Goal: Task Accomplishment & Management: Manage account settings

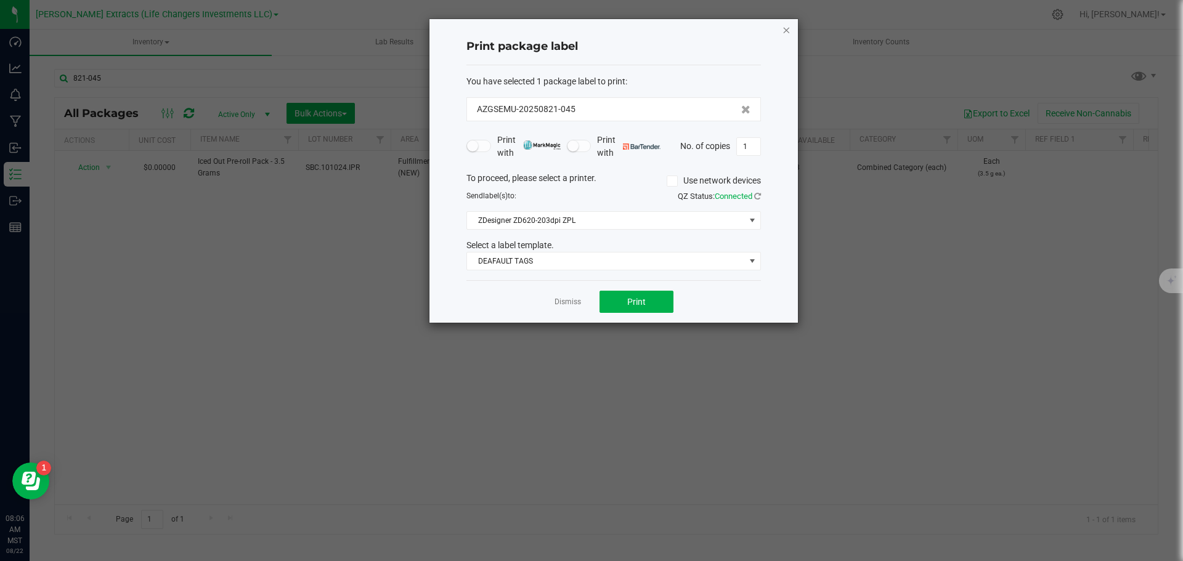
click at [786, 31] on icon "button" at bounding box center [786, 29] width 9 height 15
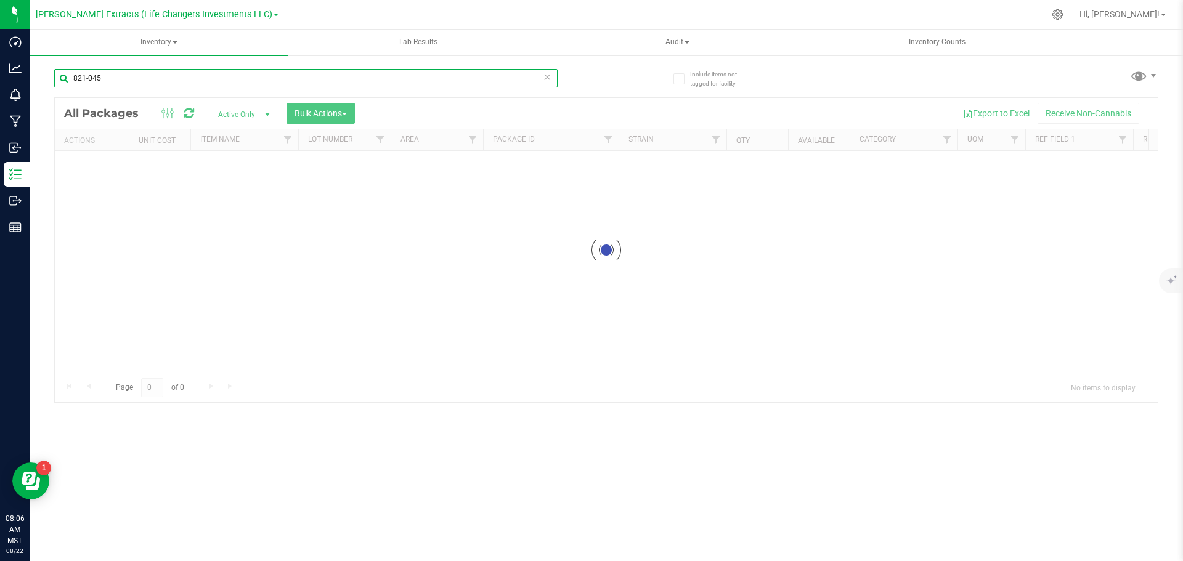
click at [116, 79] on input "821-045" at bounding box center [306, 78] width 504 height 18
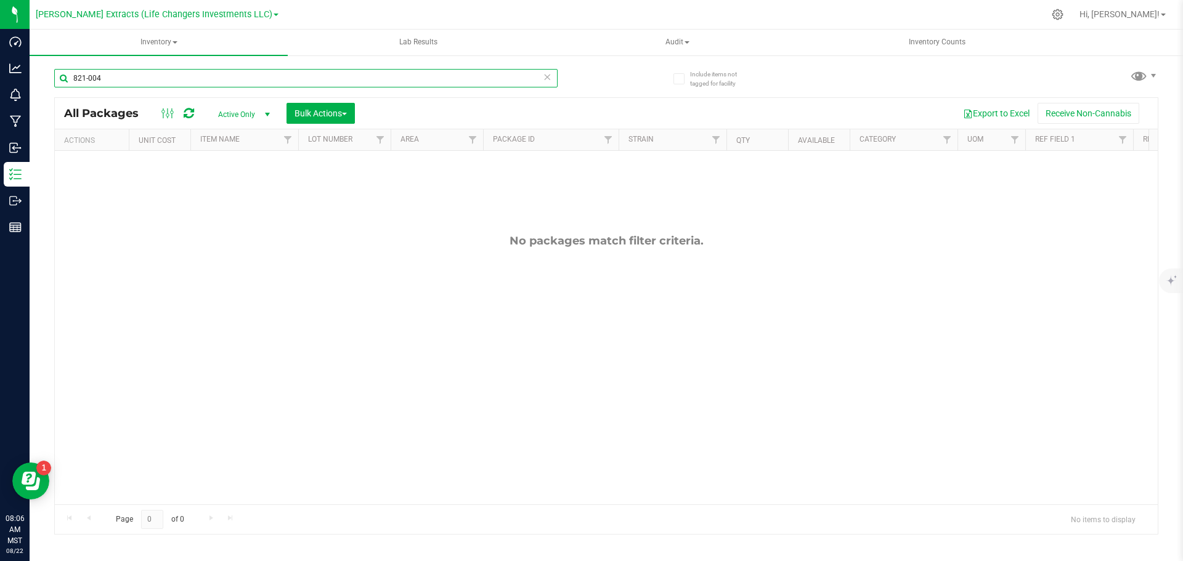
type input "821-004"
click at [229, 108] on span "Active Only" at bounding box center [242, 114] width 68 height 17
click at [229, 190] on li "All" at bounding box center [241, 189] width 67 height 18
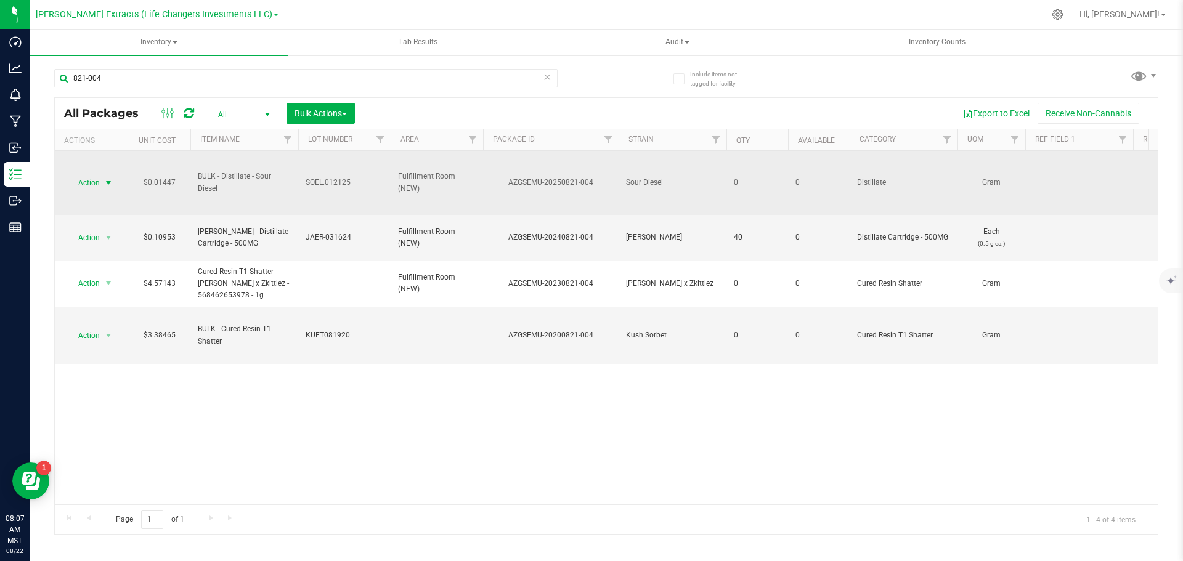
click at [92, 185] on span "Action" at bounding box center [83, 182] width 33 height 17
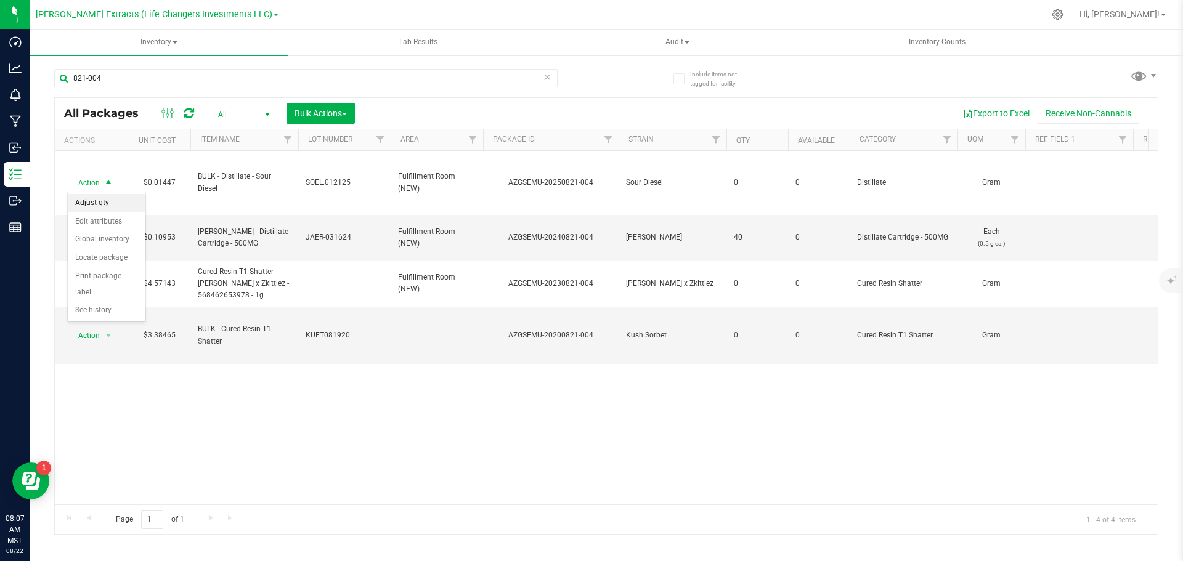
click at [99, 205] on li "Adjust qty" at bounding box center [107, 203] width 78 height 18
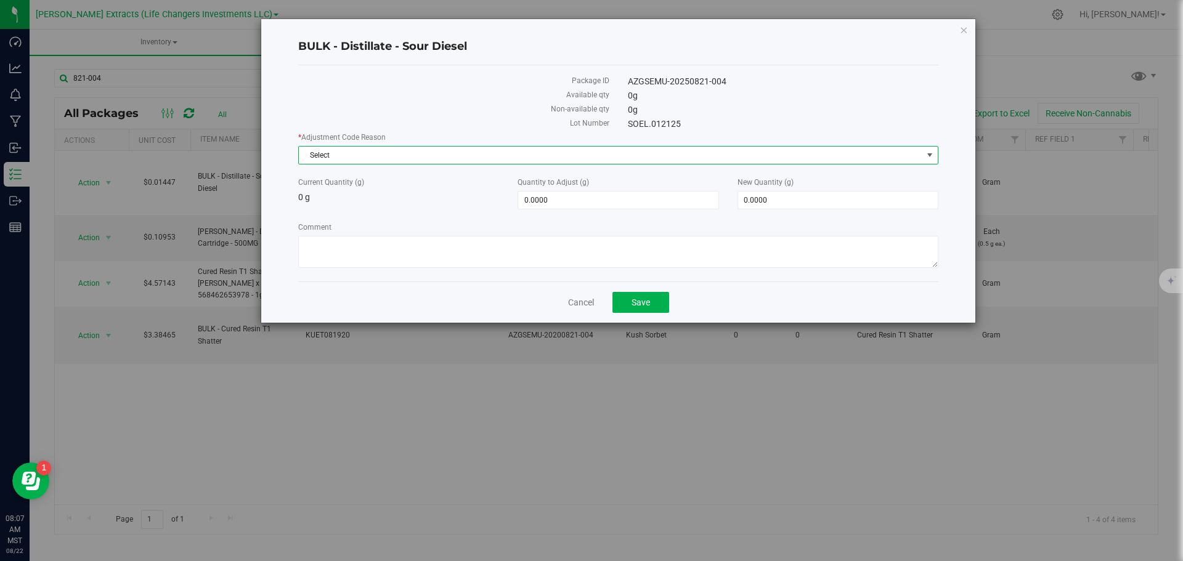
click at [434, 156] on span "Select" at bounding box center [611, 155] width 624 height 17
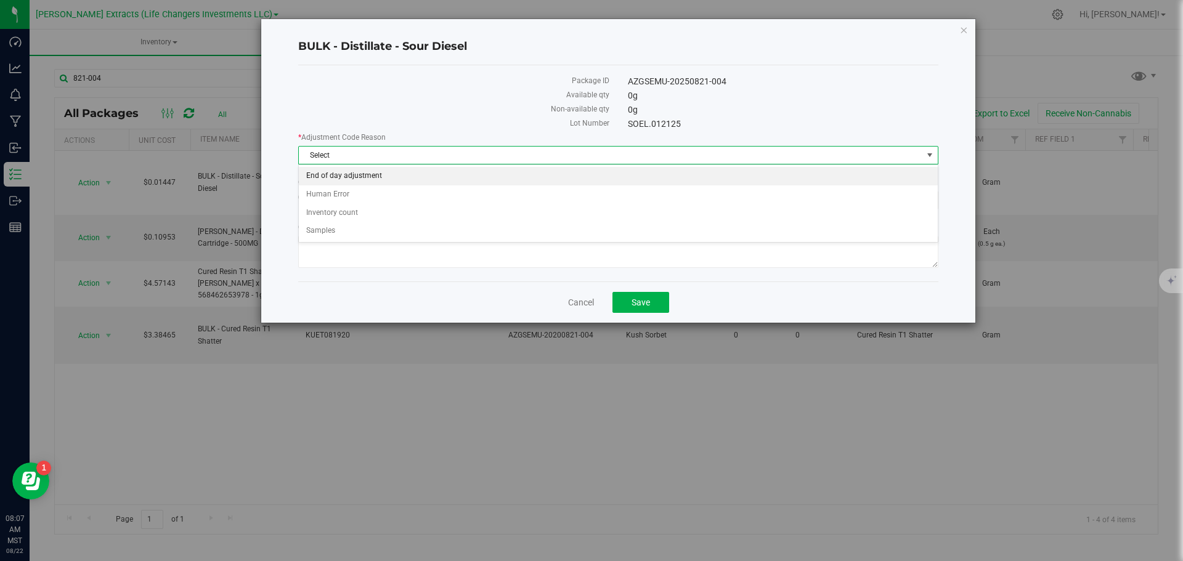
click at [367, 175] on li "End of day adjustment" at bounding box center [618, 176] width 639 height 18
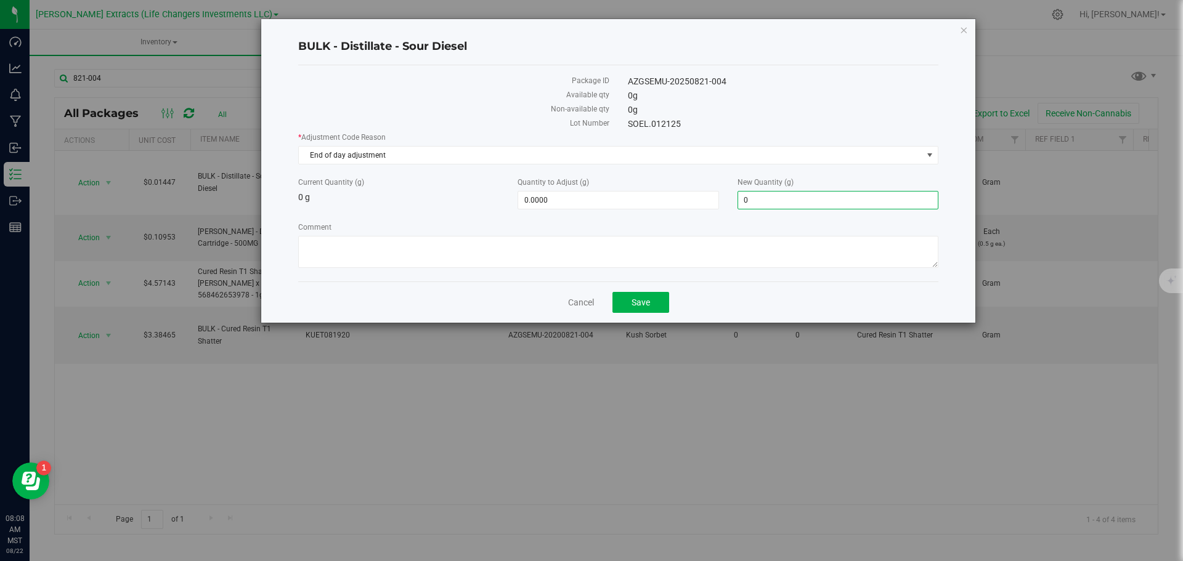
drag, startPoint x: 773, startPoint y: 199, endPoint x: 732, endPoint y: 199, distance: 41.9
click at [732, 199] on div "New Quantity (g) 0.0000 0" at bounding box center [837, 193] width 219 height 33
click at [777, 198] on input "0" at bounding box center [838, 200] width 200 height 17
drag, startPoint x: 777, startPoint y: 198, endPoint x: 741, endPoint y: 198, distance: 35.7
click at [741, 198] on input "0" at bounding box center [838, 200] width 200 height 17
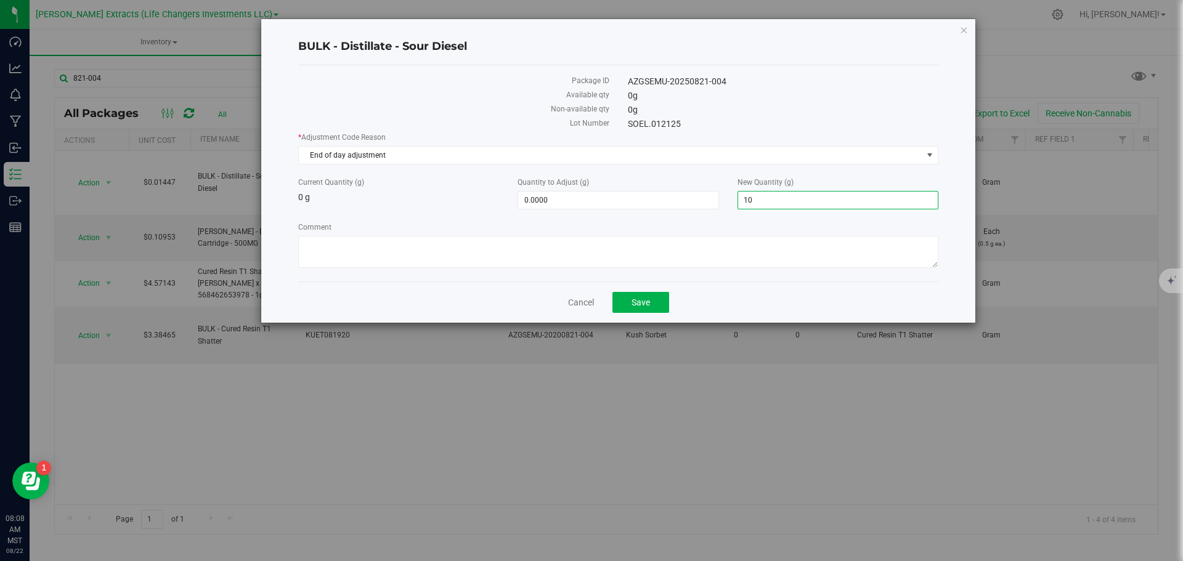
type input "100"
click at [646, 227] on label "Comment" at bounding box center [618, 227] width 640 height 11
click at [646, 236] on textarea "Comment" at bounding box center [618, 252] width 640 height 32
type input "100.0000"
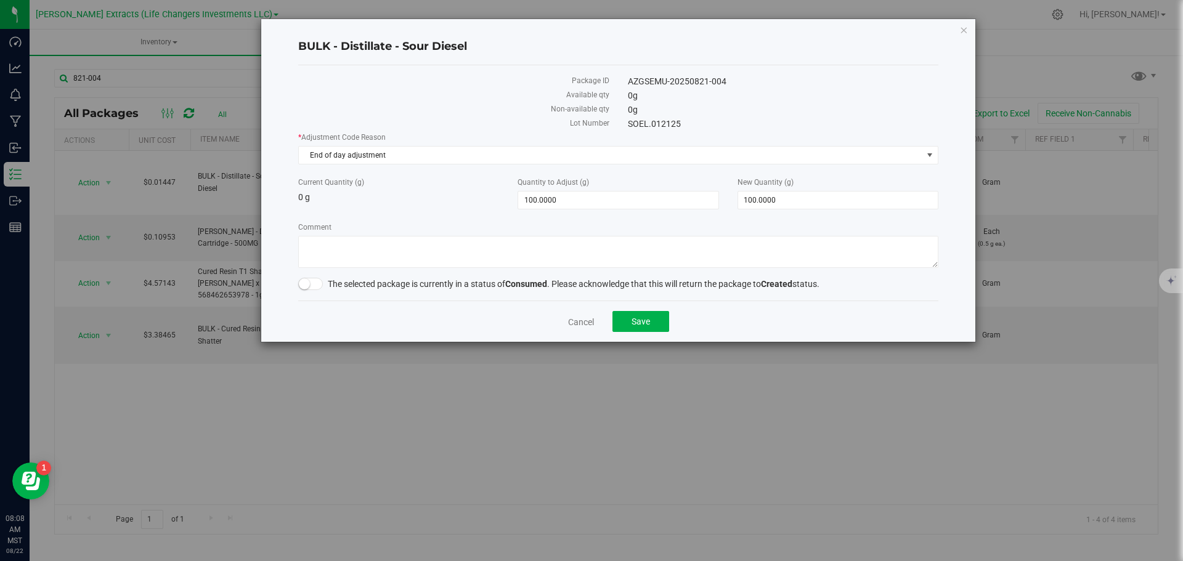
click at [301, 284] on small at bounding box center [304, 284] width 11 height 11
click at [650, 319] on button "Save" at bounding box center [641, 321] width 57 height 21
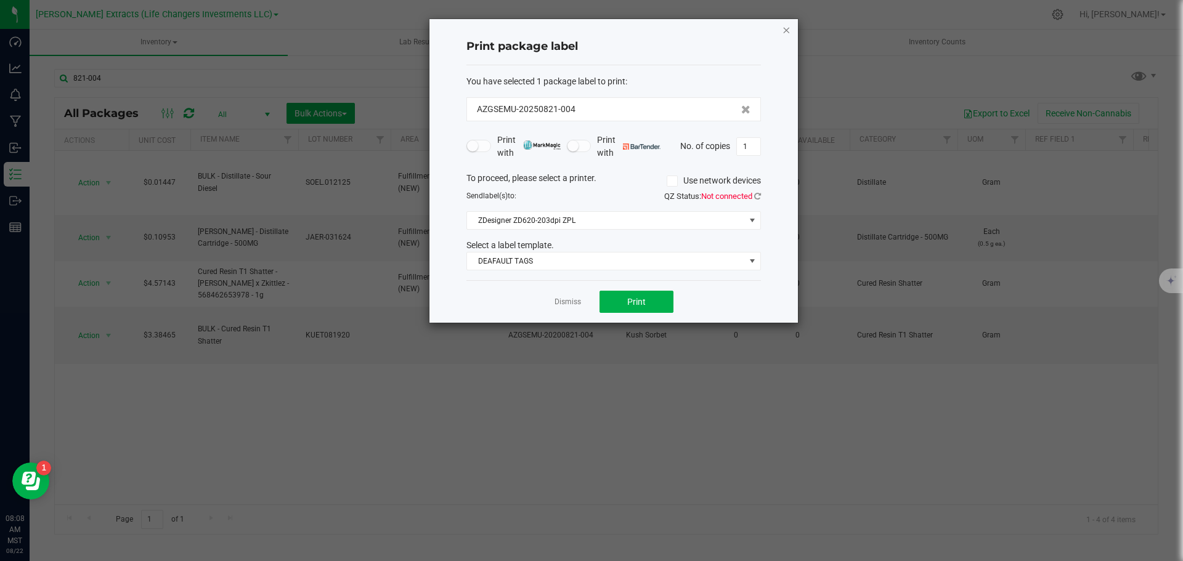
click at [785, 31] on icon "button" at bounding box center [786, 29] width 9 height 15
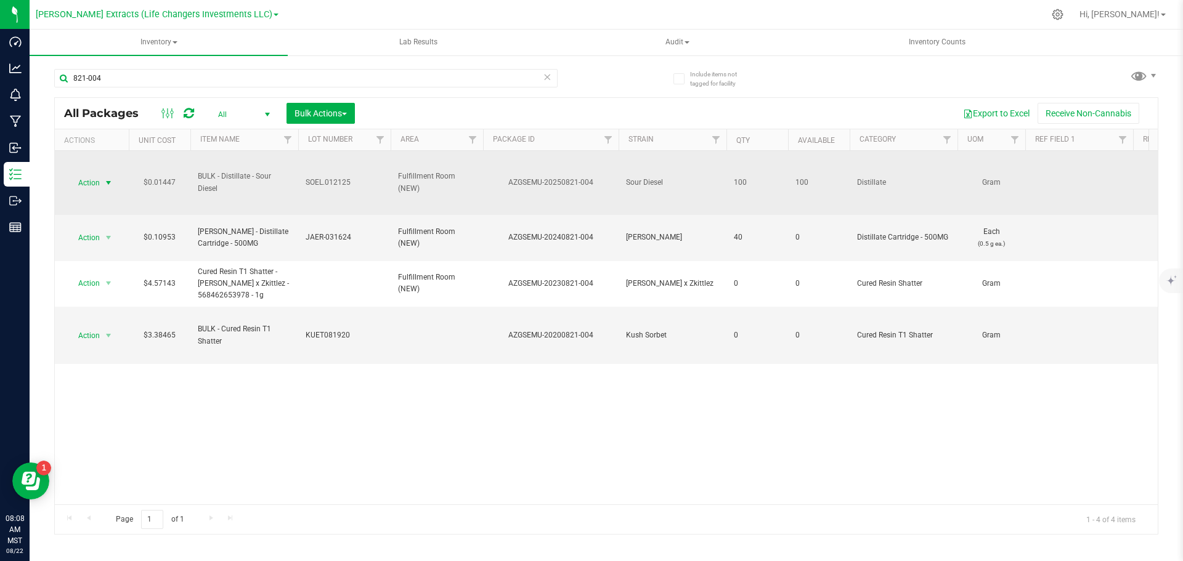
click at [95, 184] on span "Action" at bounding box center [83, 182] width 33 height 17
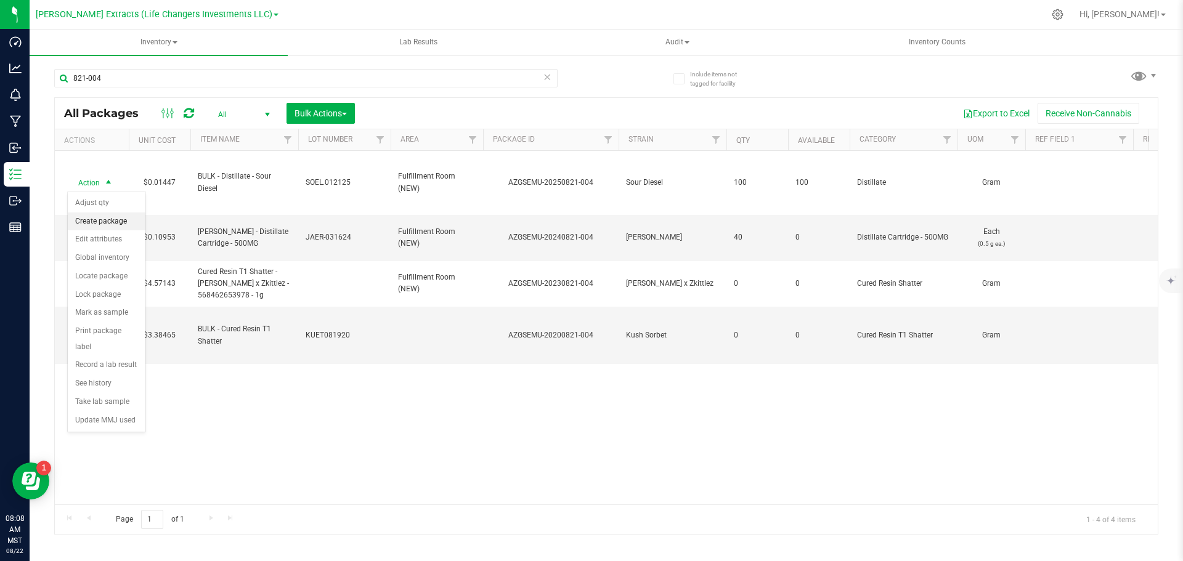
click at [110, 226] on li "Create package" at bounding box center [107, 222] width 78 height 18
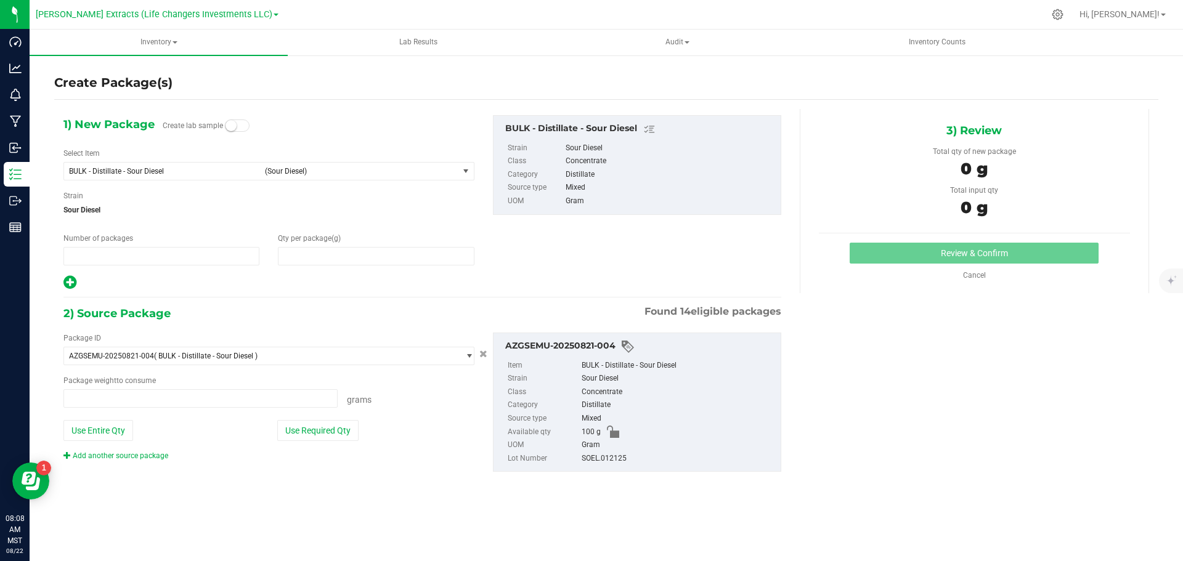
type input "1"
type input "0.0000"
type input "0.0000 g"
click at [338, 167] on span "(Sour Diesel)" at bounding box center [359, 171] width 189 height 9
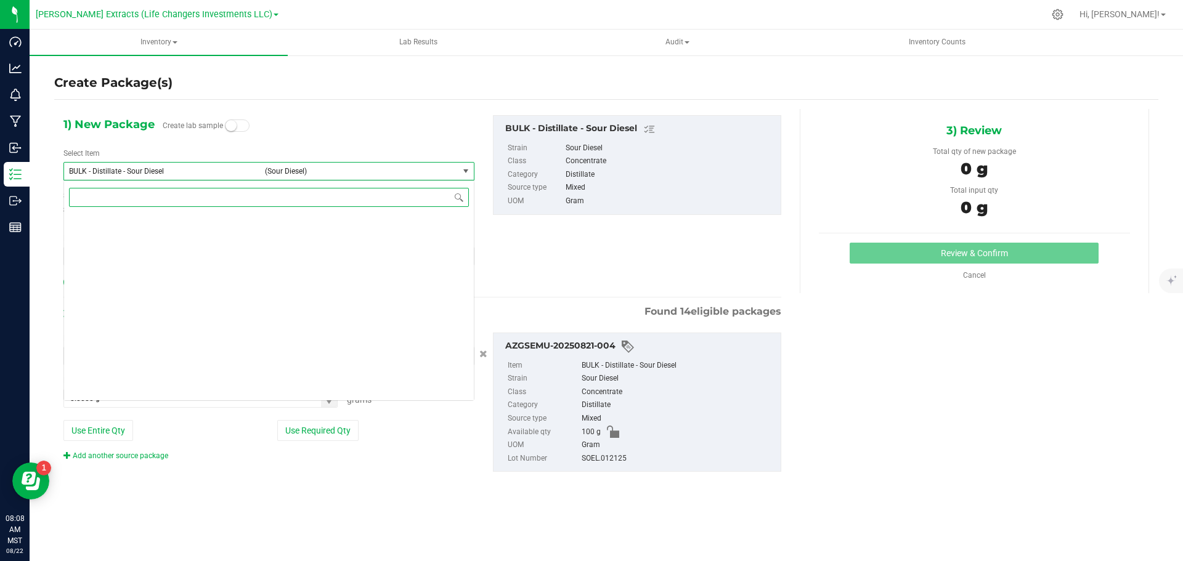
scroll to position [1467, 0]
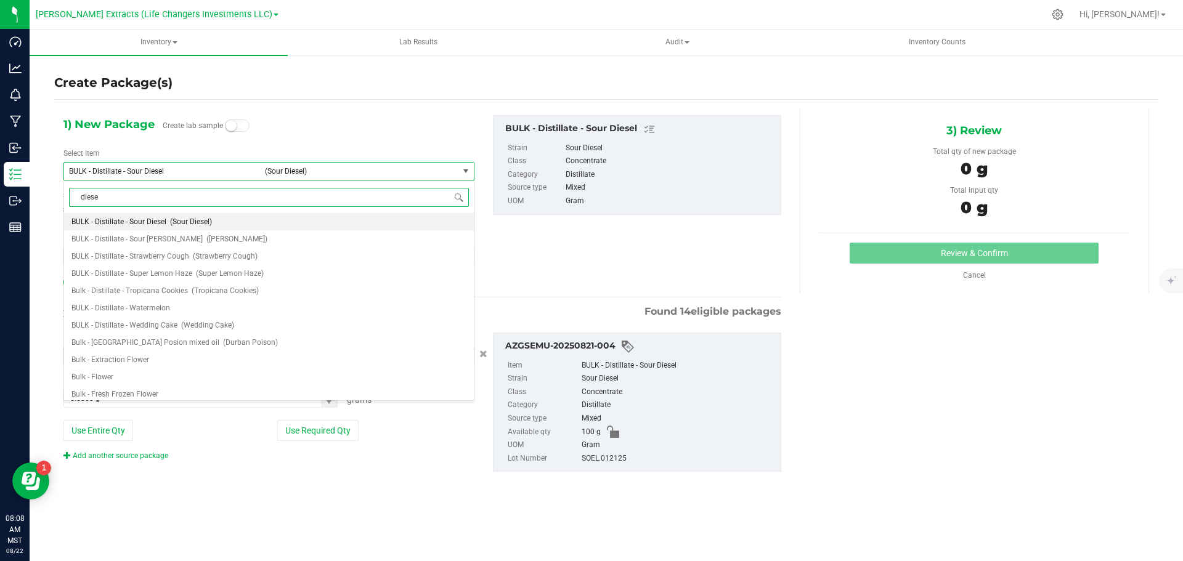
type input "diesel"
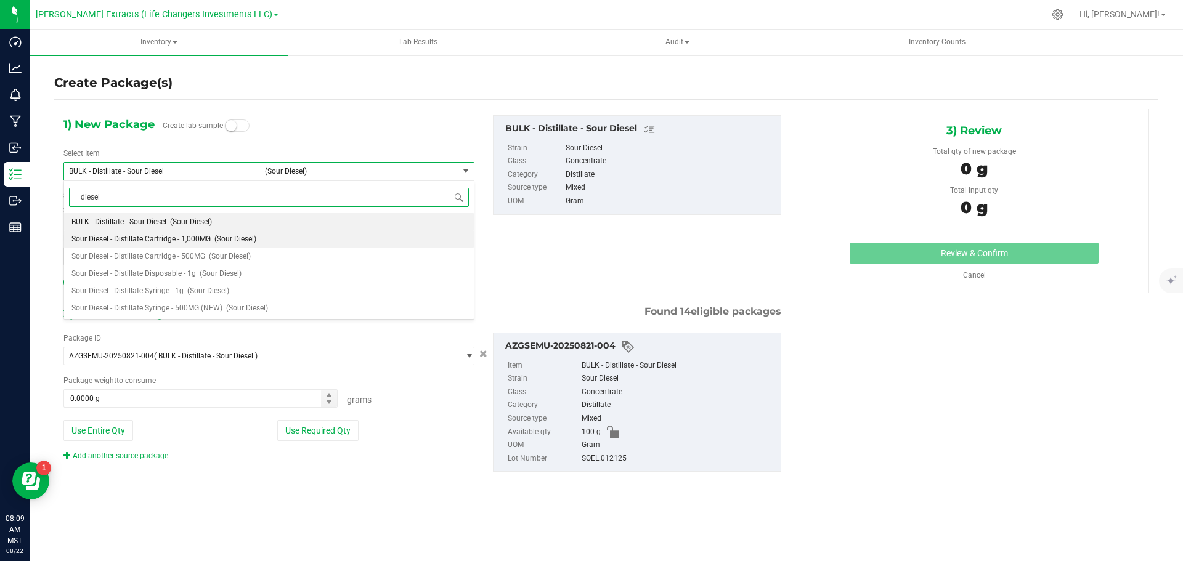
click at [153, 245] on li "Sour Diesel - Distillate Cartridge - 1,000MG (Sour Diesel)" at bounding box center [269, 238] width 410 height 17
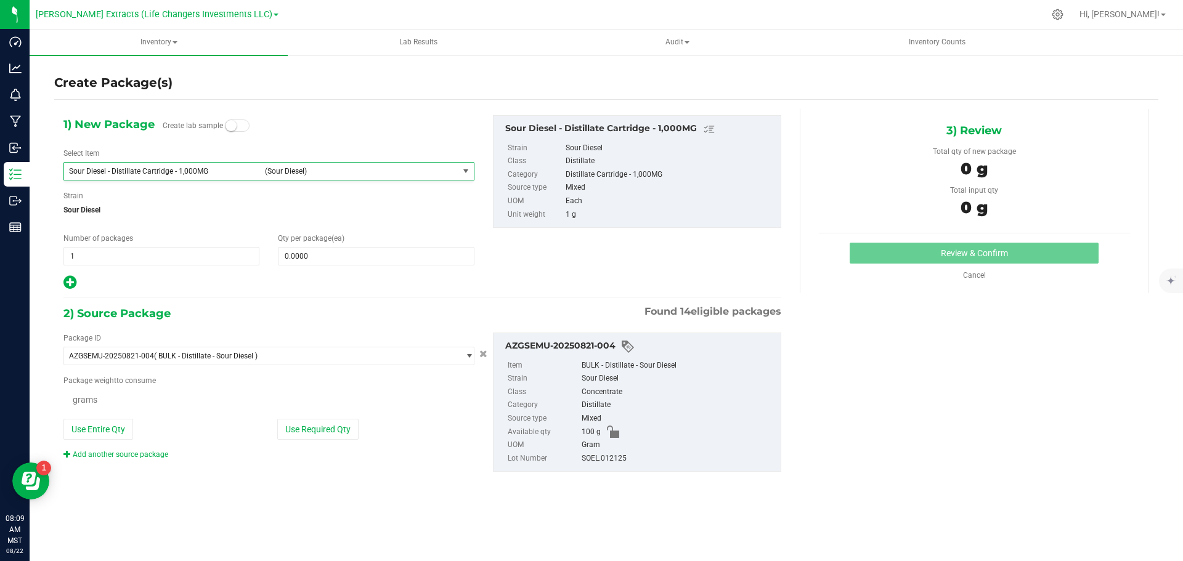
type input "0"
drag, startPoint x: 75, startPoint y: 257, endPoint x: 63, endPoint y: 253, distance: 11.9
click at [63, 253] on span "1 1" at bounding box center [161, 256] width 196 height 18
type input "6"
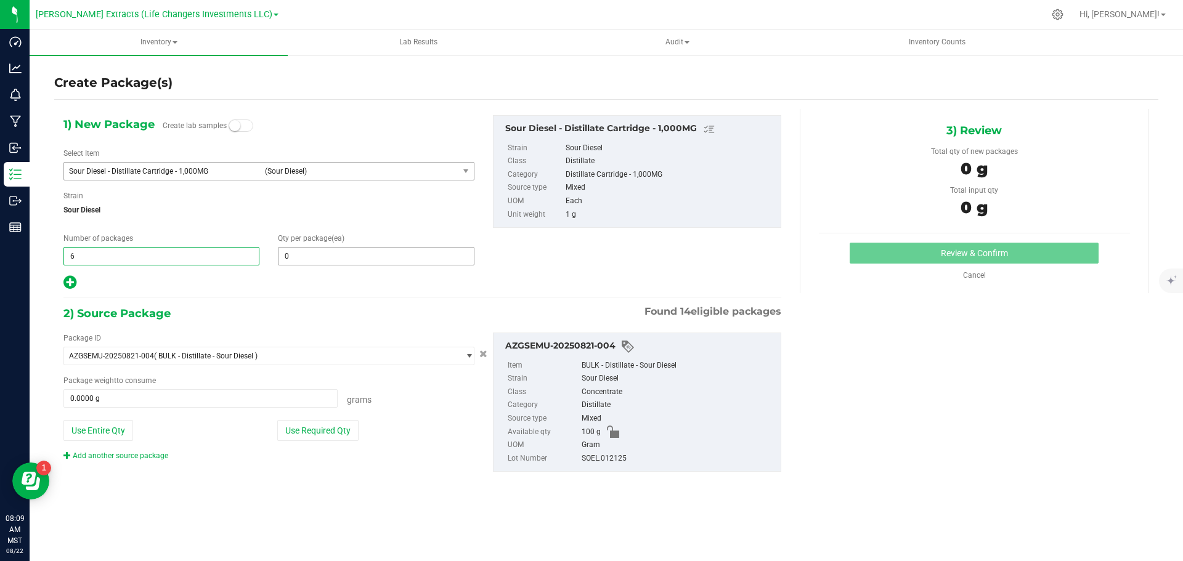
click at [325, 259] on span "0 0" at bounding box center [376, 256] width 196 height 18
type input "15"
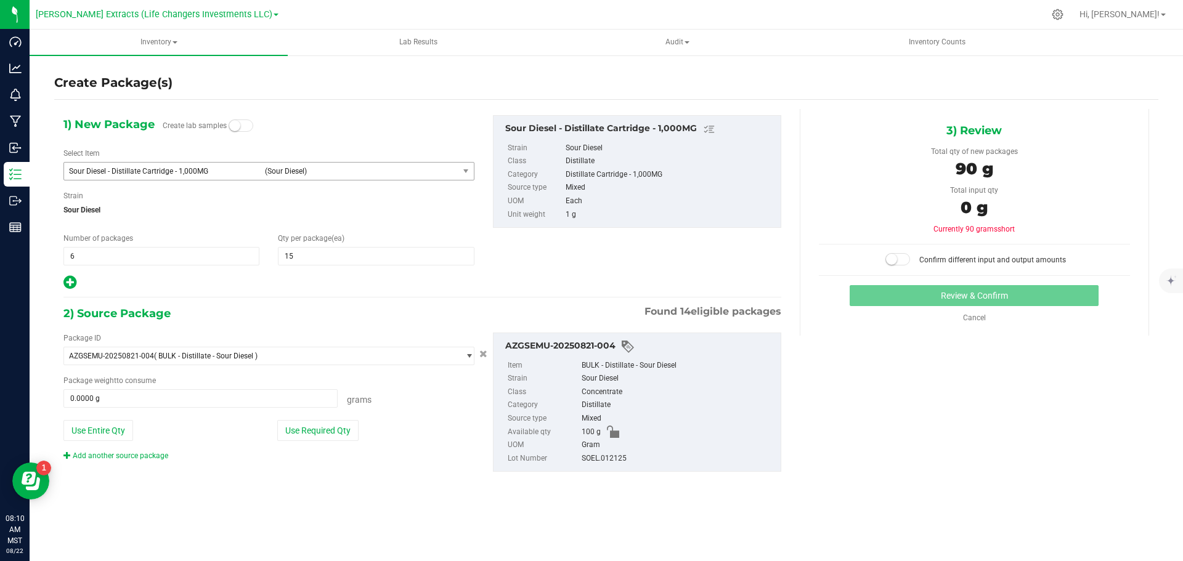
click at [68, 283] on icon at bounding box center [69, 282] width 13 height 15
type input "15"
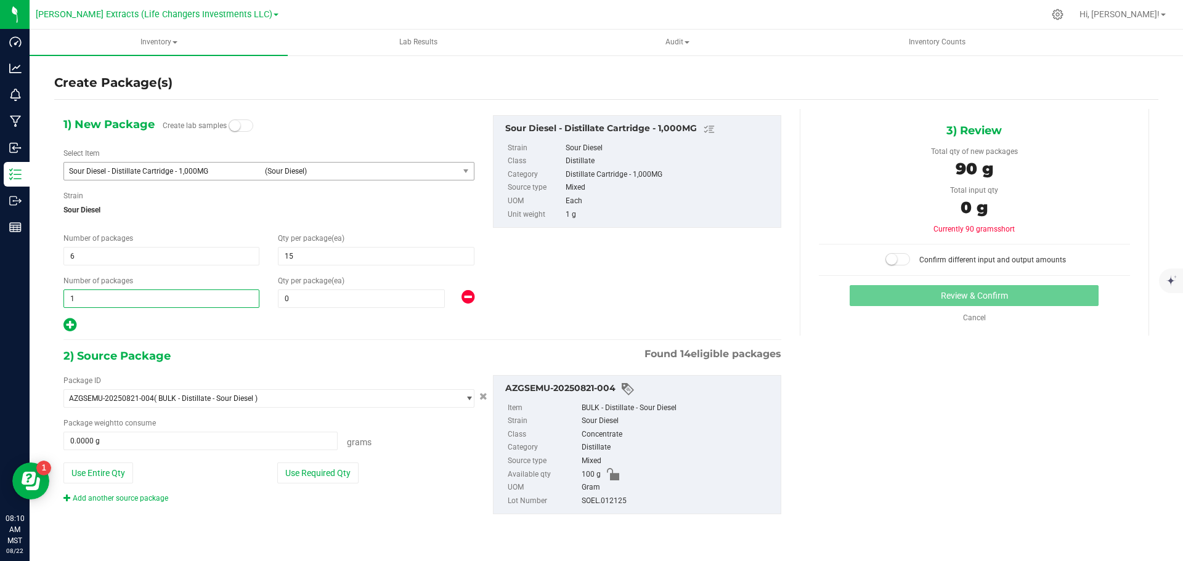
drag, startPoint x: 73, startPoint y: 296, endPoint x: 66, endPoint y: 296, distance: 6.8
click at [66, 296] on span "1 1" at bounding box center [161, 299] width 196 height 18
type input "2"
click at [394, 298] on span "0 0" at bounding box center [361, 299] width 167 height 18
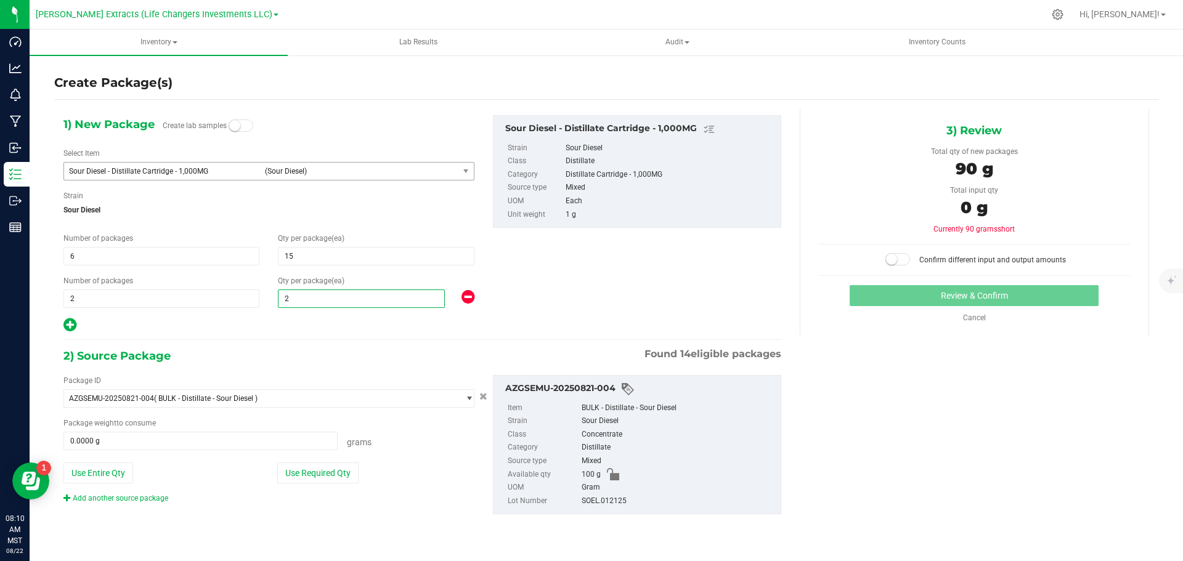
type input "20"
drag, startPoint x: 412, startPoint y: 486, endPoint x: 291, endPoint y: 481, distance: 121.5
click at [399, 486] on div "Package ID AZGSEMU-20250821-004 ( BULK - Distillate - Sour Diesel ) AZGSEMU-202…" at bounding box center [269, 439] width 430 height 129
click at [291, 481] on button "Use Required Qty" at bounding box center [317, 473] width 81 height 21
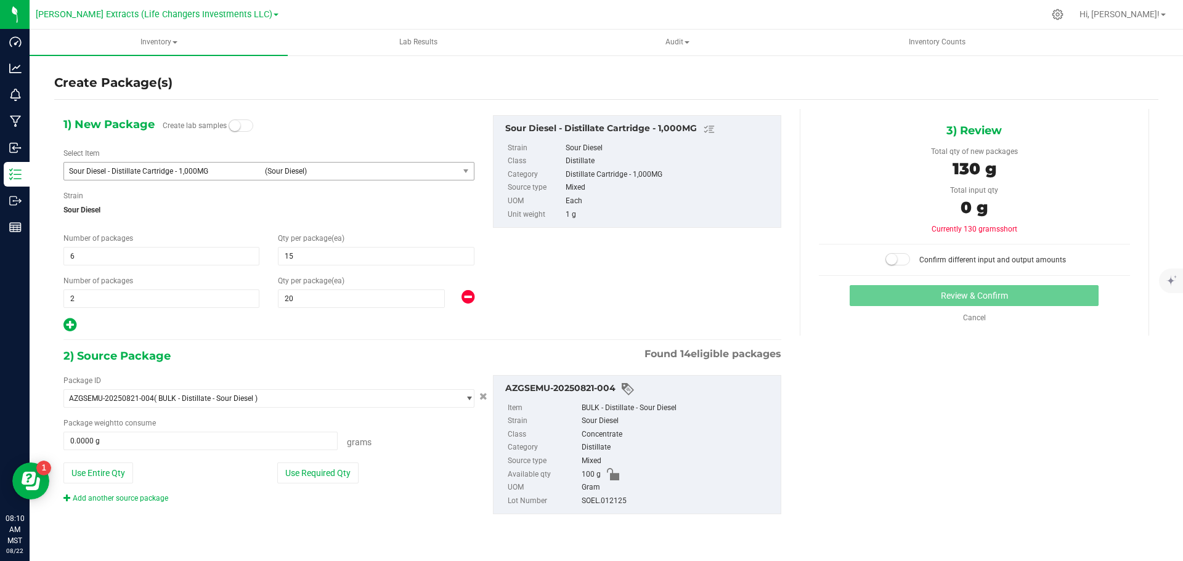
type input "100.0000 g"
click at [324, 475] on button "Use Required Qty" at bounding box center [317, 473] width 81 height 21
click at [894, 259] on small at bounding box center [891, 259] width 11 height 11
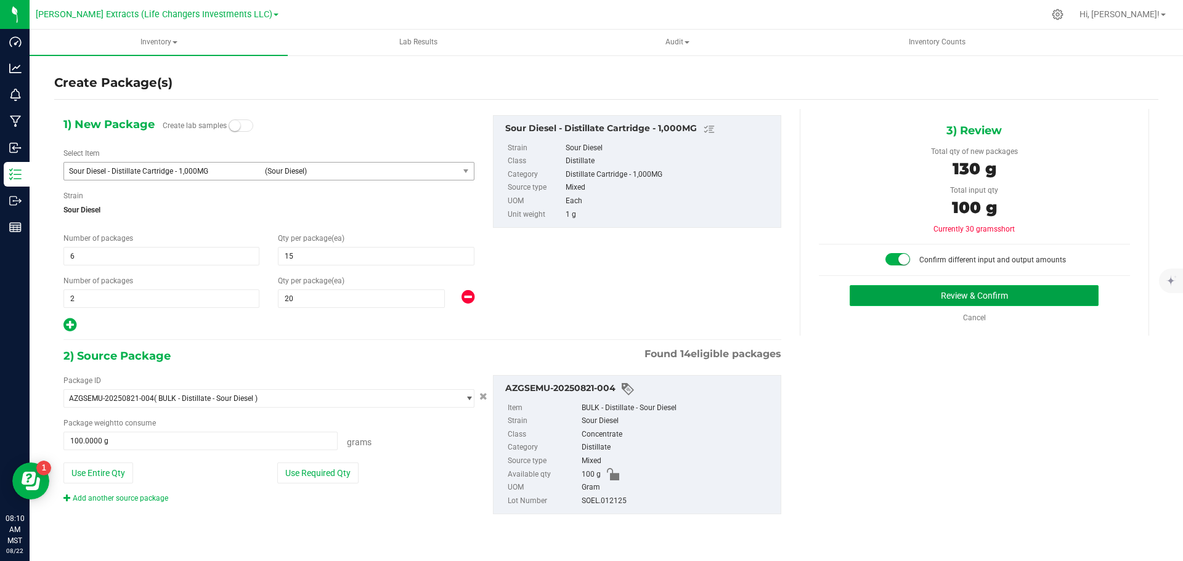
click at [898, 296] on button "Review & Confirm" at bounding box center [974, 295] width 249 height 21
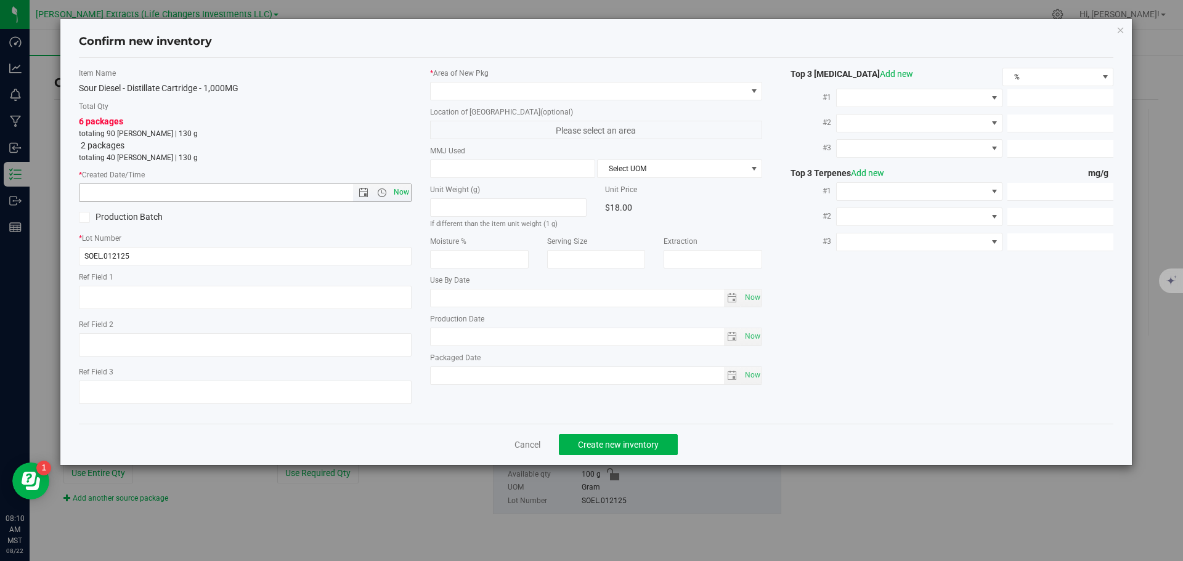
click at [399, 192] on span "Now" at bounding box center [401, 193] width 21 height 18
type input "8/22/2025 8:10 AM"
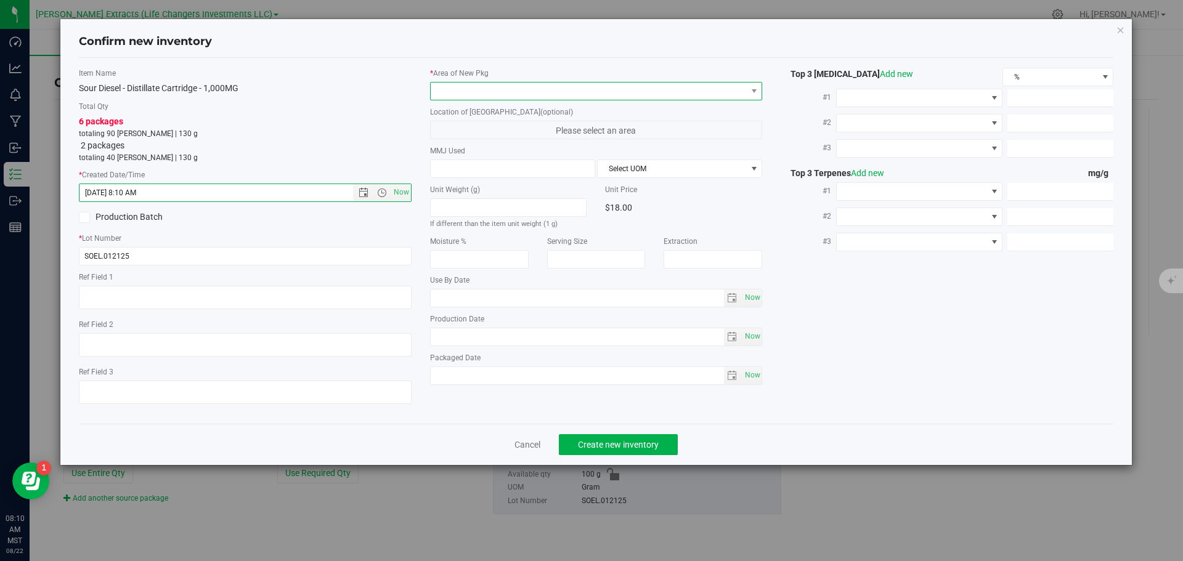
click at [441, 89] on span at bounding box center [589, 91] width 316 height 17
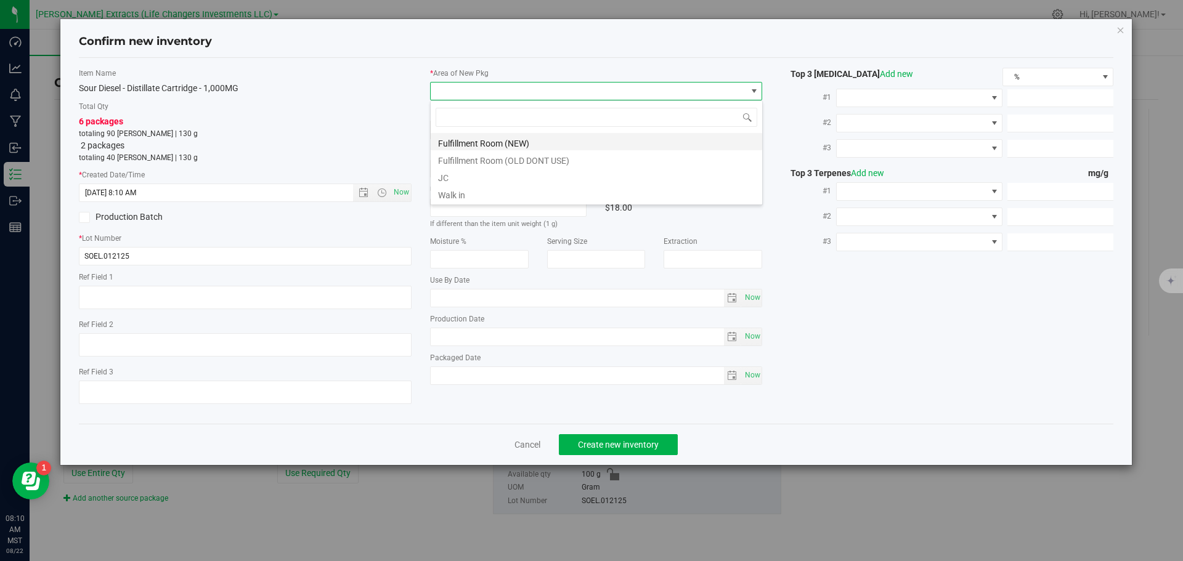
scroll to position [18, 333]
click at [464, 143] on li "Fulfillment Room (NEW)" at bounding box center [597, 141] width 332 height 17
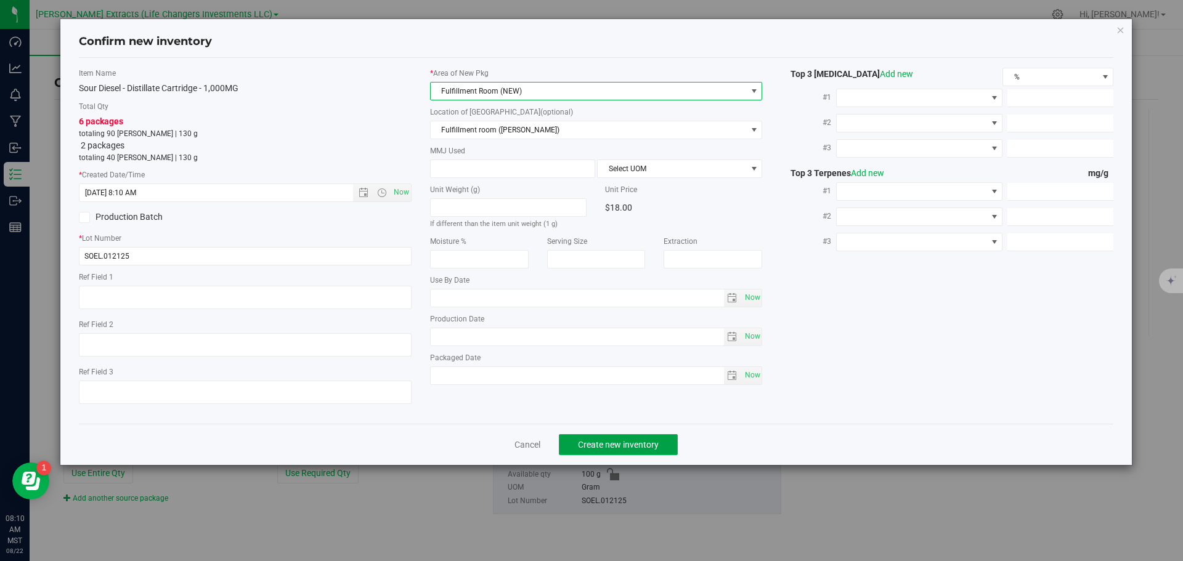
click at [622, 446] on span "Create new inventory" at bounding box center [618, 445] width 81 height 10
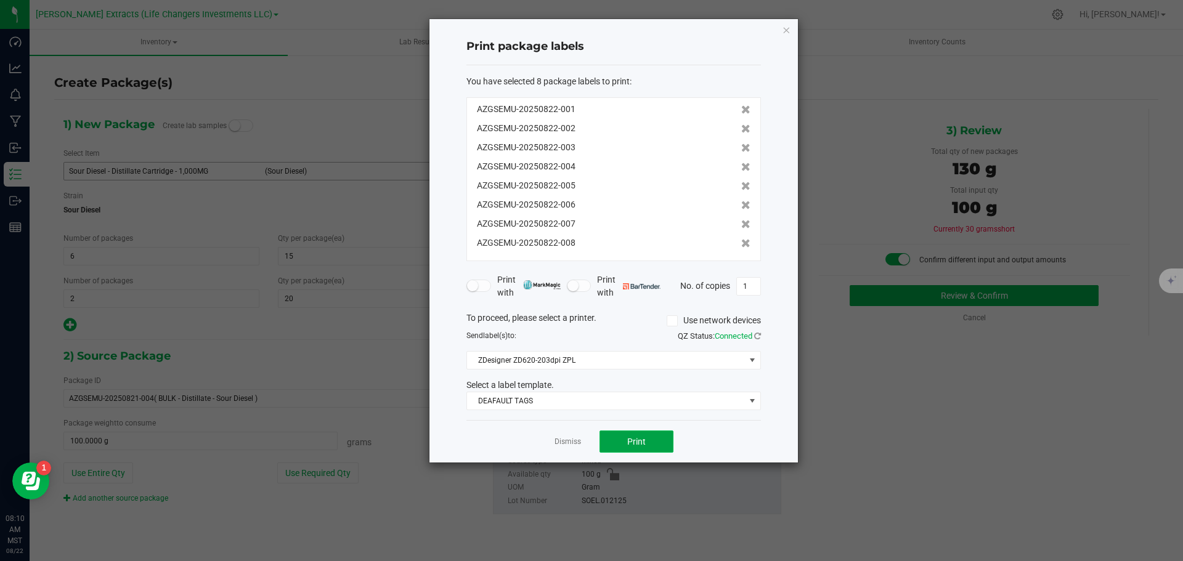
click at [626, 447] on button "Print" at bounding box center [637, 442] width 74 height 22
click at [786, 28] on icon "button" at bounding box center [786, 29] width 9 height 15
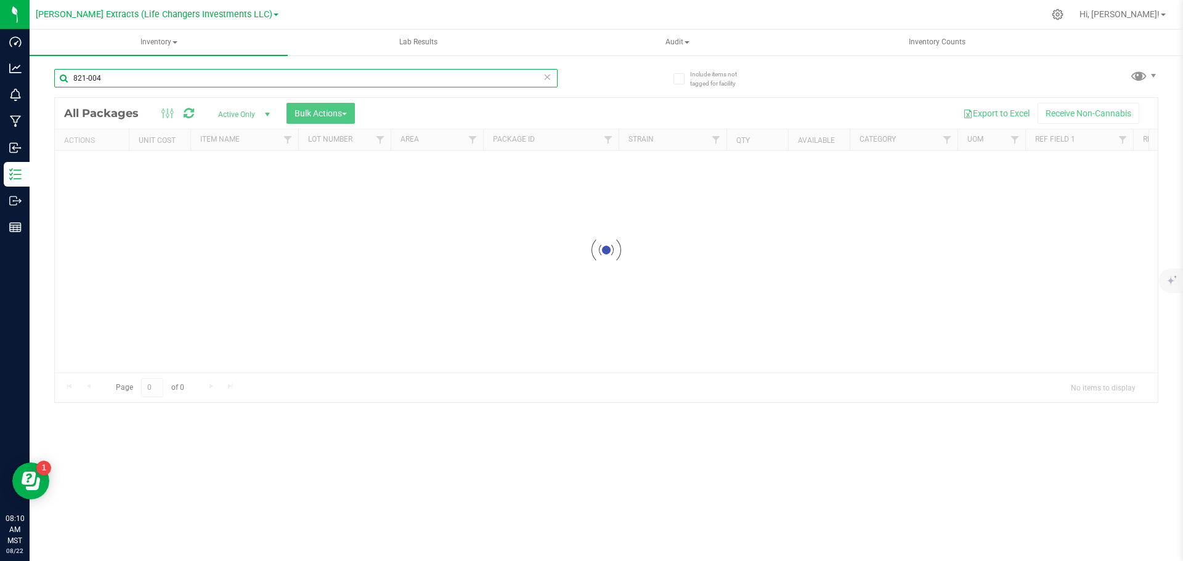
click at [110, 79] on input "821-004" at bounding box center [306, 78] width 504 height 18
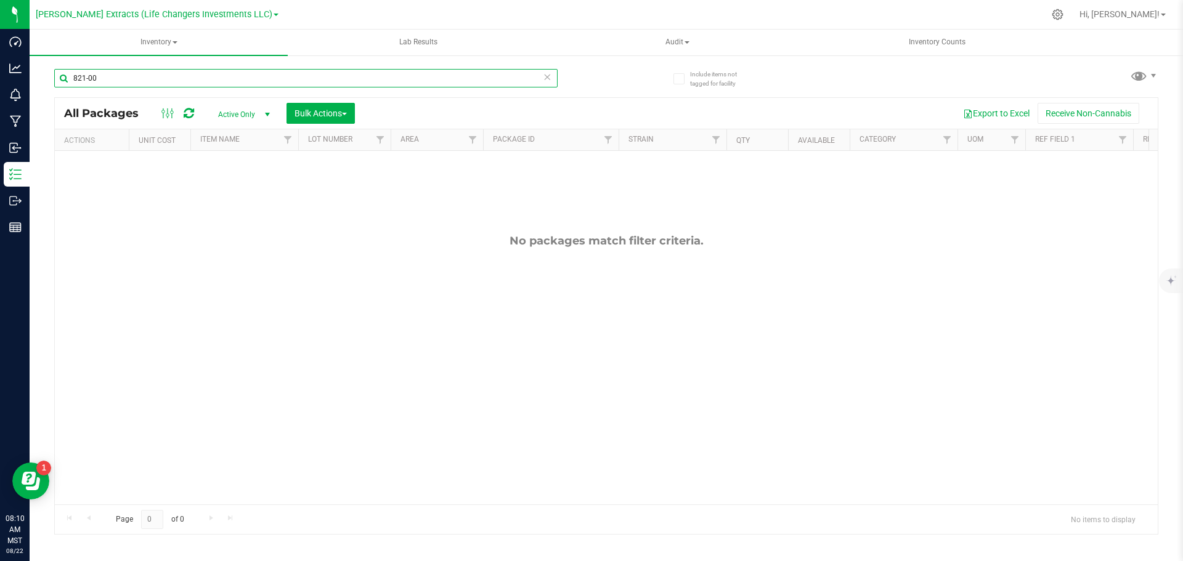
type input "821-007"
click at [251, 110] on span "Active Only" at bounding box center [242, 114] width 68 height 17
click at [239, 190] on li "All" at bounding box center [241, 189] width 67 height 18
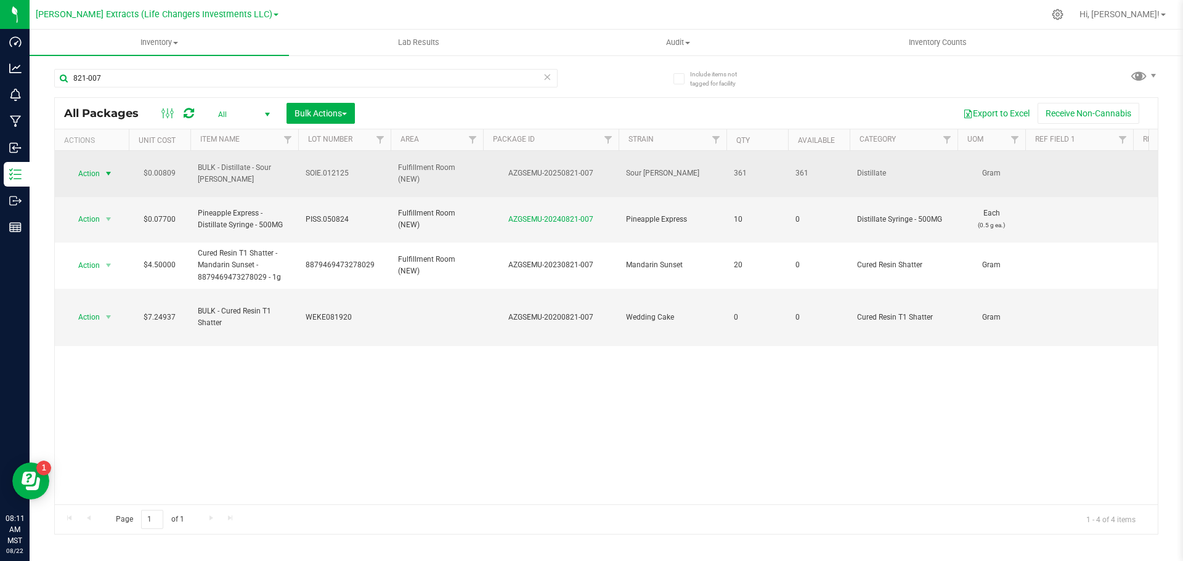
click at [101, 172] on span "select" at bounding box center [108, 173] width 15 height 17
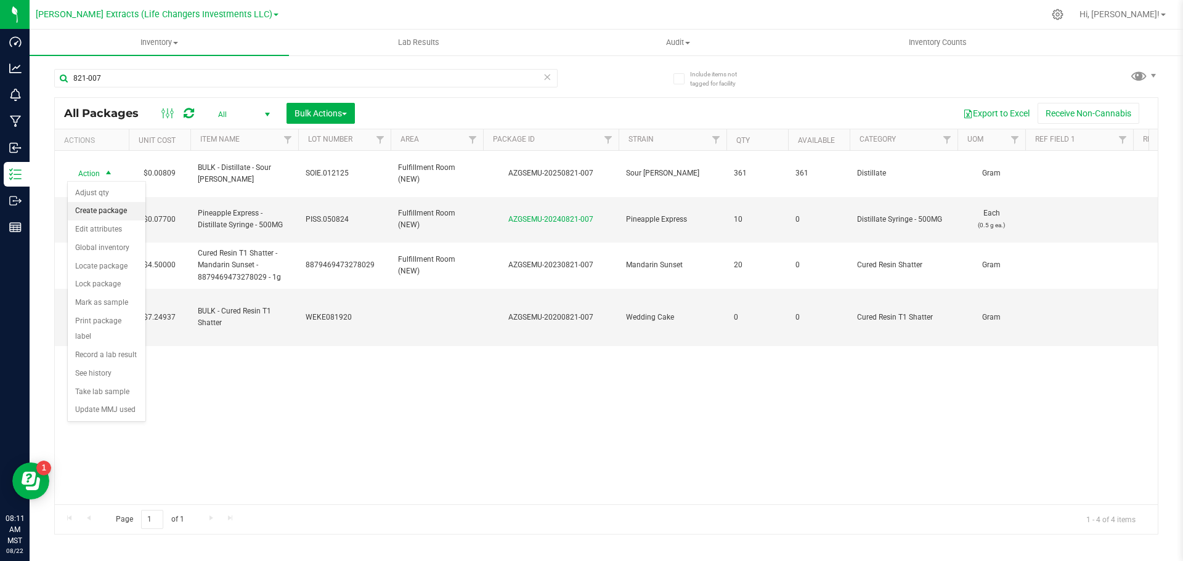
click at [113, 205] on li "Create package" at bounding box center [107, 211] width 78 height 18
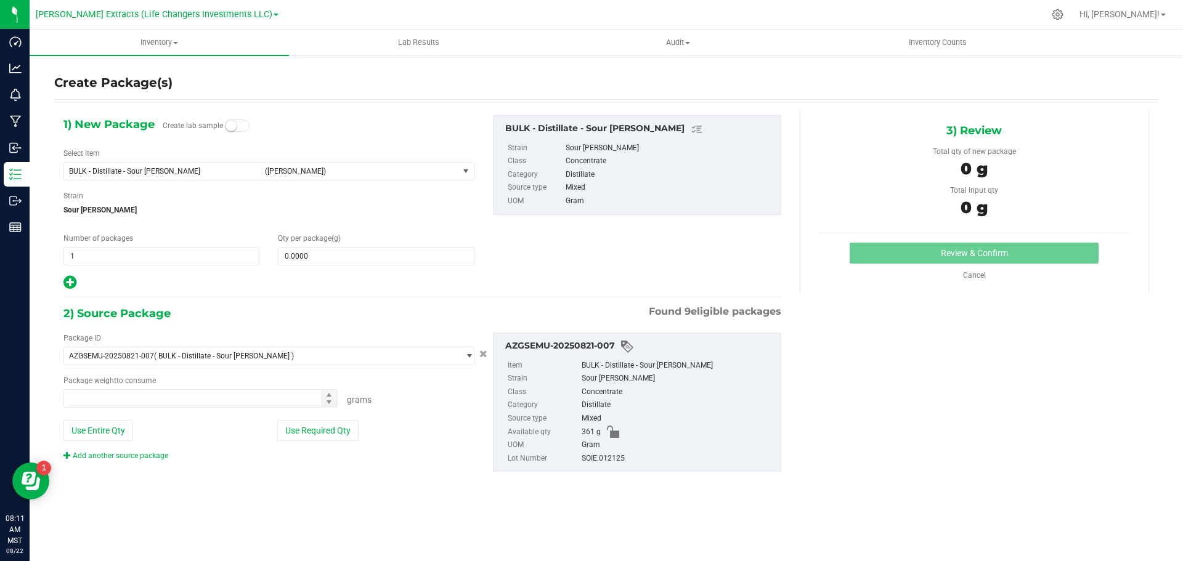
type input "0.0000 g"
click at [216, 168] on span "BULK - Distillate - Sour [PERSON_NAME]" at bounding box center [163, 171] width 189 height 9
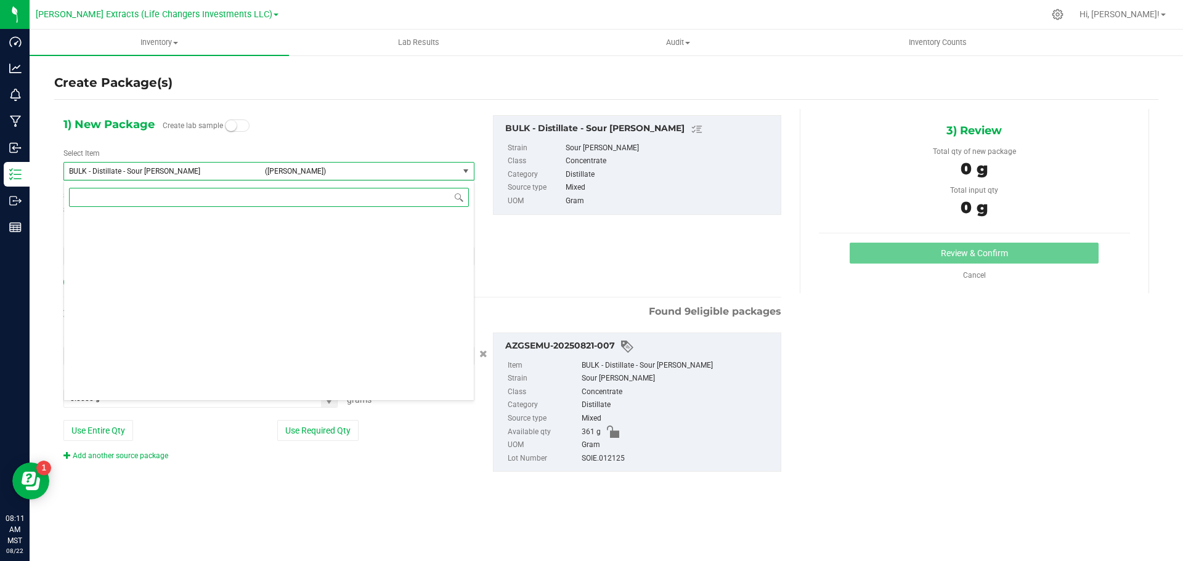
scroll to position [1484, 0]
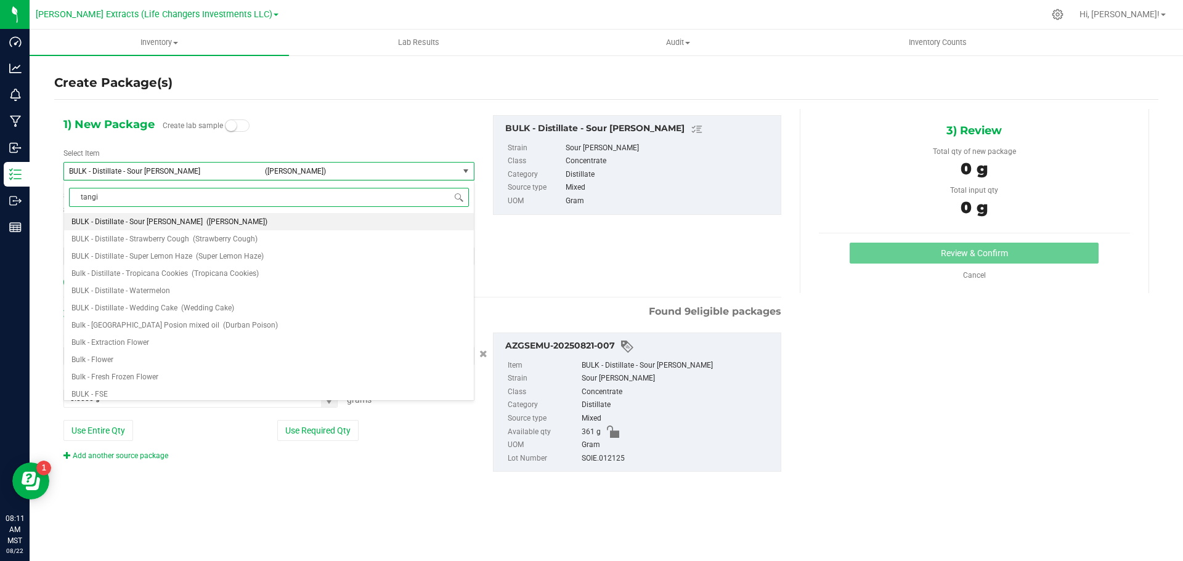
type input "[PERSON_NAME]"
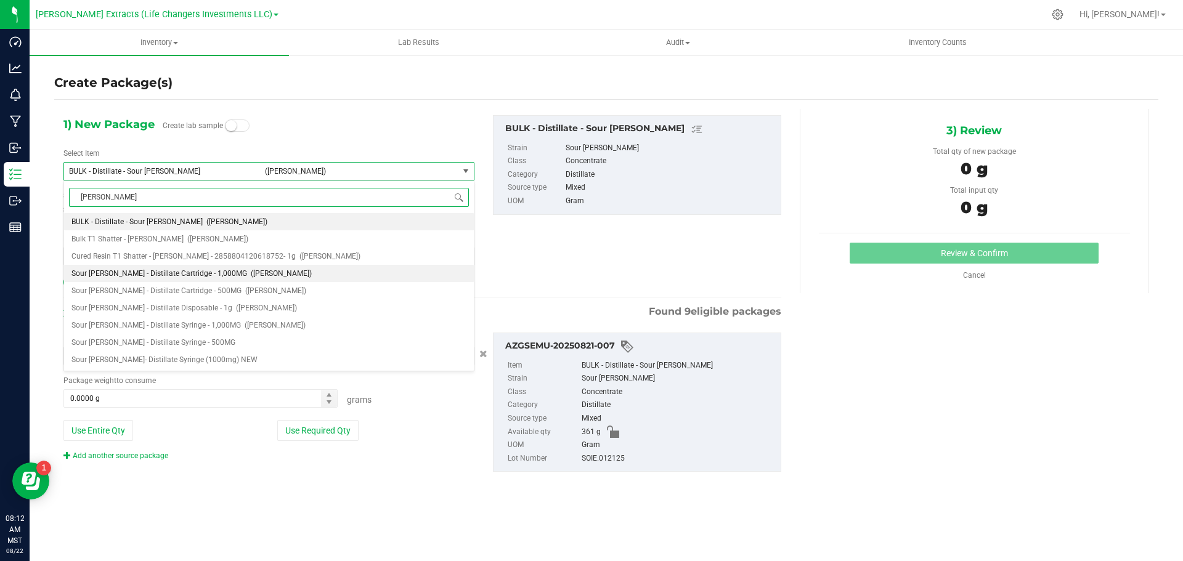
click at [251, 270] on span "([PERSON_NAME])" at bounding box center [281, 273] width 61 height 9
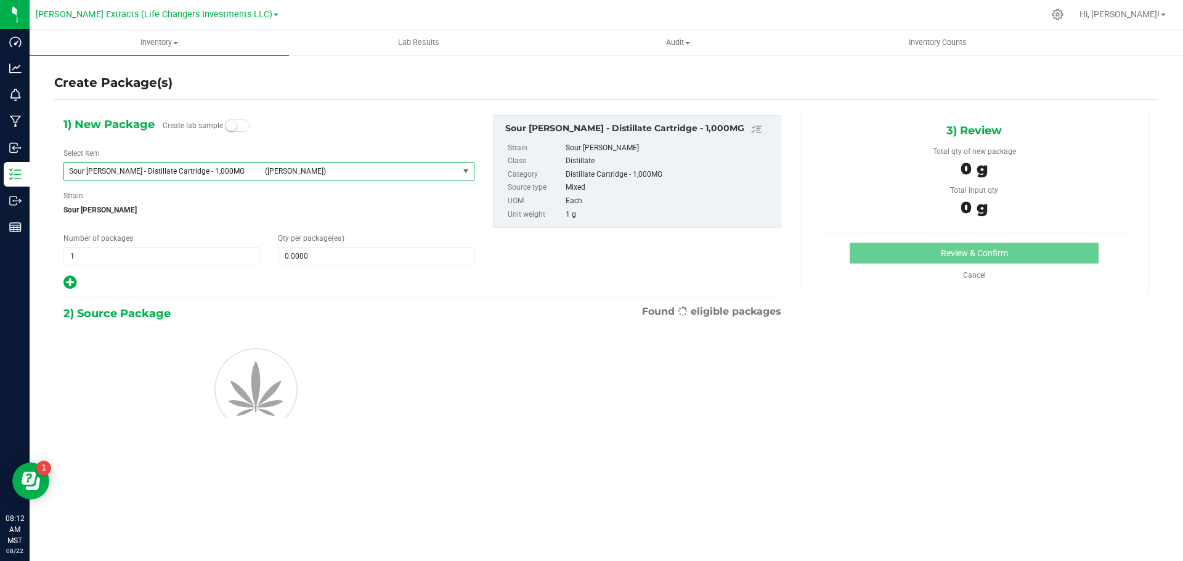
type input "0"
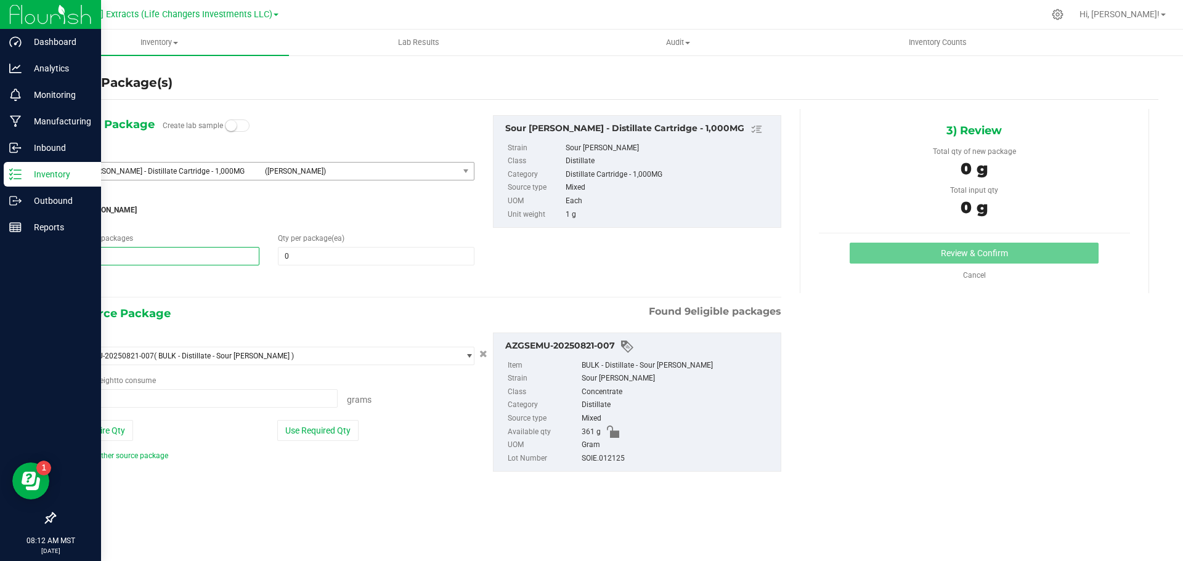
drag, startPoint x: 46, startPoint y: 258, endPoint x: 27, endPoint y: 258, distance: 19.1
click at [27, 258] on div "Dashboard Analytics Monitoring Manufacturing Inbound Inventory Outbound Reports…" at bounding box center [591, 280] width 1183 height 561
type input "3"
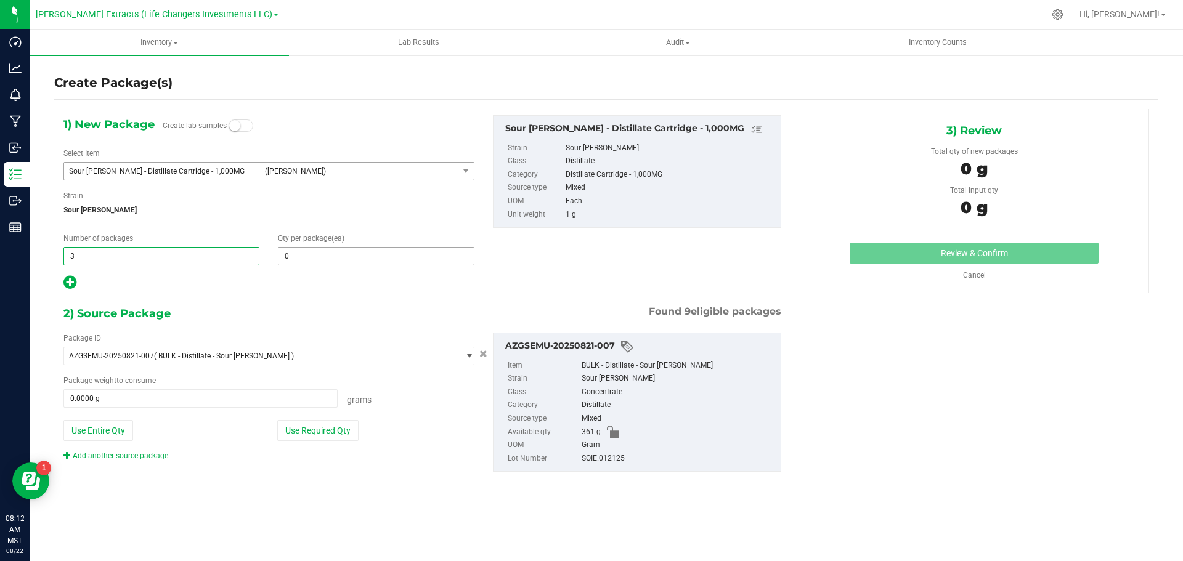
click at [306, 262] on input "0" at bounding box center [376, 256] width 195 height 17
type input "3"
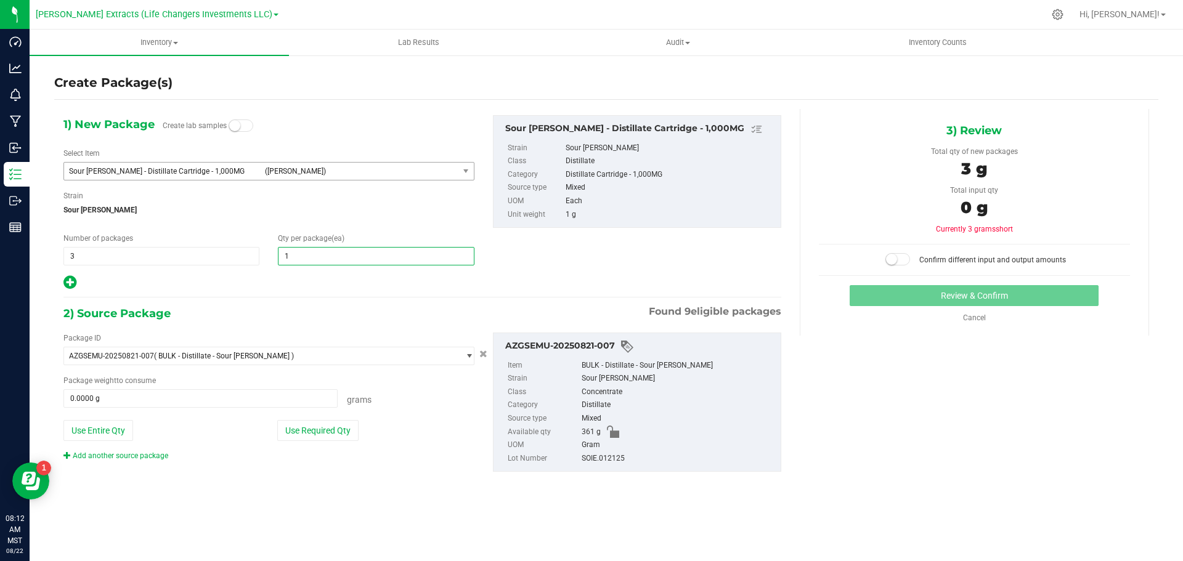
type input "15"
click at [65, 283] on icon at bounding box center [69, 282] width 13 height 15
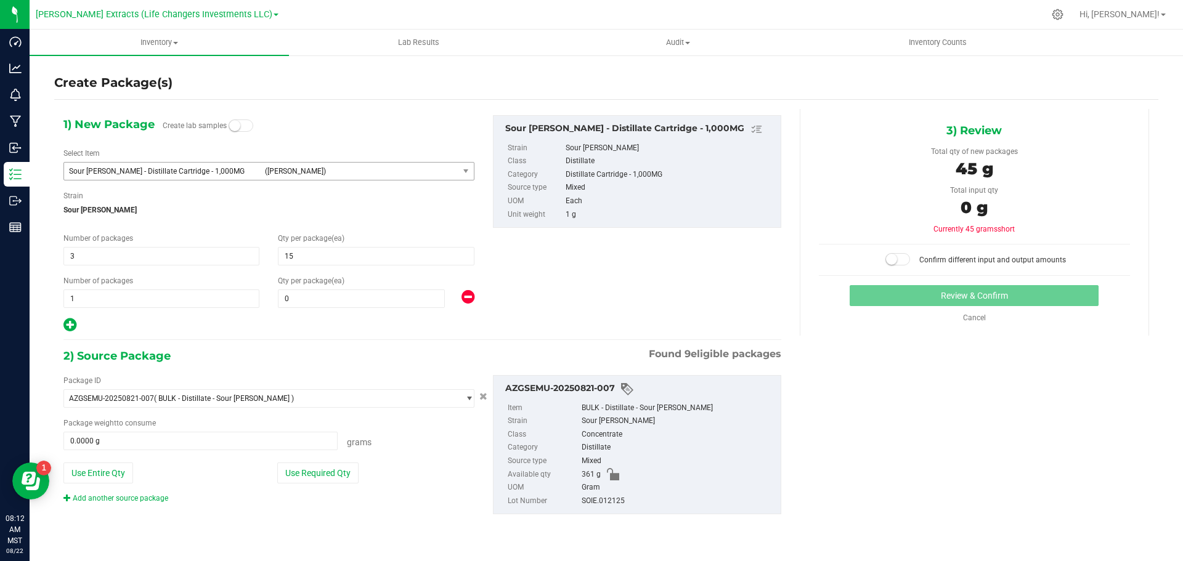
type input "15"
click at [66, 298] on span "1 1" at bounding box center [161, 299] width 196 height 18
type input "3"
click at [337, 301] on input "0" at bounding box center [362, 298] width 166 height 17
type input "3"
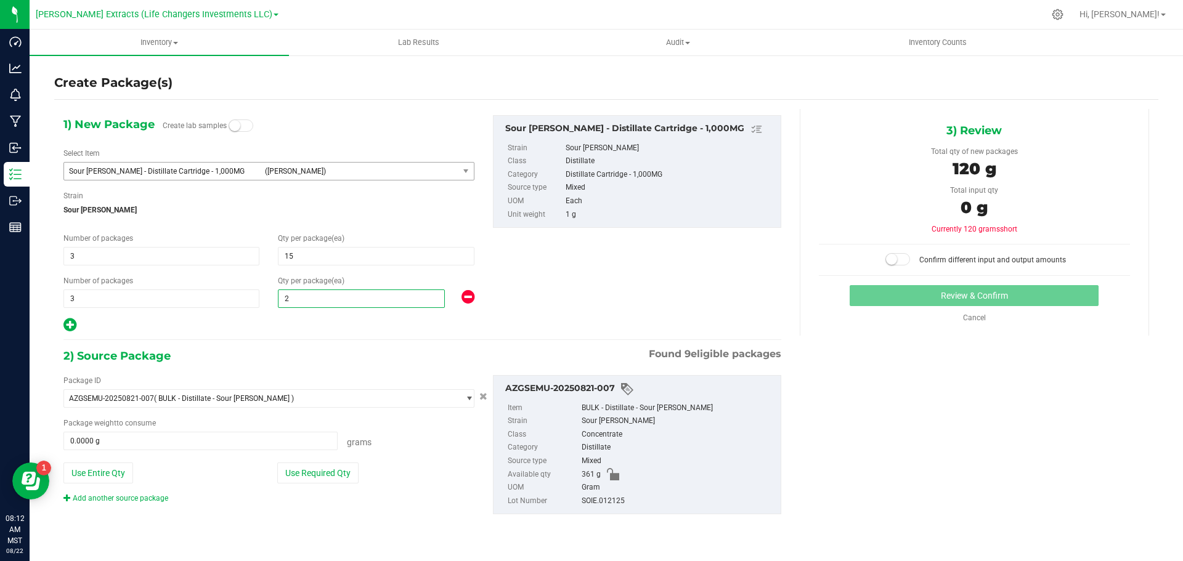
type input "25"
click at [70, 325] on icon at bounding box center [69, 324] width 13 height 15
type input "25"
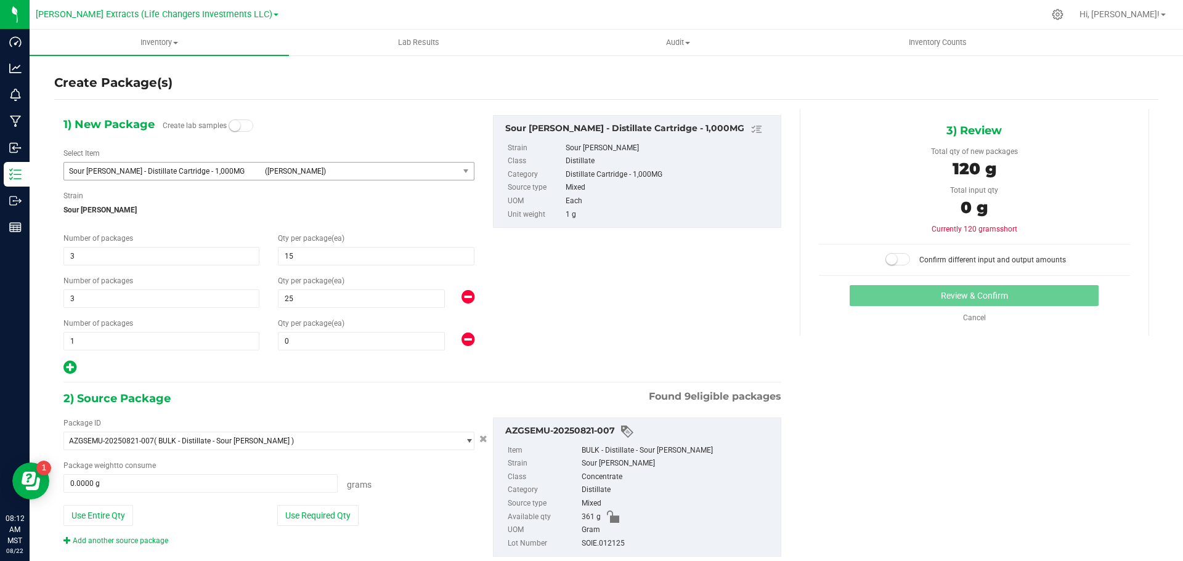
type input "15"
type input "25"
drag, startPoint x: 81, startPoint y: 340, endPoint x: 62, endPoint y: 341, distance: 19.1
click at [62, 341] on div "Number of packages 1 1" at bounding box center [161, 334] width 214 height 33
type input "2"
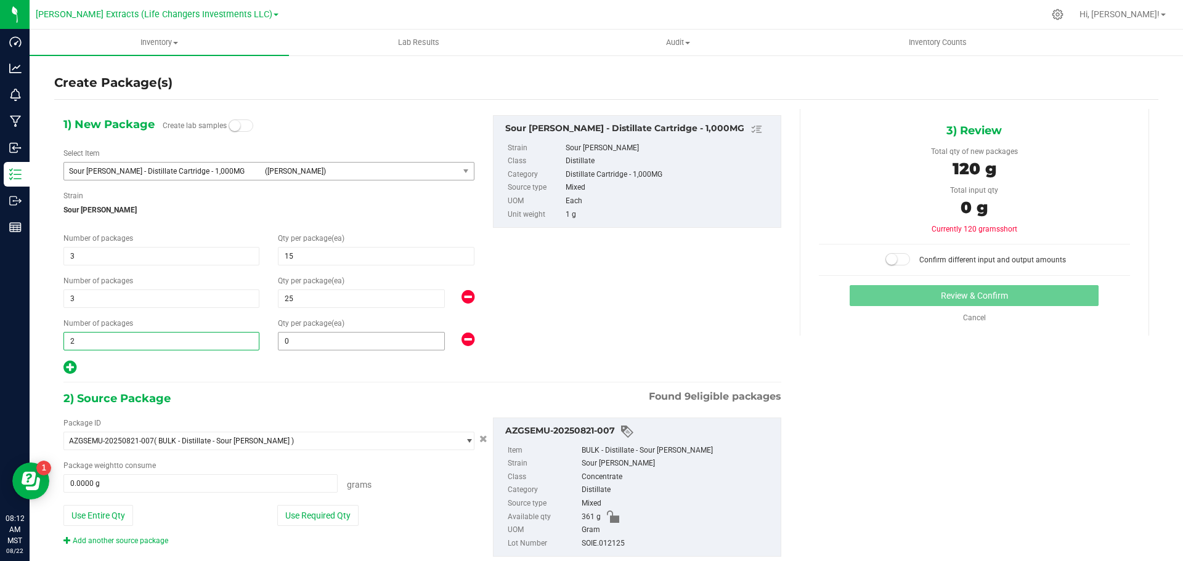
click at [312, 341] on input "0" at bounding box center [362, 341] width 166 height 17
type input "2"
type input "20"
click at [308, 514] on button "Use Required Qty" at bounding box center [317, 515] width 81 height 21
type input "20"
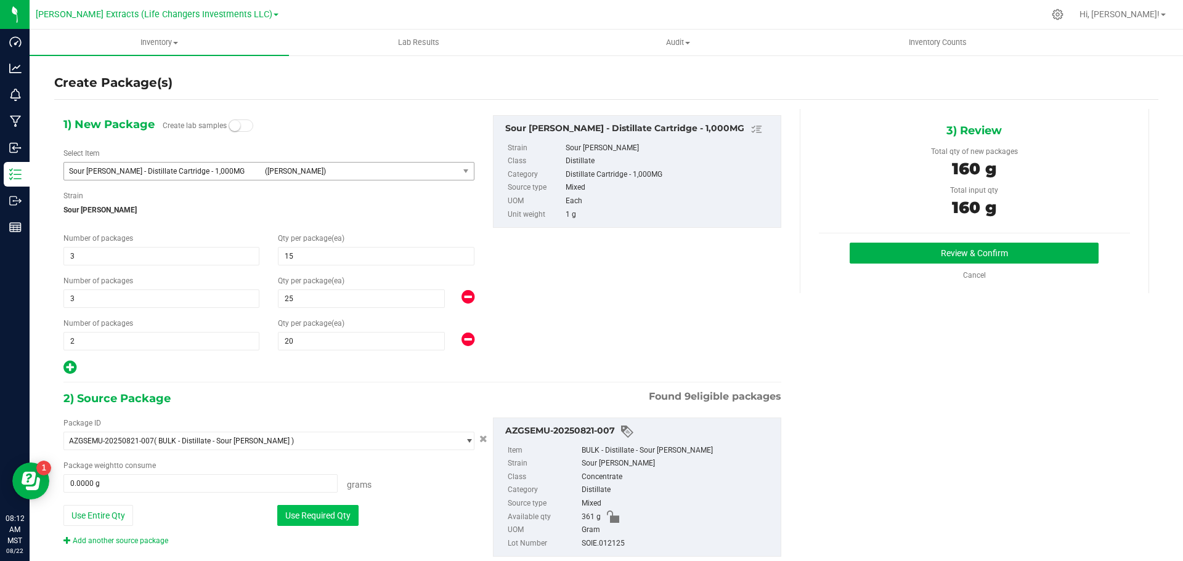
type input "160.0000 g"
click at [903, 253] on button "Review & Confirm" at bounding box center [974, 253] width 249 height 21
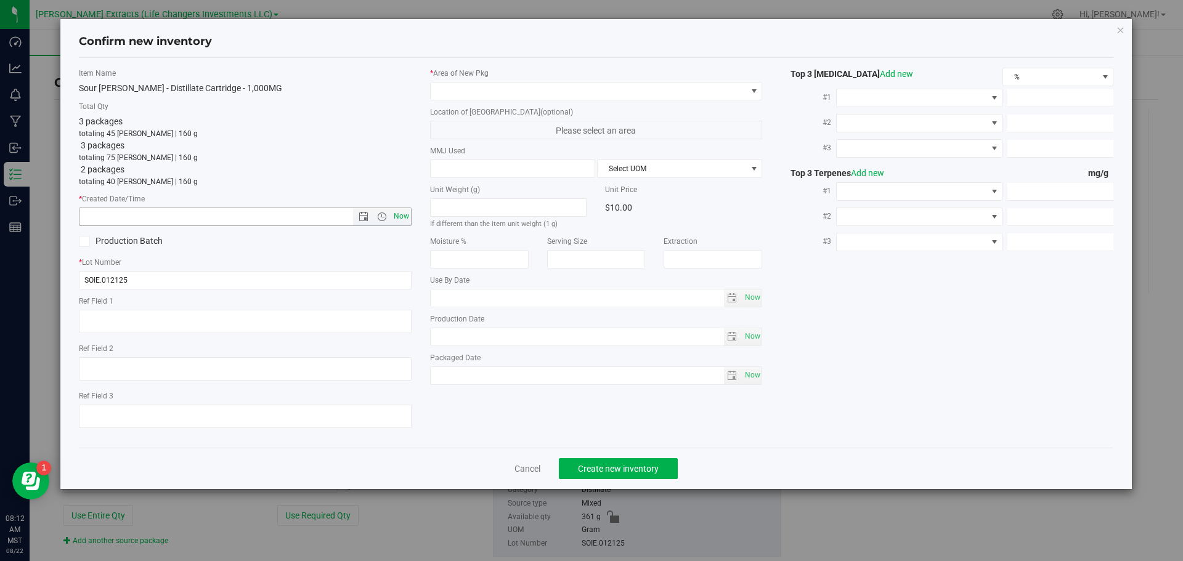
click at [404, 216] on span "Now" at bounding box center [401, 217] width 21 height 18
type input "[DATE] 8:12 AM"
click at [484, 93] on span at bounding box center [589, 91] width 316 height 17
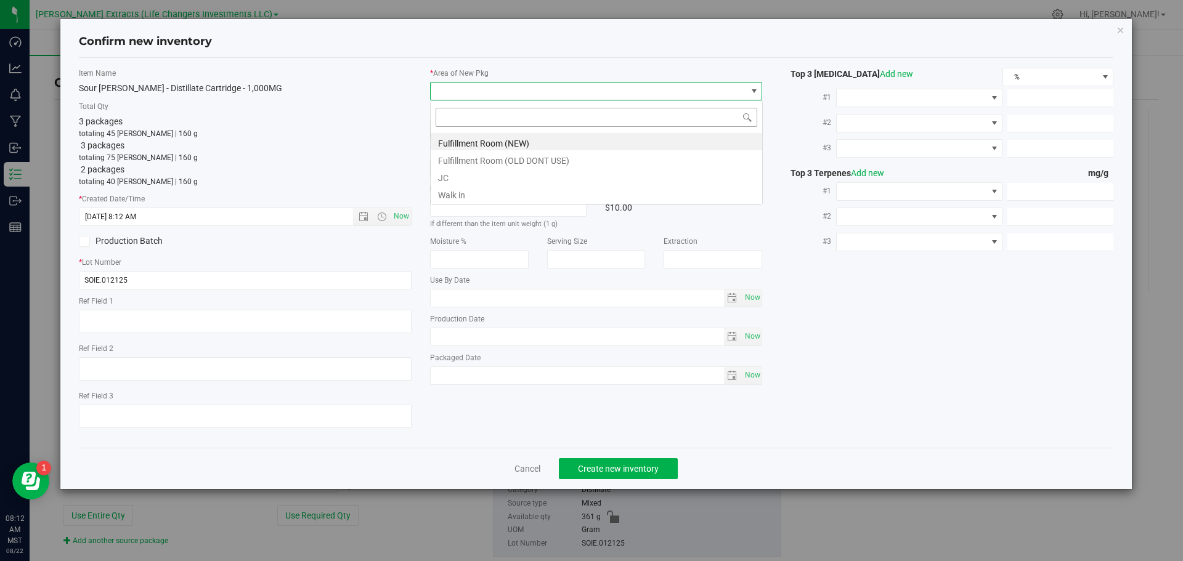
scroll to position [18, 333]
click at [489, 144] on li "Fulfillment Room (NEW)" at bounding box center [597, 141] width 332 height 17
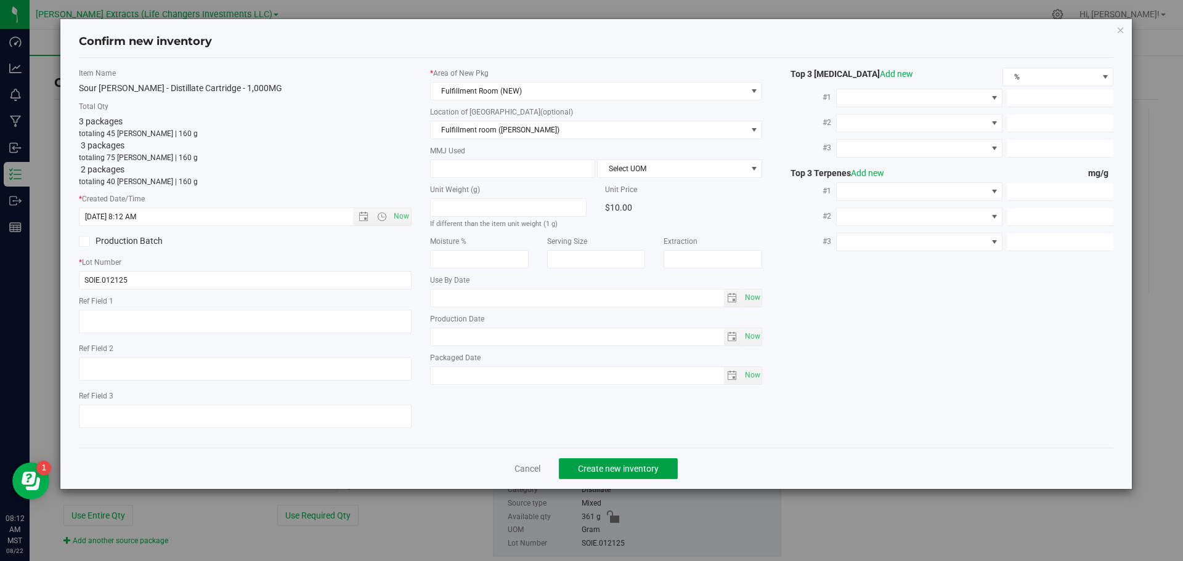
click at [584, 467] on span "Create new inventory" at bounding box center [618, 469] width 81 height 10
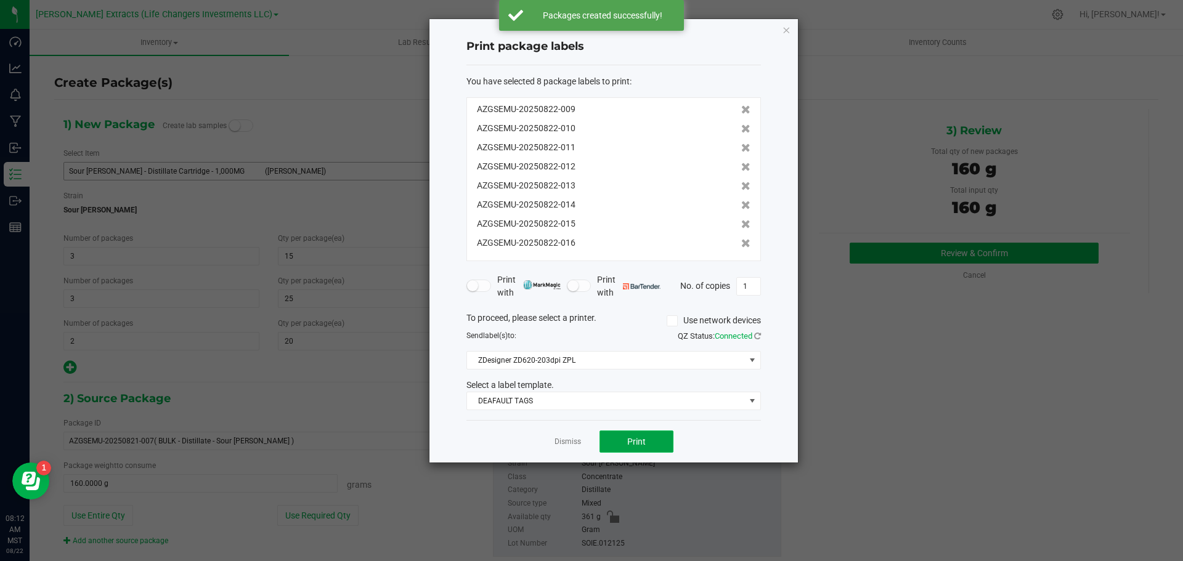
click at [622, 439] on button "Print" at bounding box center [637, 442] width 74 height 22
click at [786, 31] on icon "button" at bounding box center [786, 29] width 9 height 15
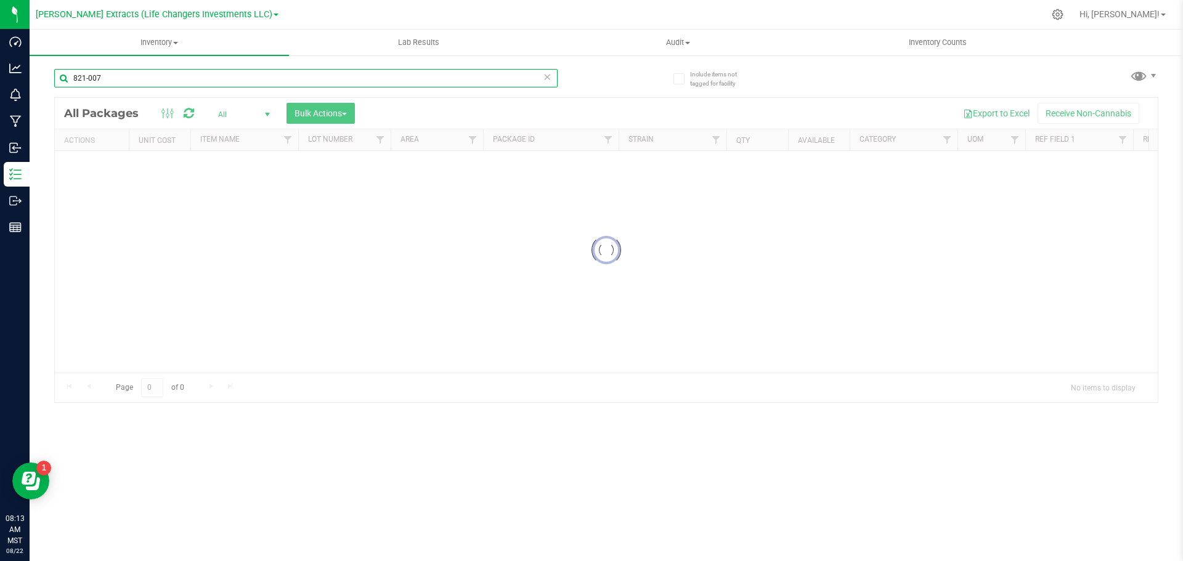
click at [66, 73] on div "Inventory All packages All inventory Waste log Create inventory Lab Results Aud…" at bounding box center [607, 296] width 1154 height 532
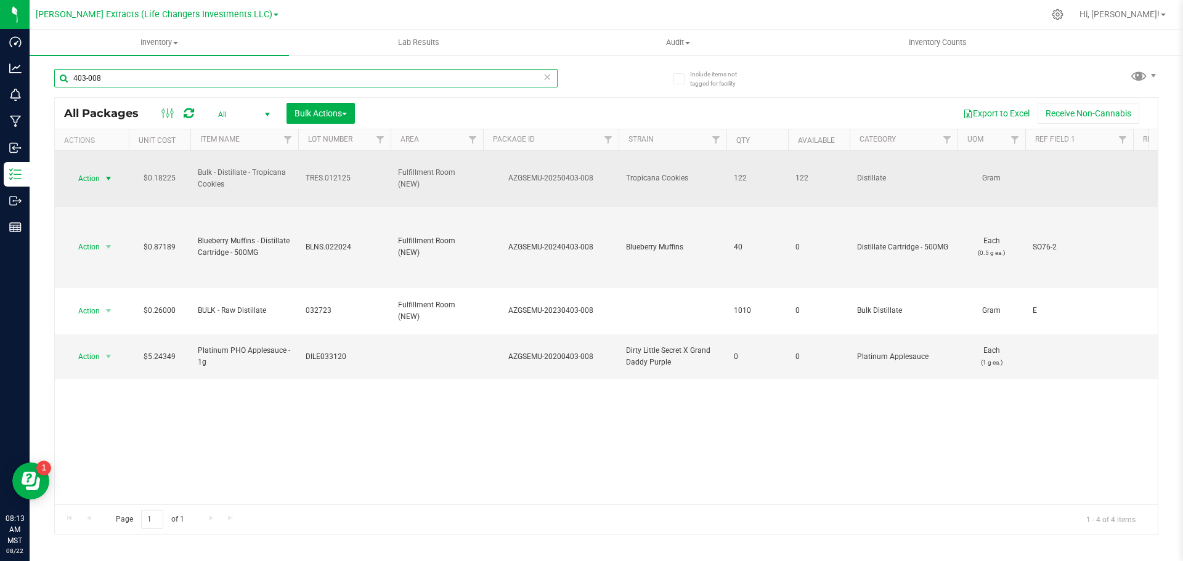
type input "403-008"
click at [89, 174] on span "Action" at bounding box center [83, 178] width 33 height 17
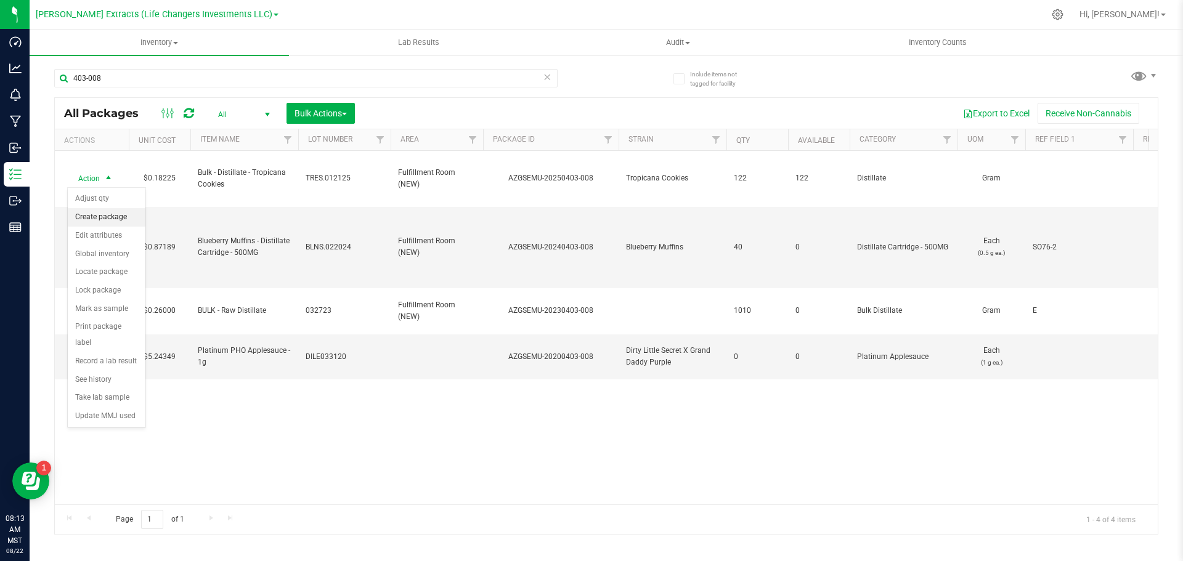
click at [107, 212] on li "Create package" at bounding box center [107, 217] width 78 height 18
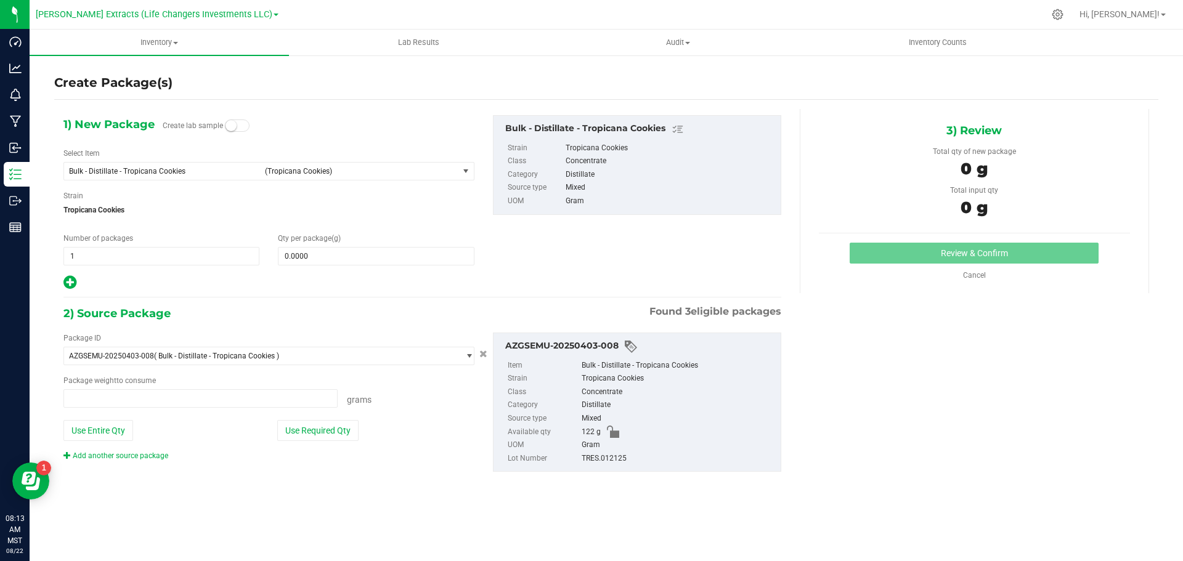
type input "0.0000 g"
click at [168, 165] on span "Bulk - Distillate - Tropicana Cookies (Tropicana Cookies)" at bounding box center [261, 171] width 394 height 17
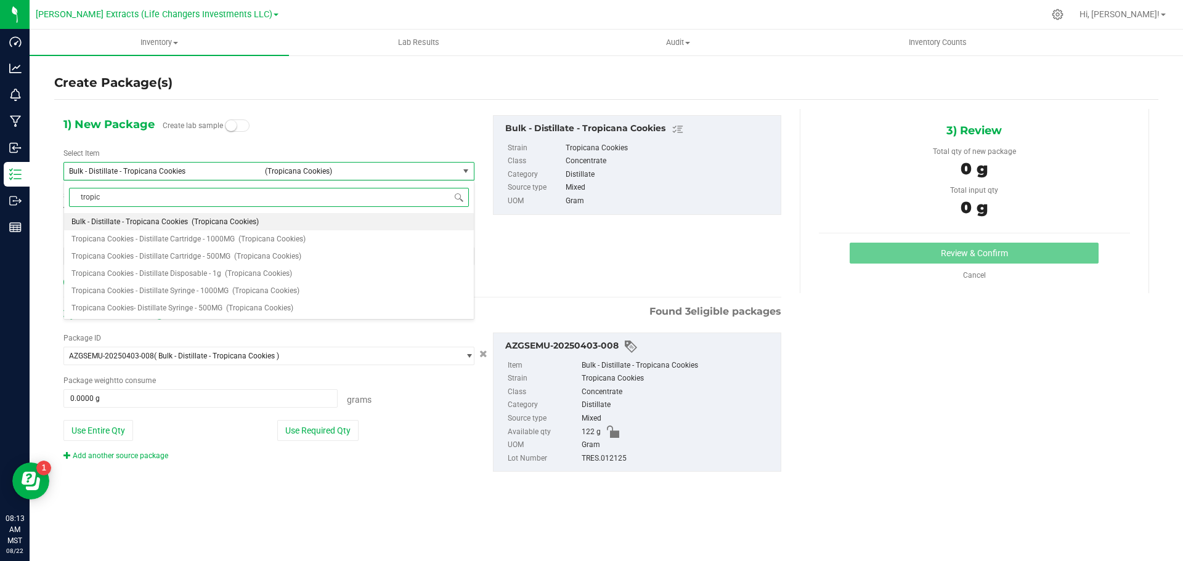
type input "tropica"
click at [196, 240] on span "Tropicana Cookies - Distillate Cartridge - 1000MG" at bounding box center [152, 239] width 163 height 9
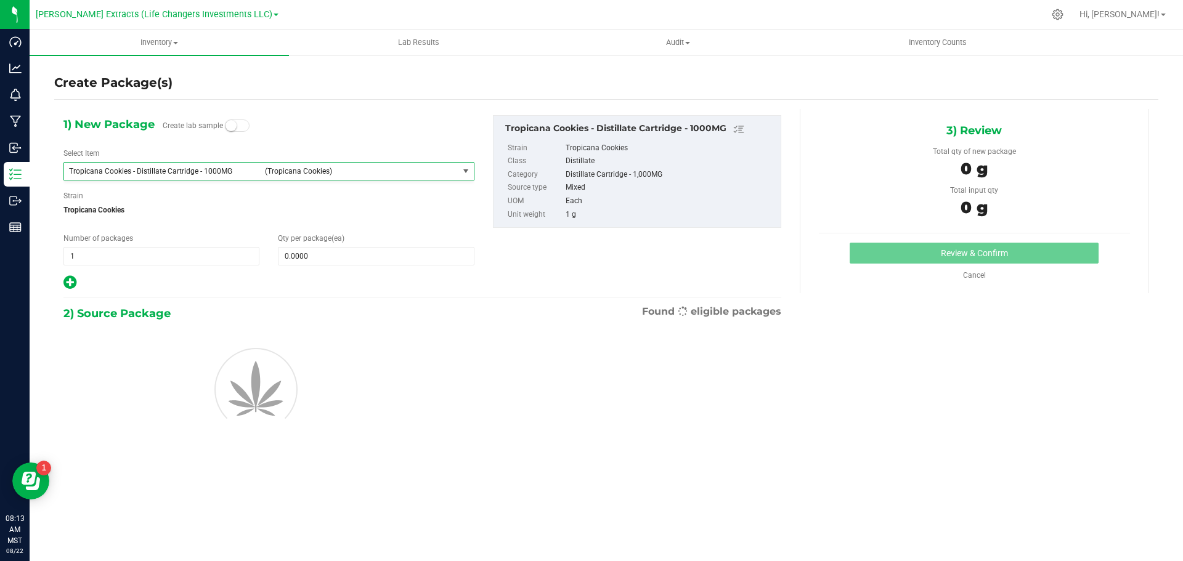
type input "0"
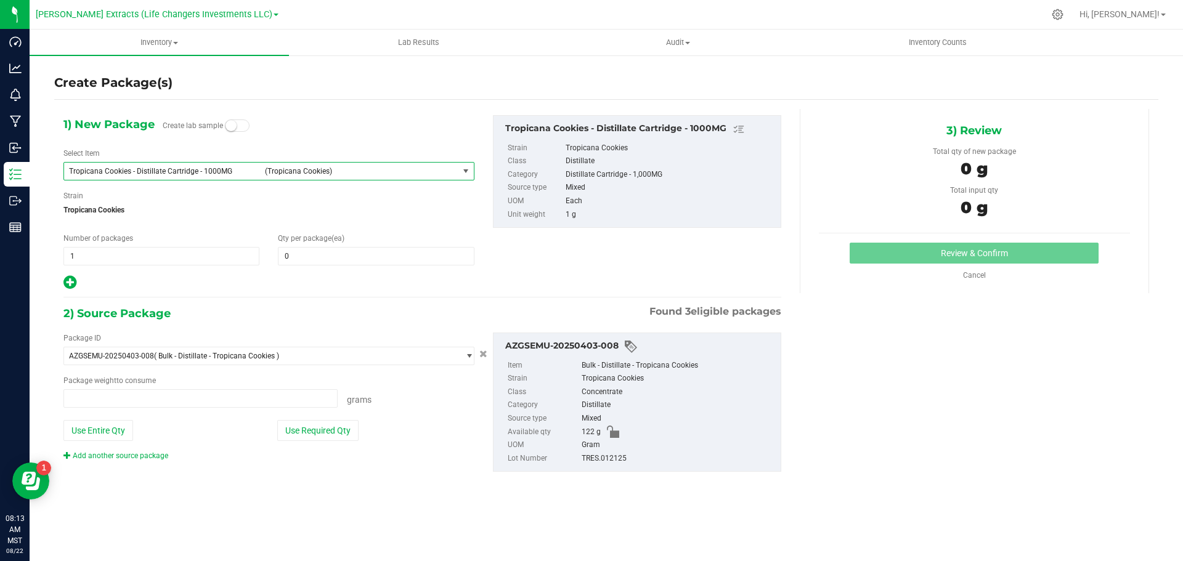
type input "0.0000 g"
click at [307, 259] on span "0 0" at bounding box center [376, 256] width 196 height 18
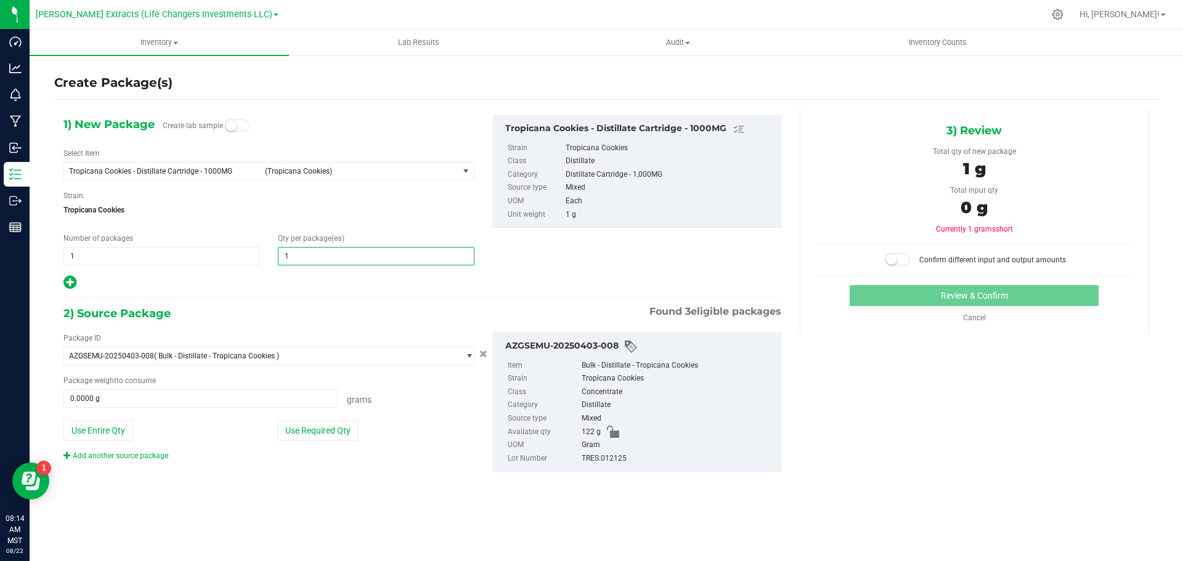
type input "10"
click at [70, 280] on icon at bounding box center [69, 282] width 13 height 15
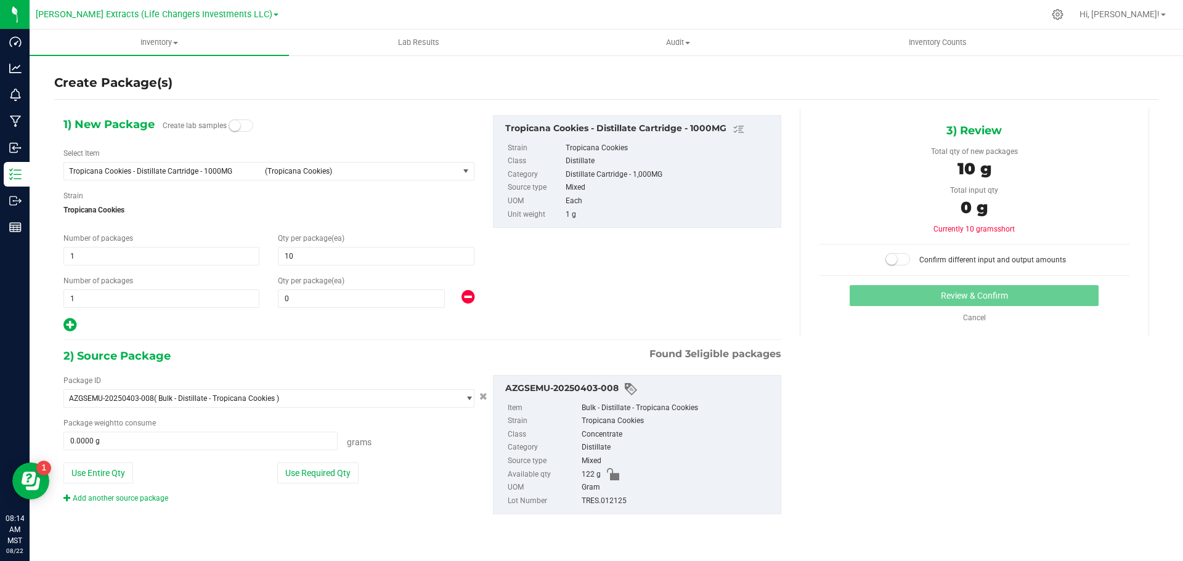
type input "10"
drag, startPoint x: 77, startPoint y: 302, endPoint x: 66, endPoint y: 301, distance: 11.1
click at [66, 301] on span "1 1" at bounding box center [161, 299] width 196 height 18
type input "5"
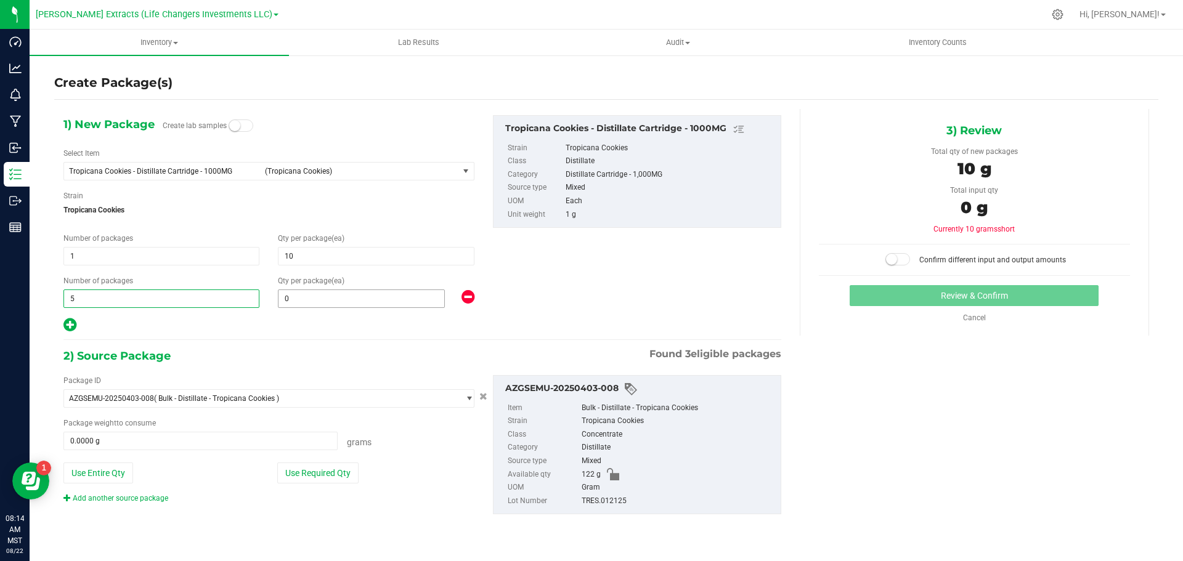
click at [392, 298] on span "0 0" at bounding box center [361, 299] width 167 height 18
type input "15"
click at [315, 476] on button "Use Required Qty" at bounding box center [317, 473] width 81 height 21
type input "15"
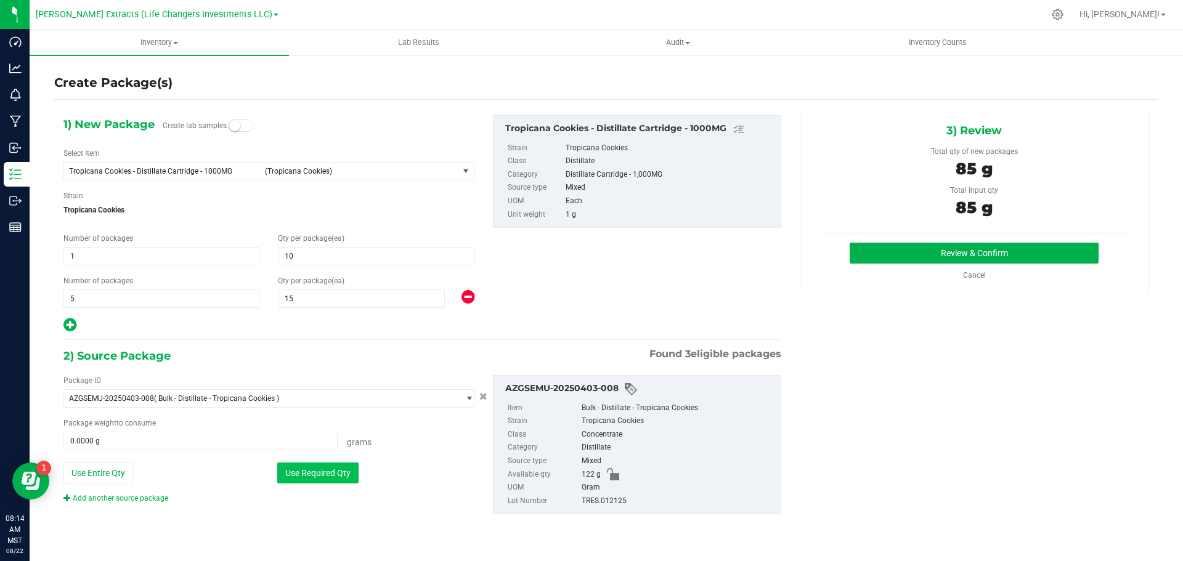
type input "85.0000 g"
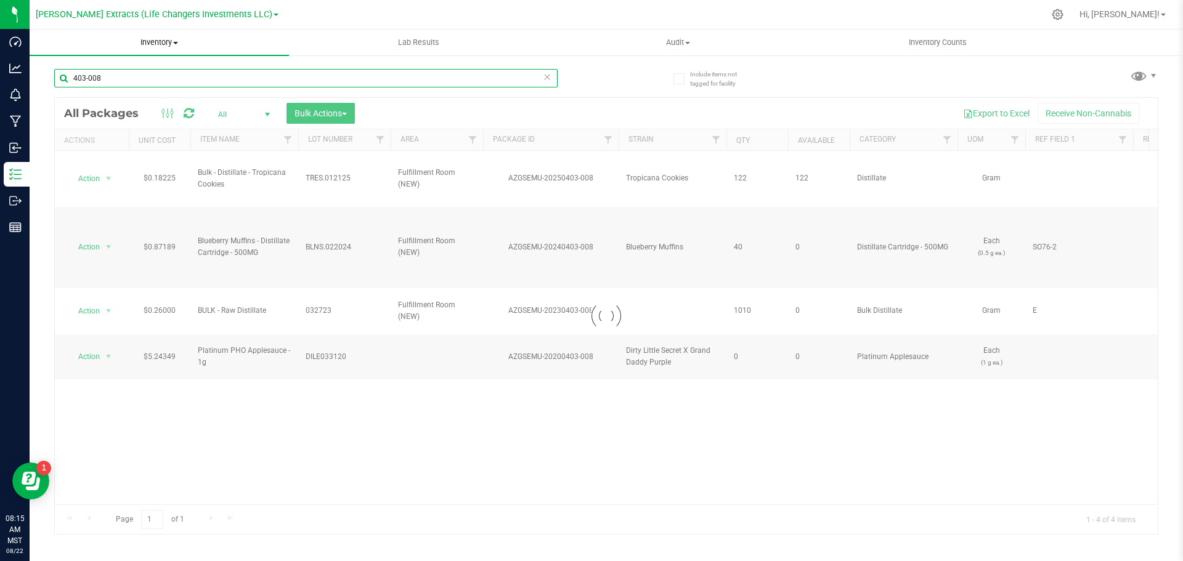
drag, startPoint x: 102, startPoint y: 76, endPoint x: 70, endPoint y: 39, distance: 49.3
click at [61, 71] on input "403-008" at bounding box center [306, 78] width 504 height 18
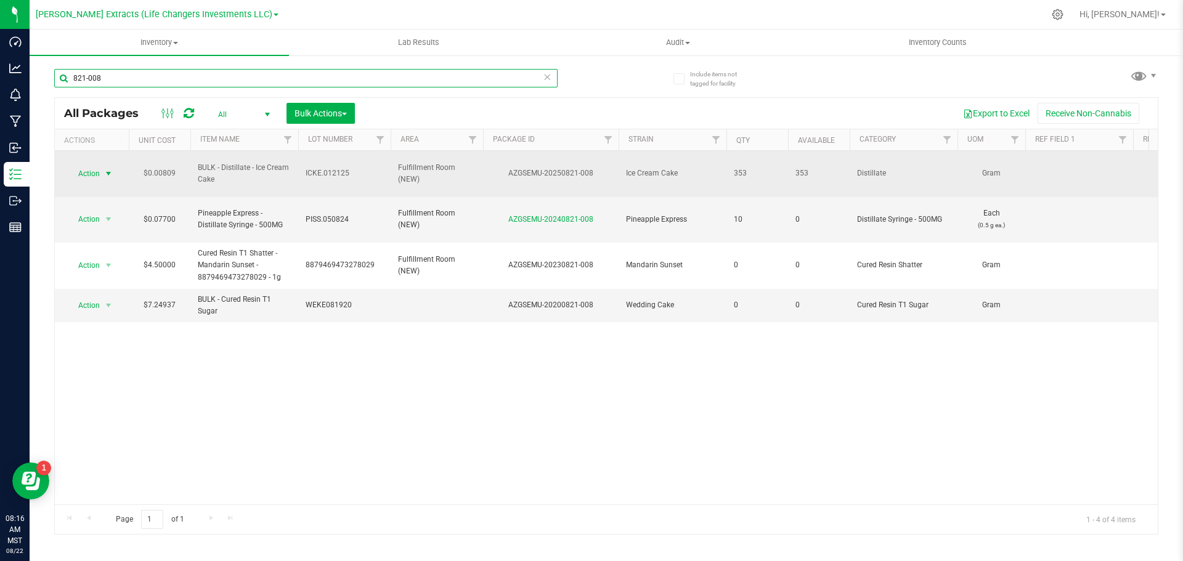
type input "821-008"
click at [92, 171] on span "Action" at bounding box center [83, 173] width 33 height 17
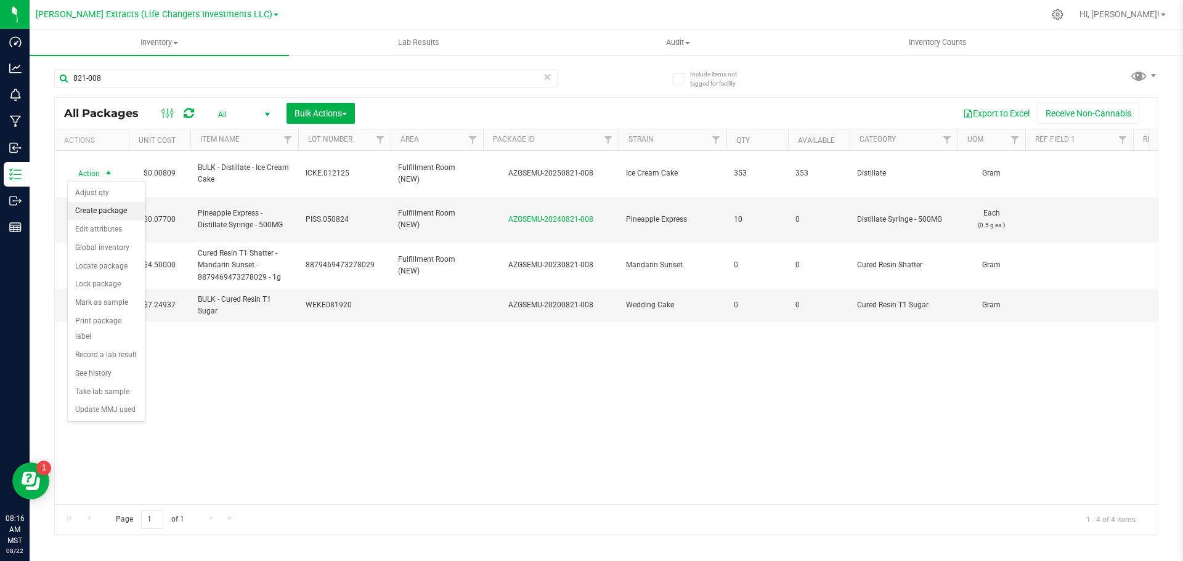
click at [110, 207] on li "Create package" at bounding box center [107, 211] width 78 height 18
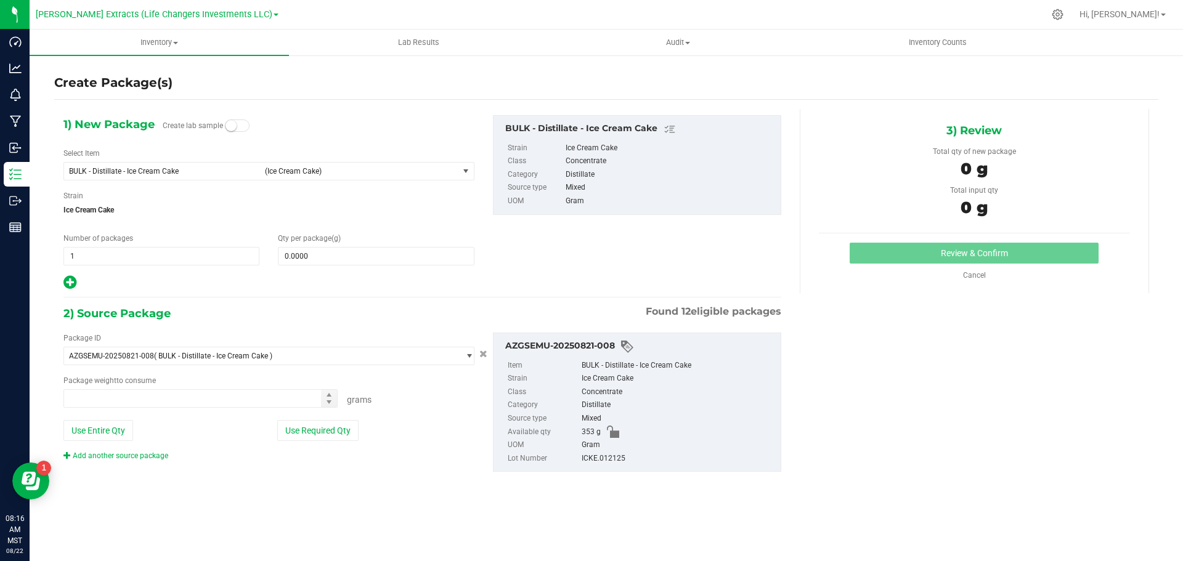
type input "0.0000 g"
click at [174, 169] on span "BULK - Distillate - Ice Cream Cake" at bounding box center [163, 171] width 189 height 9
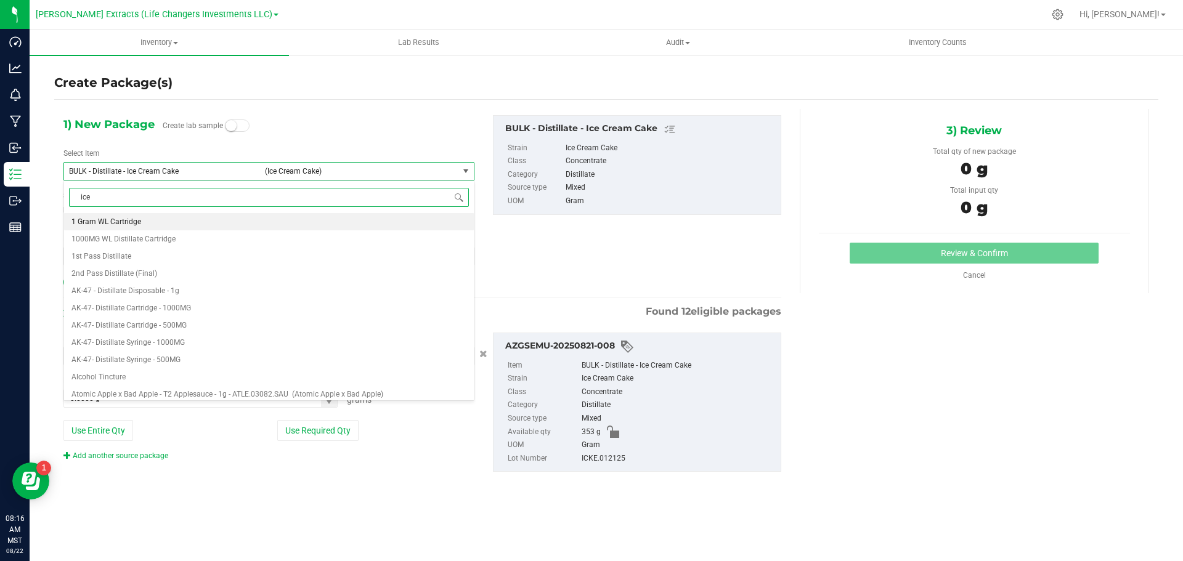
type input "ice c"
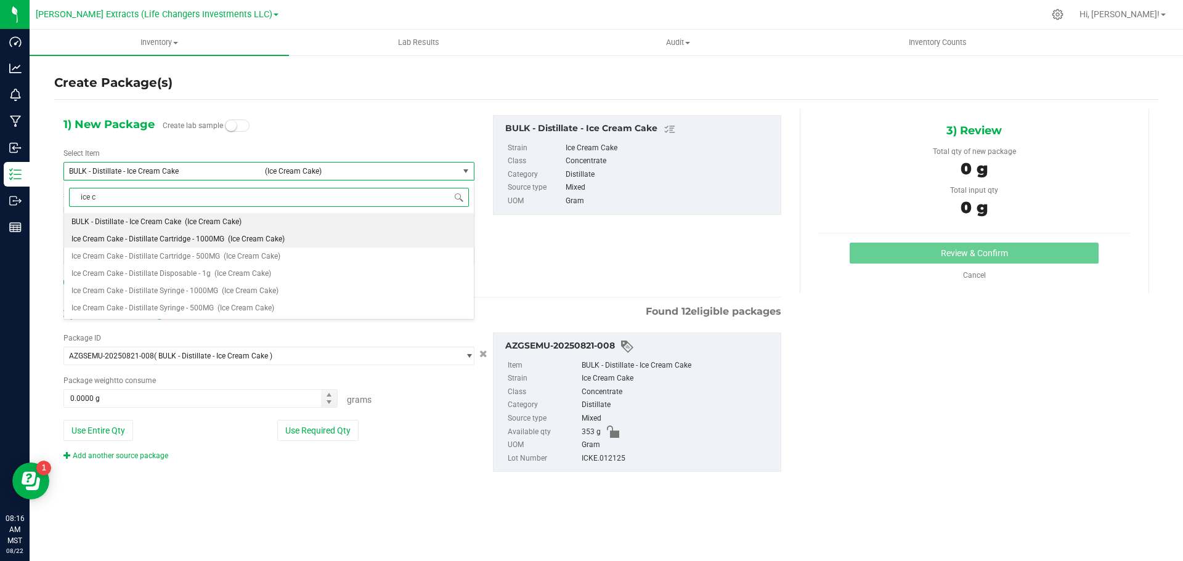
click at [234, 235] on span "(Ice Cream Cake)" at bounding box center [256, 239] width 57 height 9
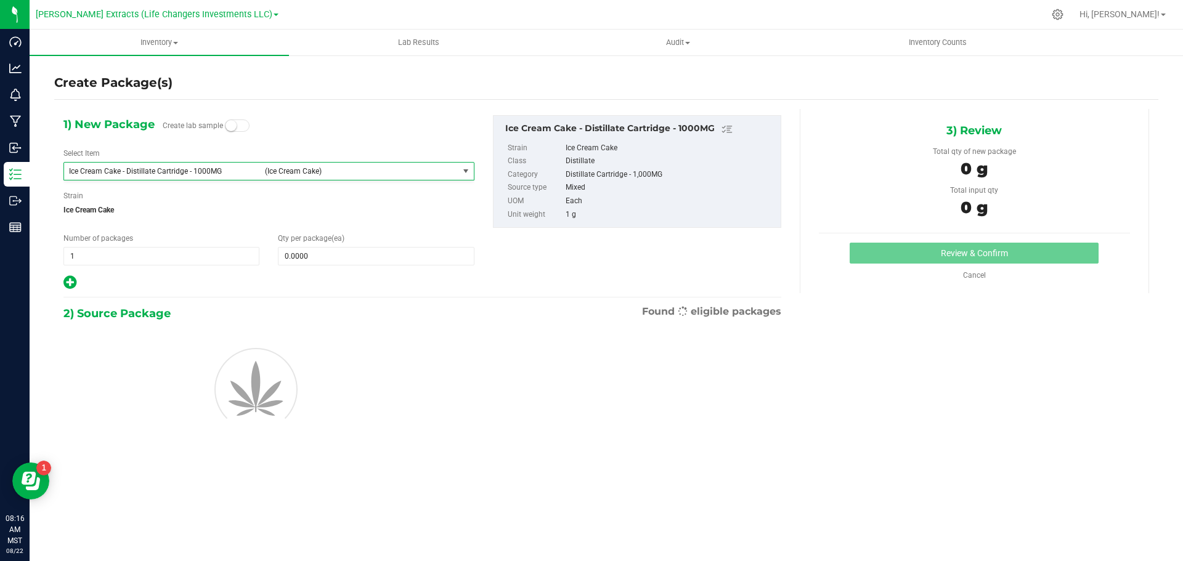
type input "0"
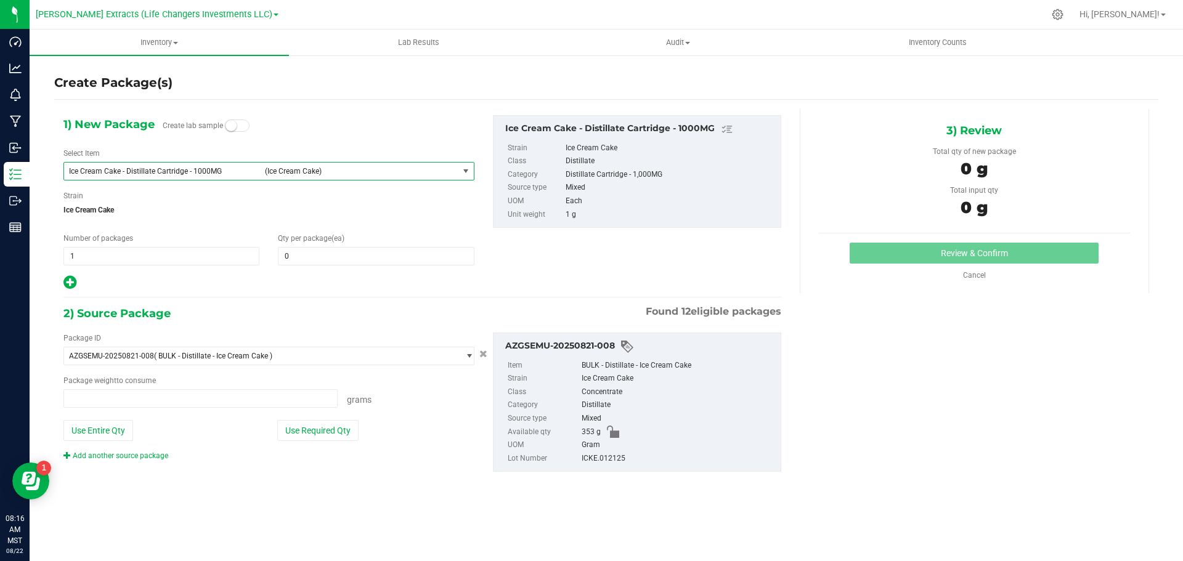
type input "0.0000 g"
click at [342, 258] on span "0 0" at bounding box center [376, 256] width 196 height 18
type input "15"
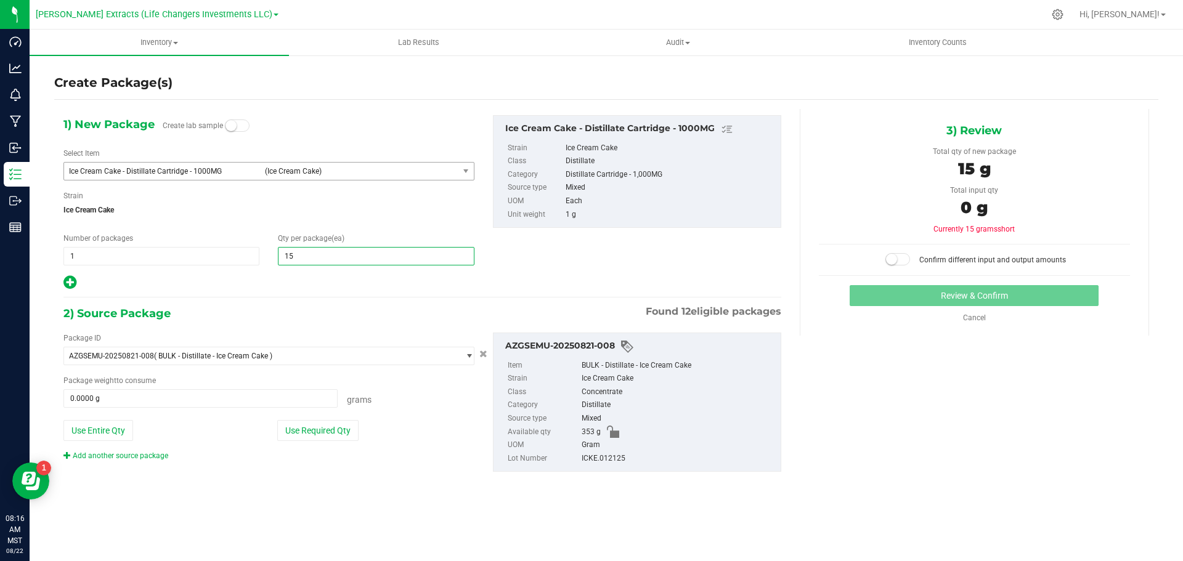
click at [73, 282] on icon at bounding box center [69, 282] width 13 height 15
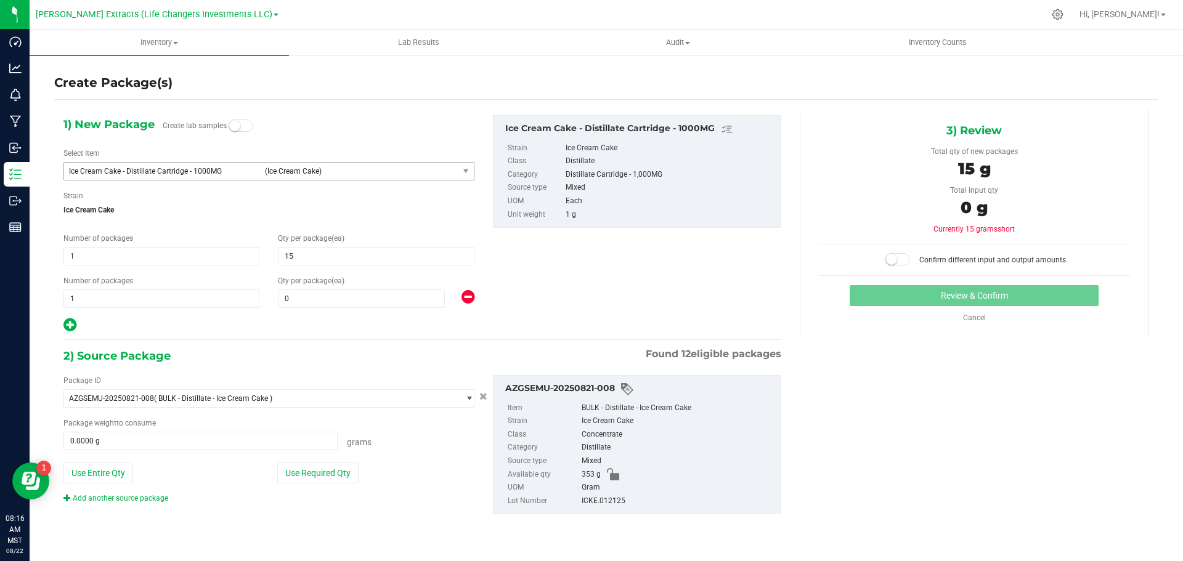
type input "15"
drag, startPoint x: 74, startPoint y: 298, endPoint x: 60, endPoint y: 298, distance: 14.2
click at [60, 298] on div "Number of packages 1 1" at bounding box center [161, 291] width 214 height 33
type input "3"
click at [322, 302] on input "0" at bounding box center [362, 298] width 166 height 17
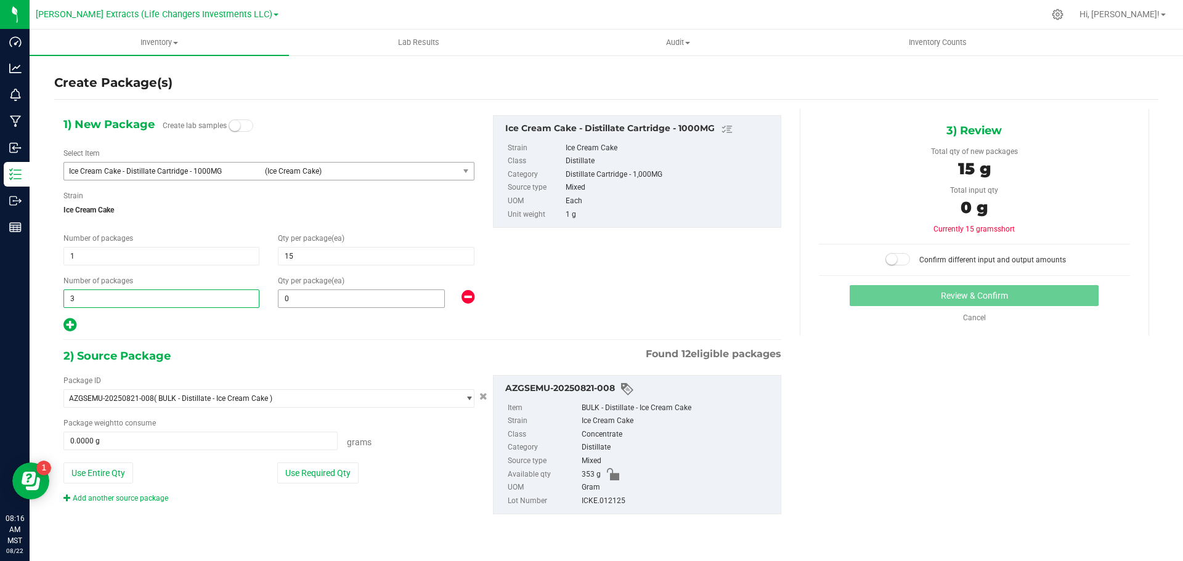
type input "3"
type input "25"
click at [73, 320] on icon at bounding box center [69, 324] width 13 height 15
type input "25"
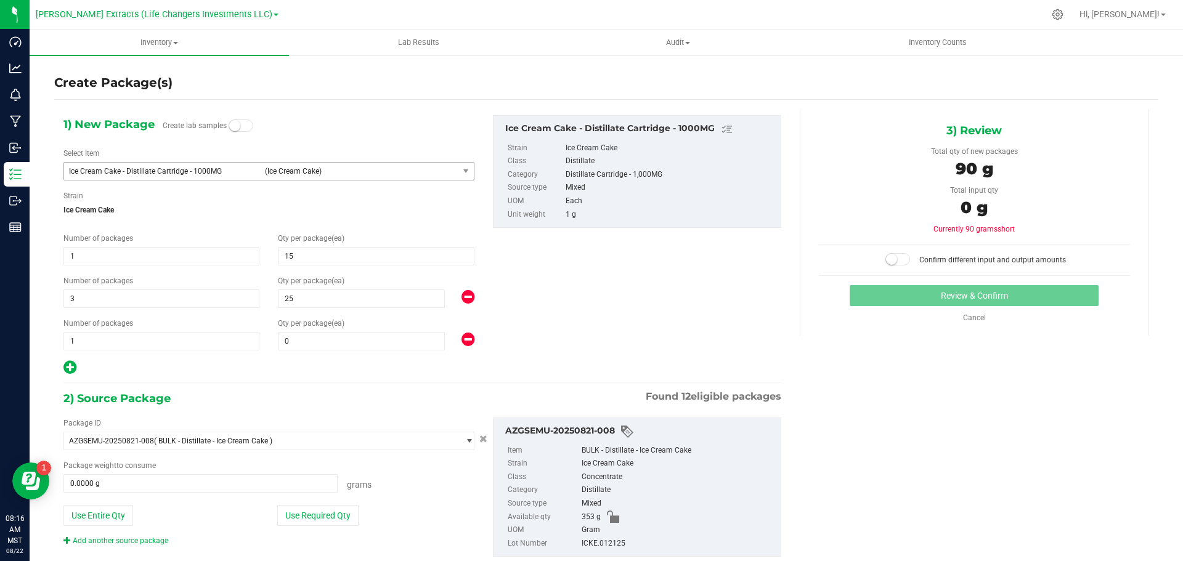
type input "15"
type input "25"
type input "0"
drag, startPoint x: 79, startPoint y: 343, endPoint x: 54, endPoint y: 340, distance: 24.8
click at [54, 340] on div "Number of packages 1 1" at bounding box center [161, 334] width 214 height 33
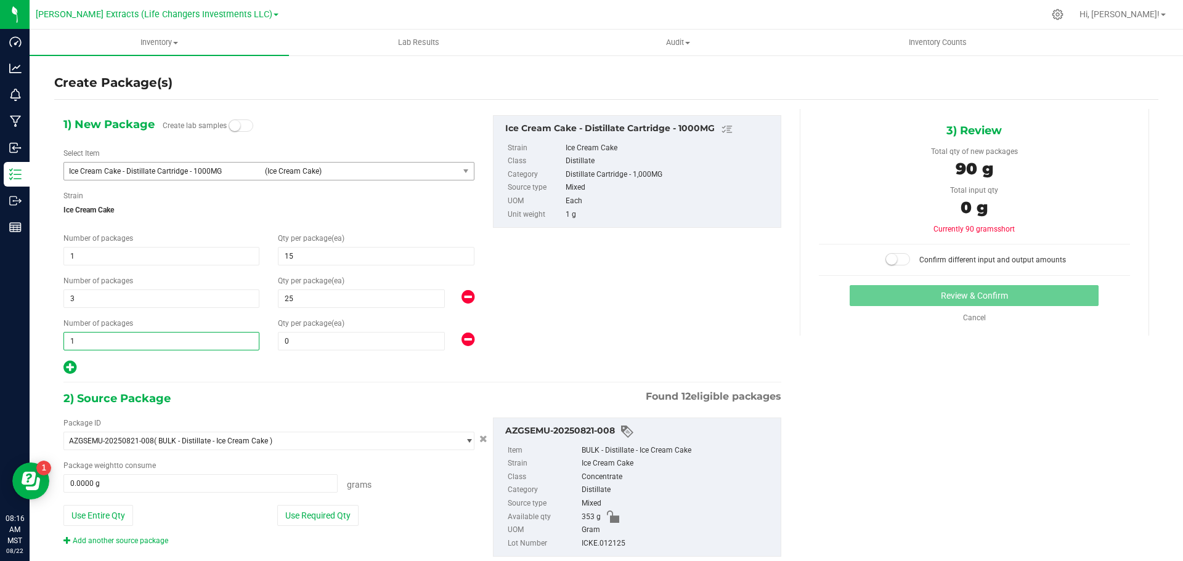
type input "4"
click at [323, 338] on input "0" at bounding box center [362, 341] width 166 height 17
type input "4"
type input "20"
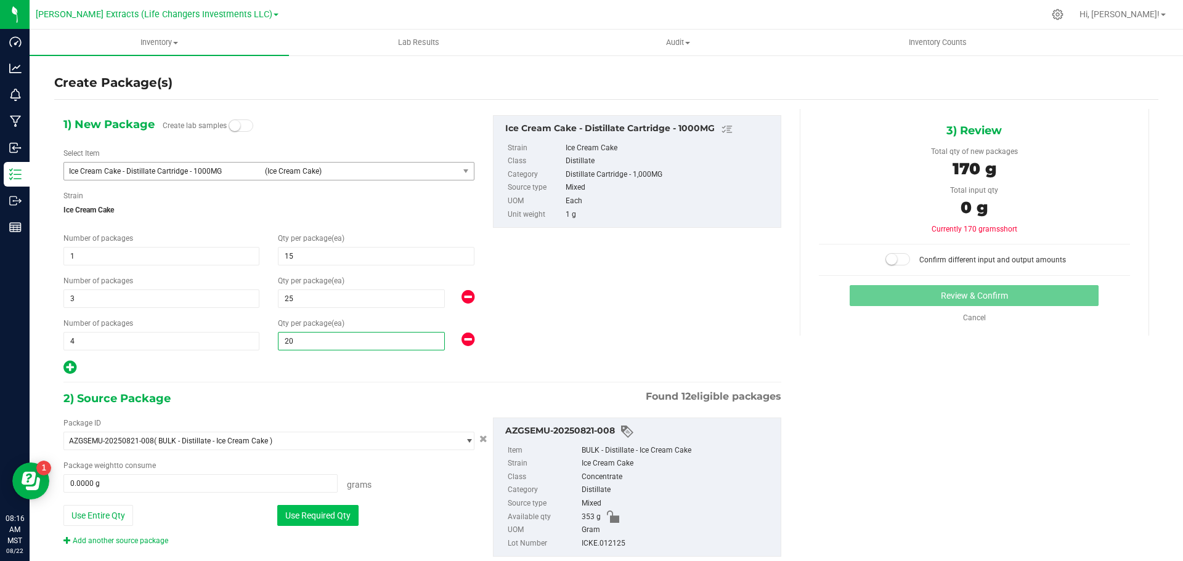
click at [336, 518] on button "Use Required Qty" at bounding box center [317, 515] width 81 height 21
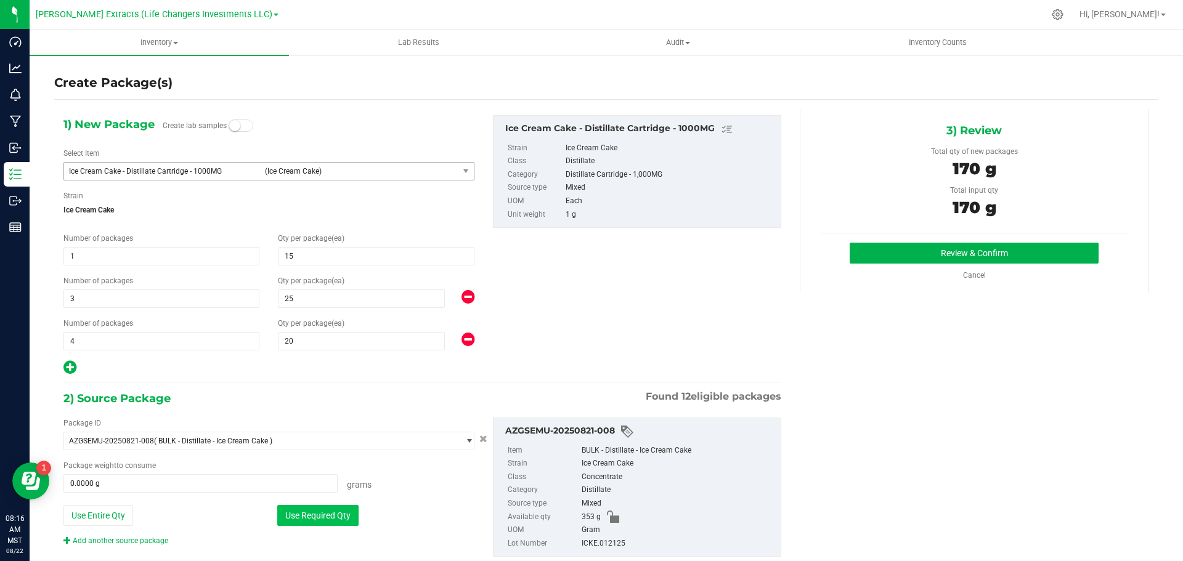
type input "170.0000 g"
click at [916, 256] on button "Review & Confirm" at bounding box center [974, 253] width 249 height 21
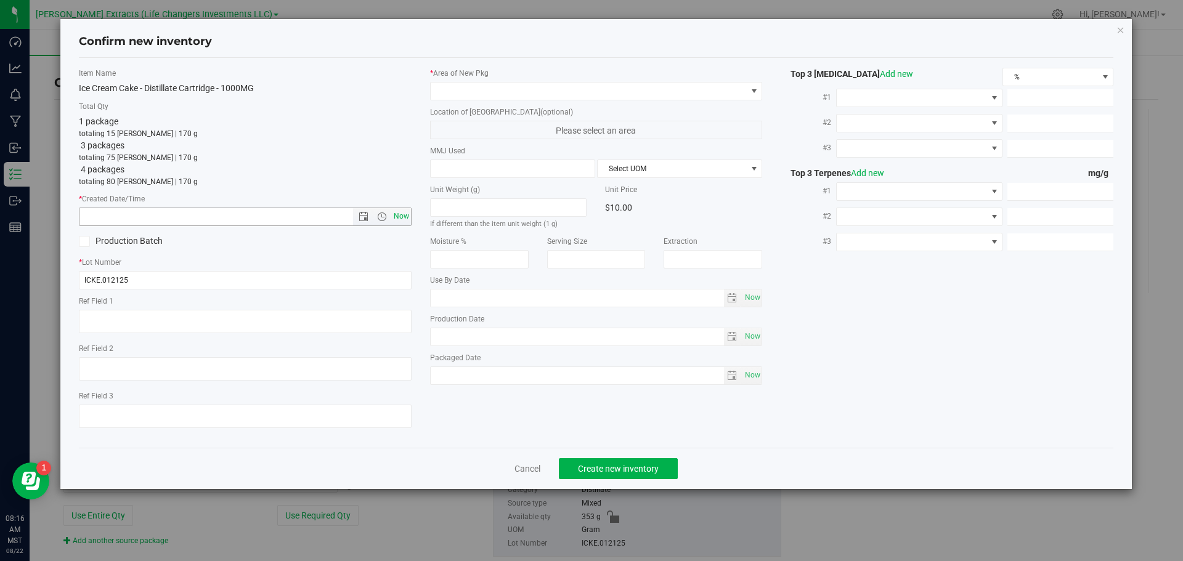
click at [402, 215] on span "Now" at bounding box center [401, 217] width 21 height 18
type input "[DATE] 8:16 AM"
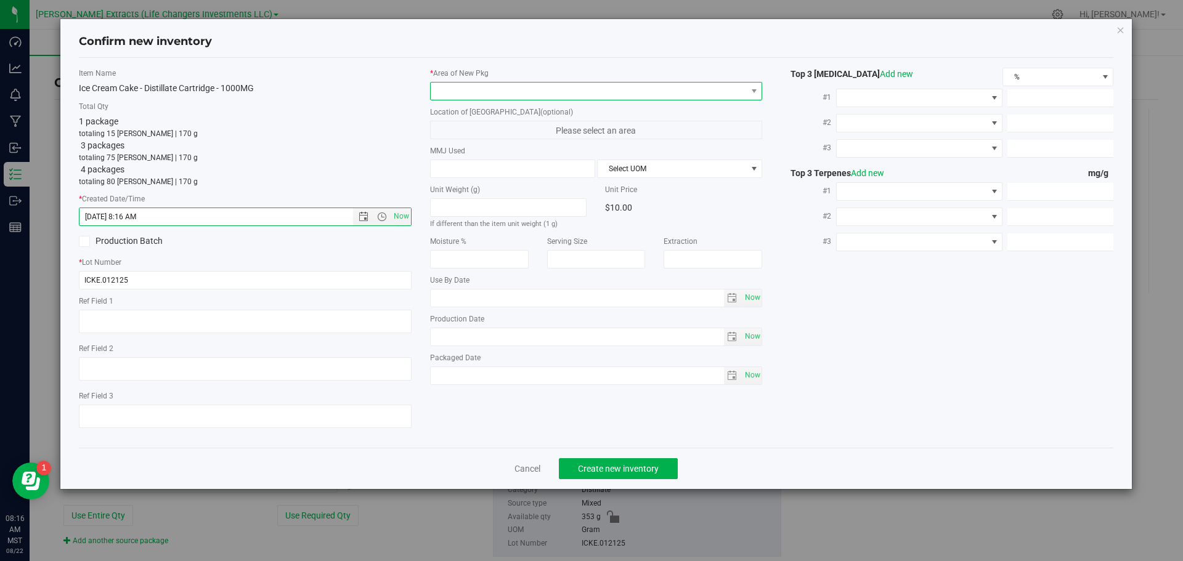
click at [454, 92] on span at bounding box center [589, 91] width 316 height 17
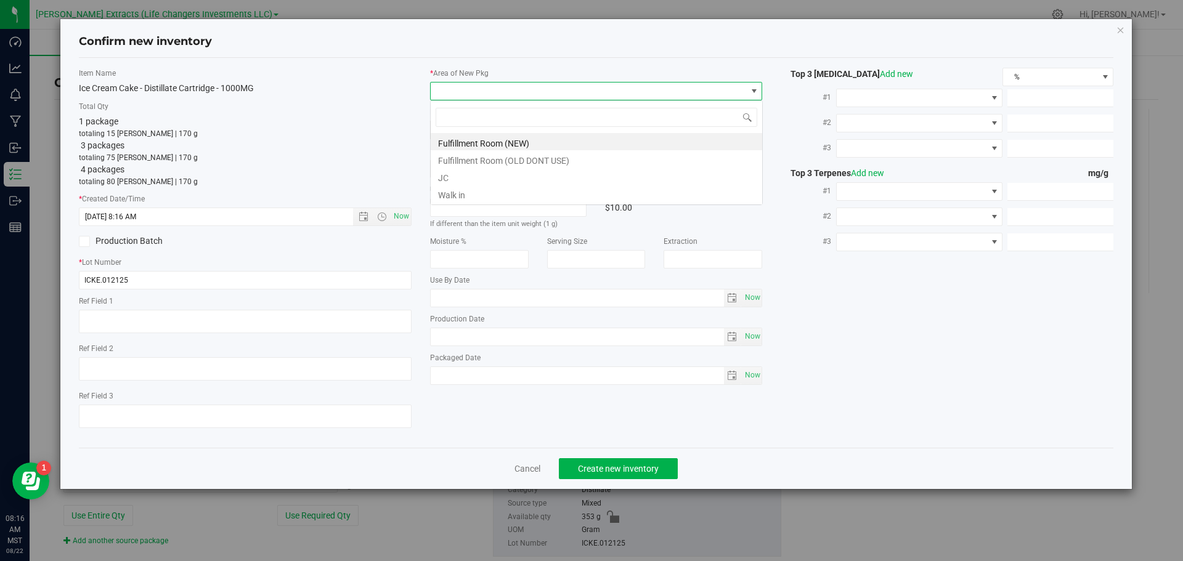
scroll to position [18, 333]
click at [456, 141] on li "Fulfillment Room (NEW)" at bounding box center [597, 141] width 332 height 17
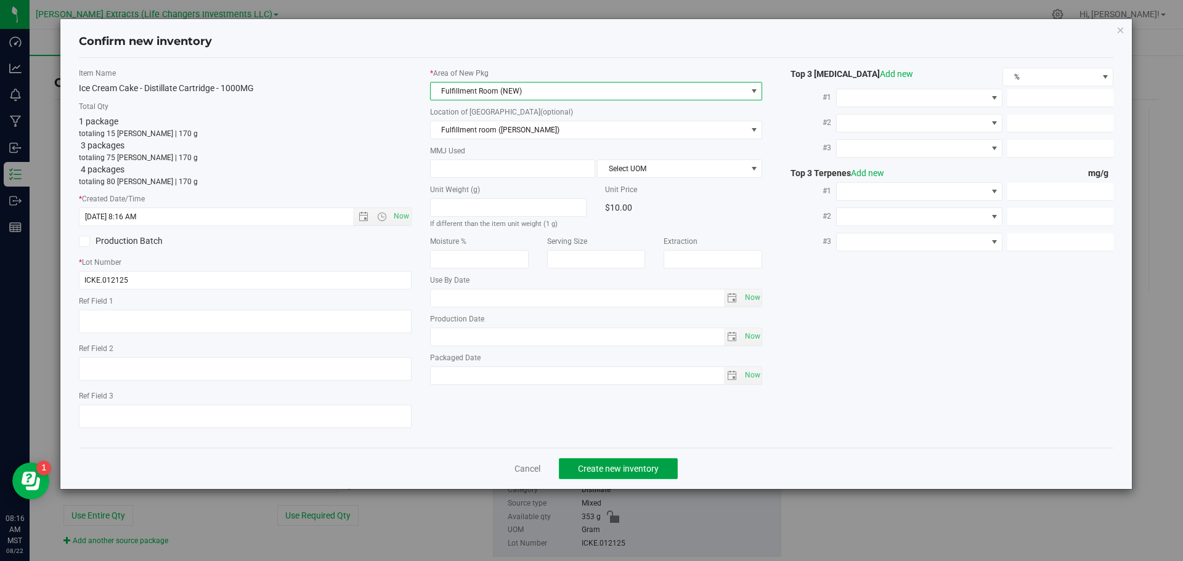
click at [627, 460] on button "Create new inventory" at bounding box center [618, 469] width 119 height 21
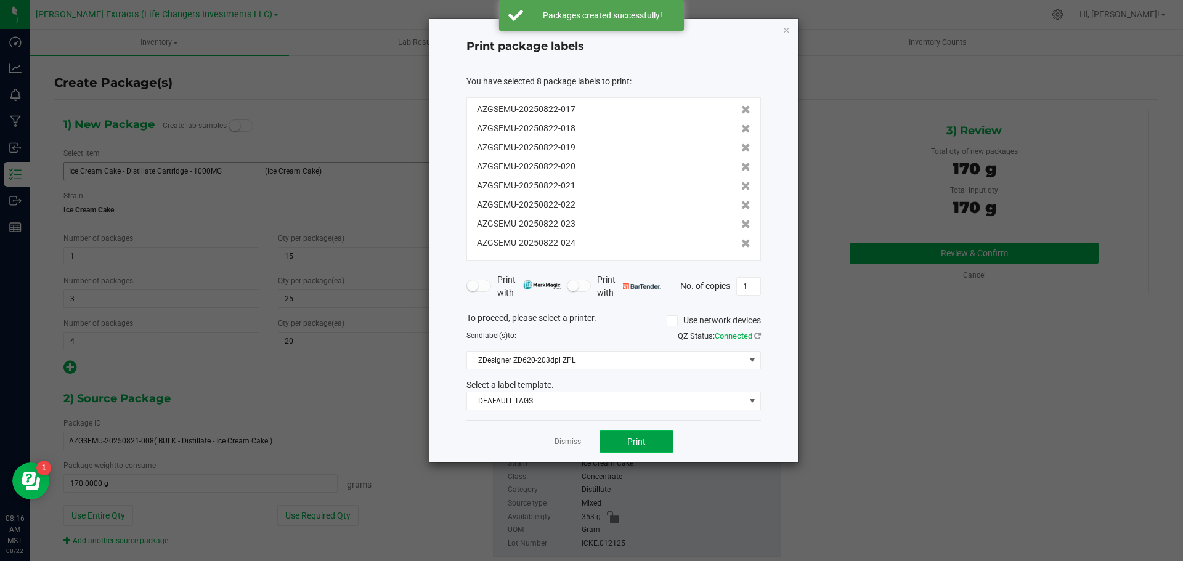
click at [634, 439] on span "Print" at bounding box center [636, 442] width 18 height 10
click at [786, 27] on icon "button" at bounding box center [786, 29] width 9 height 15
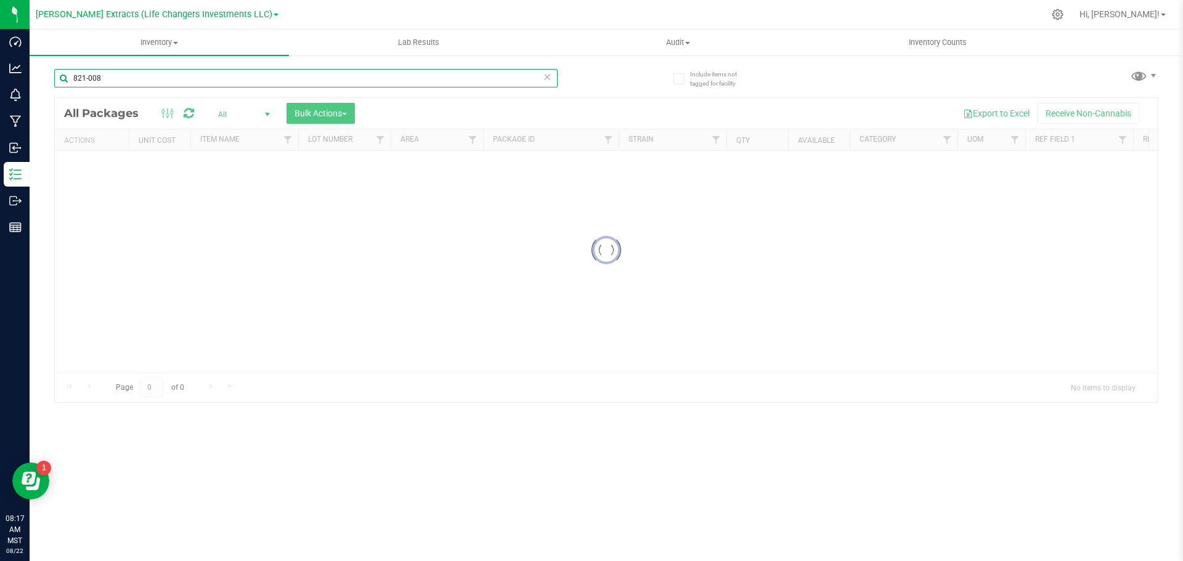
click at [132, 75] on input "821-008" at bounding box center [306, 78] width 504 height 18
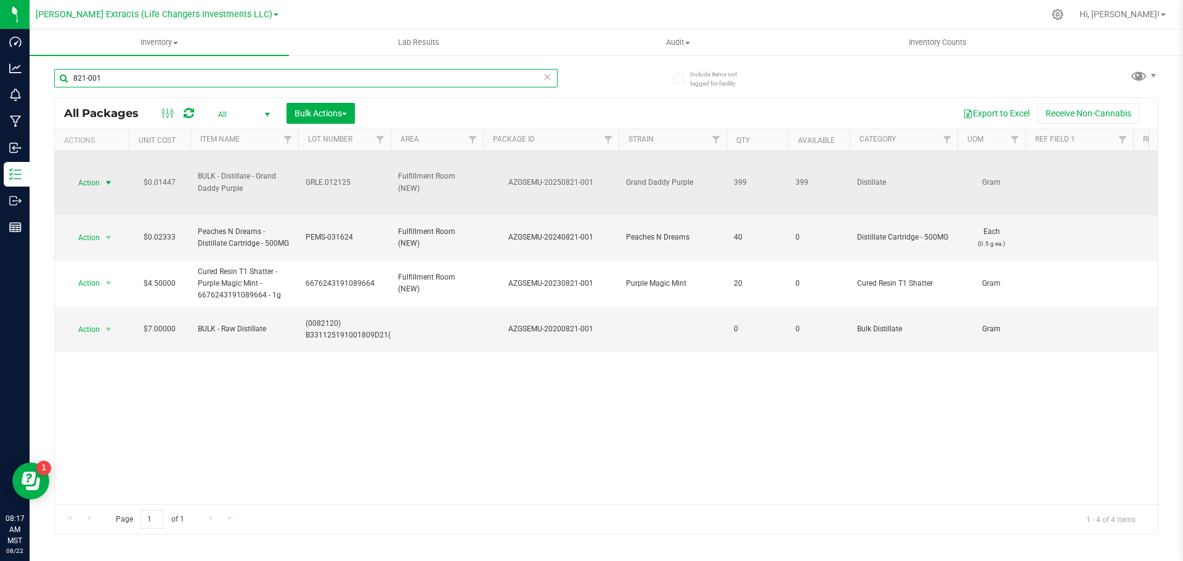
type input "821-001"
click at [93, 181] on span "Action" at bounding box center [83, 182] width 33 height 17
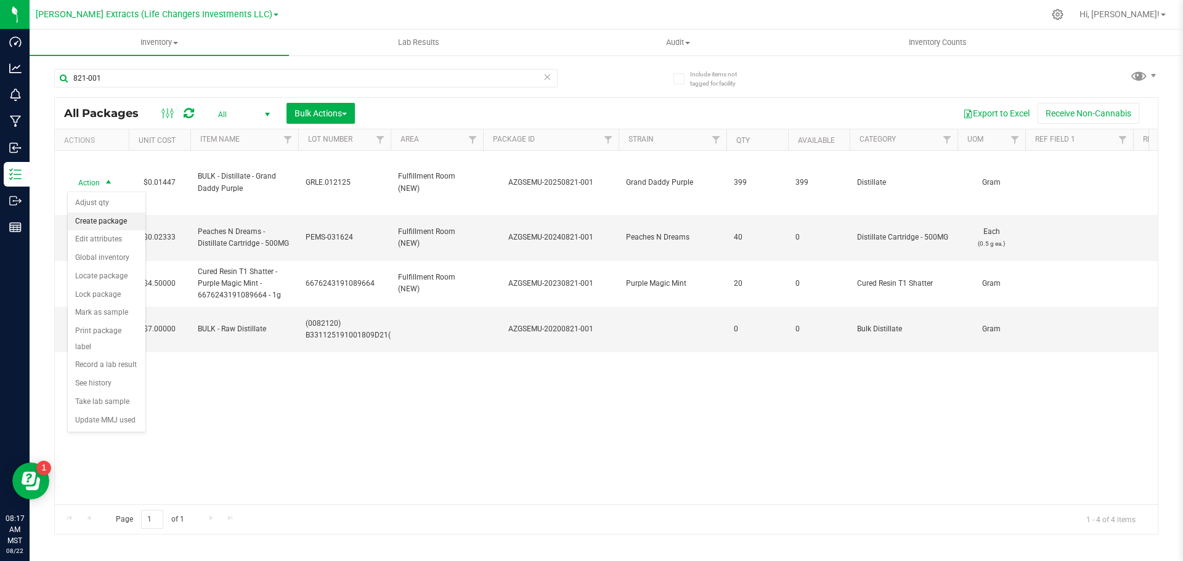
click at [107, 221] on li "Create package" at bounding box center [107, 222] width 78 height 18
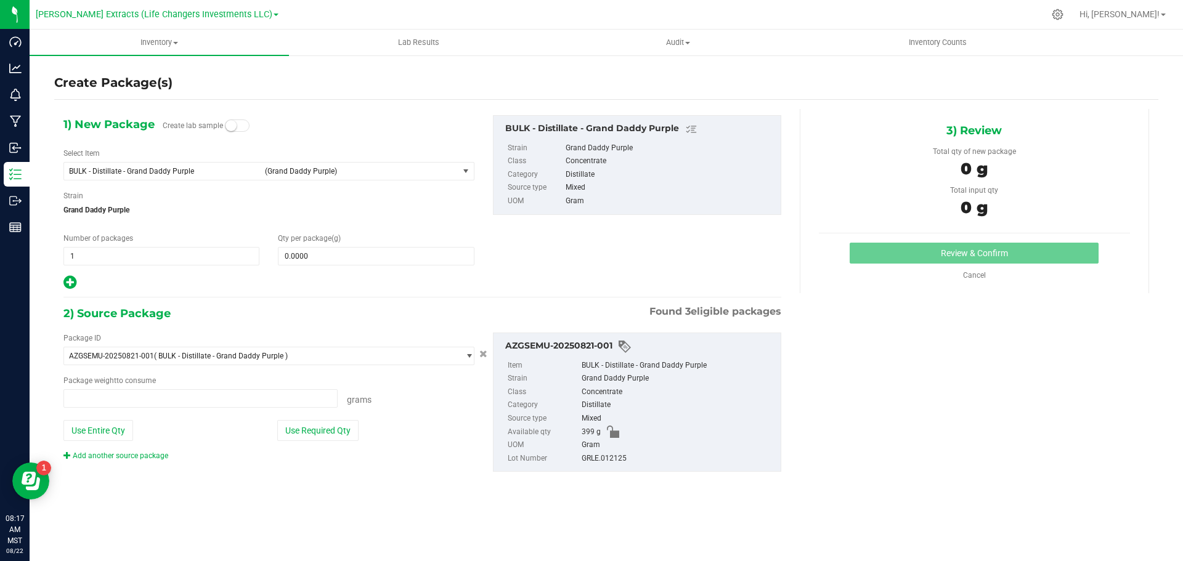
type input "0.0000 g"
click at [129, 171] on span "BULK - Distillate - Grand Daddy Purple" at bounding box center [163, 171] width 189 height 9
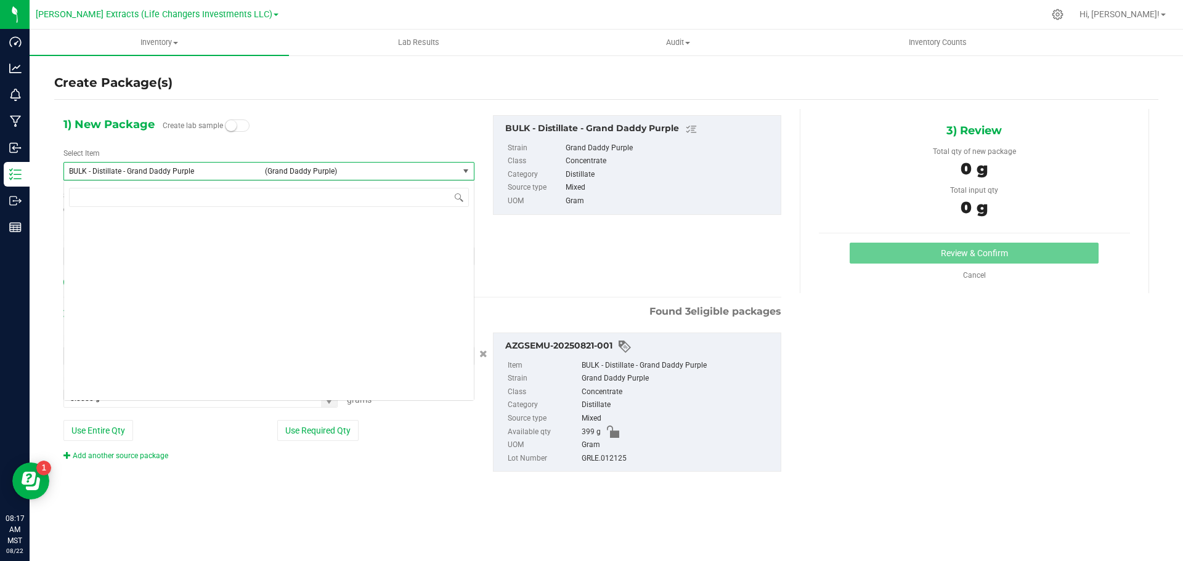
scroll to position [1087, 0]
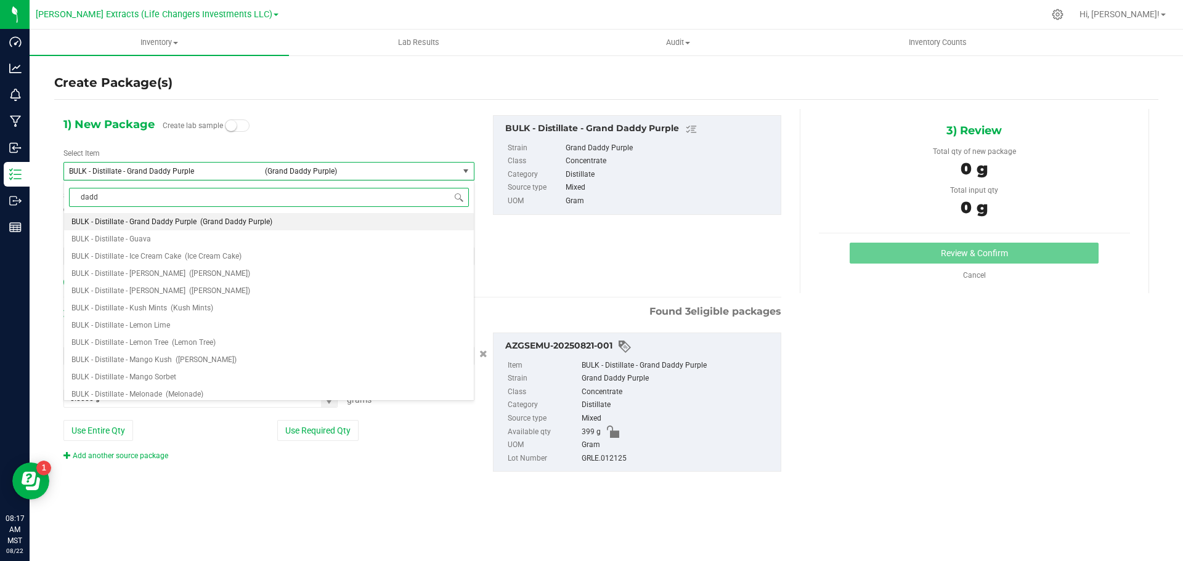
type input "daddy"
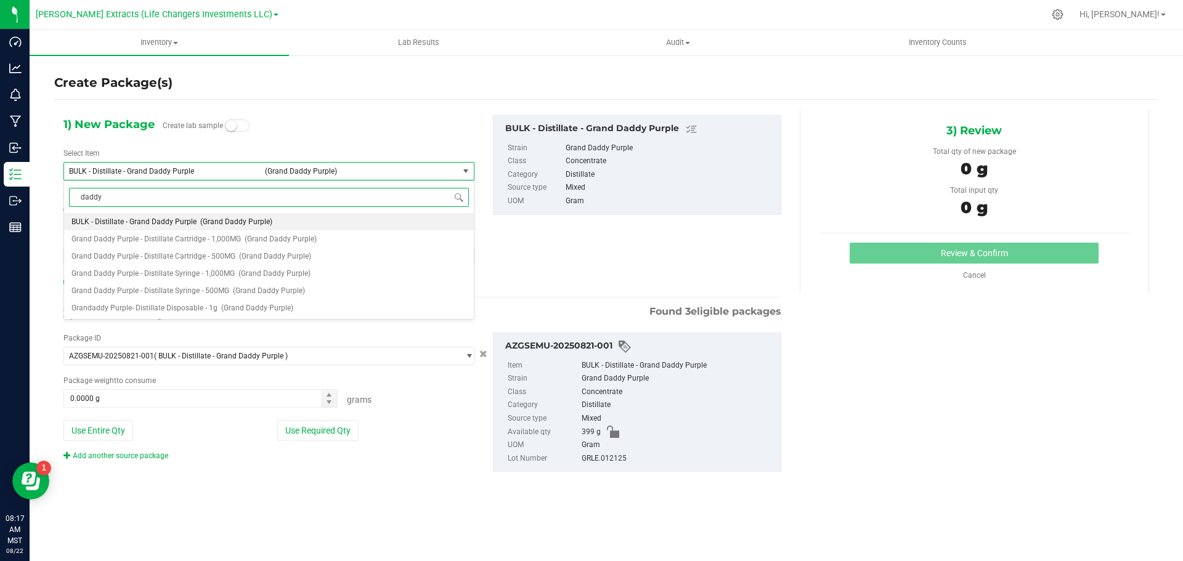
scroll to position [0, 0]
click at [278, 239] on span "(Grand Daddy Purple)" at bounding box center [281, 239] width 72 height 9
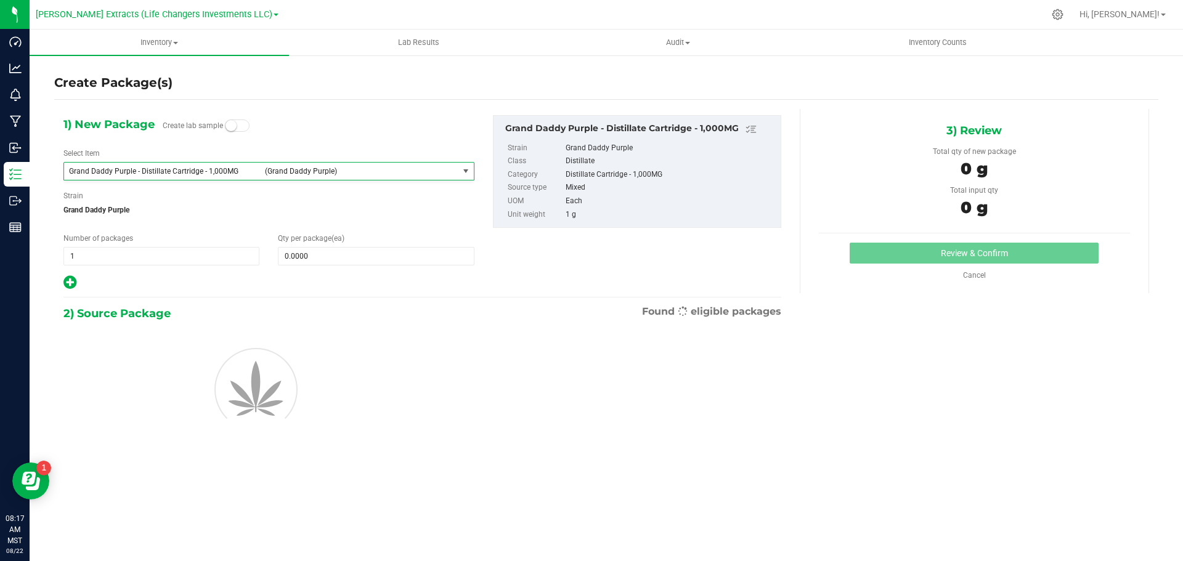
type input "0"
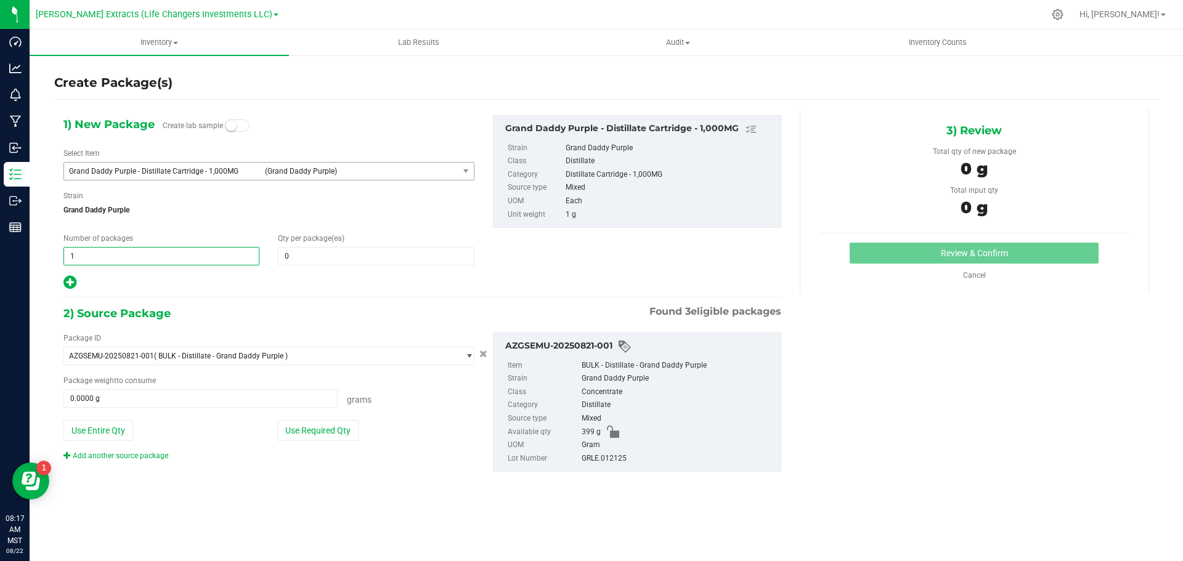
click at [58, 255] on div "Number of packages 1 1" at bounding box center [161, 249] width 214 height 33
type input "4"
click at [365, 261] on input "0" at bounding box center [376, 256] width 195 height 17
type input "4"
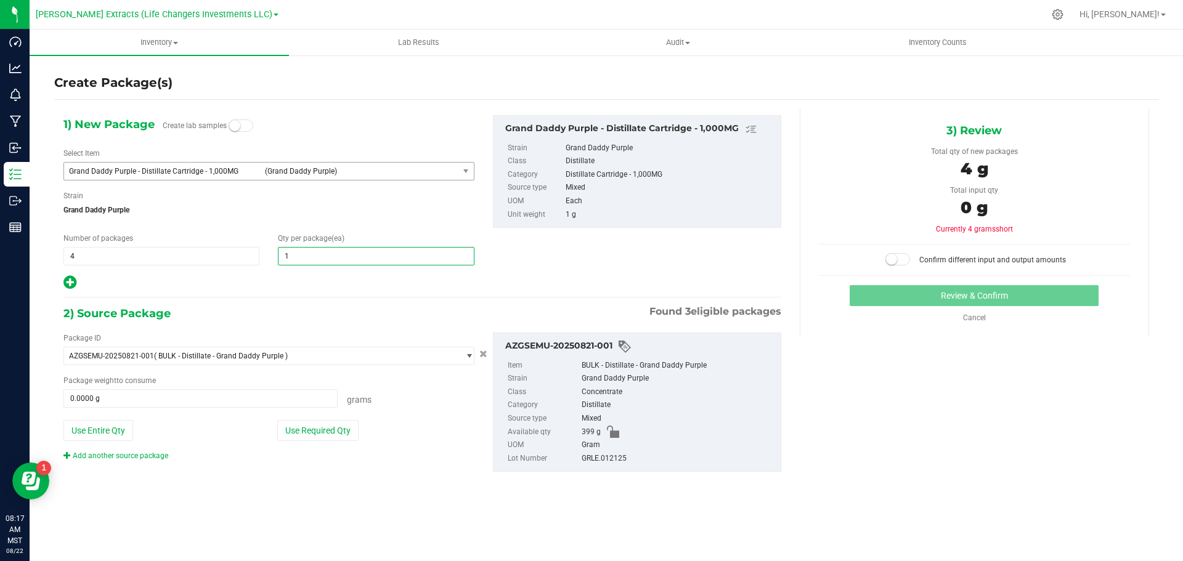
type input "15"
click at [67, 282] on icon at bounding box center [69, 282] width 13 height 15
type input "15"
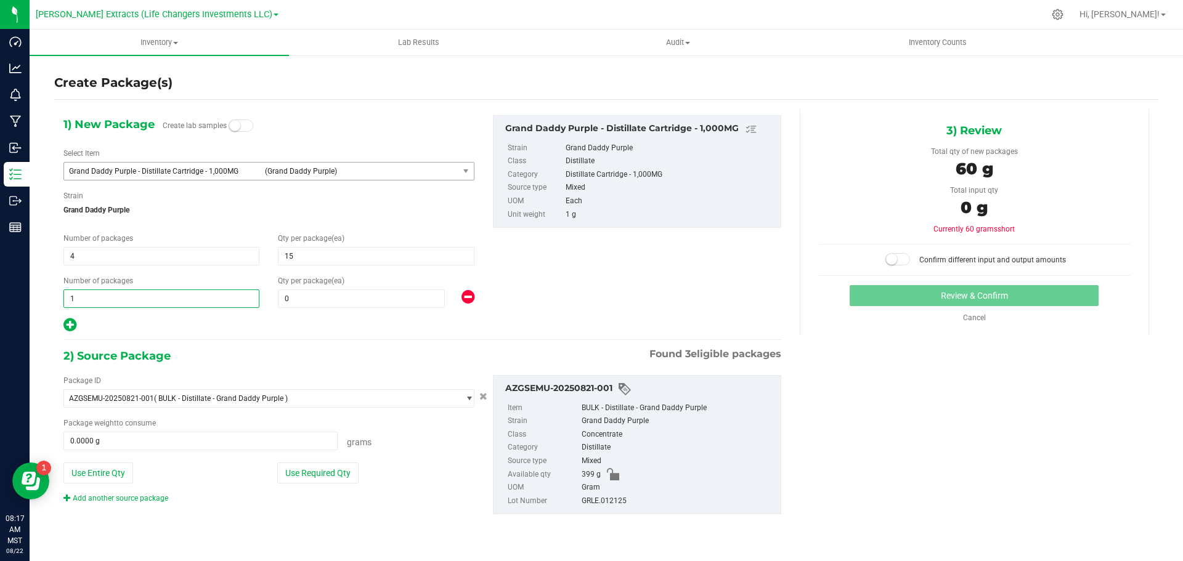
click at [62, 296] on div "Number of packages 1 1" at bounding box center [161, 291] width 214 height 33
type input "4"
click at [340, 300] on span "0 0" at bounding box center [361, 299] width 167 height 18
type input "20"
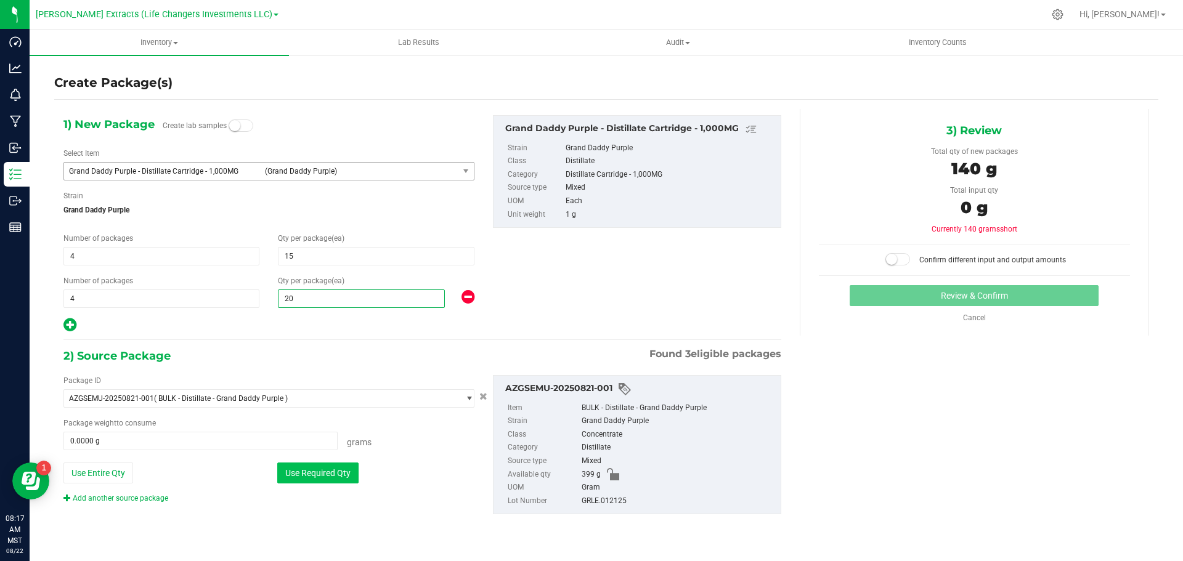
click at [309, 472] on button "Use Required Qty" at bounding box center [317, 473] width 81 height 21
type input "20"
type input "140.0000 g"
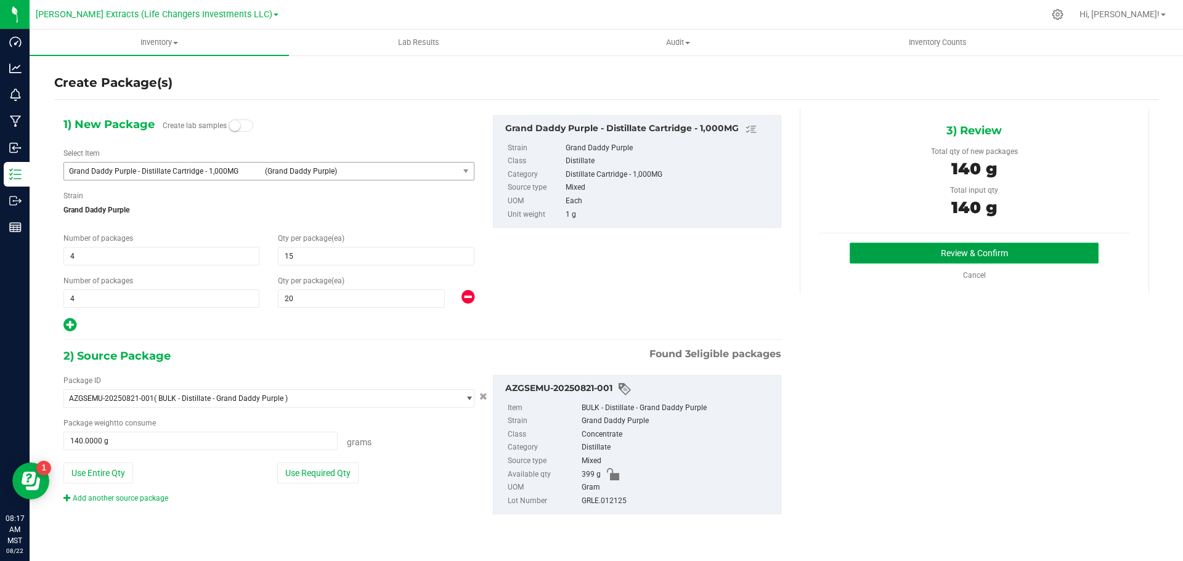
click at [969, 256] on button "Review & Confirm" at bounding box center [974, 253] width 249 height 21
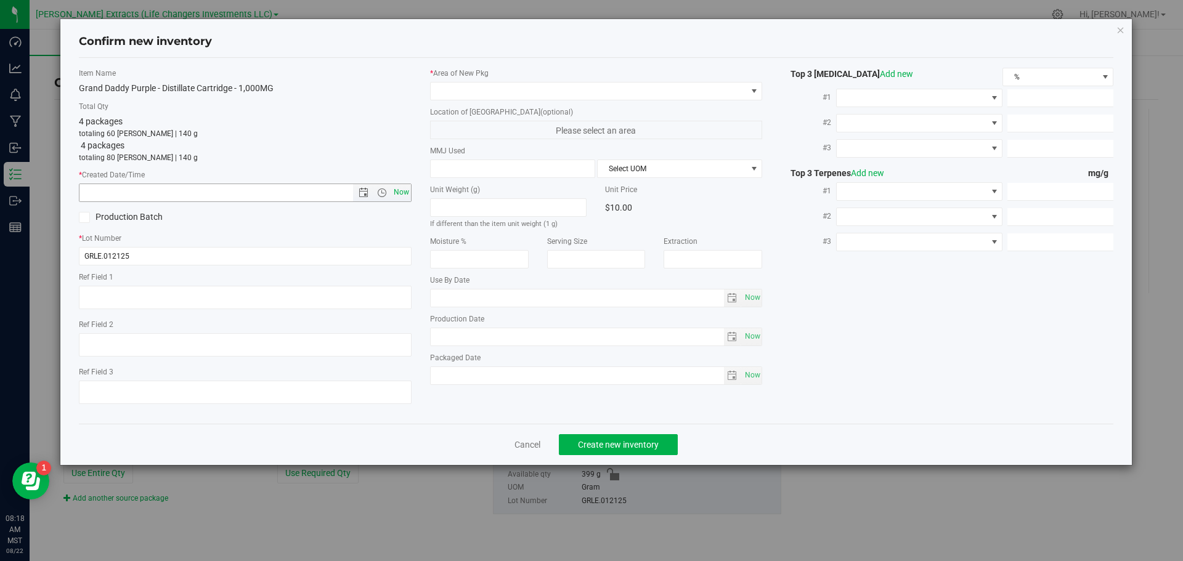
click at [404, 190] on span "Now" at bounding box center [401, 193] width 21 height 18
type input "[DATE] 8:18 AM"
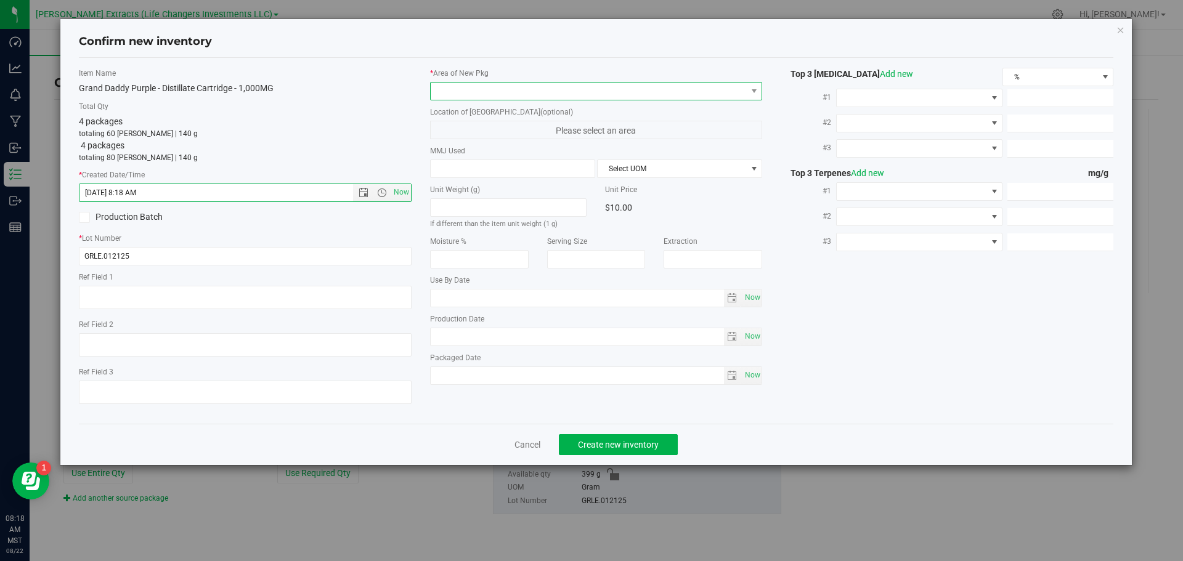
click at [443, 89] on span at bounding box center [589, 91] width 316 height 17
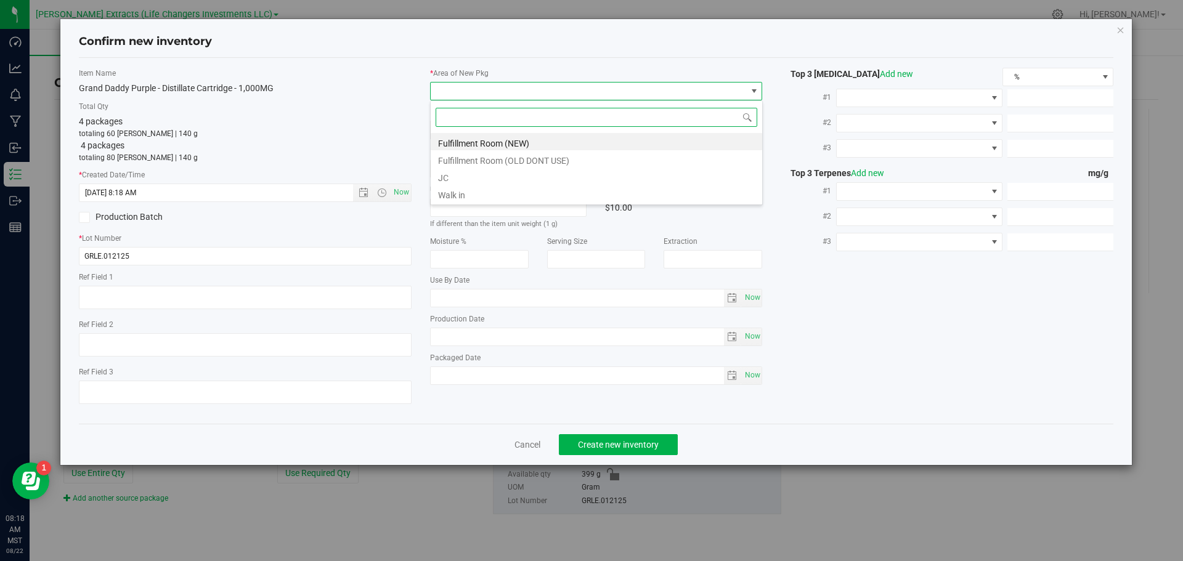
scroll to position [18, 333]
click at [466, 144] on li "Fulfillment Room (NEW)" at bounding box center [597, 141] width 332 height 17
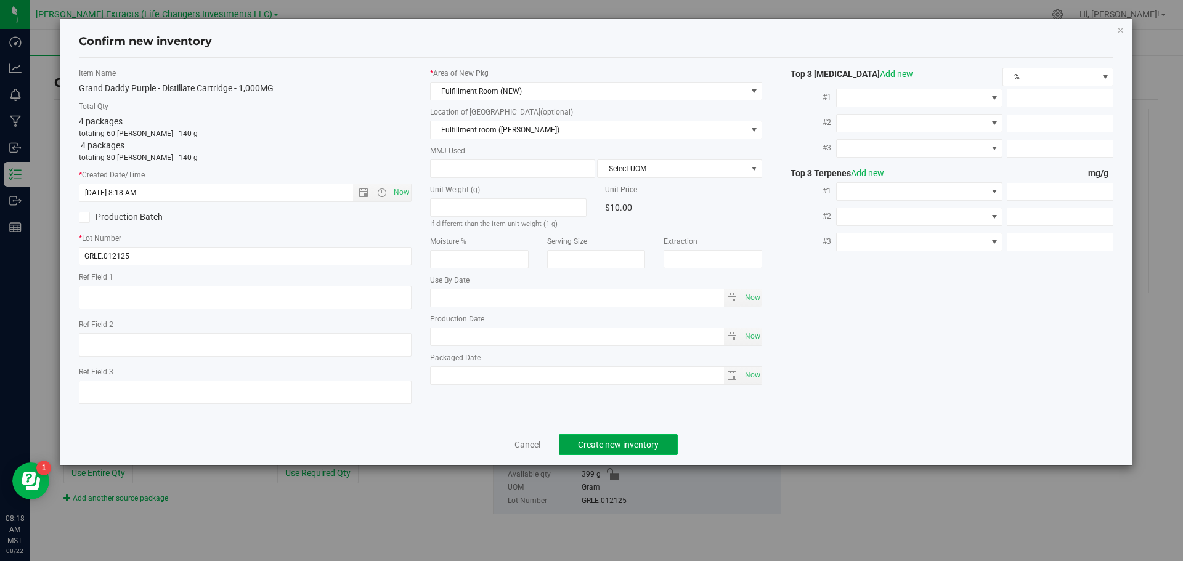
click at [598, 438] on button "Create new inventory" at bounding box center [618, 444] width 119 height 21
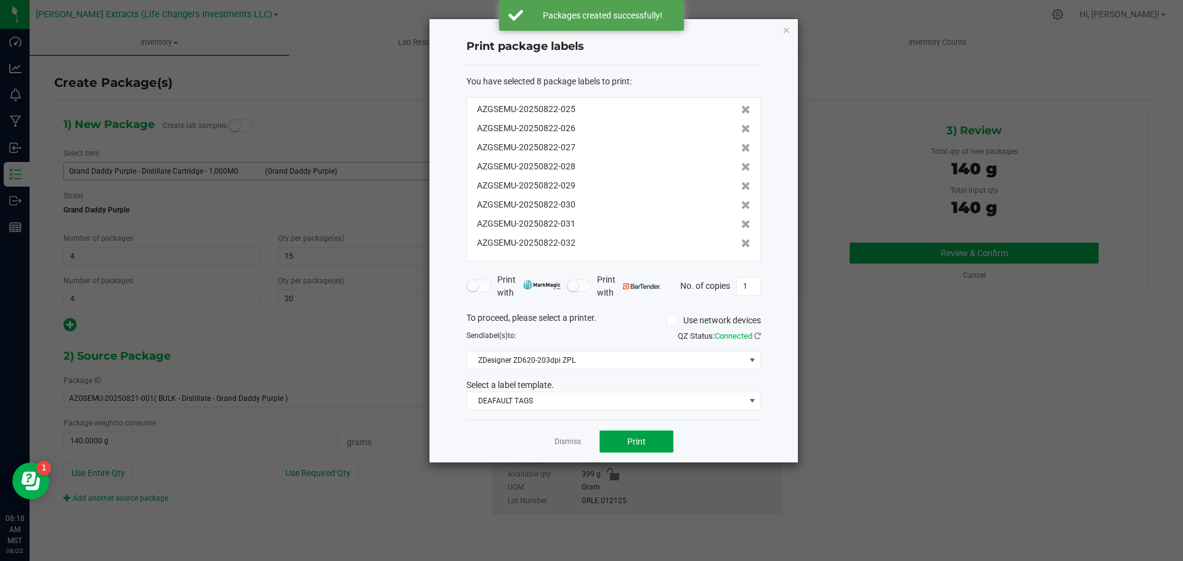
click at [648, 444] on button "Print" at bounding box center [637, 442] width 74 height 22
click at [786, 29] on icon "button" at bounding box center [786, 29] width 9 height 15
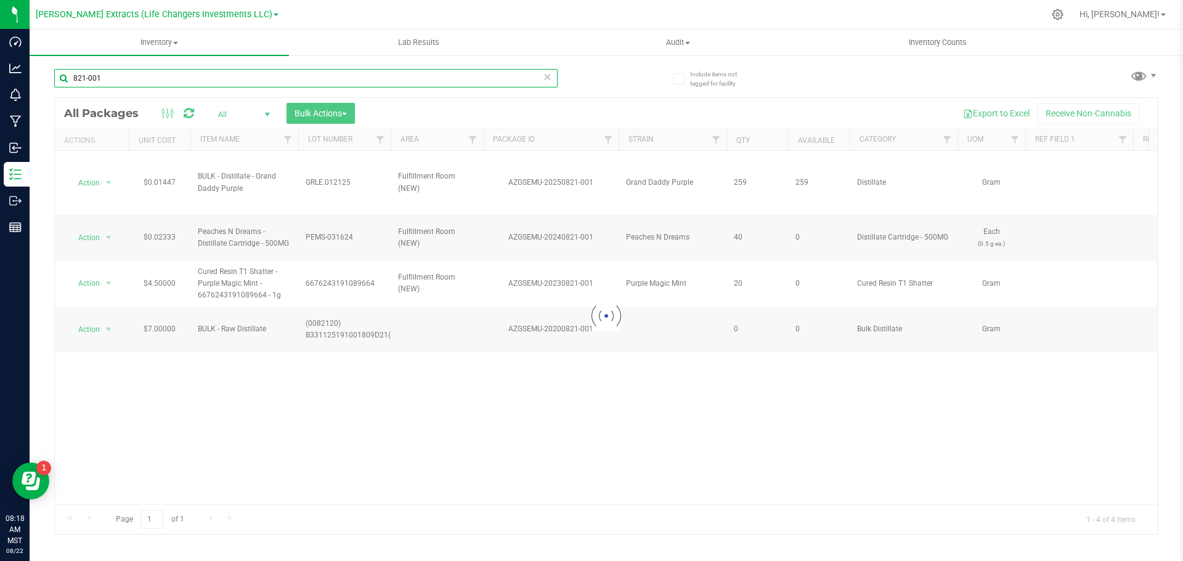
click at [104, 76] on input "821-001" at bounding box center [306, 78] width 504 height 18
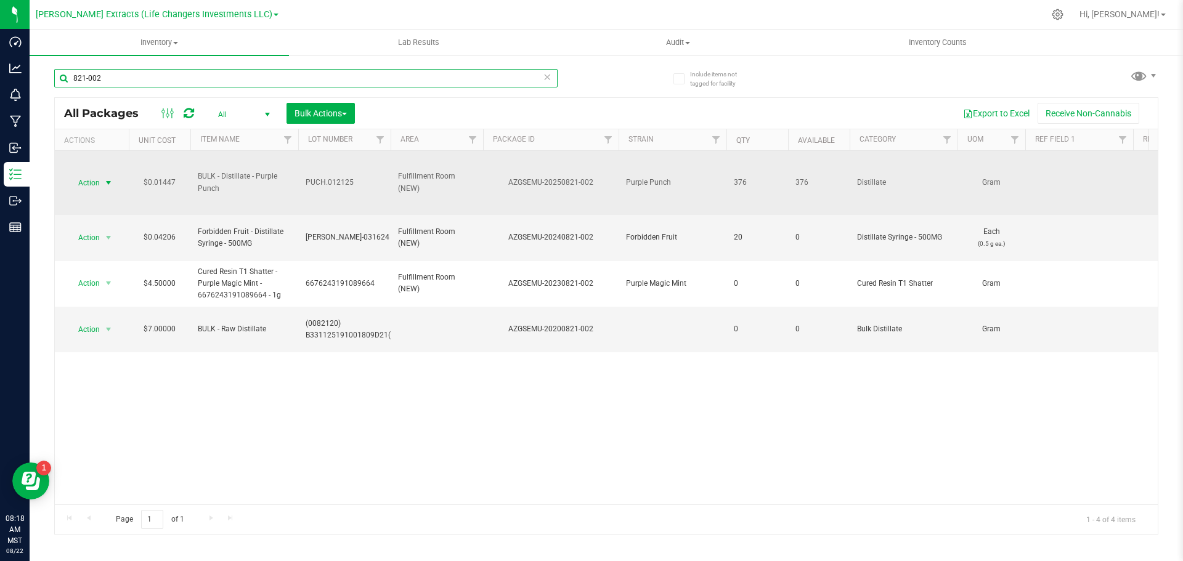
type input "821-002"
click at [91, 181] on span "Action" at bounding box center [83, 182] width 33 height 17
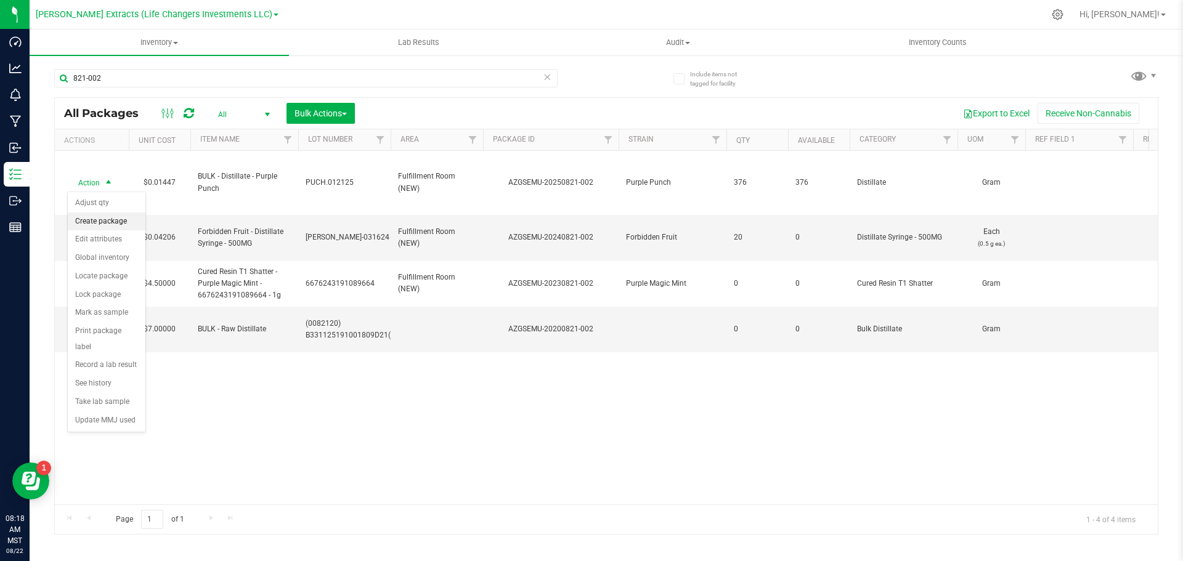
click at [101, 224] on li "Create package" at bounding box center [107, 222] width 78 height 18
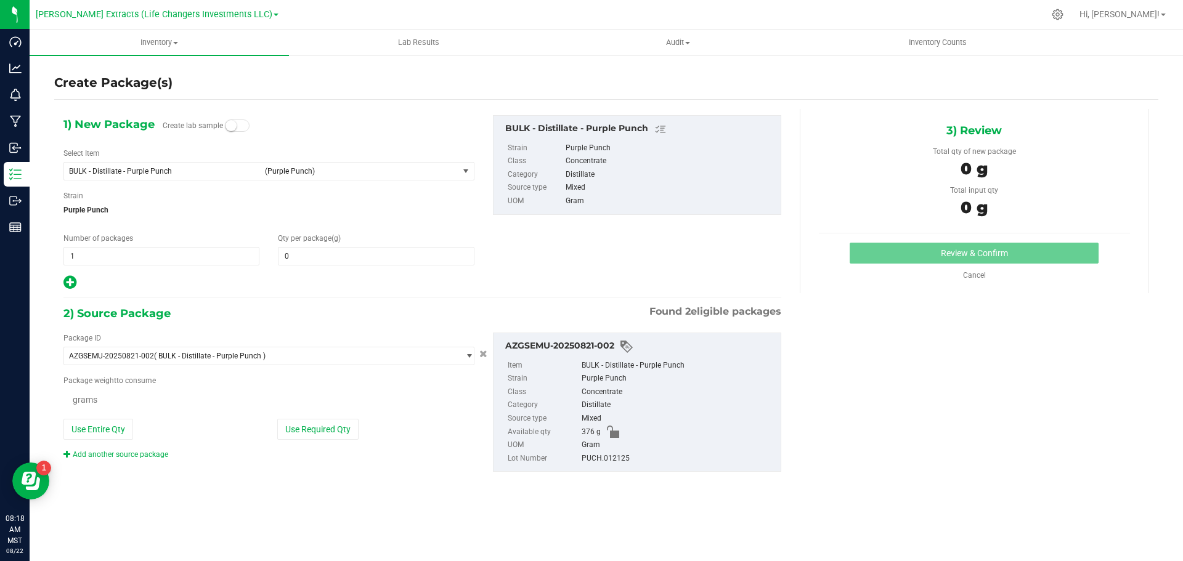
type input "0.0000"
click at [157, 168] on span "BULK - Distillate - Purple Punch" at bounding box center [163, 171] width 189 height 9
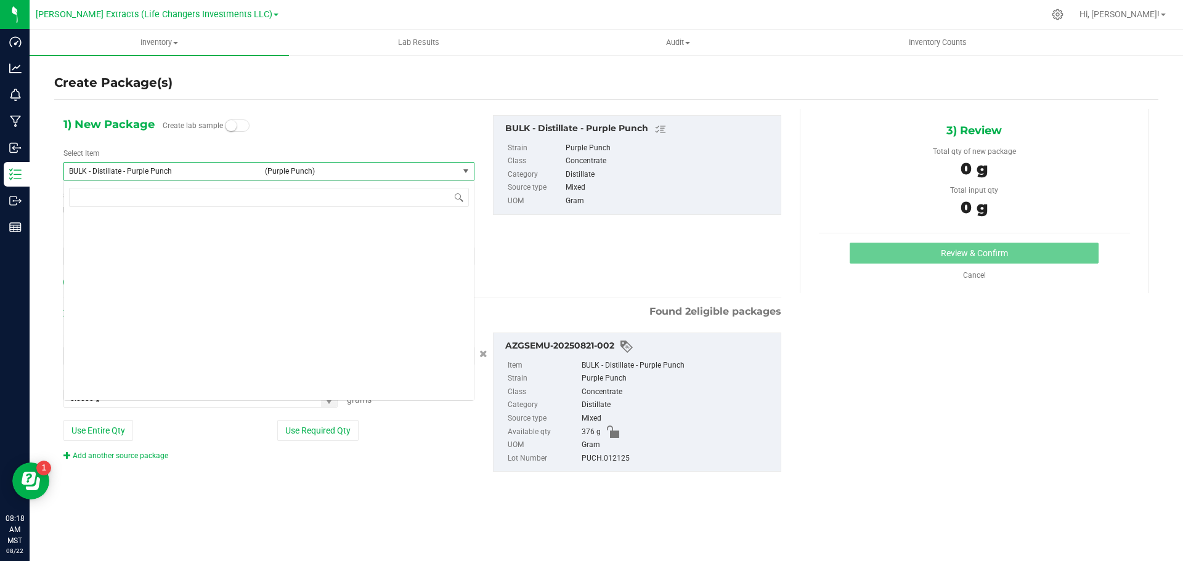
scroll to position [1432, 0]
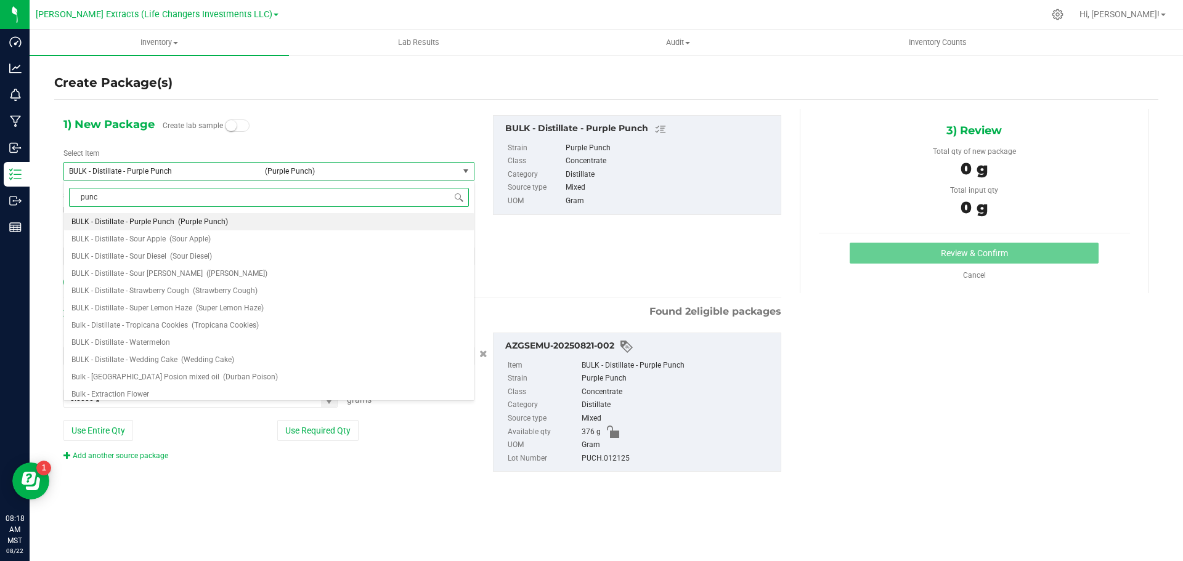
type input "punch"
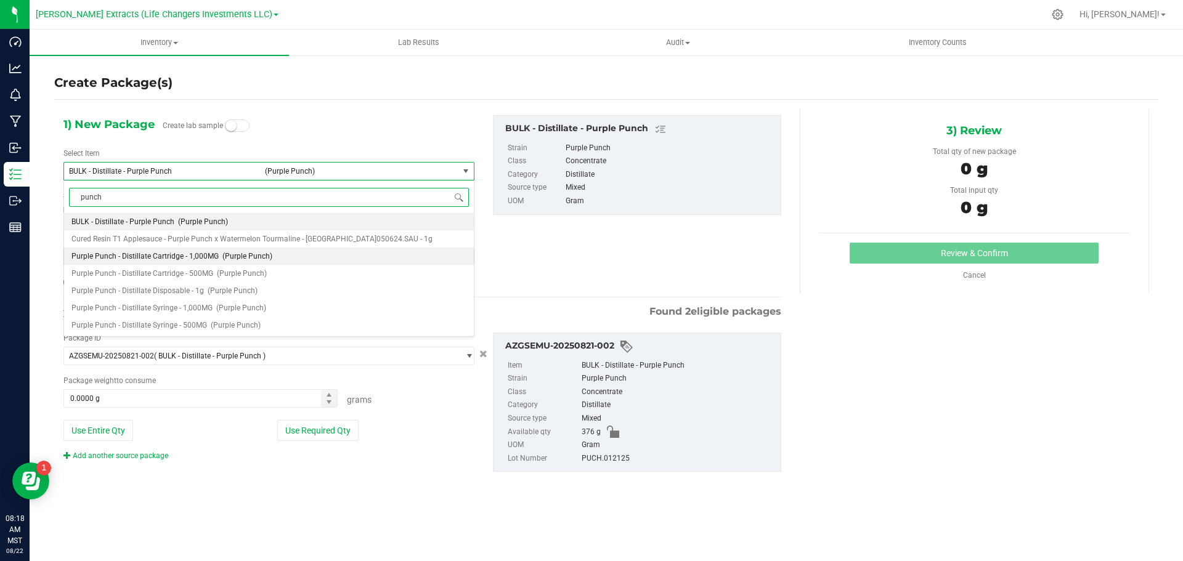
click at [205, 253] on span "Purple Punch - Distillate Cartridge - 1,000MG" at bounding box center [144, 256] width 147 height 9
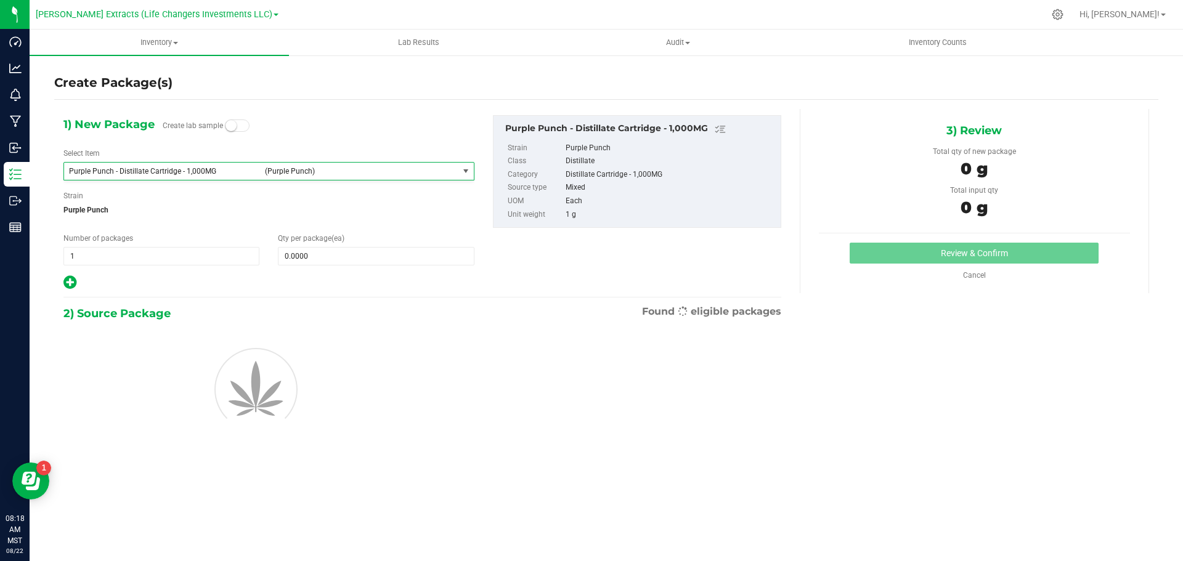
type input "0"
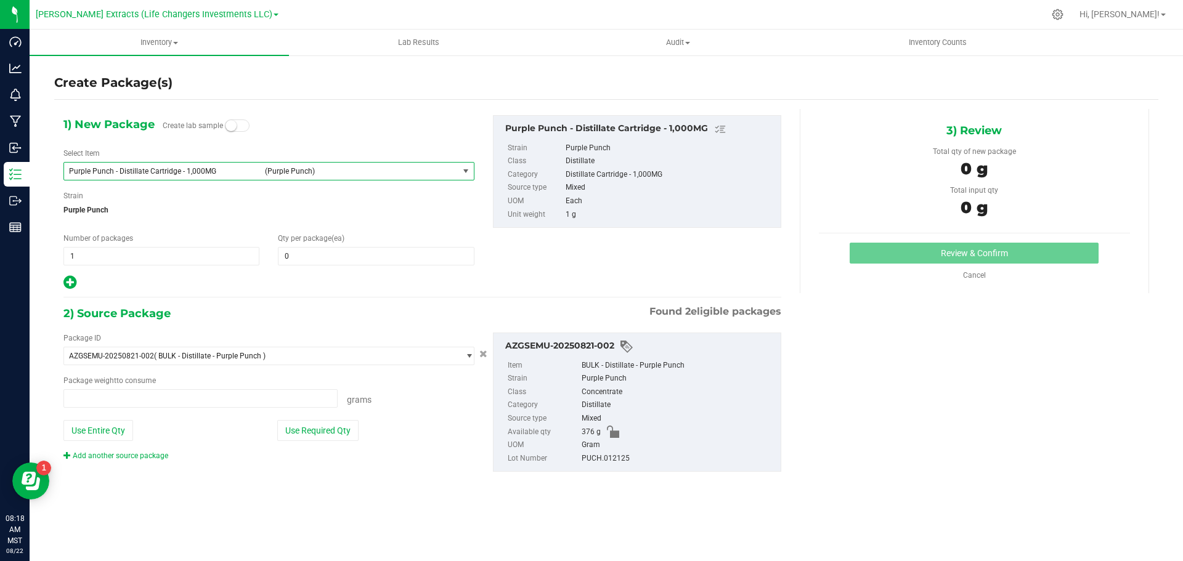
type input "0.0000 g"
drag, startPoint x: 283, startPoint y: 250, endPoint x: 290, endPoint y: 253, distance: 7.2
click at [283, 250] on span "0 0" at bounding box center [376, 256] width 196 height 18
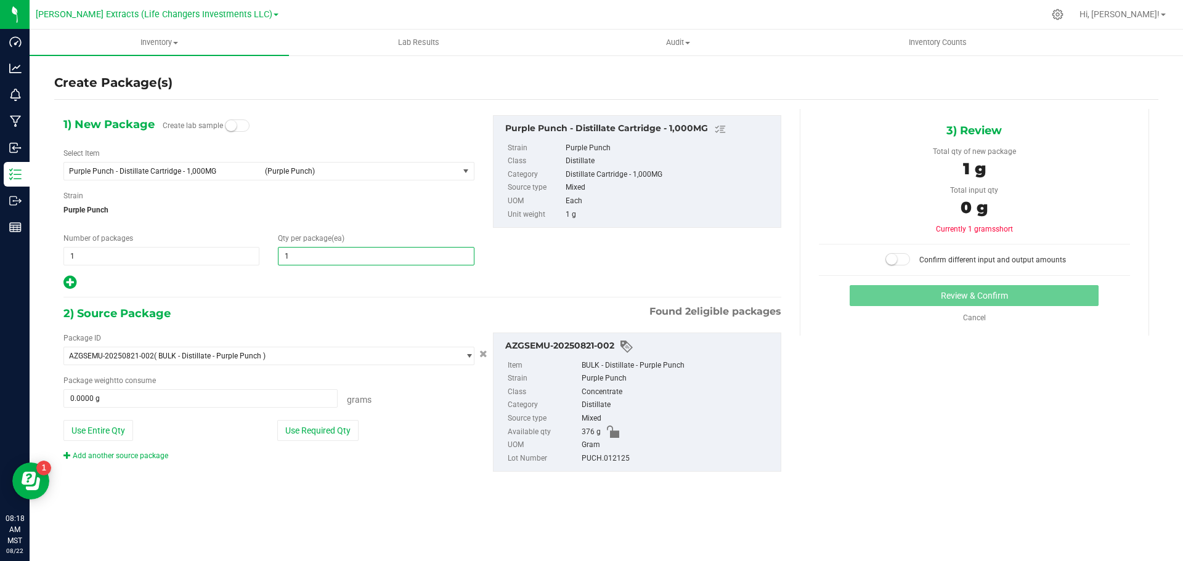
type input "10"
click at [67, 279] on icon at bounding box center [69, 282] width 13 height 15
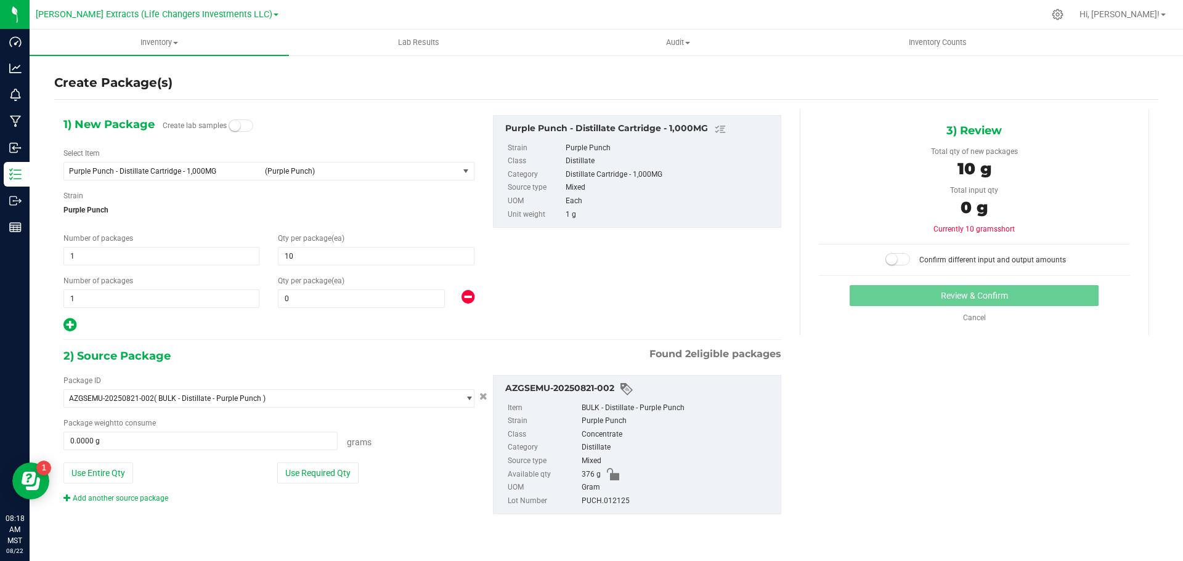
type input "10"
click at [313, 298] on span "0 0" at bounding box center [361, 299] width 167 height 18
type input "15"
click at [63, 297] on span "1 1" at bounding box center [161, 299] width 196 height 18
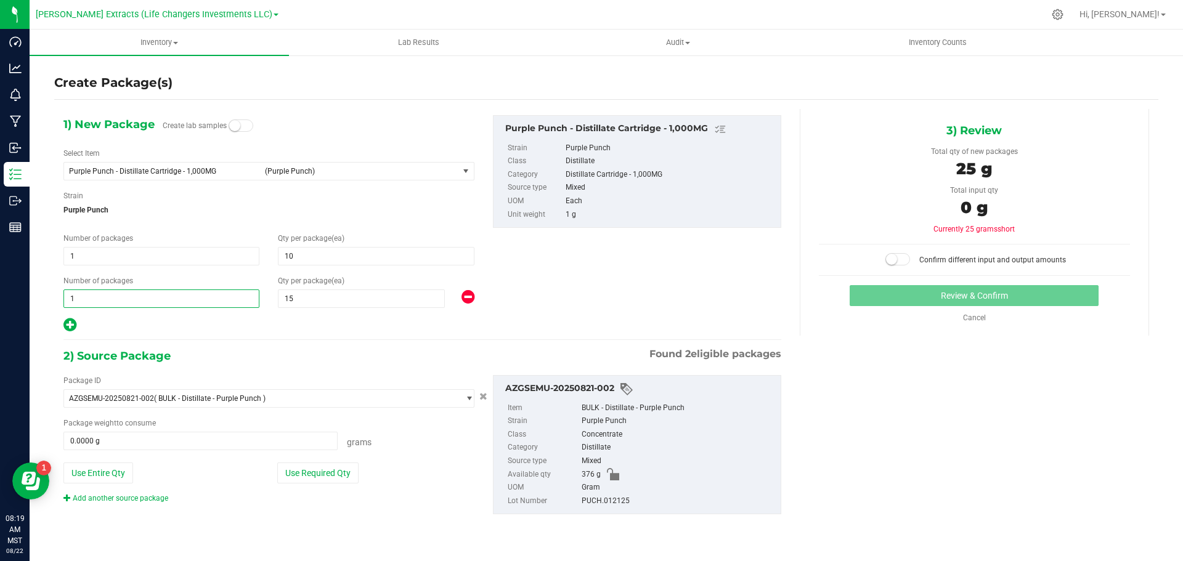
drag, startPoint x: 81, startPoint y: 300, endPoint x: 63, endPoint y: 295, distance: 18.1
click at [63, 295] on span "1 1" at bounding box center [161, 299] width 196 height 18
type input "3"
click at [71, 325] on icon at bounding box center [69, 324] width 13 height 15
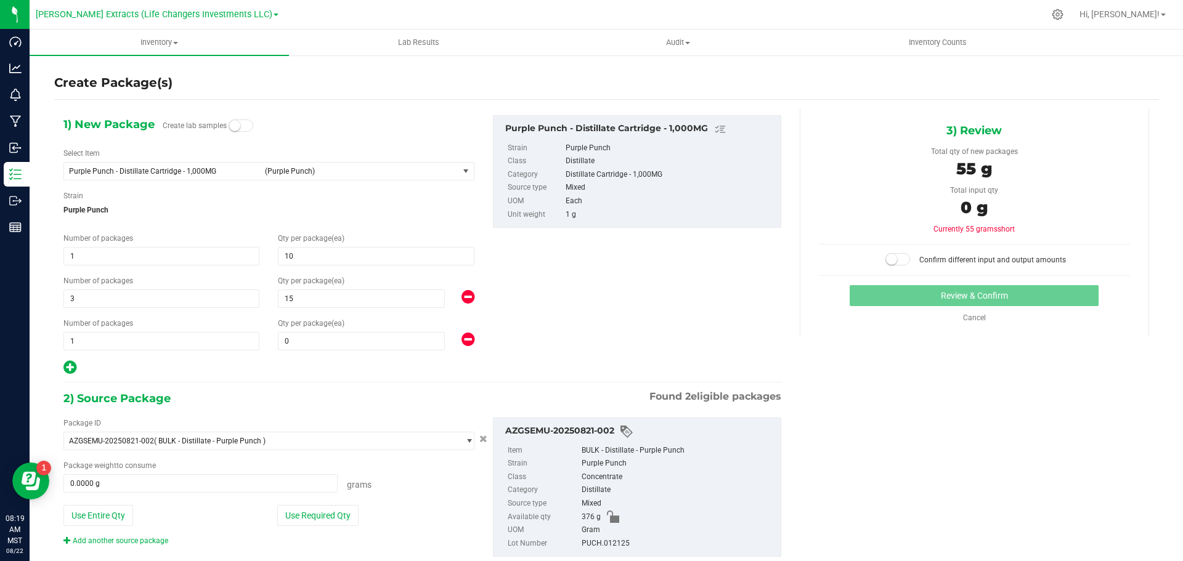
type input "10"
type input "15"
drag, startPoint x: 78, startPoint y: 341, endPoint x: 51, endPoint y: 335, distance: 28.0
click at [60, 340] on div "Number of packages 1 1" at bounding box center [161, 334] width 214 height 33
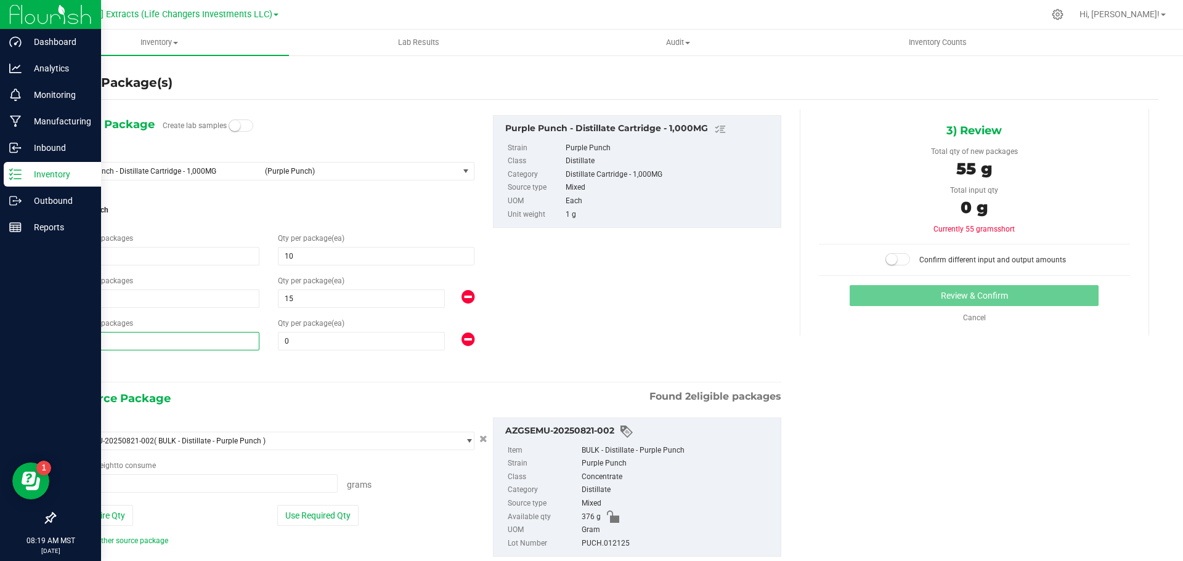
type input "4"
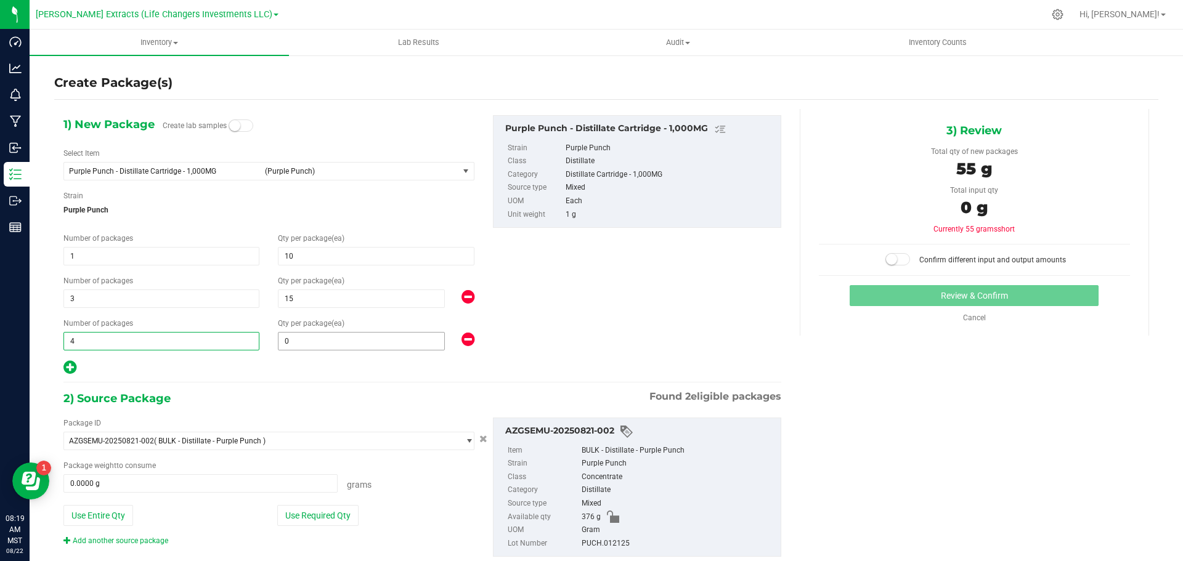
click at [340, 342] on input "0" at bounding box center [362, 341] width 166 height 17
type input "4"
type input "20"
click at [300, 374] on div at bounding box center [268, 368] width 411 height 16
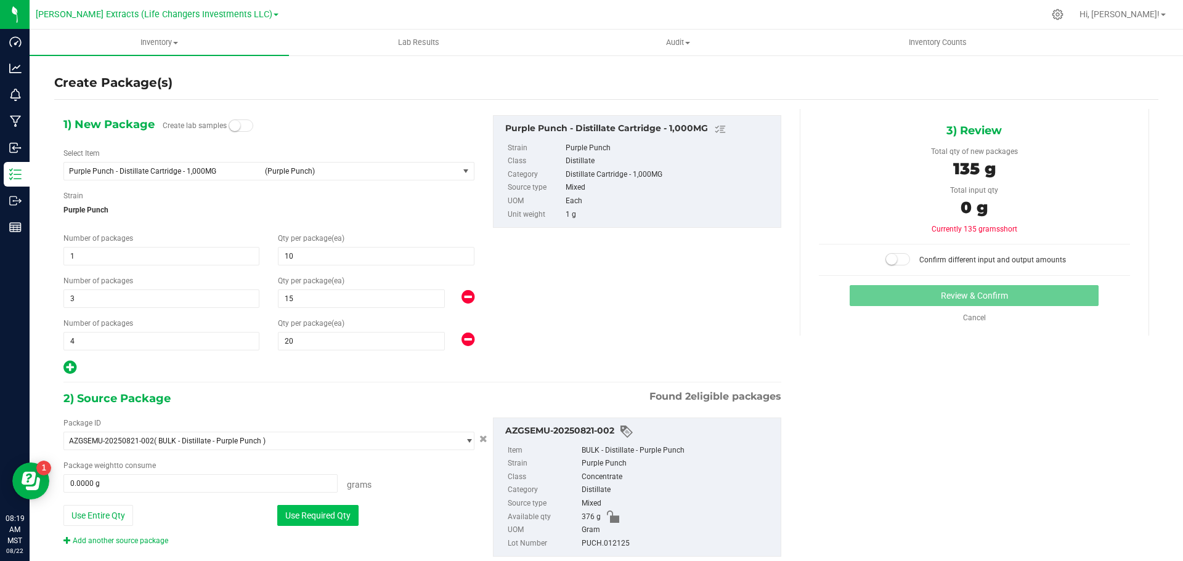
click at [328, 513] on button "Use Required Qty" at bounding box center [317, 515] width 81 height 21
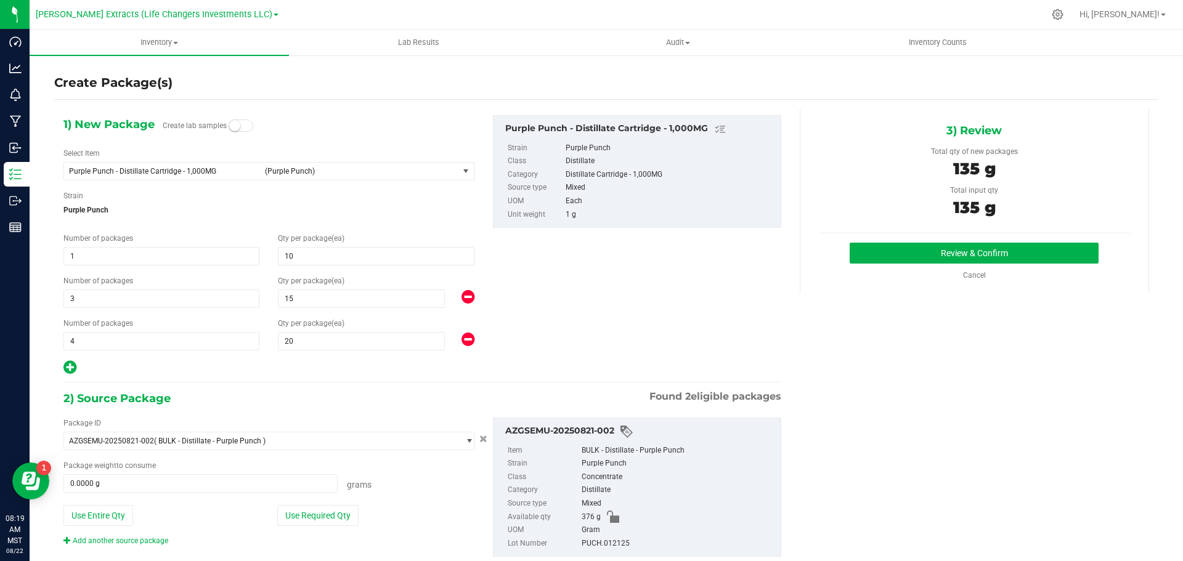
type input "135.0000 g"
click at [956, 252] on button "Review & Confirm" at bounding box center [974, 253] width 249 height 21
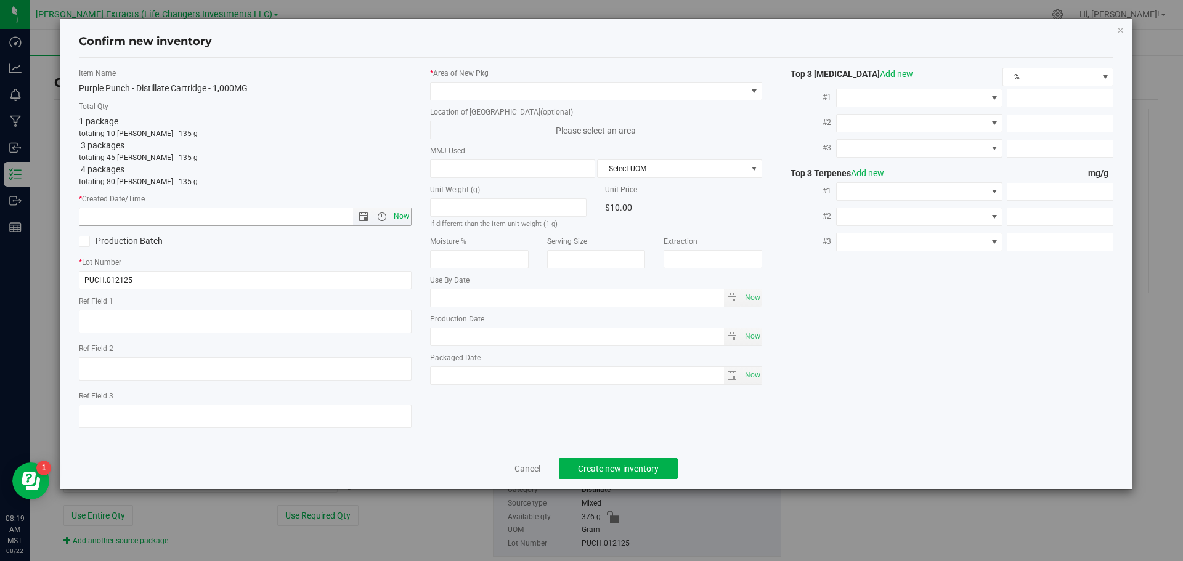
click at [401, 215] on span "Now" at bounding box center [401, 217] width 21 height 18
type input "[DATE] 8:19 AM"
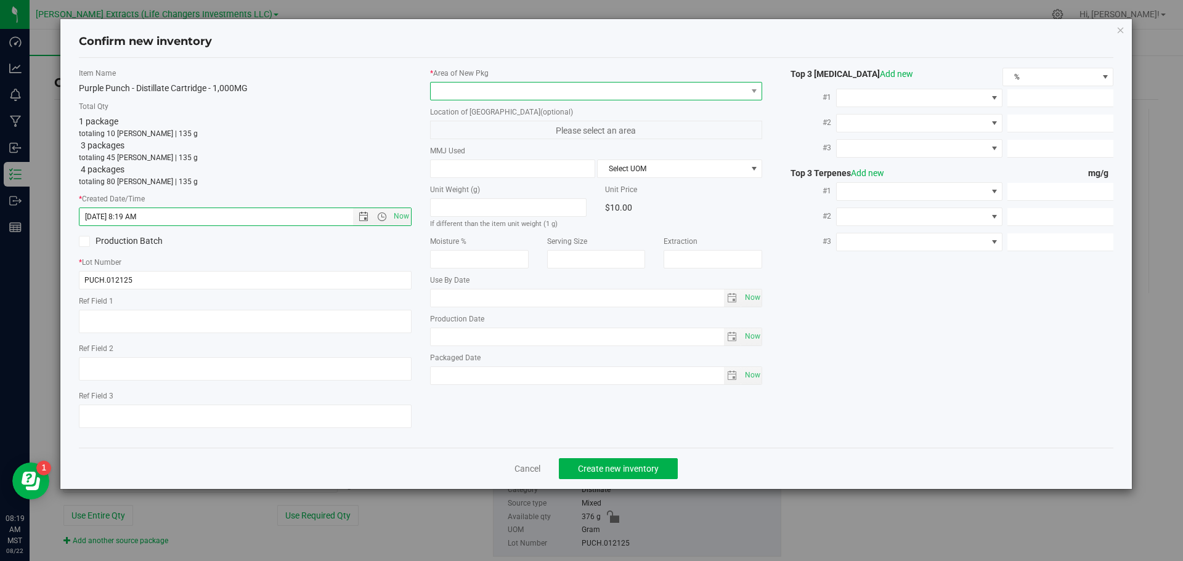
click at [456, 87] on span at bounding box center [589, 91] width 316 height 17
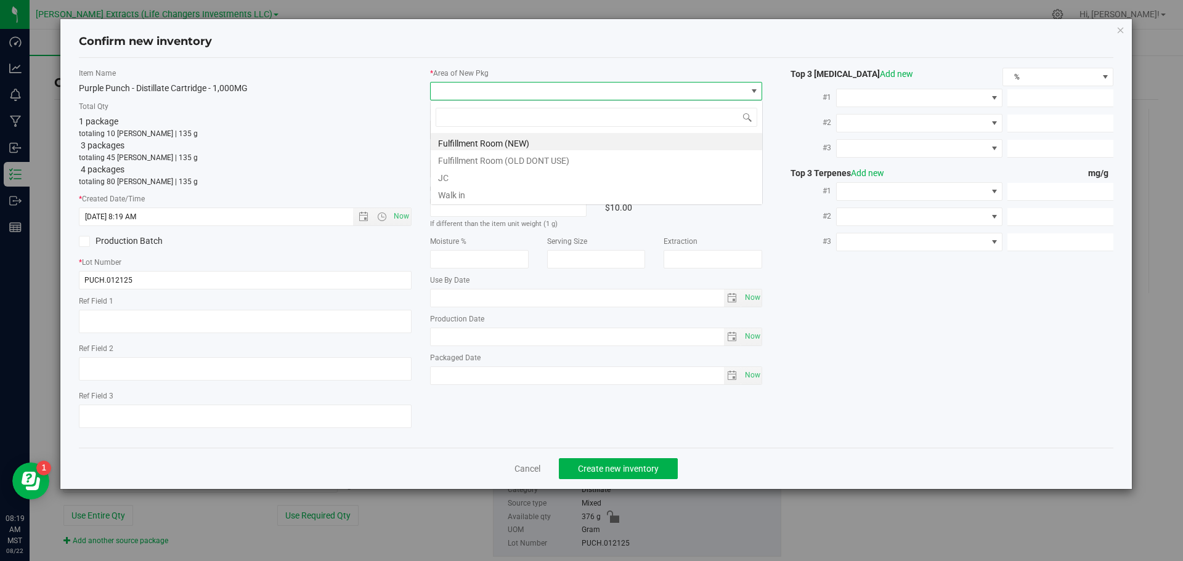
scroll to position [18, 333]
click at [473, 139] on li "Fulfillment Room (NEW)" at bounding box center [597, 141] width 332 height 17
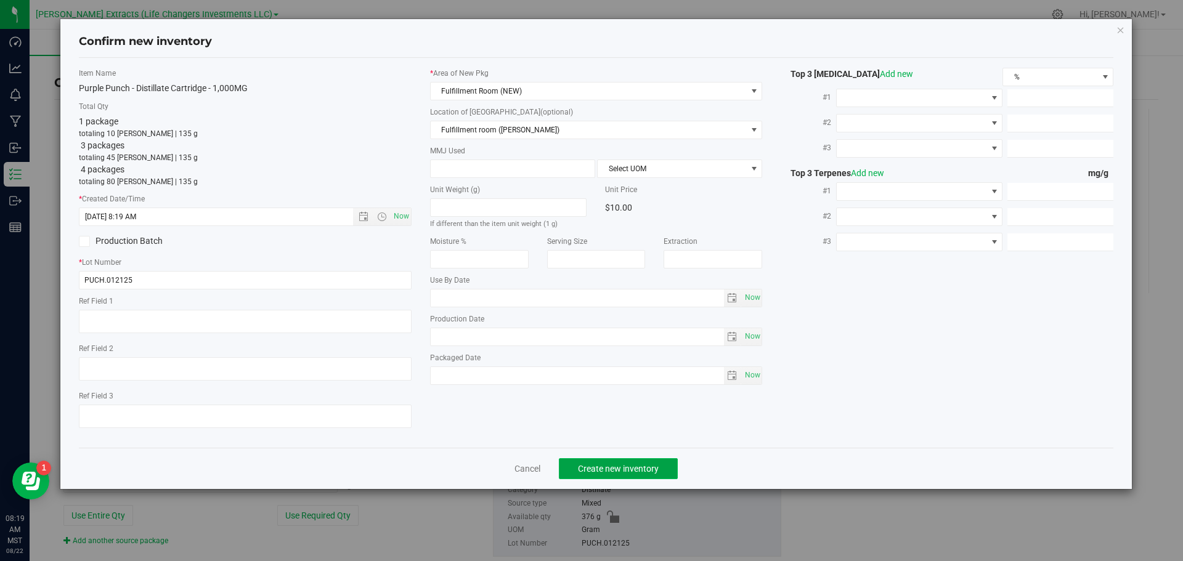
click at [620, 470] on span "Create new inventory" at bounding box center [618, 469] width 81 height 10
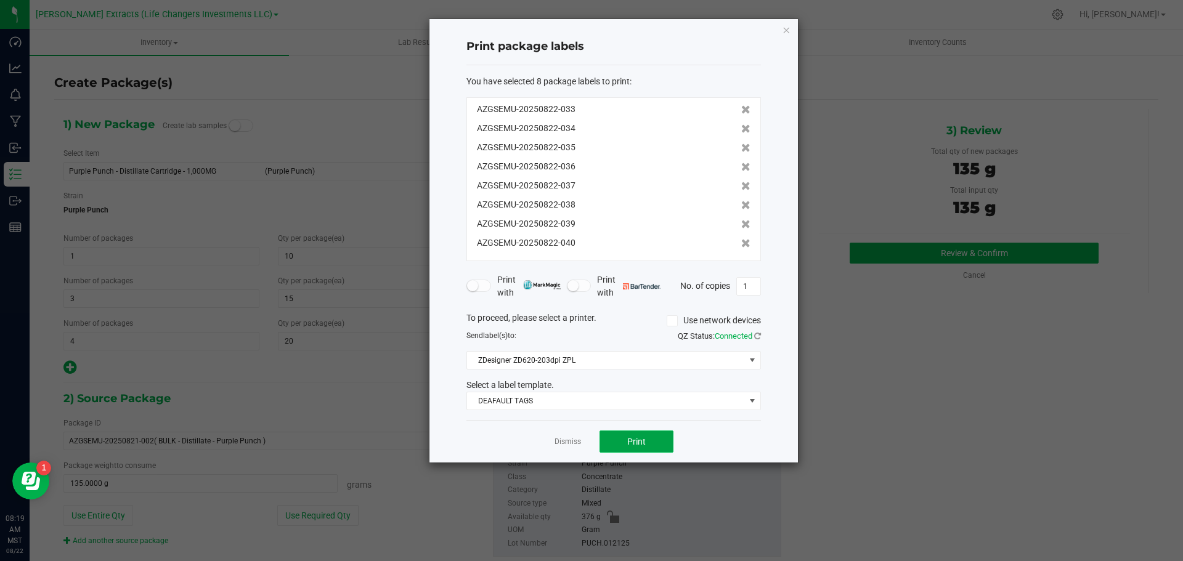
click at [639, 438] on span "Print" at bounding box center [636, 442] width 18 height 10
click at [786, 30] on icon "button" at bounding box center [786, 29] width 9 height 15
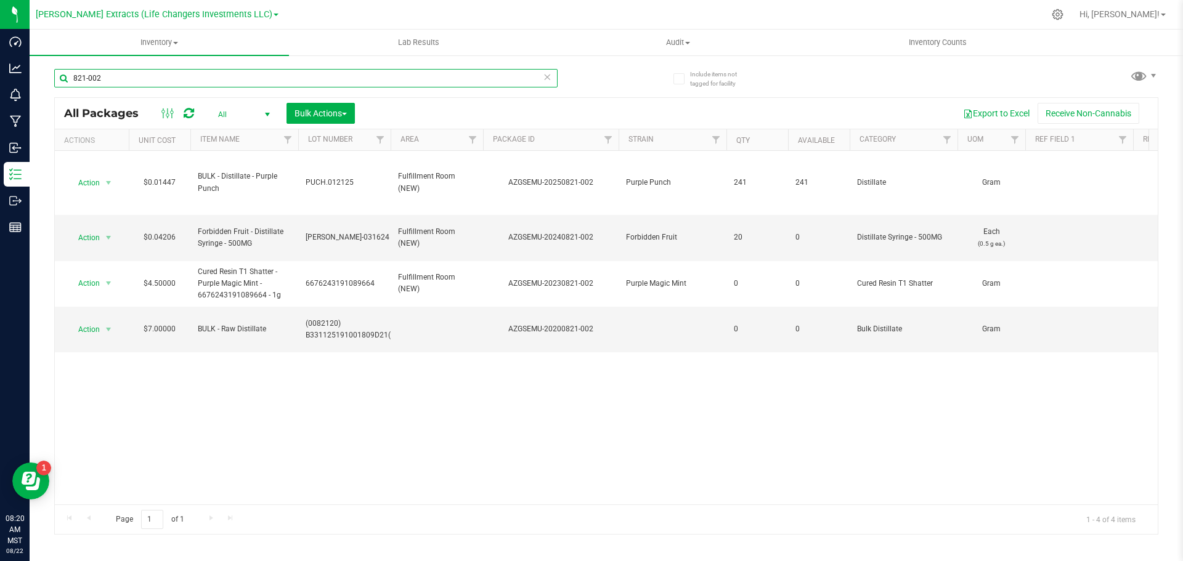
drag, startPoint x: 99, startPoint y: 76, endPoint x: 47, endPoint y: 62, distance: 53.5
click at [49, 70] on div "Include items not tagged for facility 821-002 All Packages All Active Only Lab …" at bounding box center [607, 242] width 1154 height 376
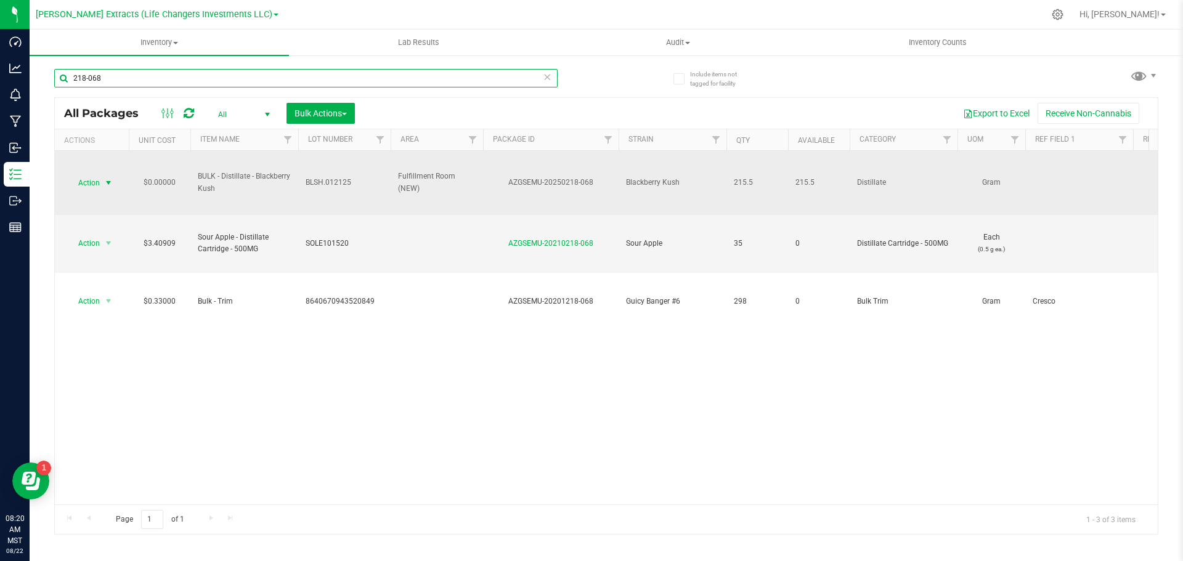
type input "218-068"
click at [92, 179] on span "Action" at bounding box center [83, 182] width 33 height 17
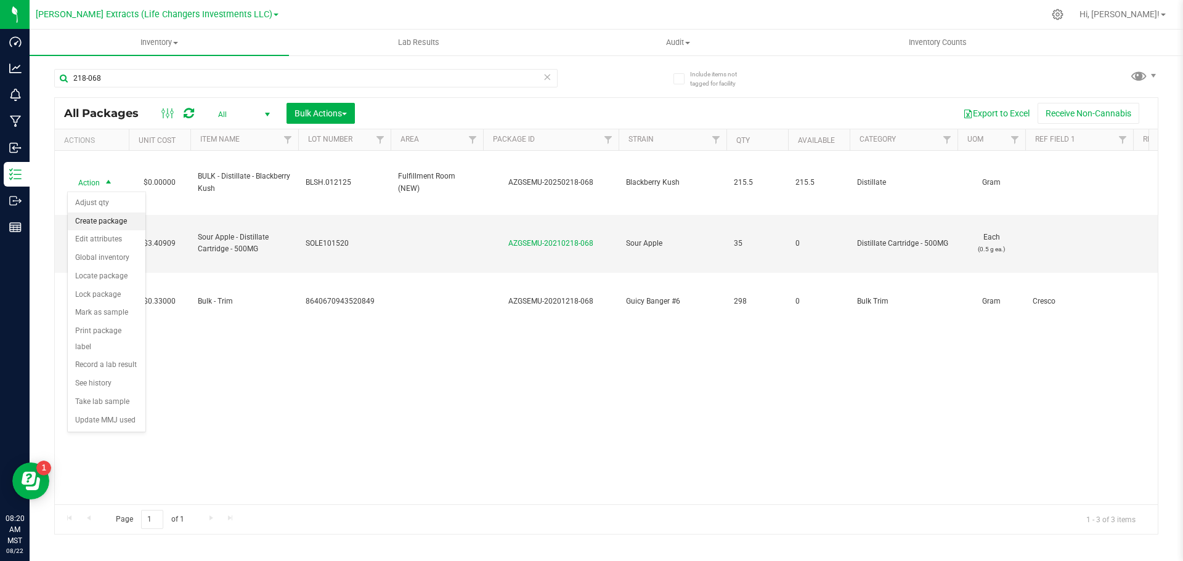
click at [111, 216] on li "Create package" at bounding box center [107, 222] width 78 height 18
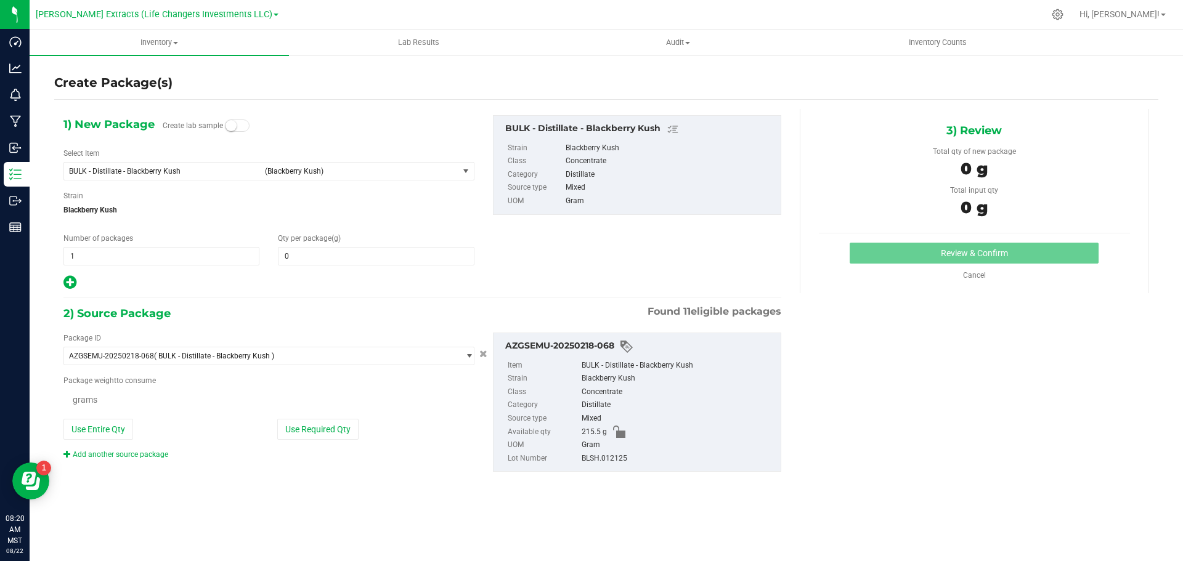
type input "0.0000"
click at [168, 168] on span "BULK - Distillate - Blackberry Kush" at bounding box center [163, 171] width 189 height 9
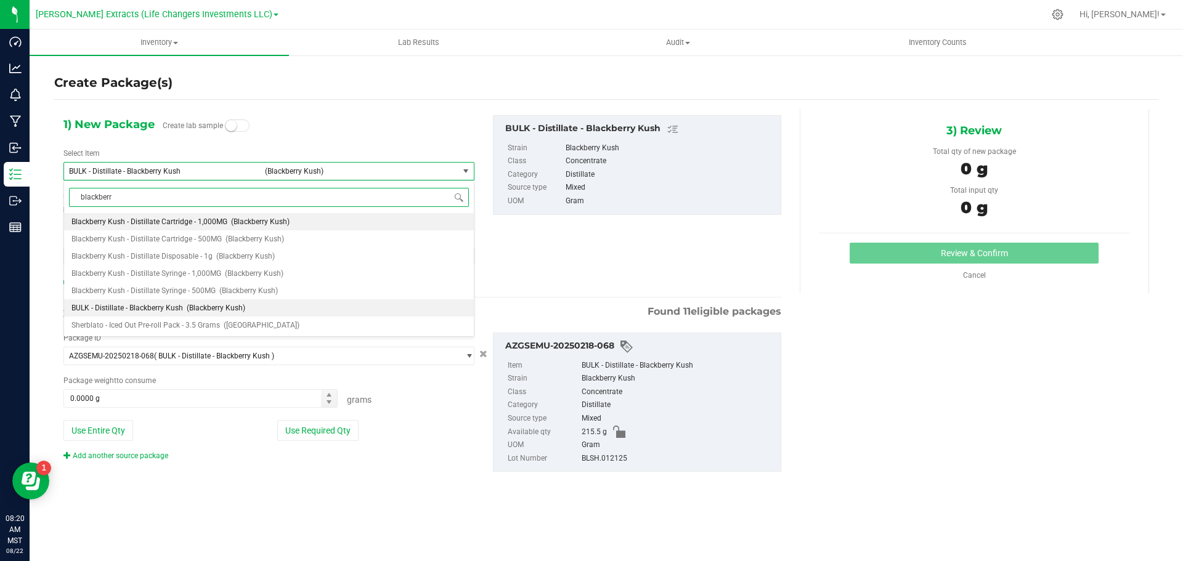
type input "blackberry"
click at [173, 224] on span "Blackberry Kush - Distillate Cartridge - 1,000MG" at bounding box center [149, 222] width 156 height 9
type input "0"
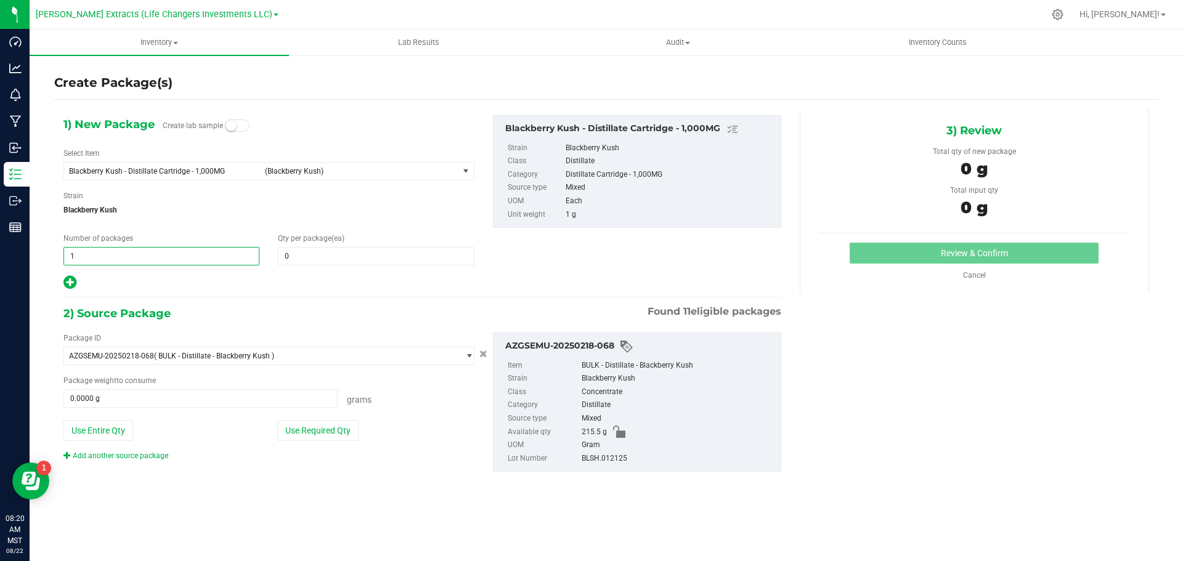
drag, startPoint x: 74, startPoint y: 258, endPoint x: 61, endPoint y: 251, distance: 14.6
click at [61, 252] on div "Number of packages 1 1" at bounding box center [161, 249] width 214 height 33
type input "4"
click at [322, 261] on input "0" at bounding box center [376, 256] width 195 height 17
type input "4"
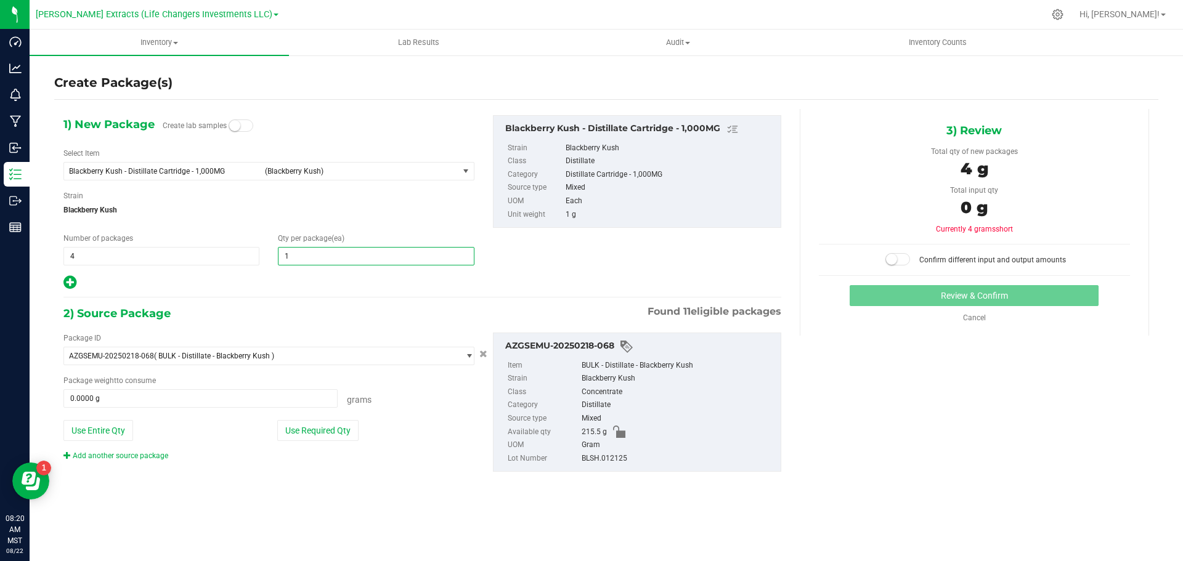
type input "15"
click at [70, 282] on icon at bounding box center [69, 282] width 13 height 15
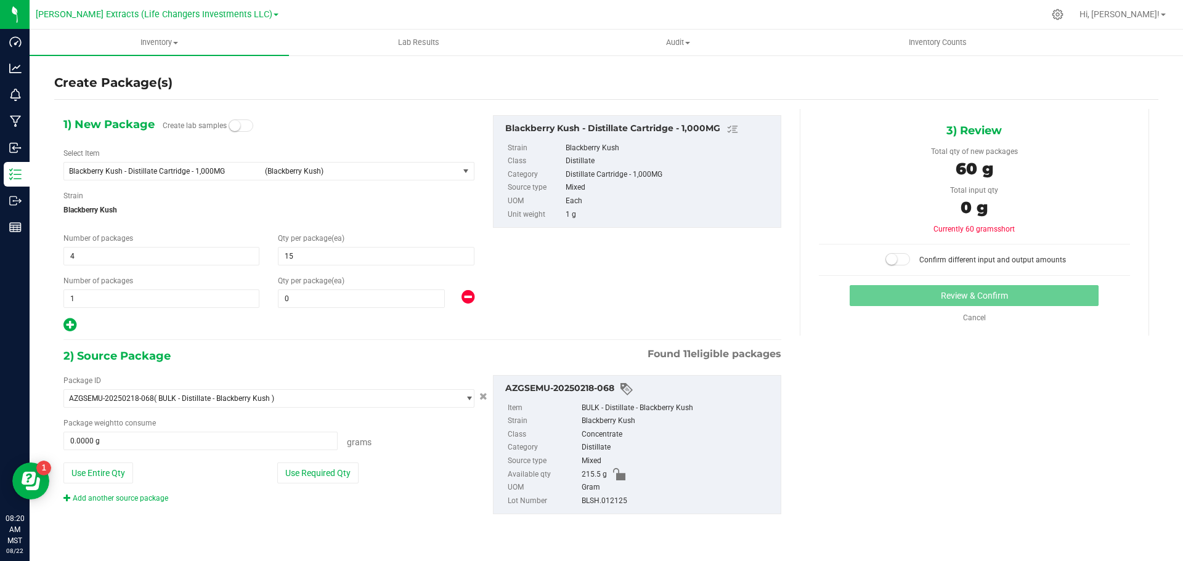
type input "15"
drag, startPoint x: 74, startPoint y: 299, endPoint x: 61, endPoint y: 300, distance: 13.0
click at [61, 300] on div "Number of packages 1 1" at bounding box center [161, 291] width 214 height 33
type input "2"
click at [319, 301] on input "0" at bounding box center [362, 298] width 166 height 17
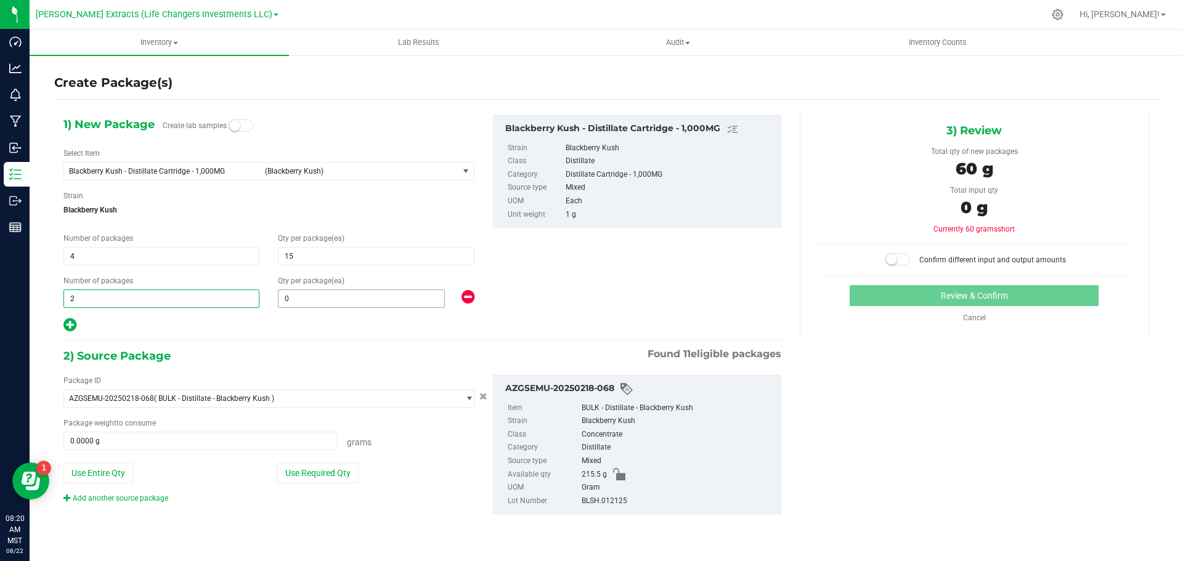
type input "2"
type input "20"
click at [323, 468] on button "Use Required Qty" at bounding box center [317, 473] width 81 height 21
type input "20"
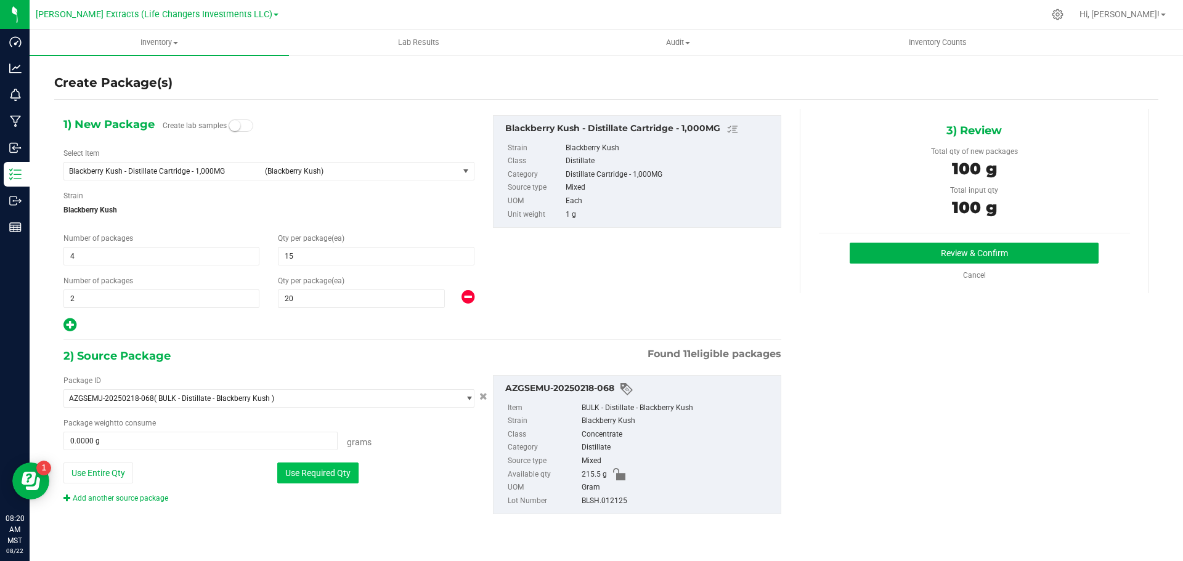
type input "100.0000 g"
click at [966, 256] on button "Review & Confirm" at bounding box center [974, 253] width 249 height 21
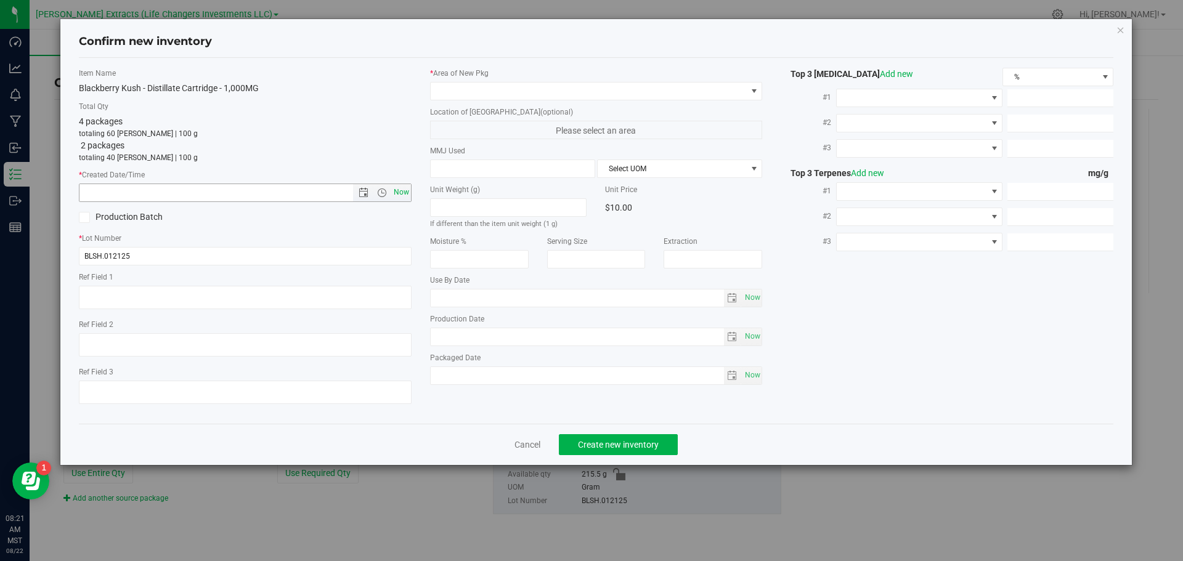
click at [398, 192] on span "Now" at bounding box center [401, 193] width 21 height 18
type input "[DATE] 8:21 AM"
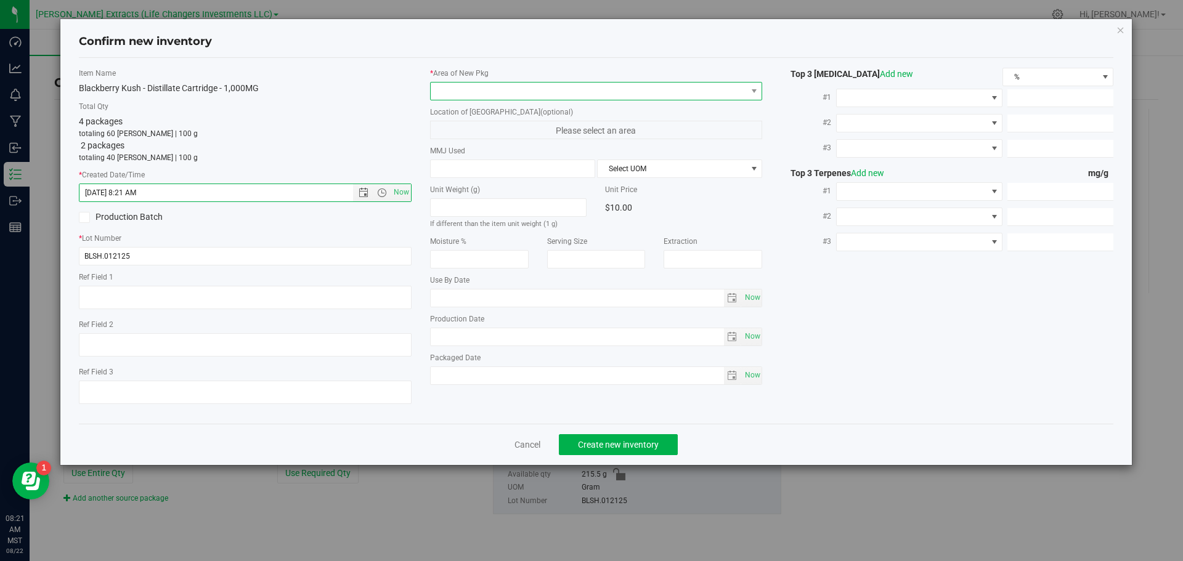
click at [445, 85] on span at bounding box center [589, 91] width 316 height 17
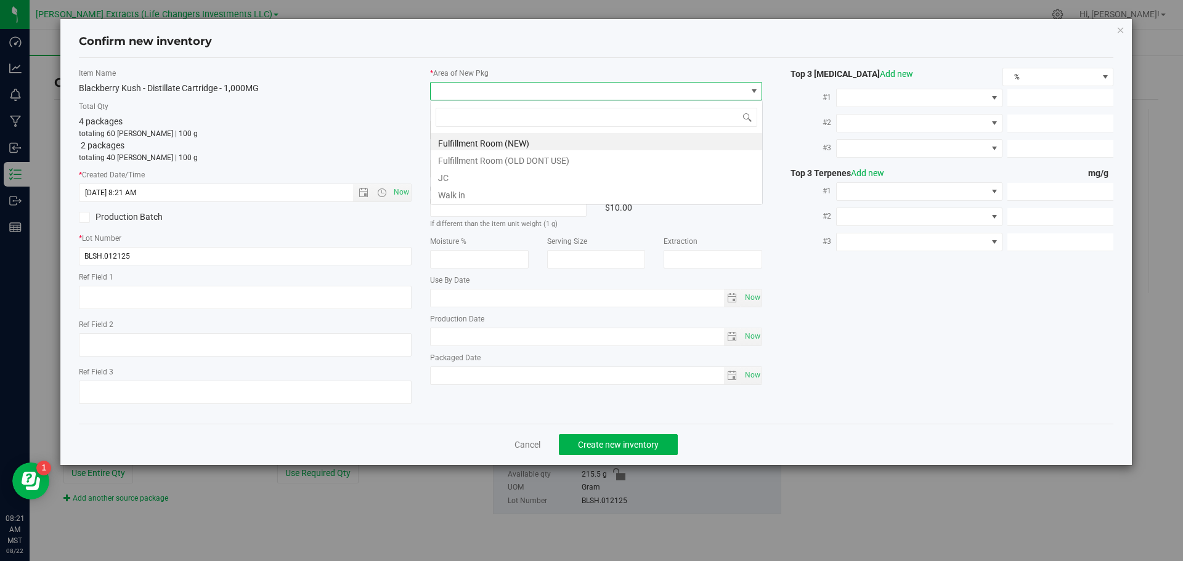
scroll to position [18, 333]
click at [467, 137] on li "Fulfillment Room (NEW)" at bounding box center [597, 141] width 332 height 17
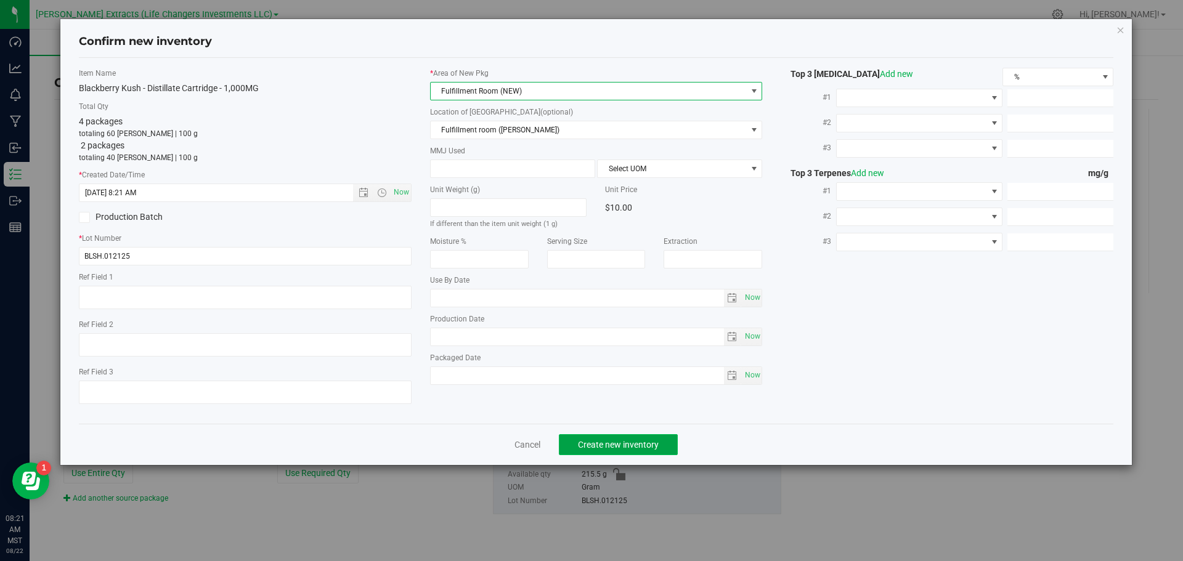
click at [614, 440] on span "Create new inventory" at bounding box center [618, 445] width 81 height 10
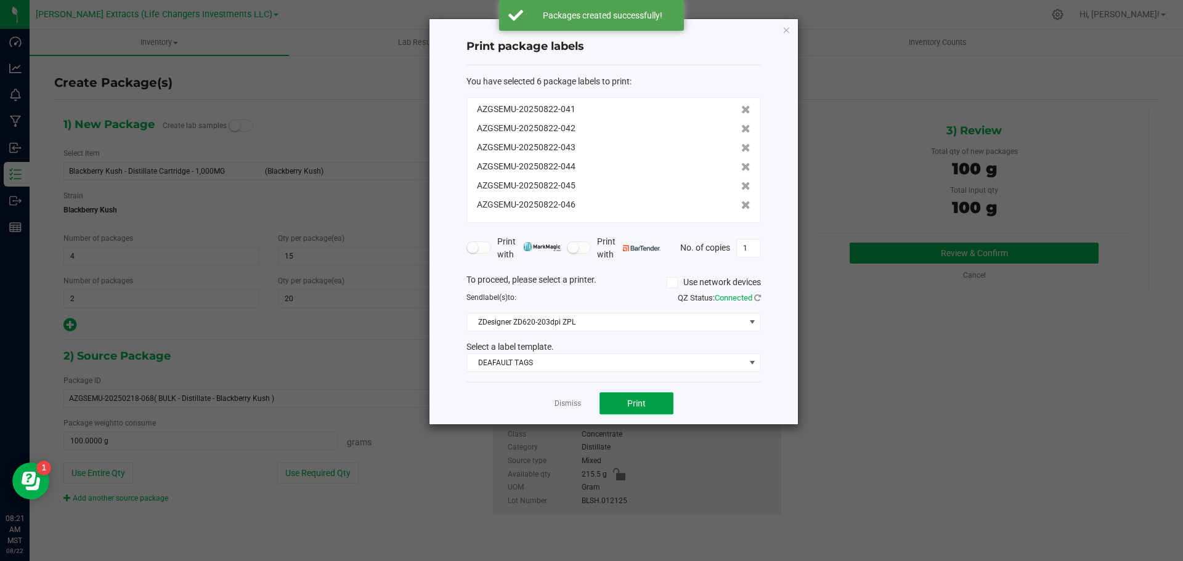
click at [622, 397] on button "Print" at bounding box center [637, 404] width 74 height 22
click at [787, 28] on icon "button" at bounding box center [786, 29] width 9 height 15
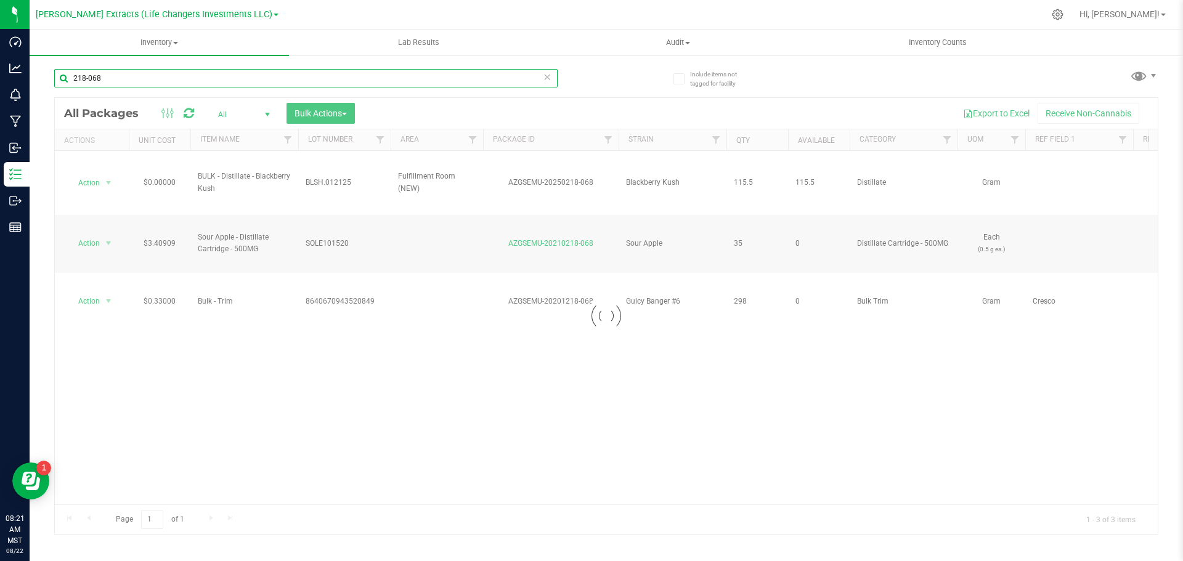
drag, startPoint x: 107, startPoint y: 76, endPoint x: 57, endPoint y: 65, distance: 50.4
click at [57, 72] on input "218-068" at bounding box center [306, 78] width 504 height 18
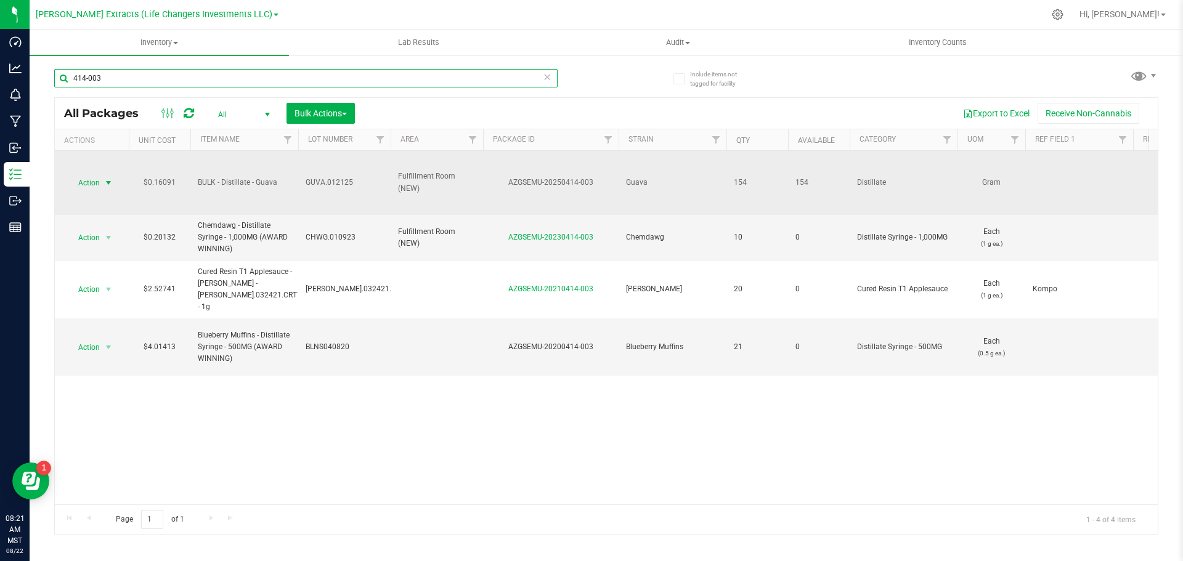
type input "414-003"
click at [91, 180] on span "Action" at bounding box center [83, 182] width 33 height 17
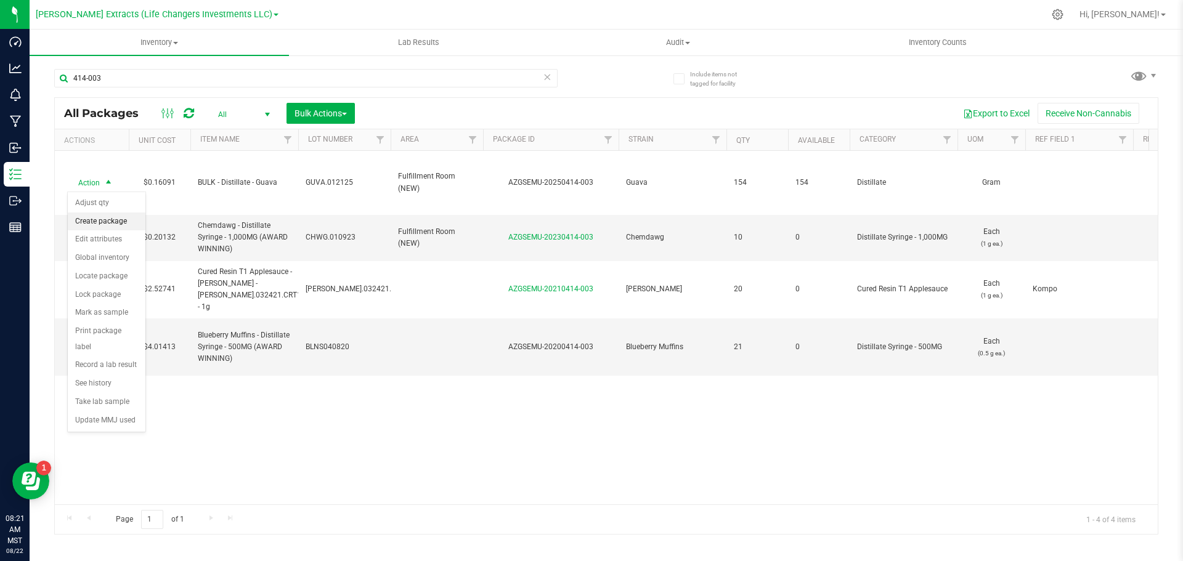
click at [113, 219] on li "Create package" at bounding box center [107, 222] width 78 height 18
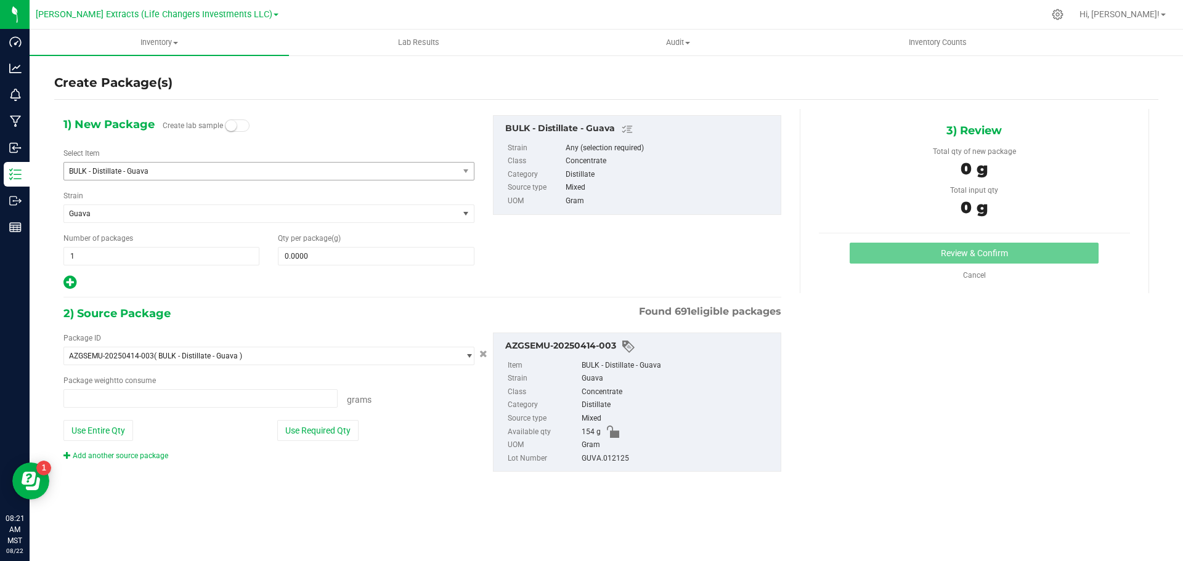
type input "0.0000 g"
click at [102, 167] on span "BULK - Distillate - Guava" at bounding box center [253, 171] width 369 height 9
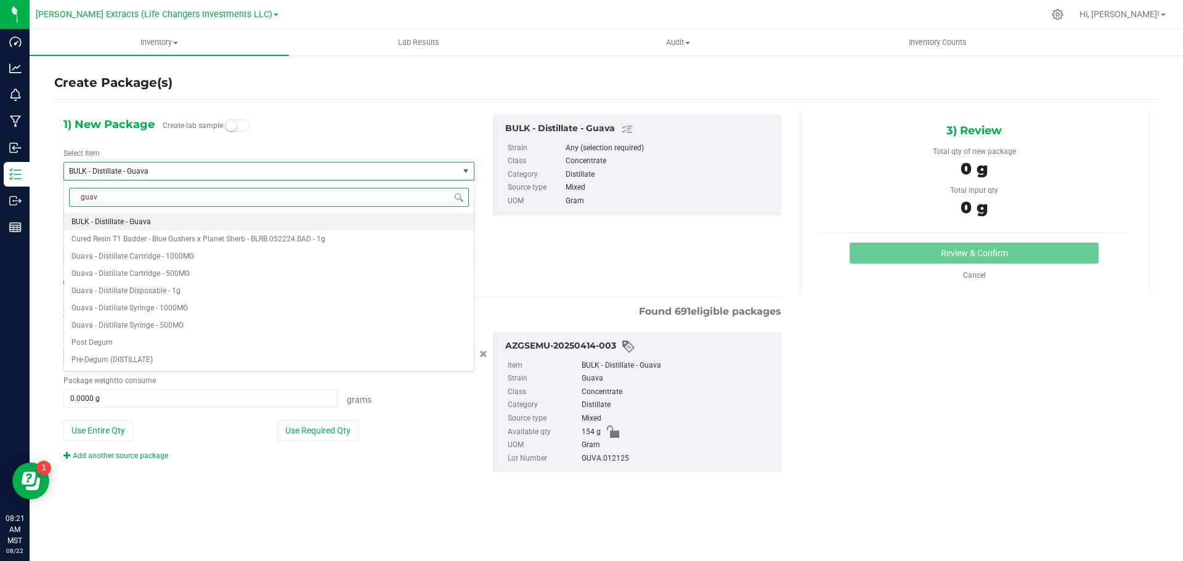
type input "guava"
click at [169, 237] on span "Guava - Distillate Cartridge - 1000MG" at bounding box center [132, 239] width 123 height 9
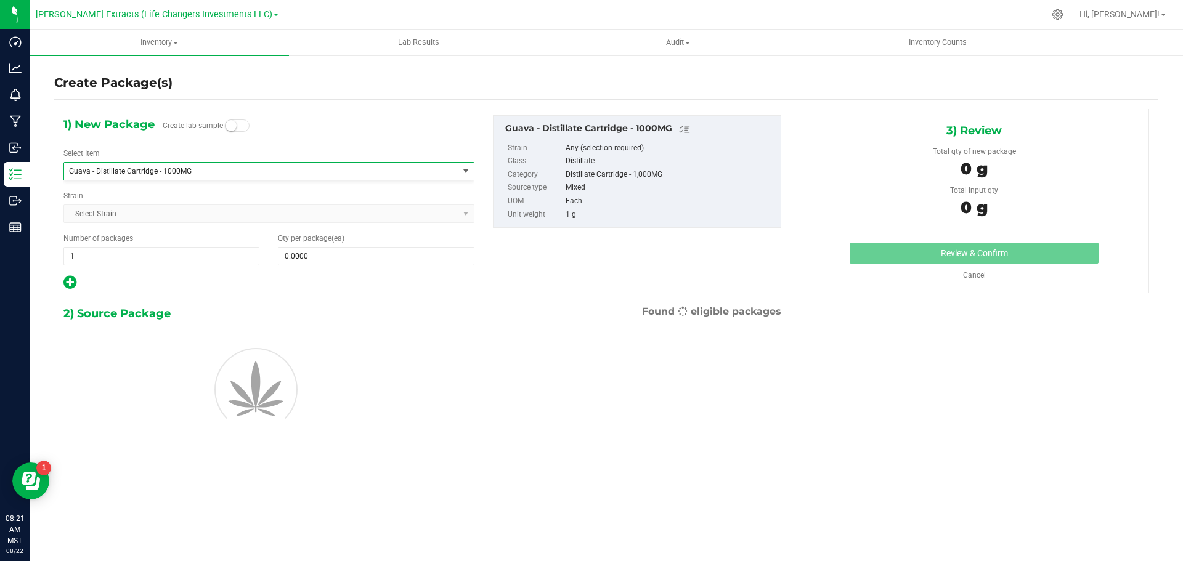
type input "0"
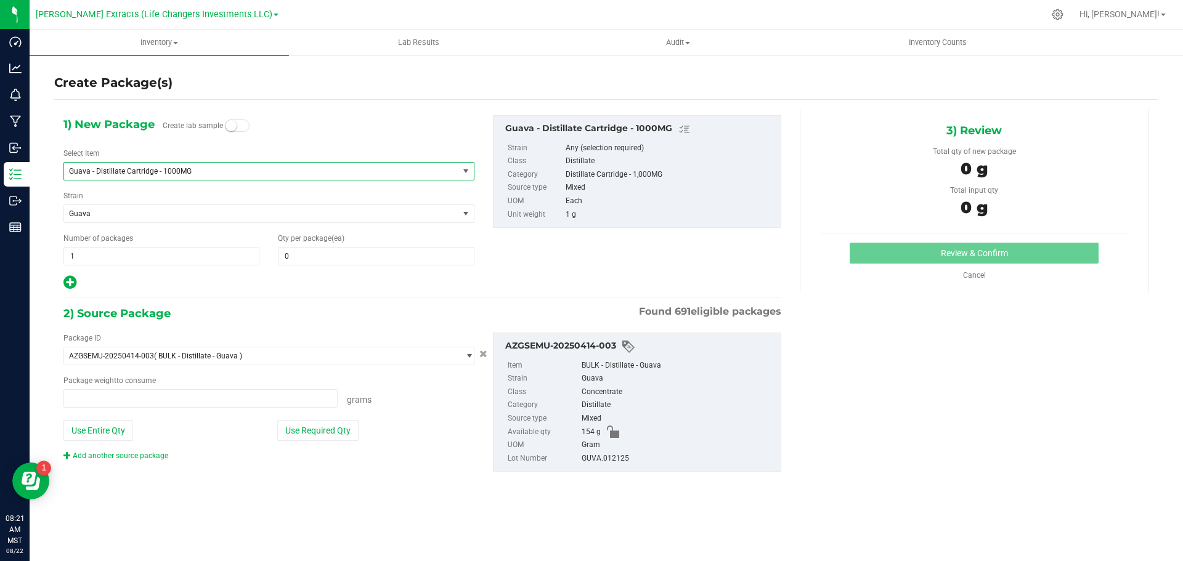
type input "0.0000 g"
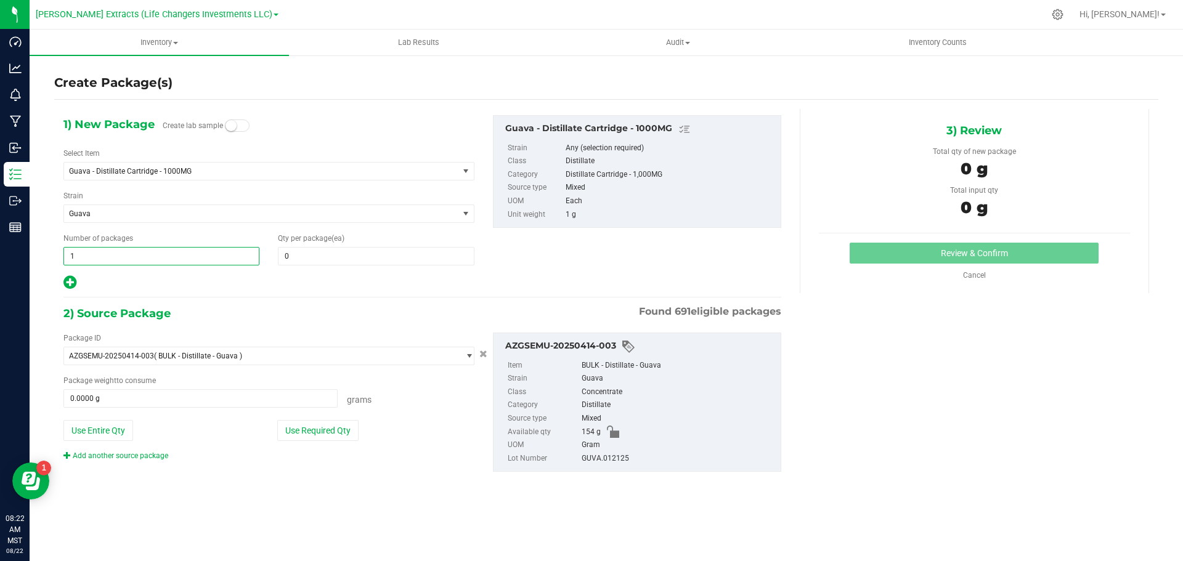
drag, startPoint x: 113, startPoint y: 255, endPoint x: 65, endPoint y: 249, distance: 47.8
click at [65, 249] on span "1 1" at bounding box center [161, 256] width 196 height 18
type input "4"
click at [304, 248] on input "0" at bounding box center [376, 256] width 195 height 17
type input "4"
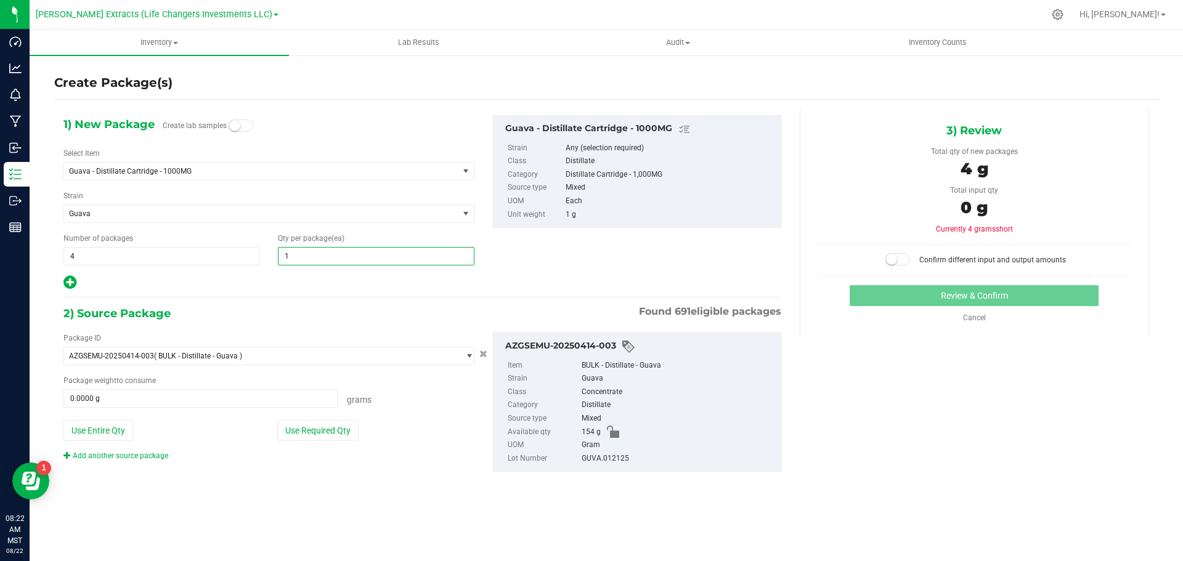
type input "15"
click at [295, 428] on button "Use Required Qty" at bounding box center [317, 430] width 81 height 21
type input "15"
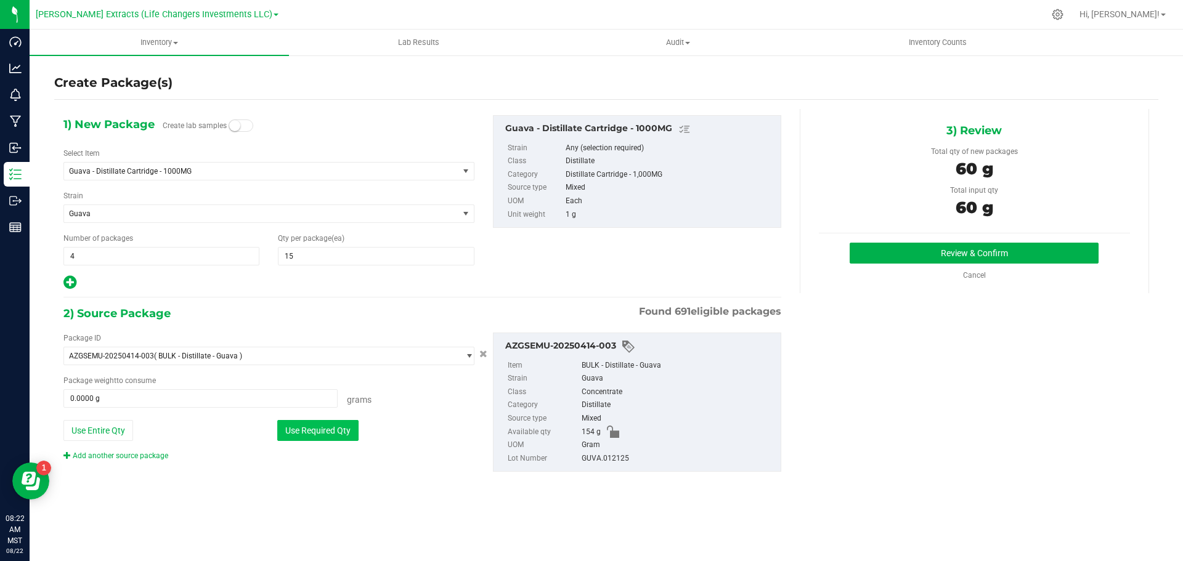
type input "60.0000 g"
click at [880, 248] on button "Review & Confirm" at bounding box center [974, 253] width 249 height 21
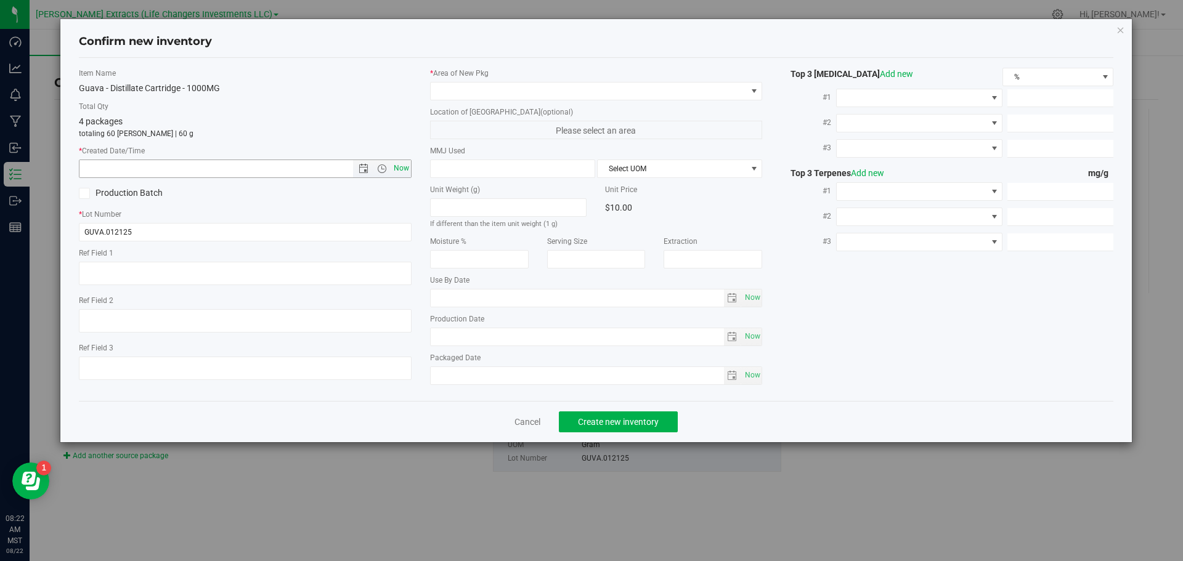
click at [403, 165] on span "Now" at bounding box center [401, 169] width 21 height 18
type input "[DATE] 8:22 AM"
click at [465, 92] on span at bounding box center [589, 91] width 316 height 17
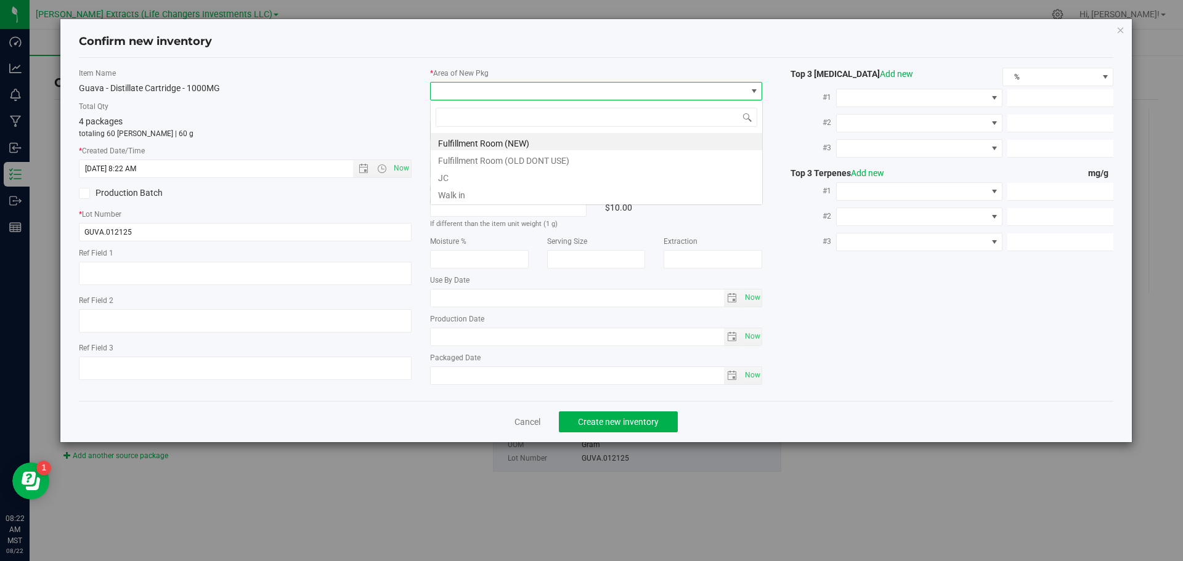
scroll to position [18, 333]
click at [481, 143] on li "Fulfillment Room (NEW)" at bounding box center [597, 141] width 332 height 17
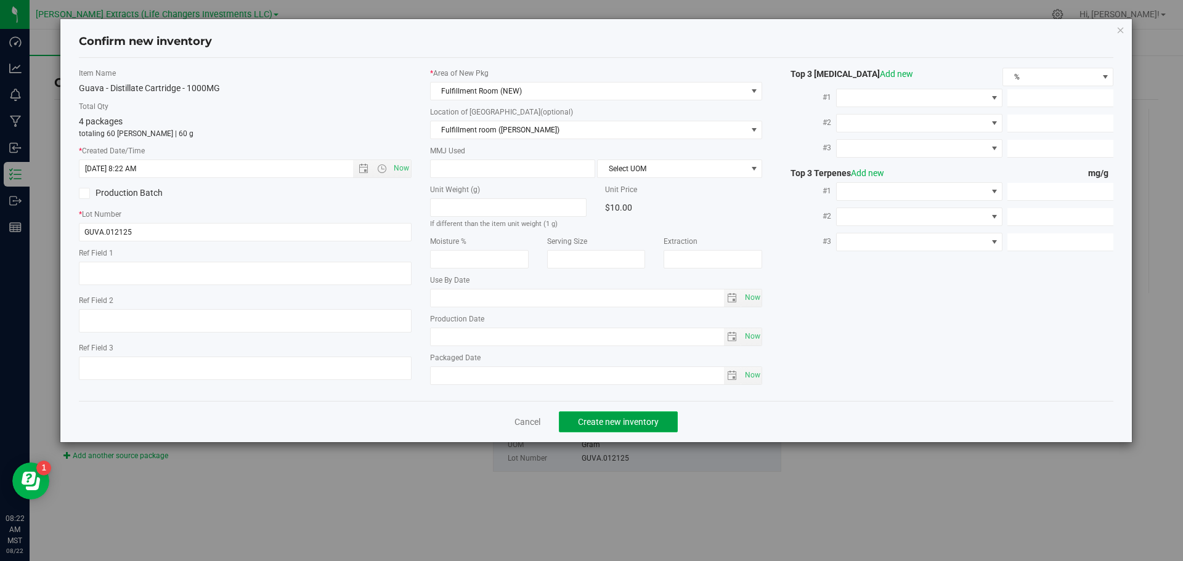
click at [652, 420] on span "Create new inventory" at bounding box center [618, 422] width 81 height 10
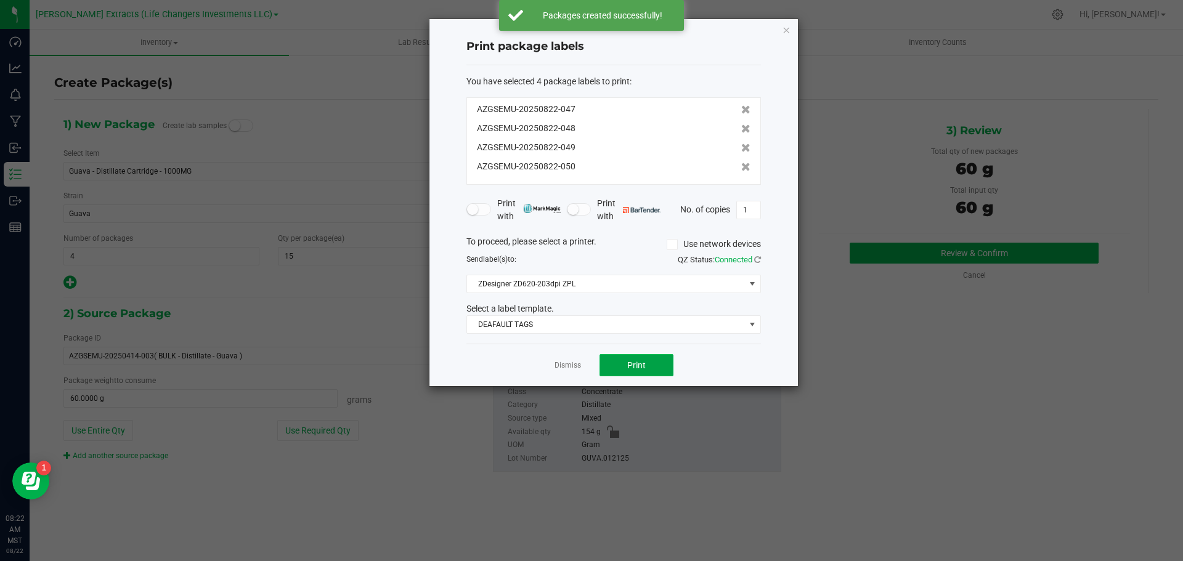
click at [648, 365] on button "Print" at bounding box center [637, 365] width 74 height 22
click at [784, 29] on icon "button" at bounding box center [786, 29] width 9 height 15
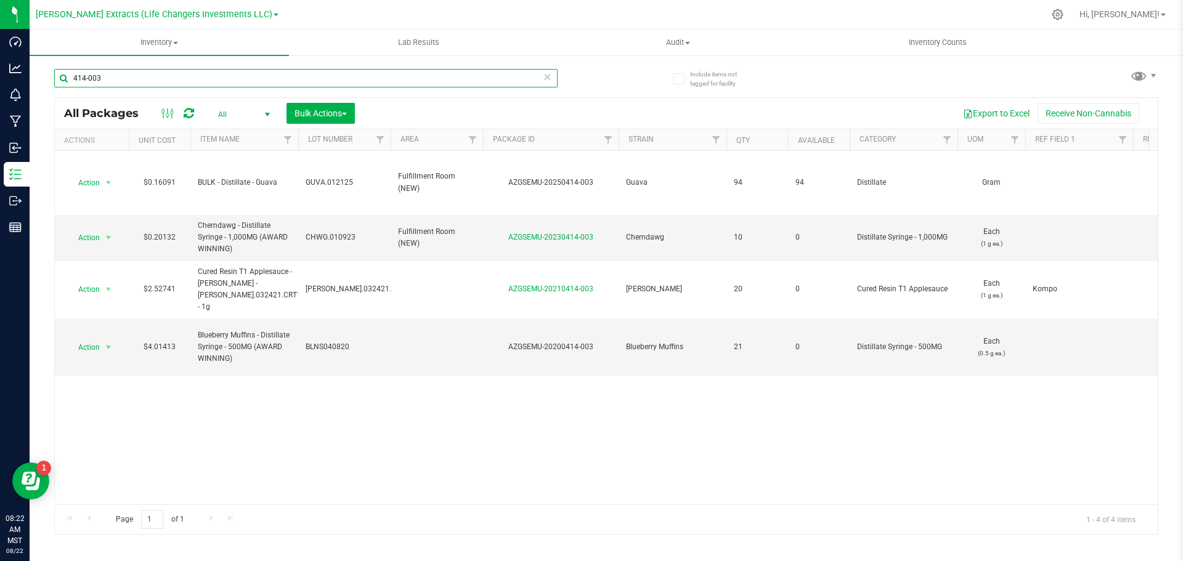
drag, startPoint x: 111, startPoint y: 75, endPoint x: 65, endPoint y: 64, distance: 46.8
click at [65, 72] on input "414-003" at bounding box center [306, 78] width 504 height 18
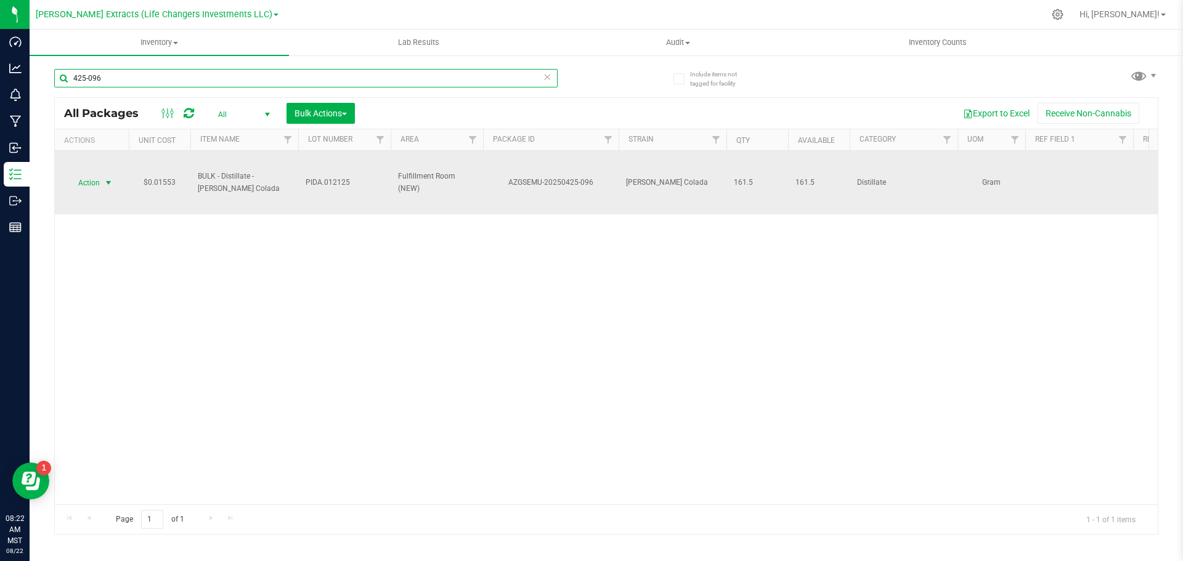
type input "425-096"
click at [93, 181] on span "Action" at bounding box center [83, 182] width 33 height 17
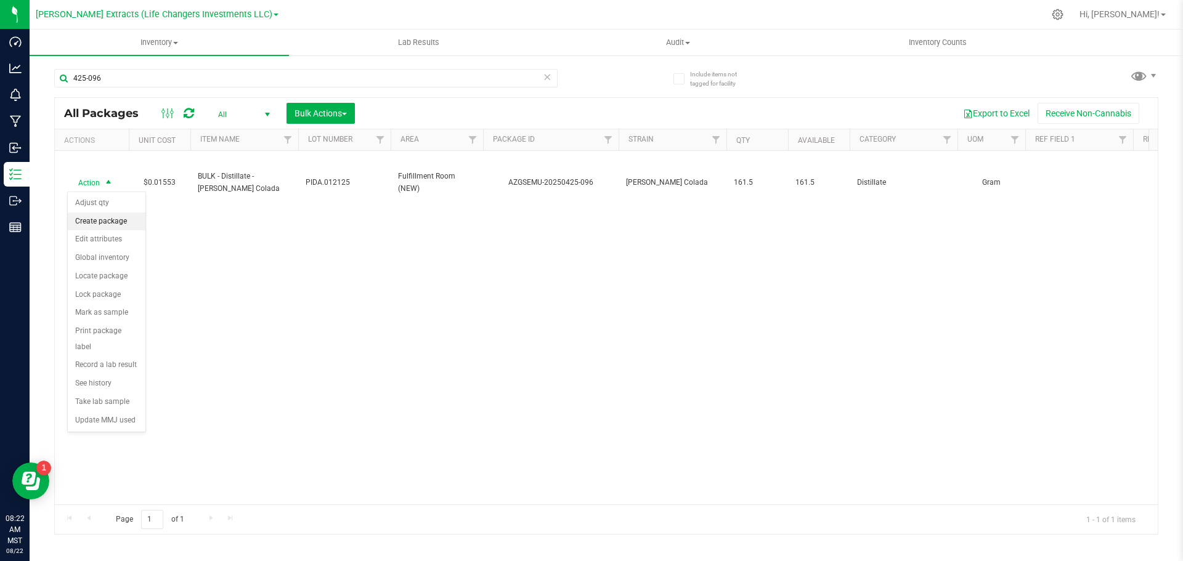
click at [104, 222] on li "Create package" at bounding box center [107, 222] width 78 height 18
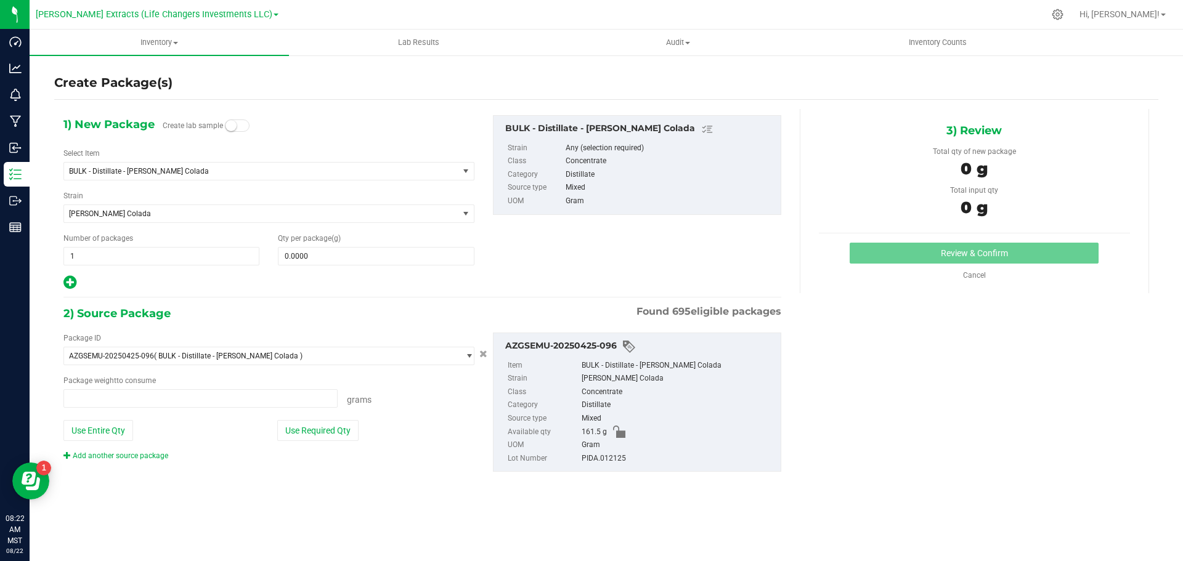
type input "0.0000 g"
click at [111, 169] on span "BULK - Distillate - [PERSON_NAME] Colada" at bounding box center [253, 171] width 369 height 9
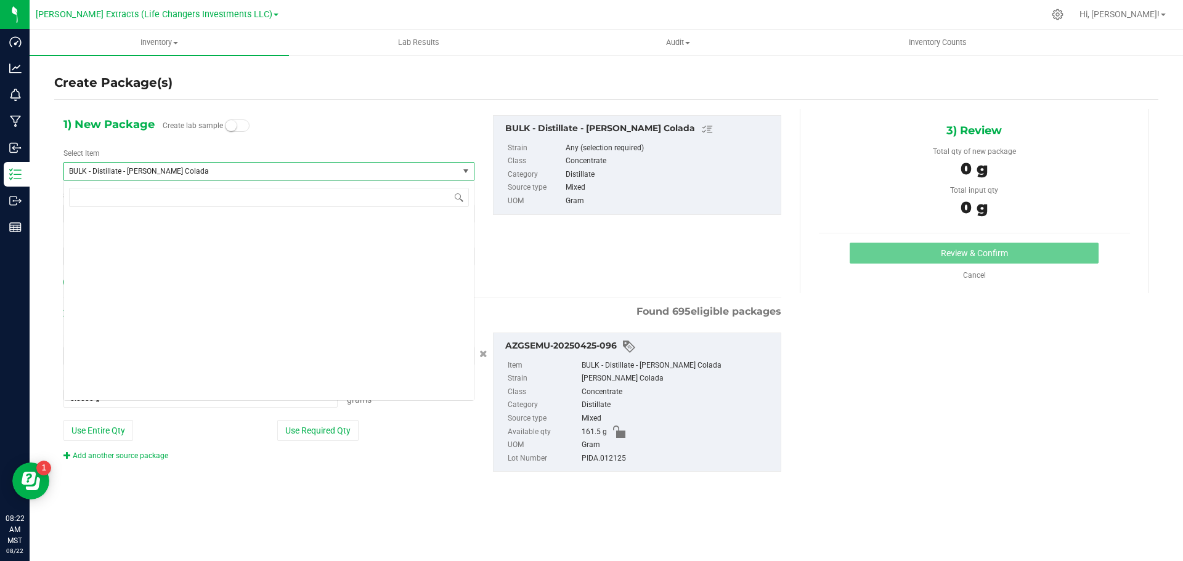
scroll to position [1415, 0]
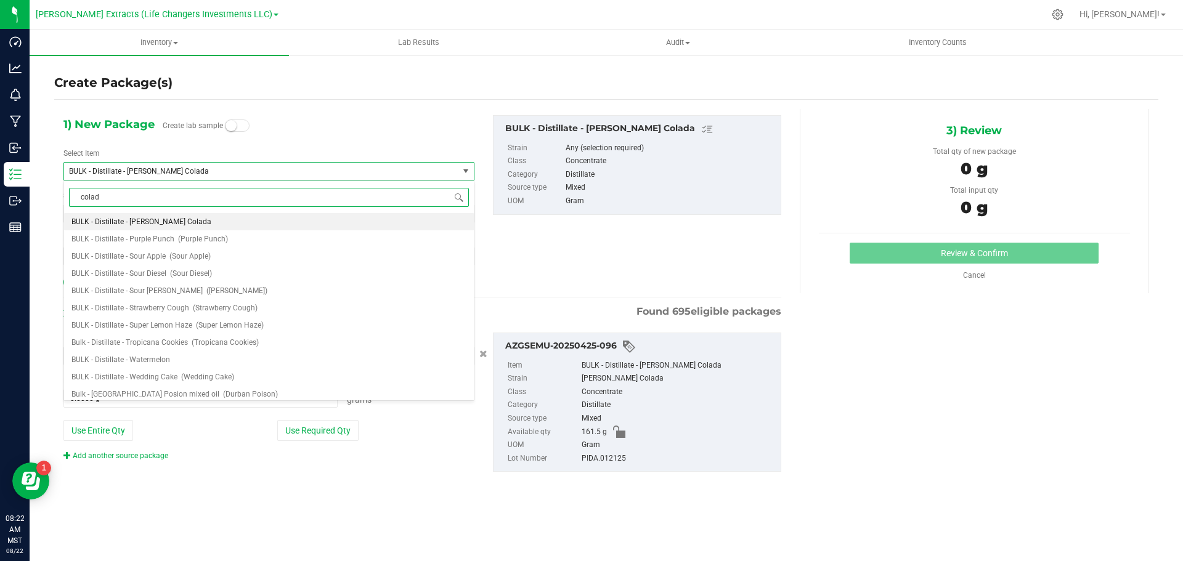
type input "colada"
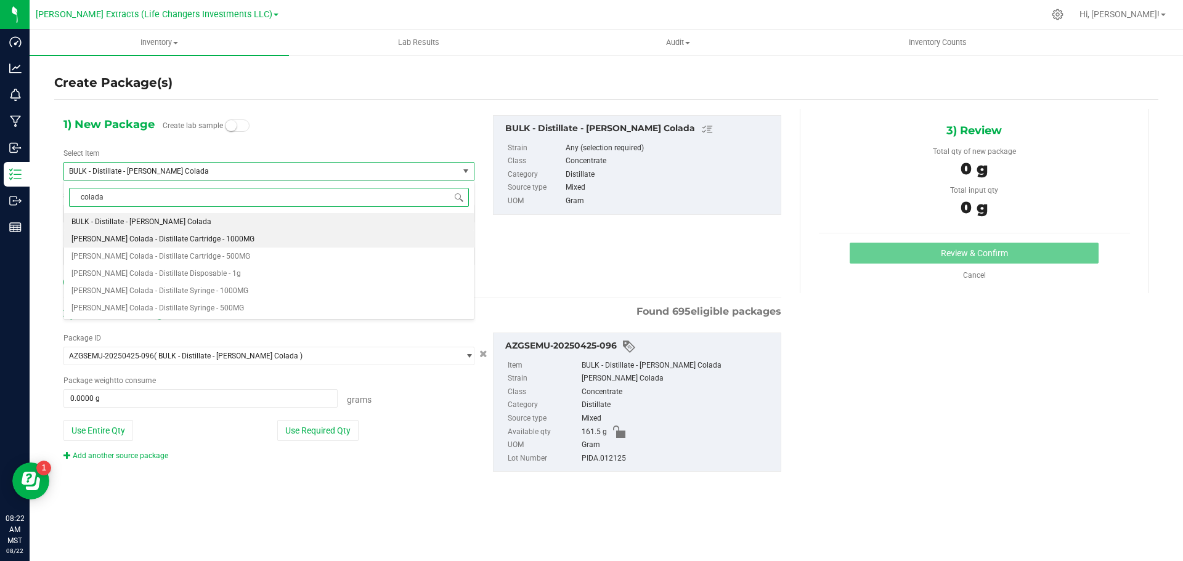
click at [155, 241] on span "[PERSON_NAME] Colada - Distillate Cartridge - 1000MG" at bounding box center [162, 239] width 183 height 9
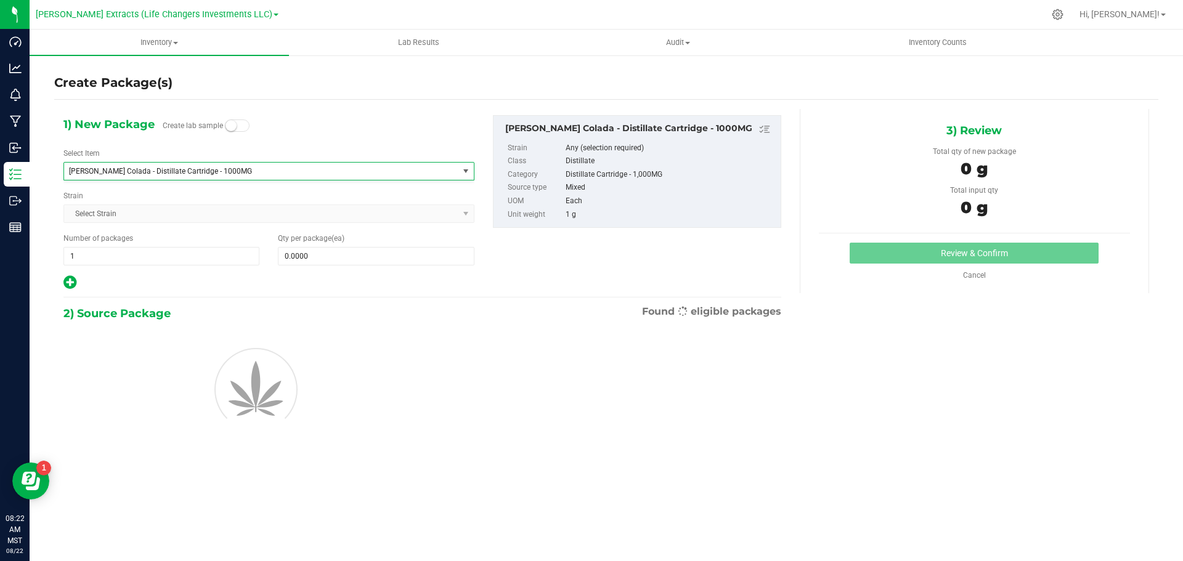
type input "0"
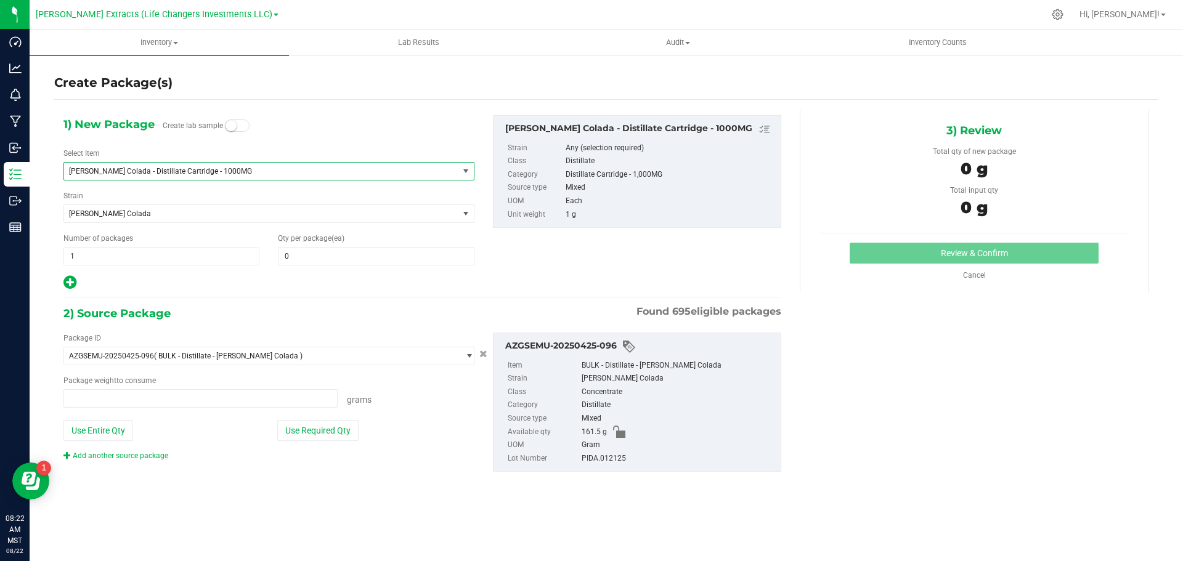
type input "0.0000 g"
drag, startPoint x: 100, startPoint y: 262, endPoint x: 64, endPoint y: 258, distance: 36.6
click at [64, 258] on span "1 1" at bounding box center [161, 256] width 196 height 18
type input "6"
click at [425, 255] on input "0" at bounding box center [376, 256] width 195 height 17
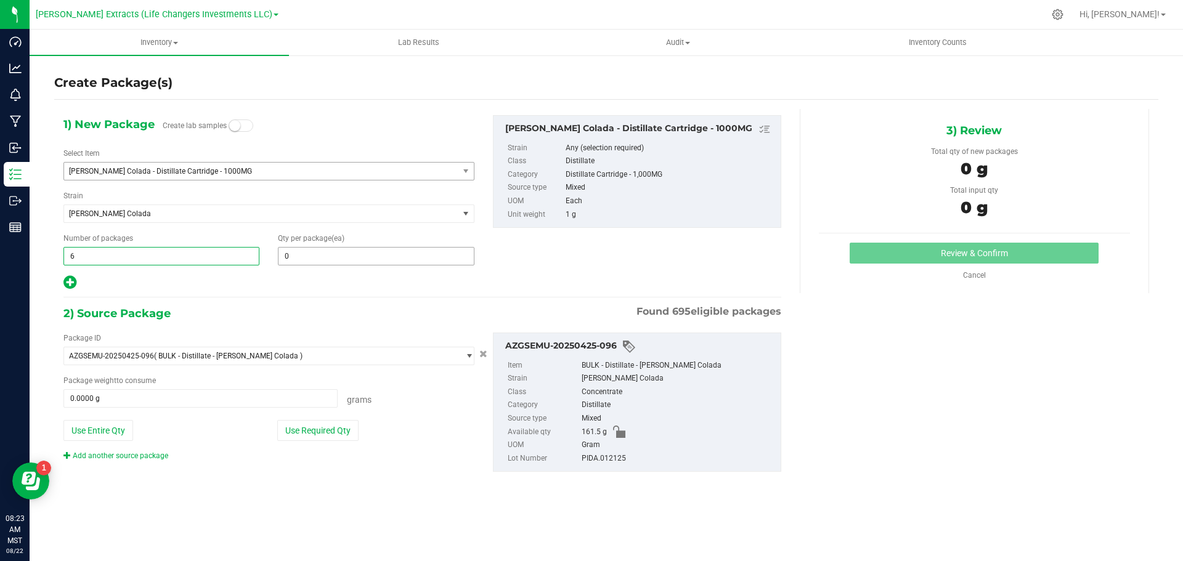
type input "6"
type input "15"
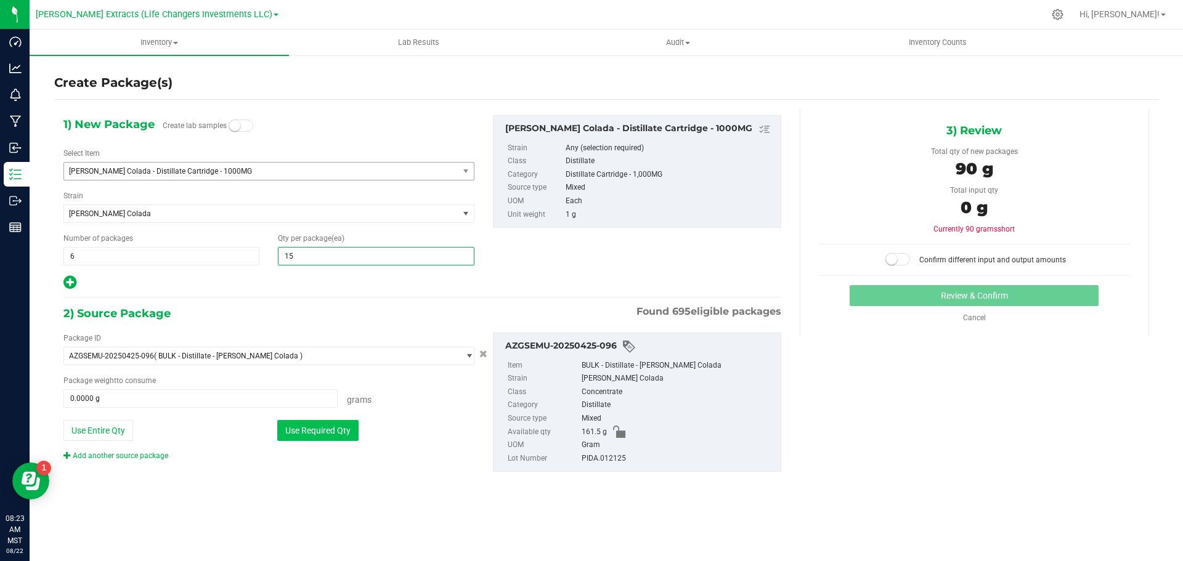
type input "15"
click at [294, 432] on button "Use Required Qty" at bounding box center [317, 430] width 81 height 21
type input "90.0000 g"
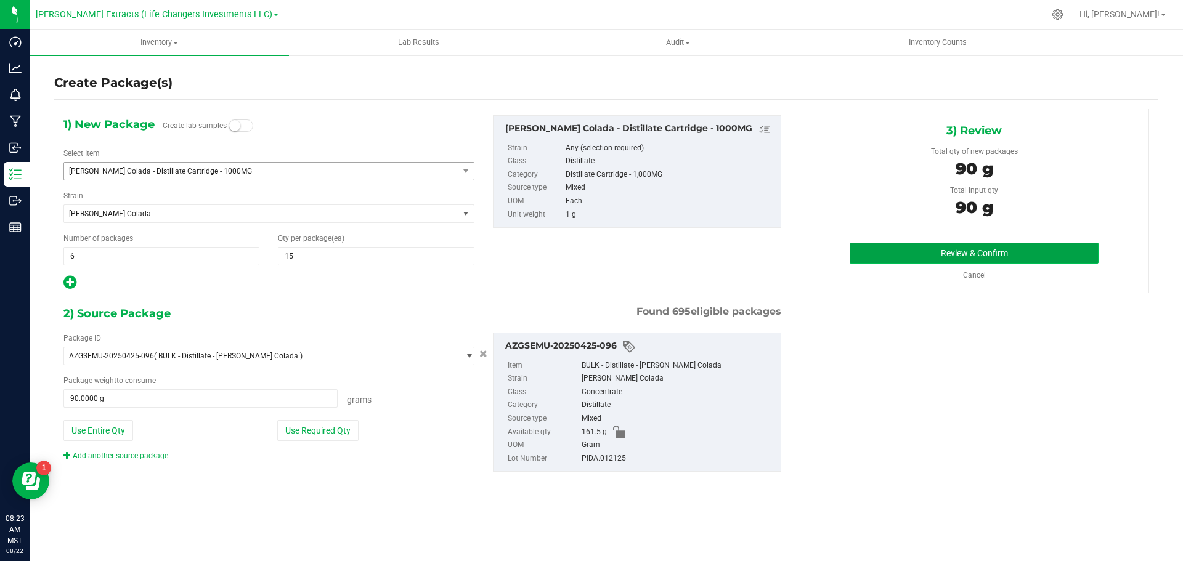
click at [907, 259] on button "Review & Confirm" at bounding box center [974, 253] width 249 height 21
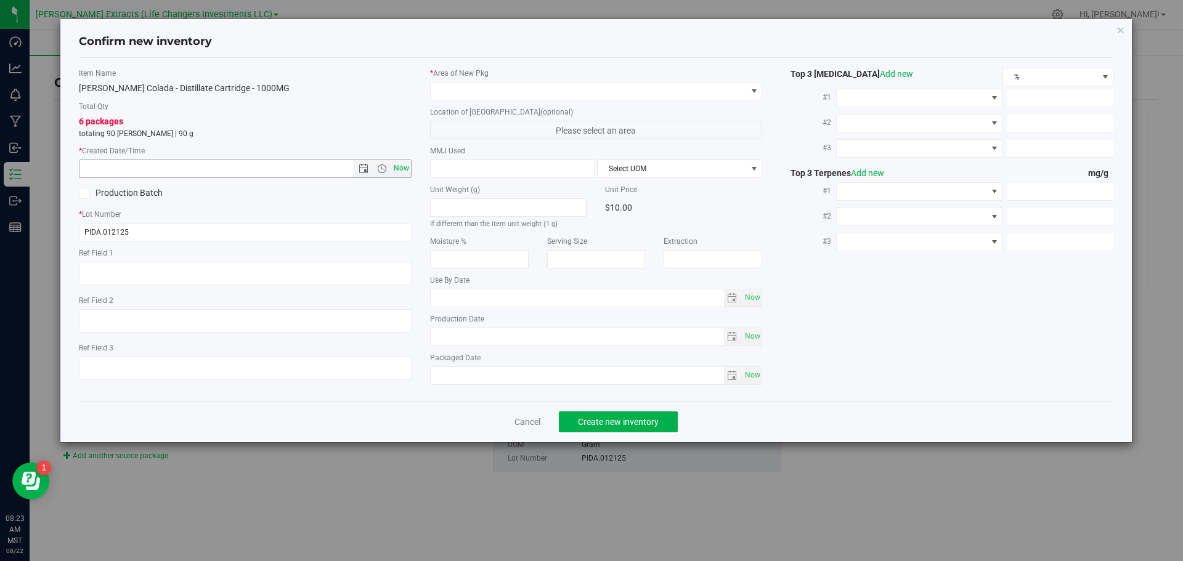
click at [404, 164] on span "Now" at bounding box center [401, 169] width 21 height 18
type input "[DATE] 8:23 AM"
click at [484, 88] on span at bounding box center [589, 91] width 316 height 17
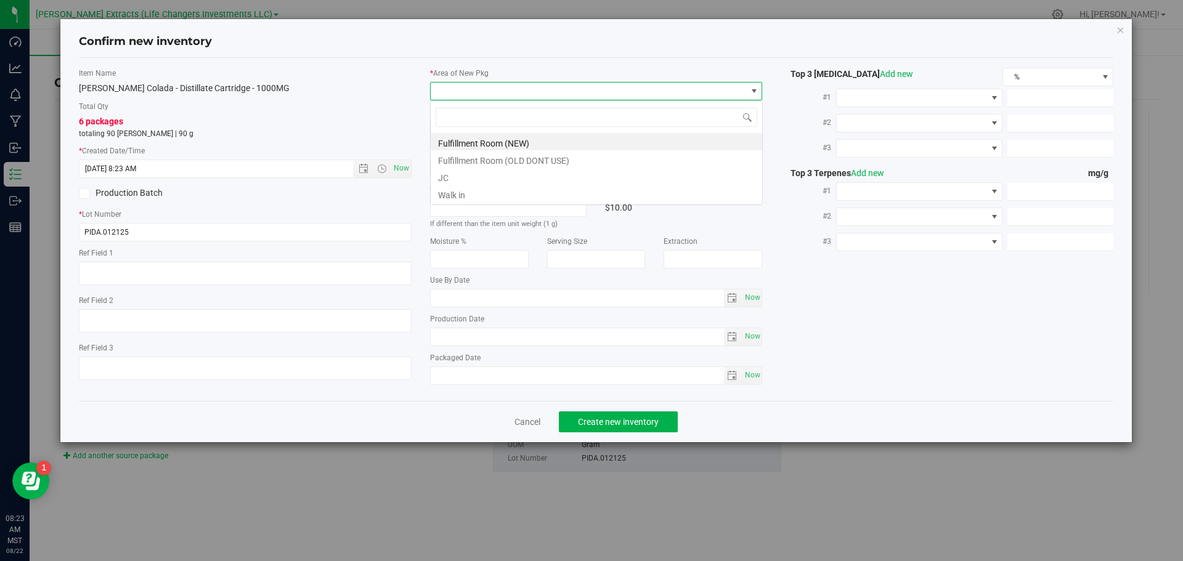
scroll to position [18, 333]
click at [478, 142] on li "Fulfillment Room (NEW)" at bounding box center [597, 141] width 332 height 17
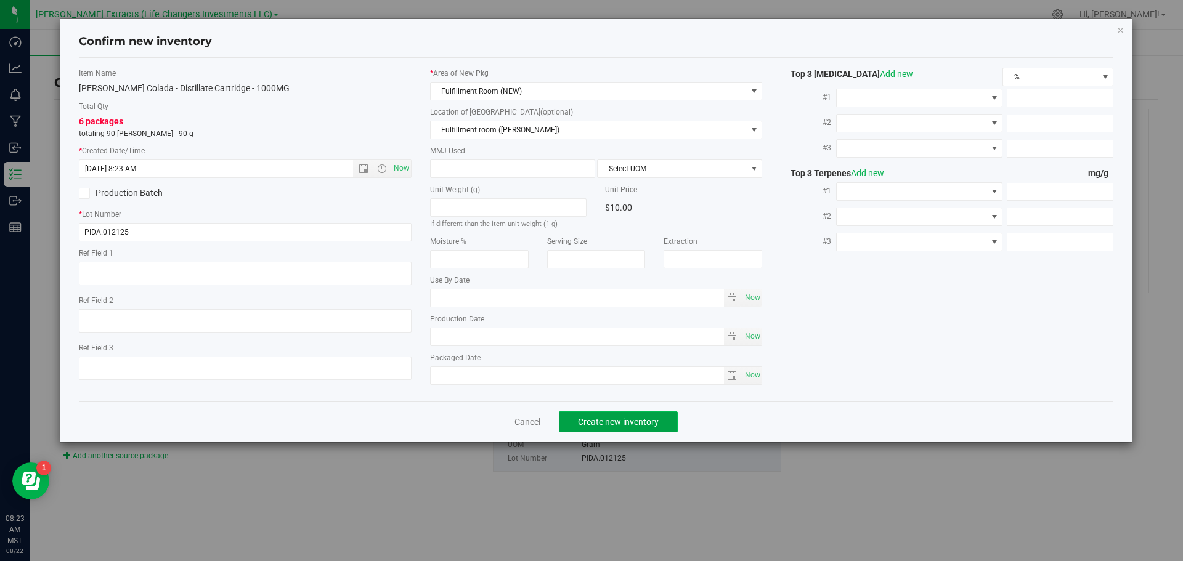
click at [628, 420] on span "Create new inventory" at bounding box center [618, 422] width 81 height 10
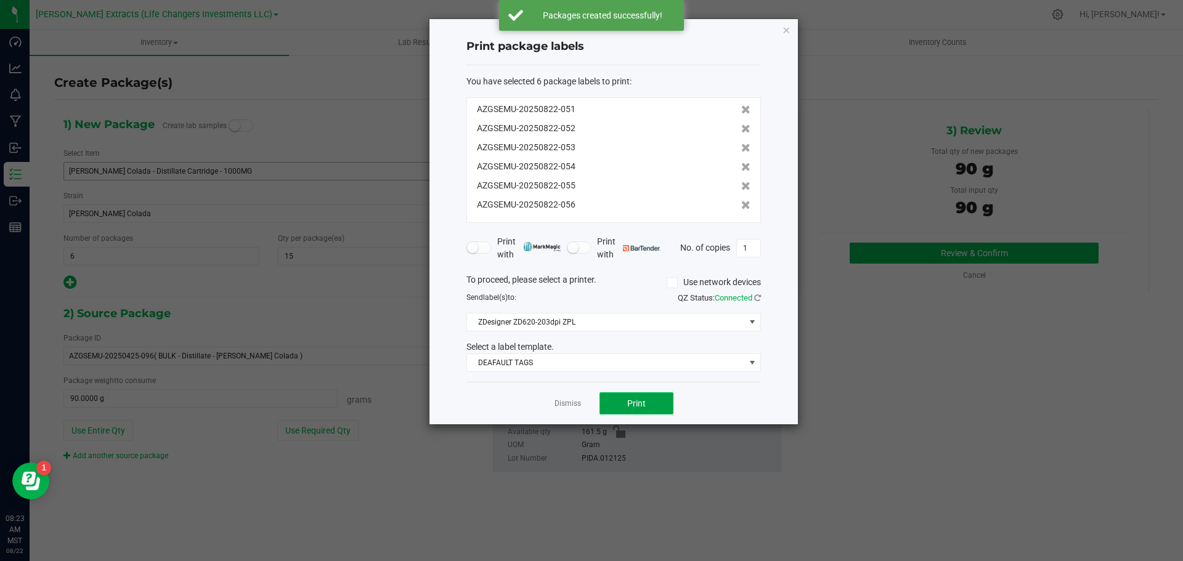
click at [642, 396] on button "Print" at bounding box center [637, 404] width 74 height 22
click at [788, 30] on icon "button" at bounding box center [786, 29] width 9 height 15
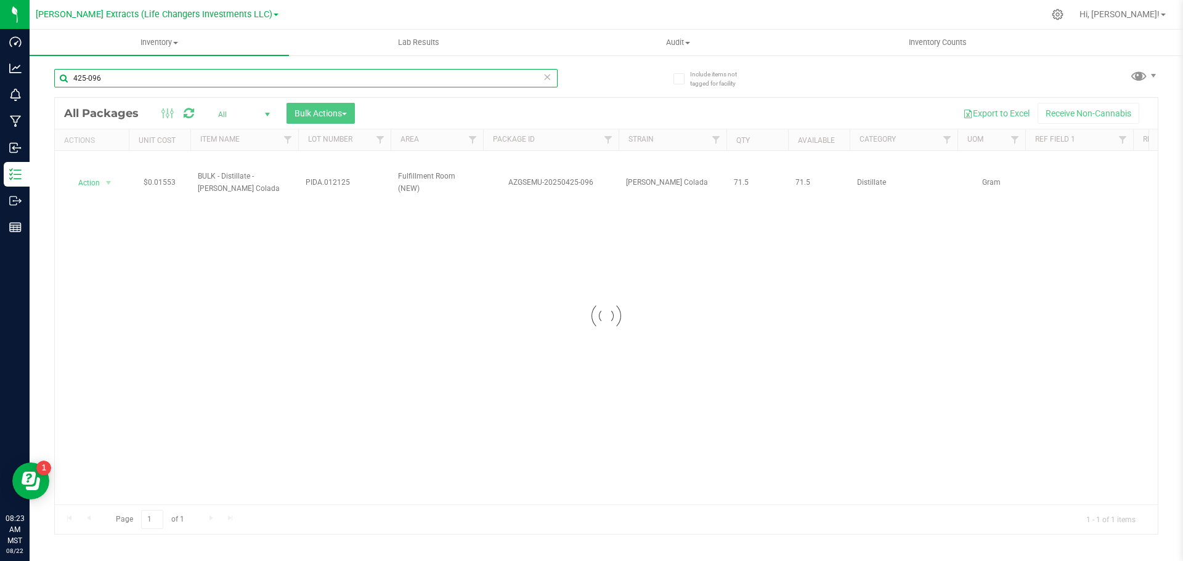
drag, startPoint x: 84, startPoint y: 73, endPoint x: 64, endPoint y: 62, distance: 23.5
click at [59, 70] on input "425-096" at bounding box center [306, 78] width 504 height 18
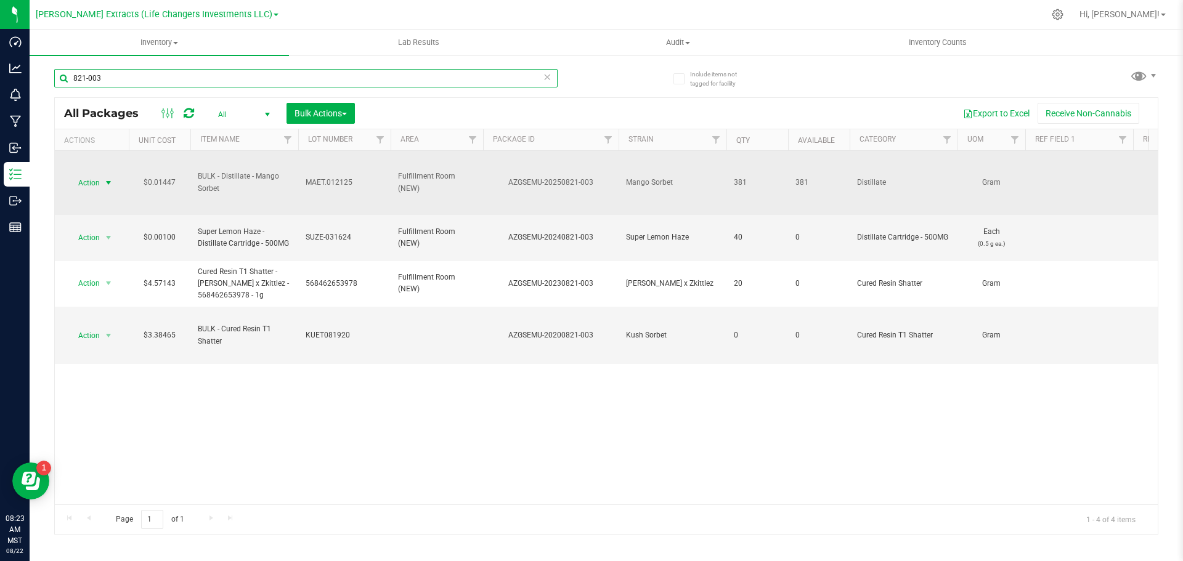
type input "821-003"
click at [96, 180] on span "Action" at bounding box center [83, 182] width 33 height 17
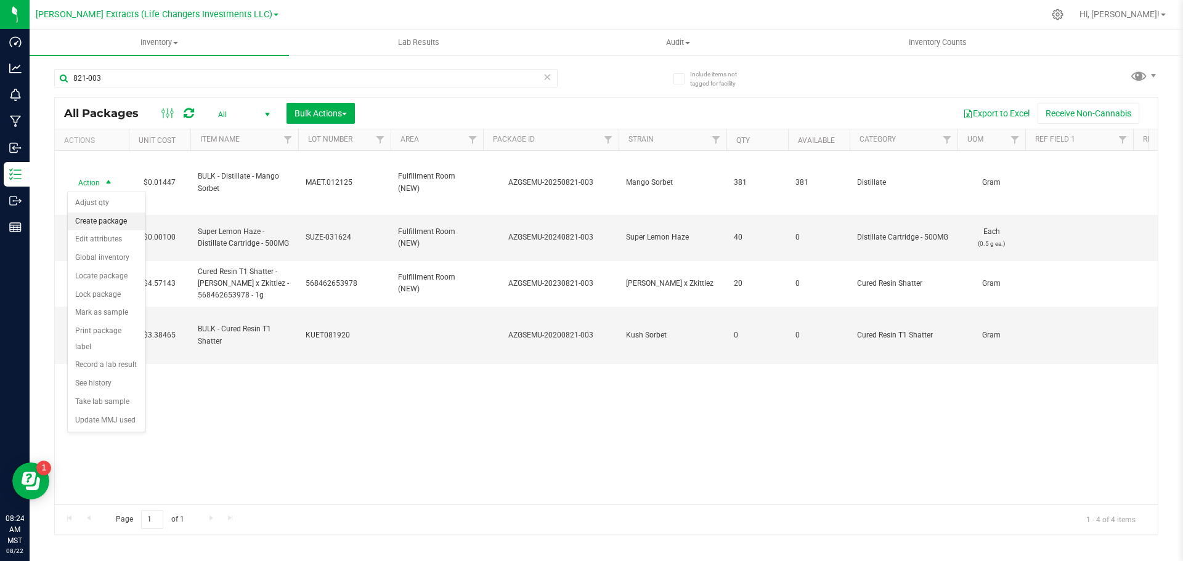
click at [100, 219] on li "Create package" at bounding box center [107, 222] width 78 height 18
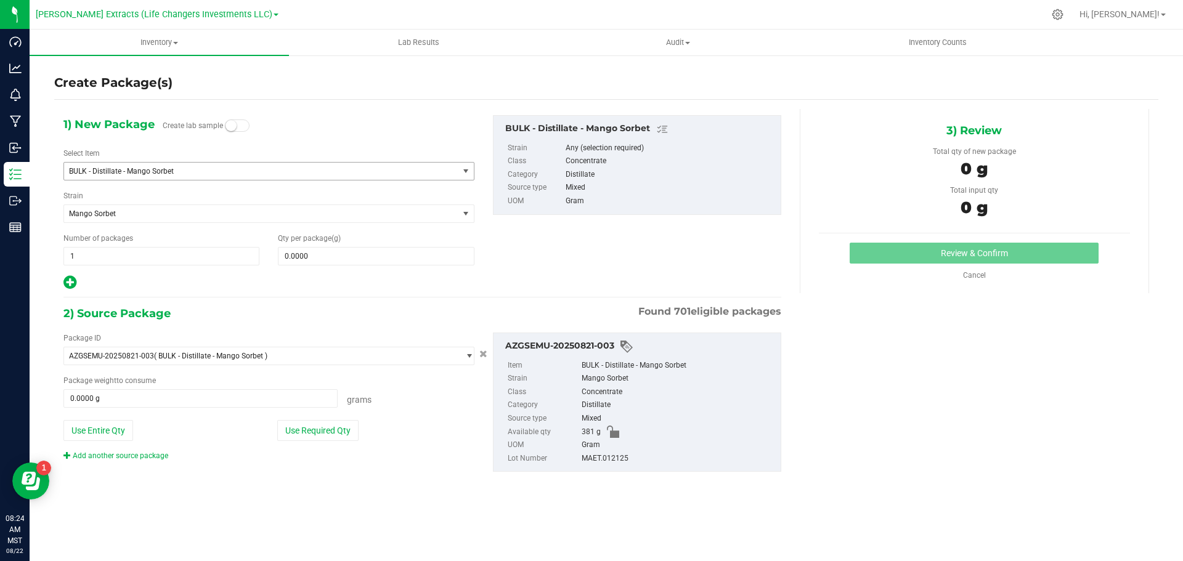
drag, startPoint x: 165, startPoint y: 167, endPoint x: 161, endPoint y: 176, distance: 9.7
click at [165, 168] on span "BULK - Distillate - Mango Sorbet" at bounding box center [253, 171] width 369 height 9
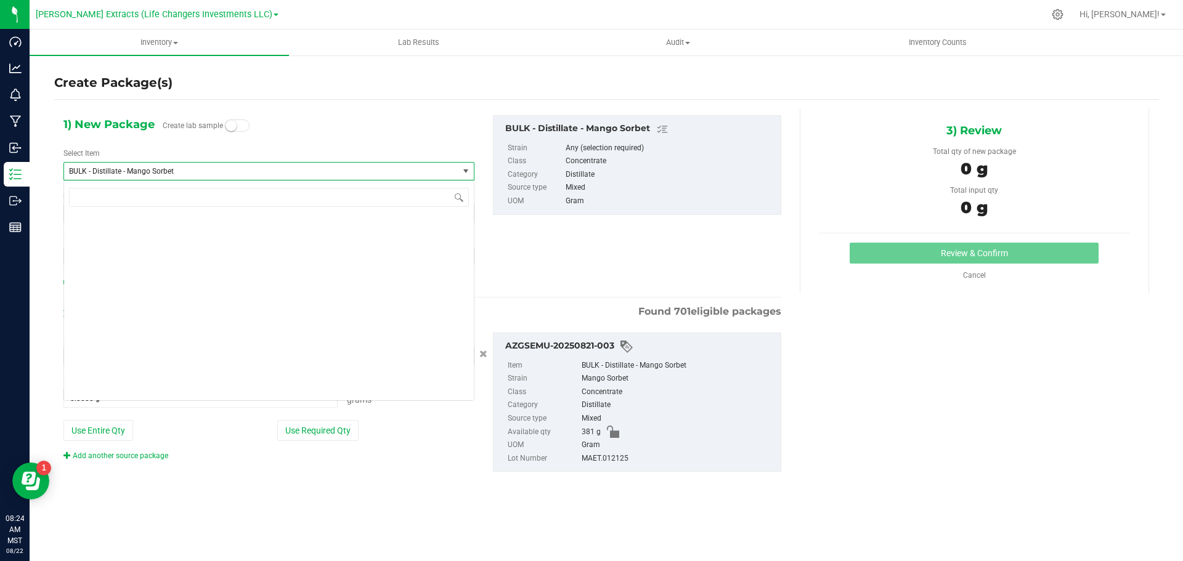
scroll to position [1242, 0]
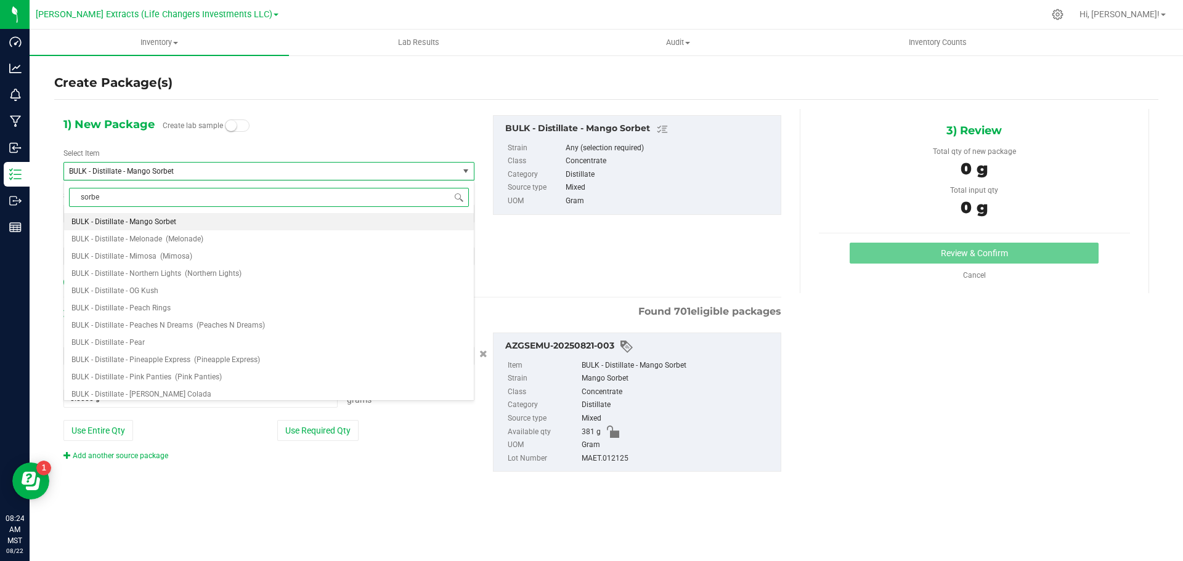
type input "sorbet"
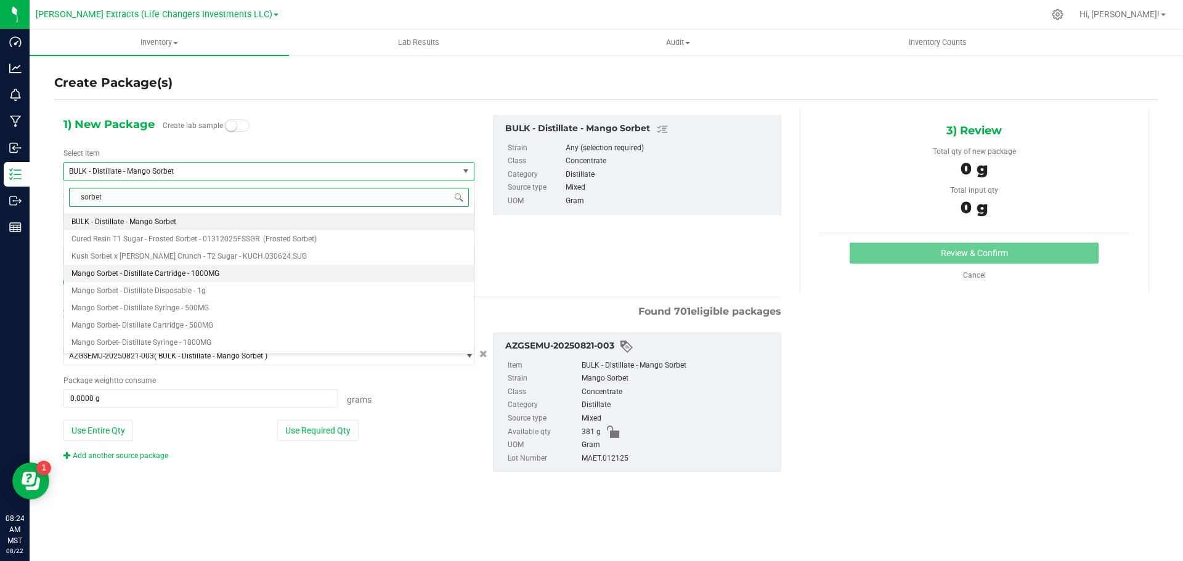
click at [200, 273] on span "Mango Sorbet - Distillate Cartridge - 1000MG" at bounding box center [145, 273] width 148 height 9
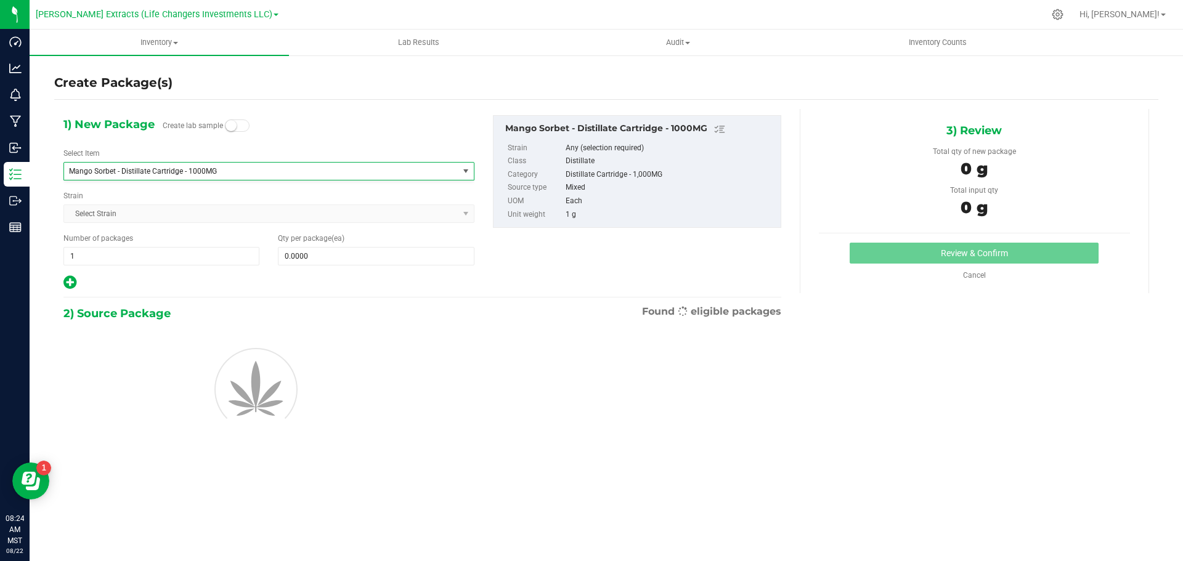
type input "0"
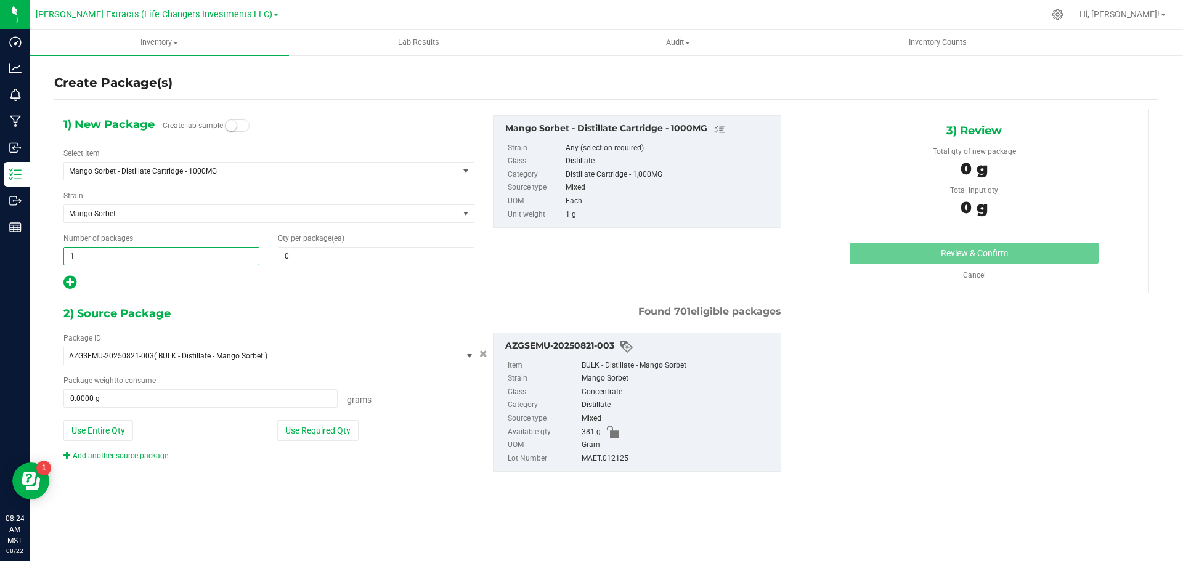
drag, startPoint x: 76, startPoint y: 260, endPoint x: 50, endPoint y: 260, distance: 26.5
click at [50, 260] on div "Create Package(s) 1) New Package Create lab sample Select Item Mango Sorbet - D…" at bounding box center [607, 246] width 1154 height 385
type input "6"
click at [320, 258] on input "0" at bounding box center [376, 256] width 195 height 17
type input "6"
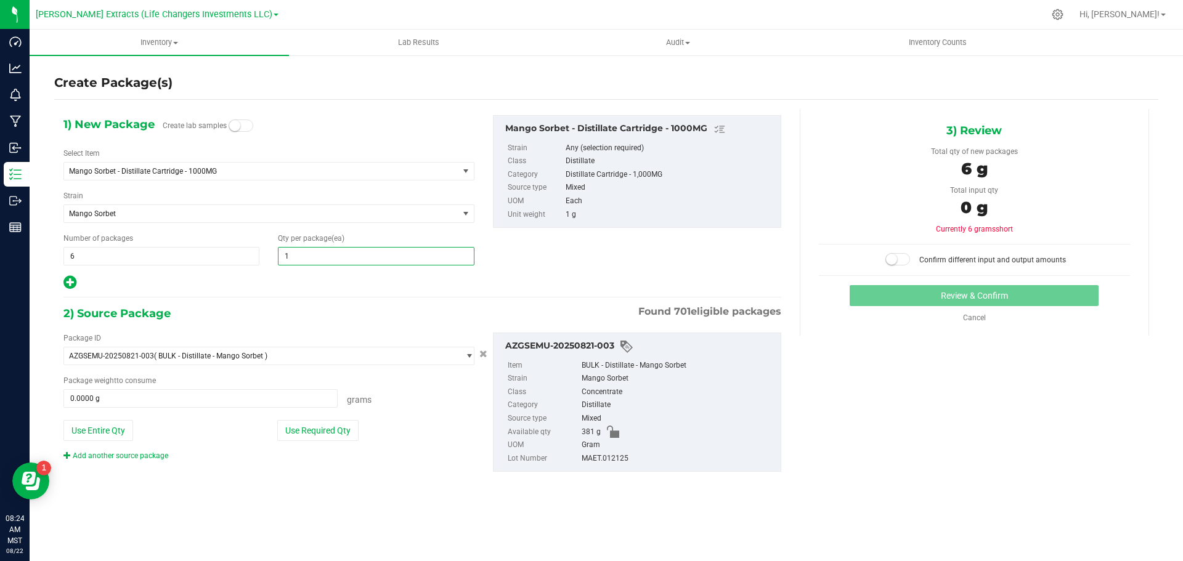
type input "15"
click at [64, 285] on icon at bounding box center [69, 282] width 13 height 15
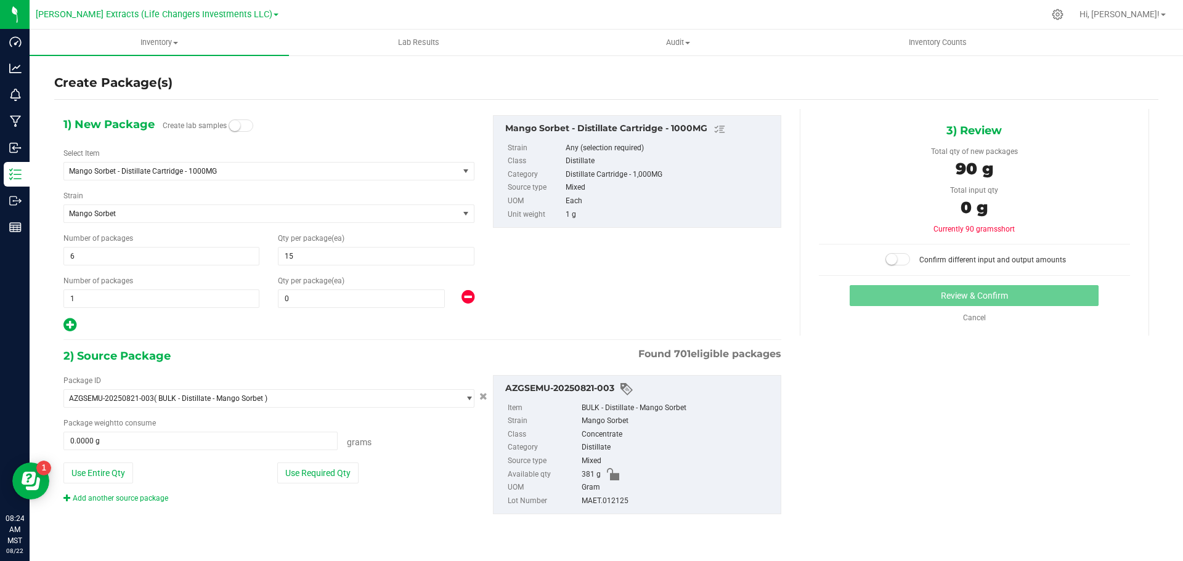
type input "15"
drag, startPoint x: 76, startPoint y: 296, endPoint x: 62, endPoint y: 294, distance: 14.3
click at [62, 294] on div "Number of packages 1 1" at bounding box center [161, 291] width 214 height 33
type input "2"
click at [302, 300] on input "0" at bounding box center [362, 298] width 166 height 17
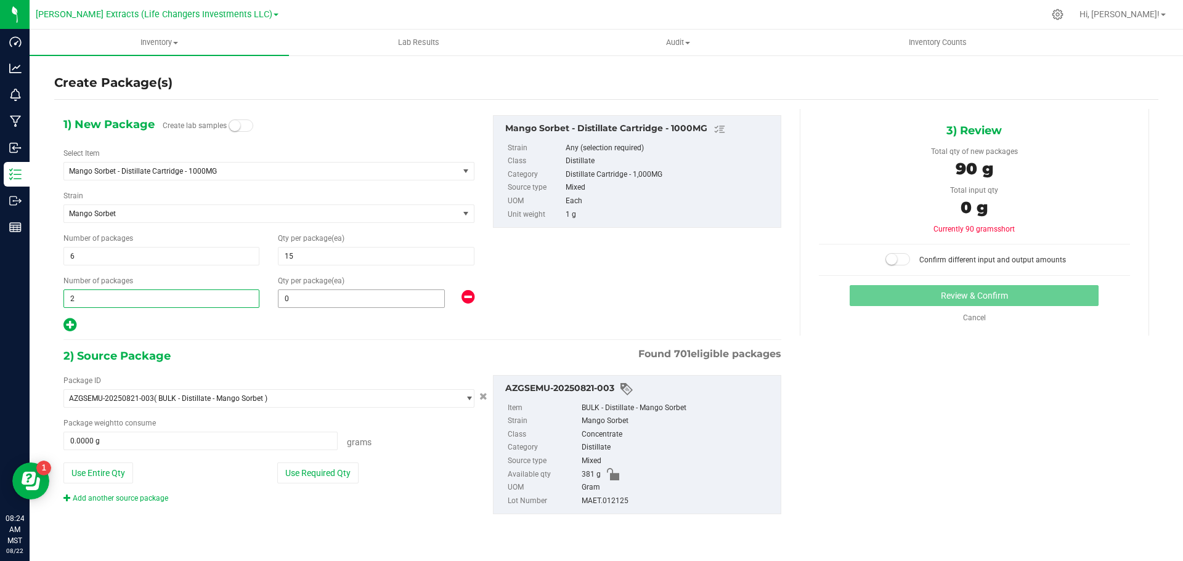
type input "2"
type input "20"
click at [340, 476] on button "Use Required Qty" at bounding box center [317, 473] width 81 height 21
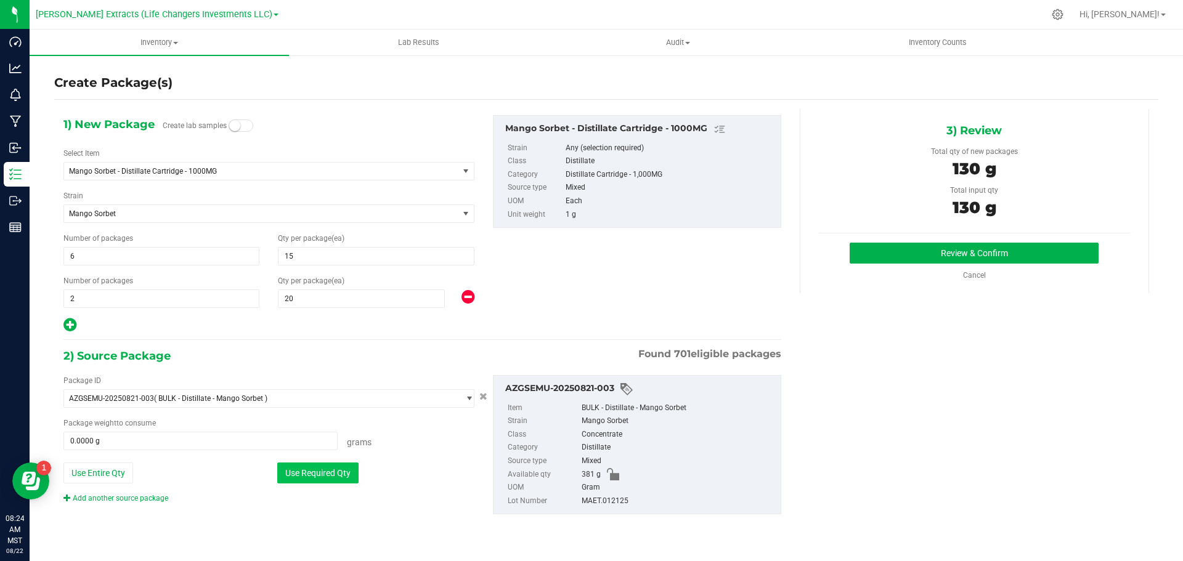
type input "130.0000 g"
click at [930, 253] on button "Review & Confirm" at bounding box center [974, 253] width 249 height 21
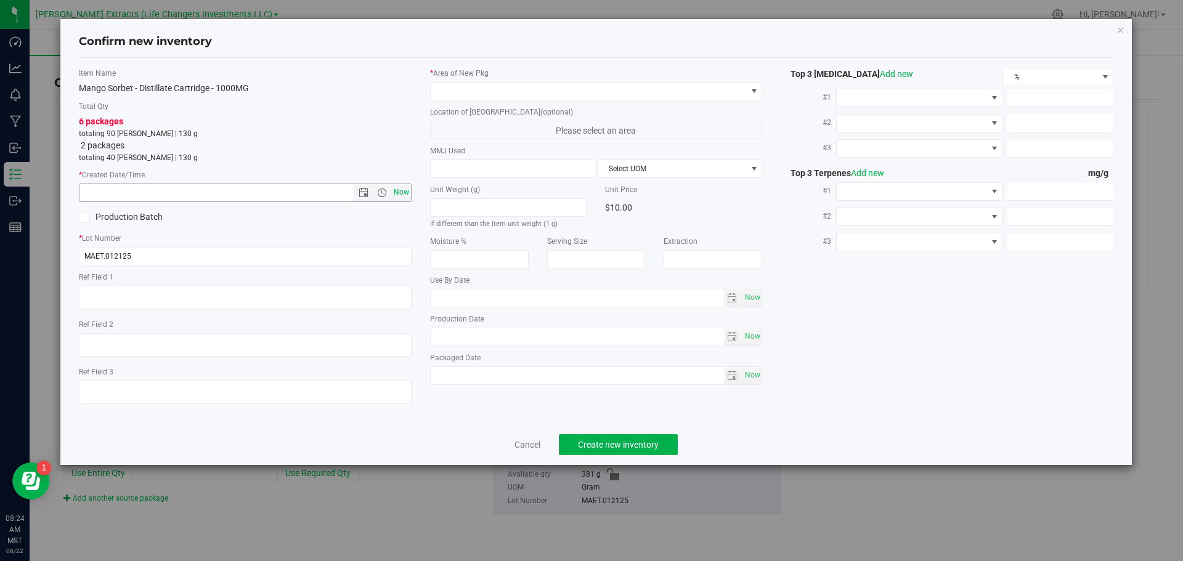
click at [404, 189] on span "Now" at bounding box center [401, 193] width 21 height 18
type input "[DATE] 8:24 AM"
click at [466, 87] on span at bounding box center [589, 91] width 316 height 17
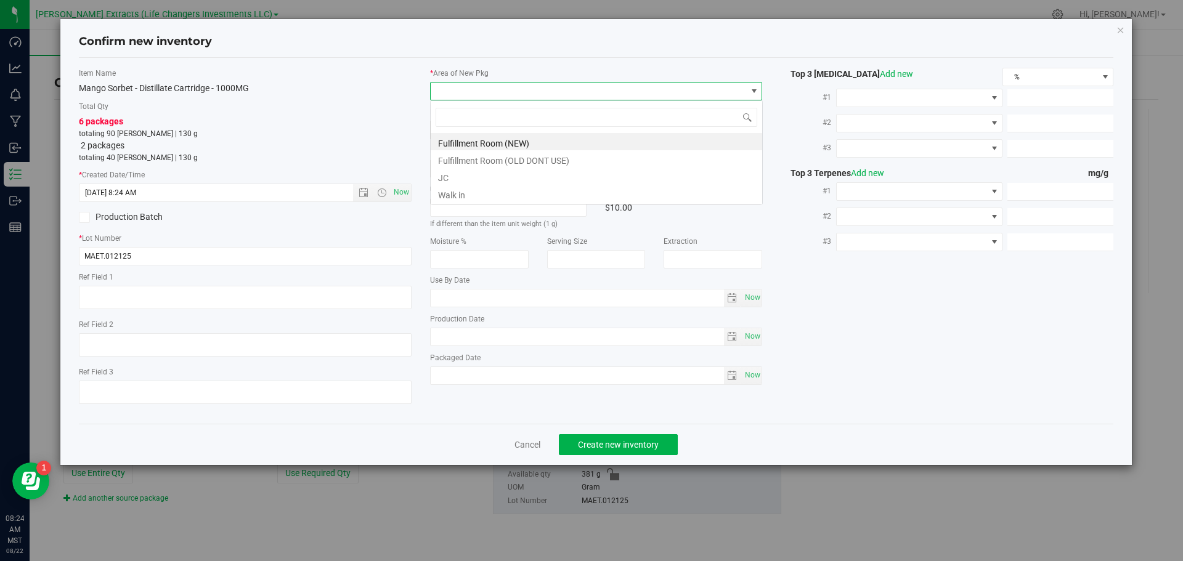
scroll to position [18, 333]
click at [462, 141] on li "Fulfillment Room (NEW)" at bounding box center [597, 141] width 332 height 17
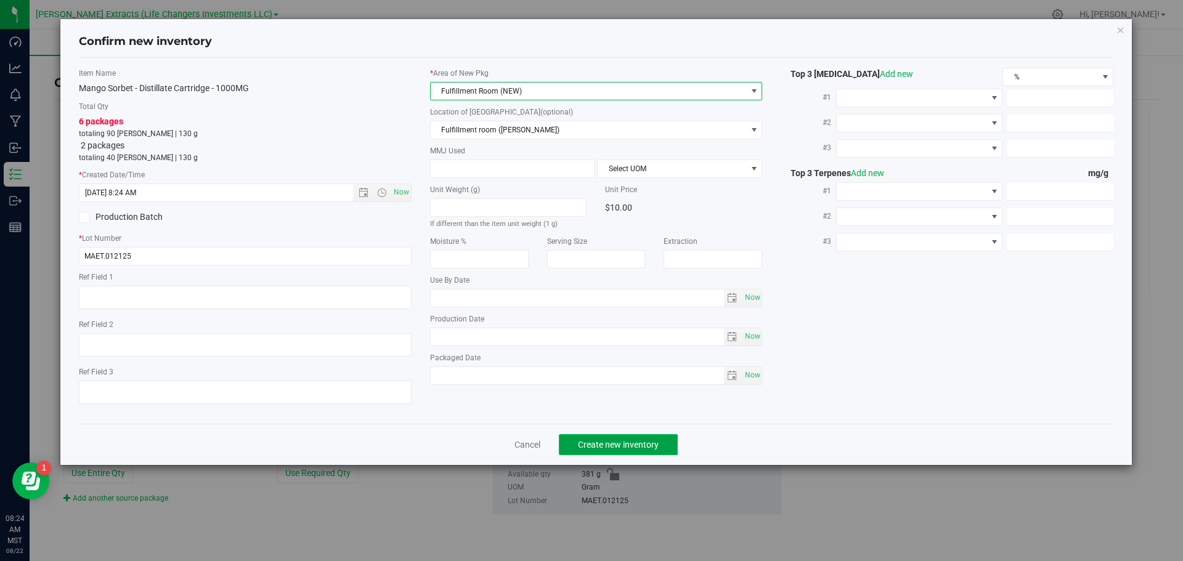
click at [628, 446] on span "Create new inventory" at bounding box center [618, 445] width 81 height 10
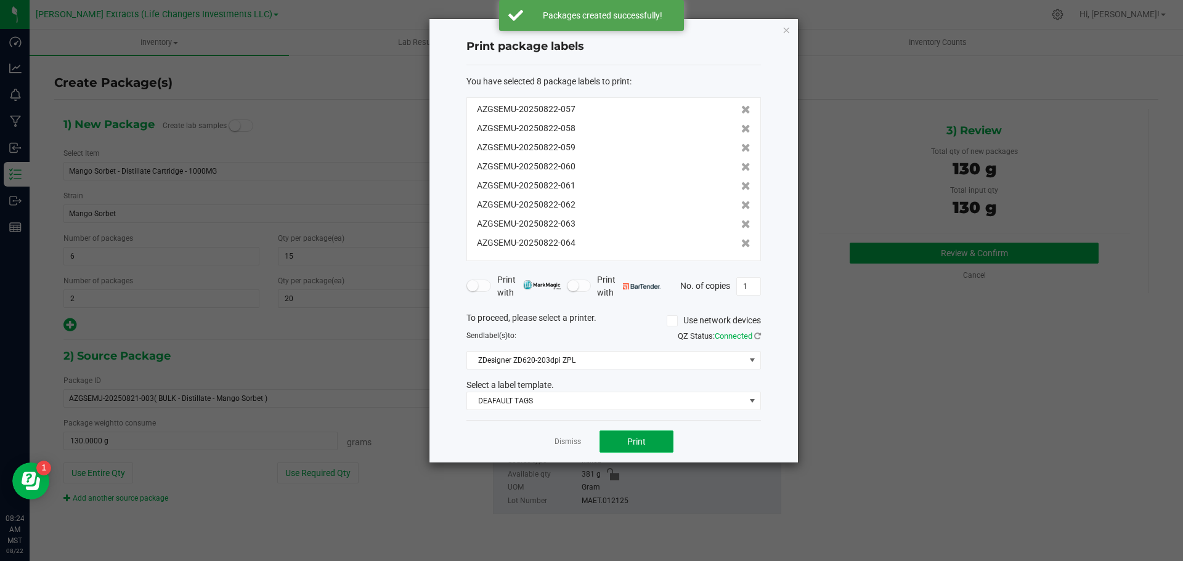
click at [628, 446] on span "Print" at bounding box center [636, 442] width 18 height 10
click at [785, 29] on icon "button" at bounding box center [786, 29] width 9 height 15
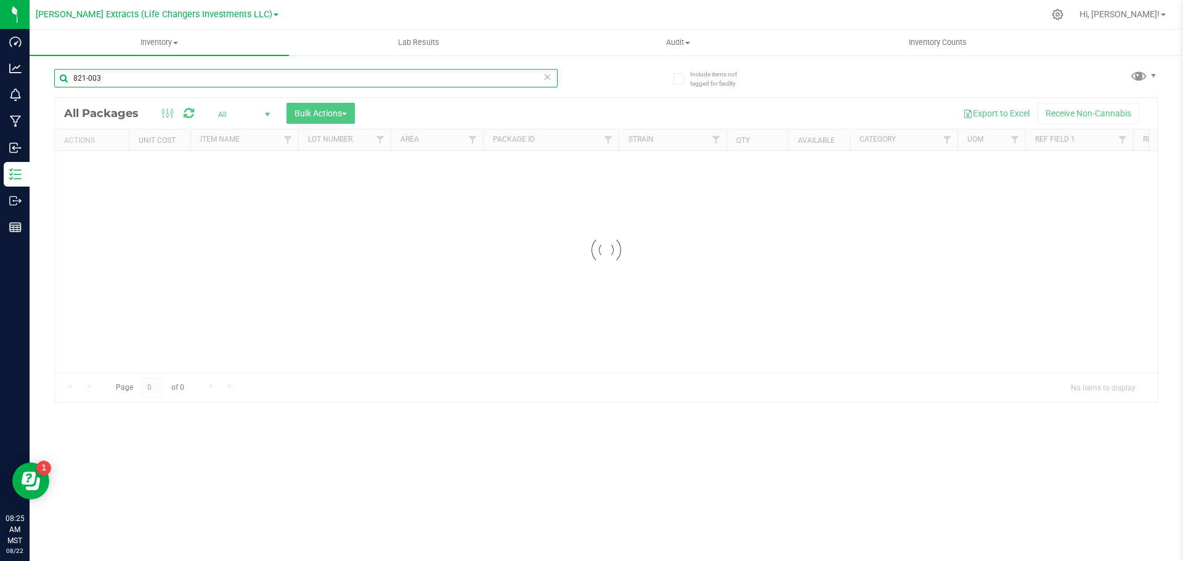
drag, startPoint x: 129, startPoint y: 76, endPoint x: 31, endPoint y: 81, distance: 97.5
click at [31, 81] on div "Include items not tagged for facility 821-003 Loading... All Packages All Activ…" at bounding box center [607, 242] width 1154 height 376
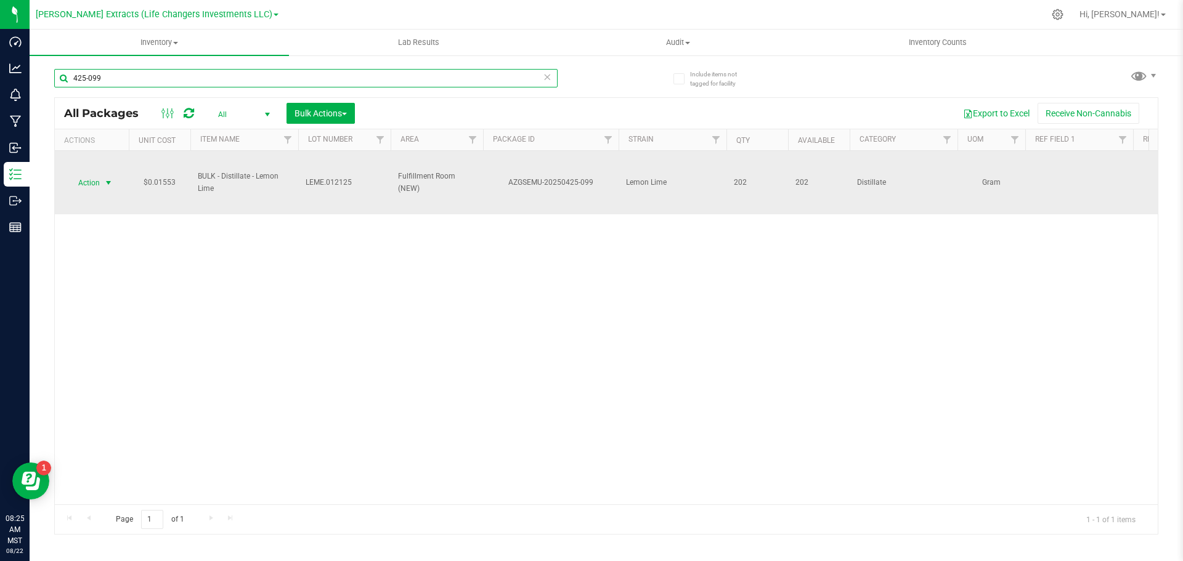
type input "425-099"
click at [83, 179] on span "Action" at bounding box center [83, 182] width 33 height 17
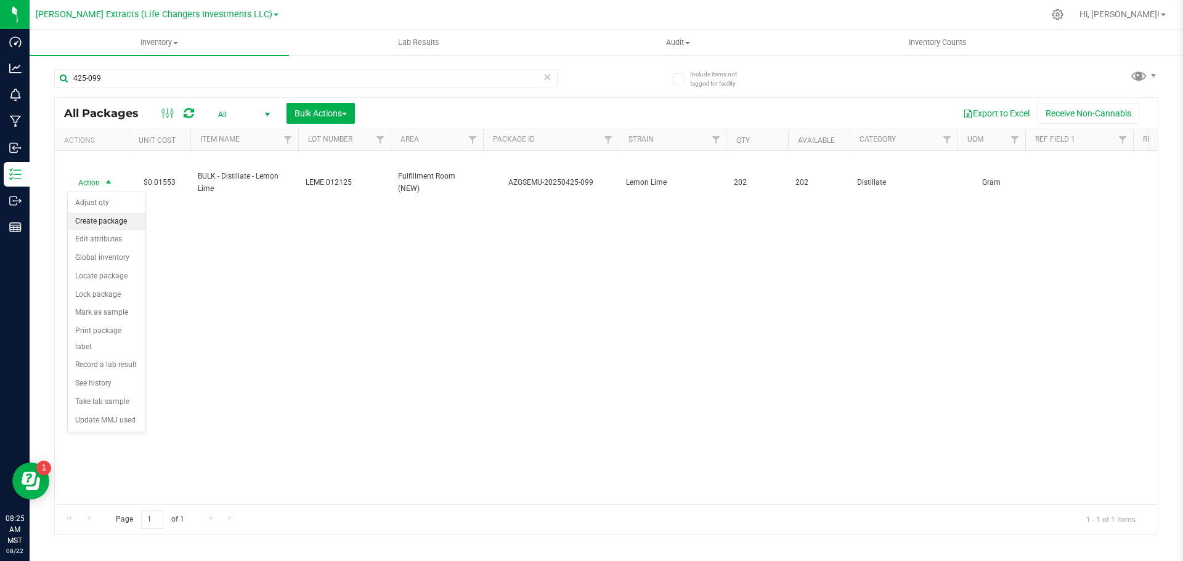
click at [102, 218] on li "Create package" at bounding box center [107, 222] width 78 height 18
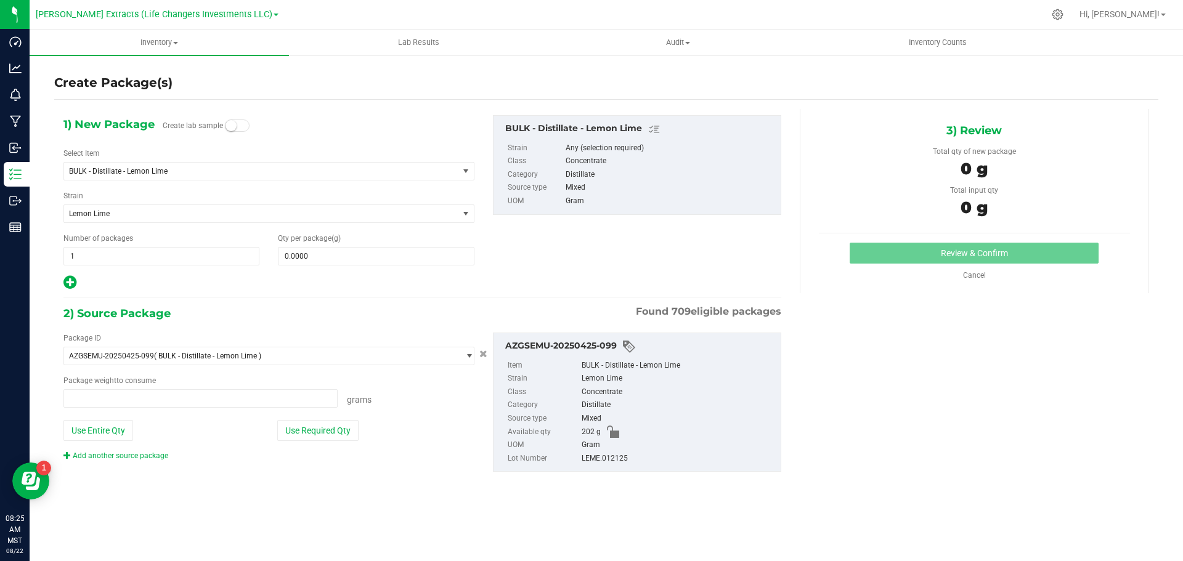
type input "0.0000 g"
click at [141, 168] on span "BULK - Distillate - Lemon Lime" at bounding box center [253, 171] width 369 height 9
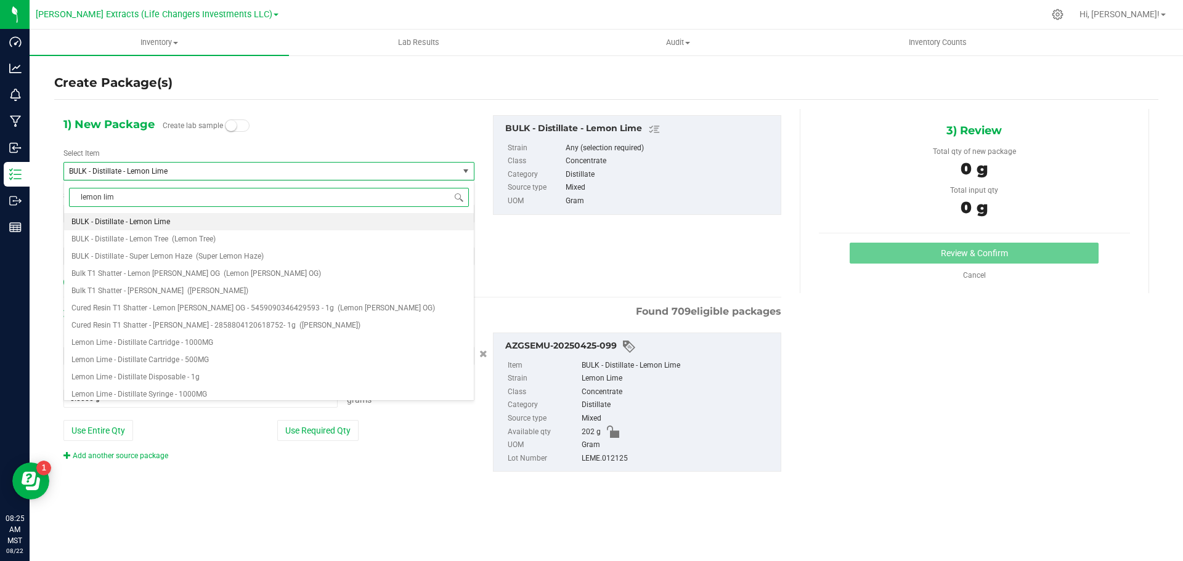
type input "lemon lime"
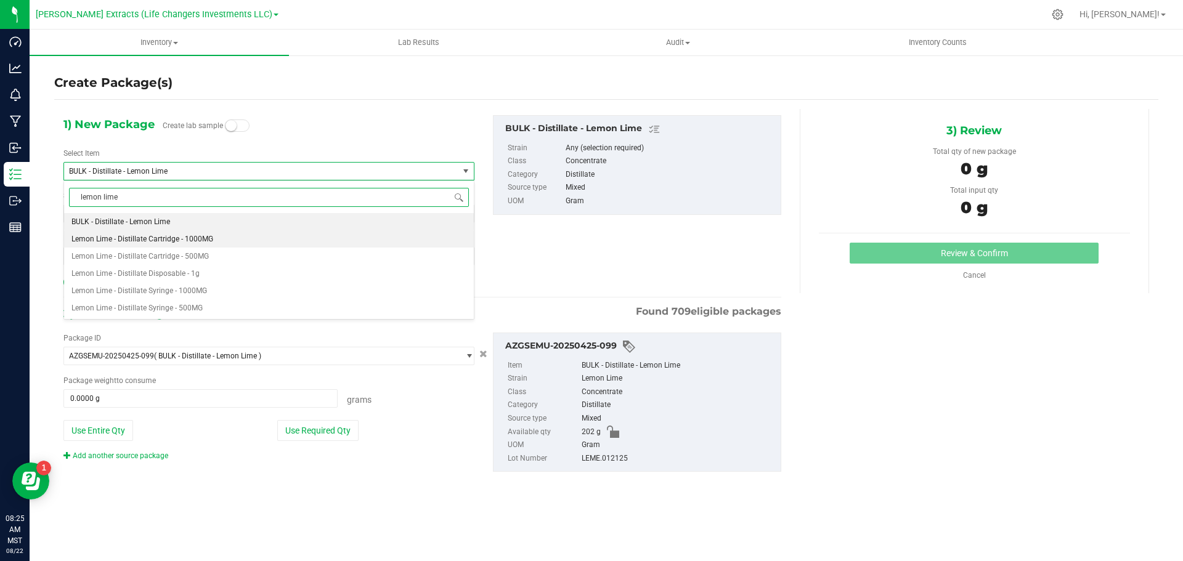
click at [148, 239] on span "Lemon Lime - Distillate Cartridge - 1000MG" at bounding box center [142, 239] width 142 height 9
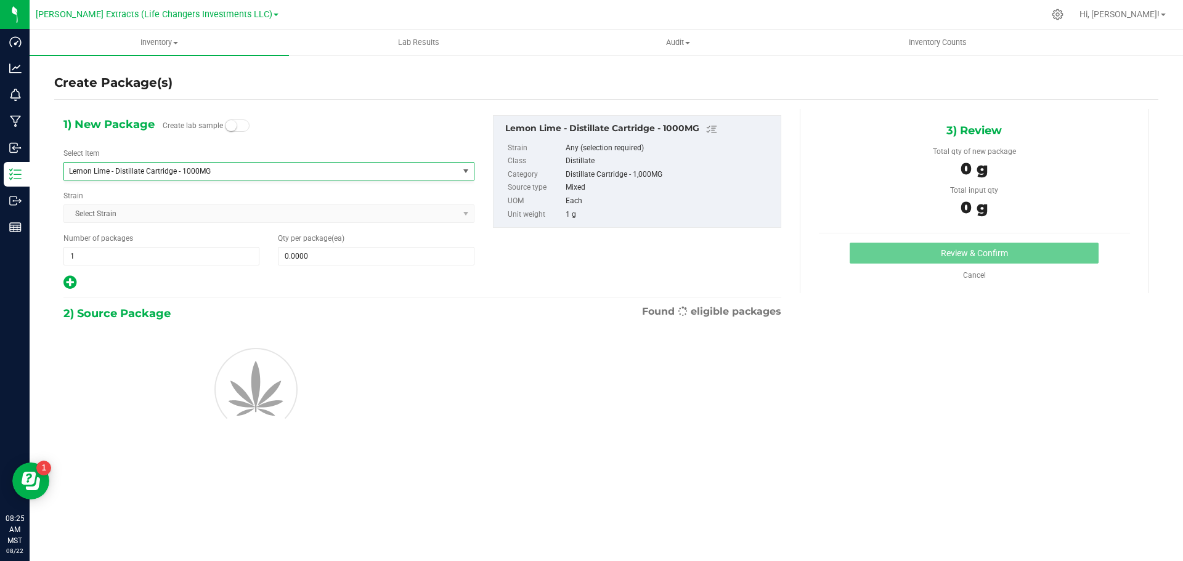
type input "0"
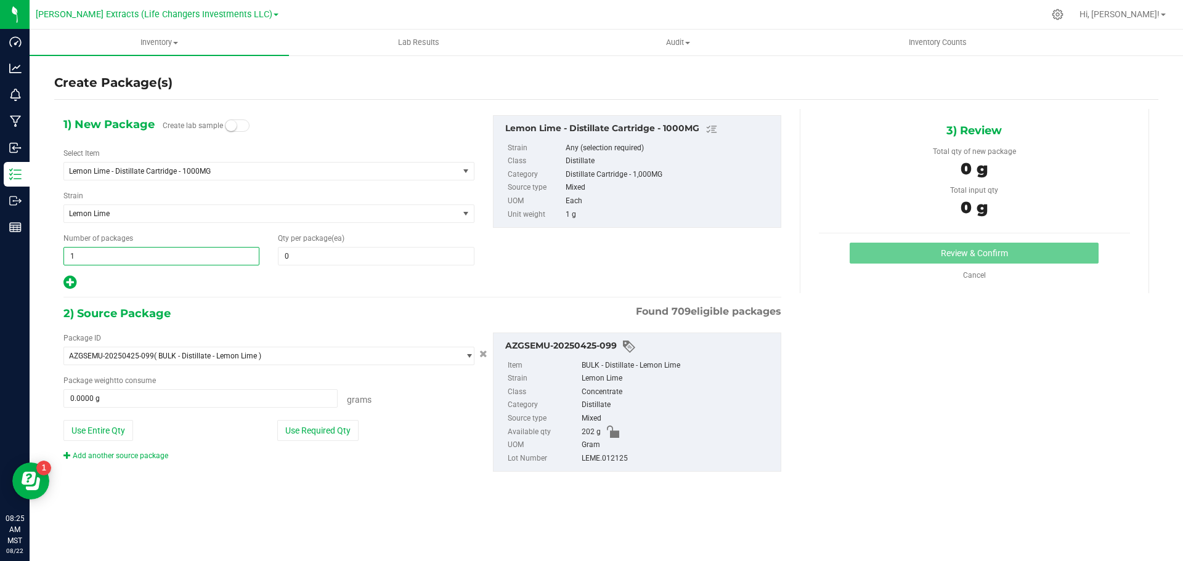
drag, startPoint x: 77, startPoint y: 258, endPoint x: 60, endPoint y: 258, distance: 17.3
click at [60, 258] on div "Number of packages 1 1" at bounding box center [161, 249] width 214 height 33
type input "4"
click at [351, 257] on span "0 0" at bounding box center [376, 256] width 196 height 18
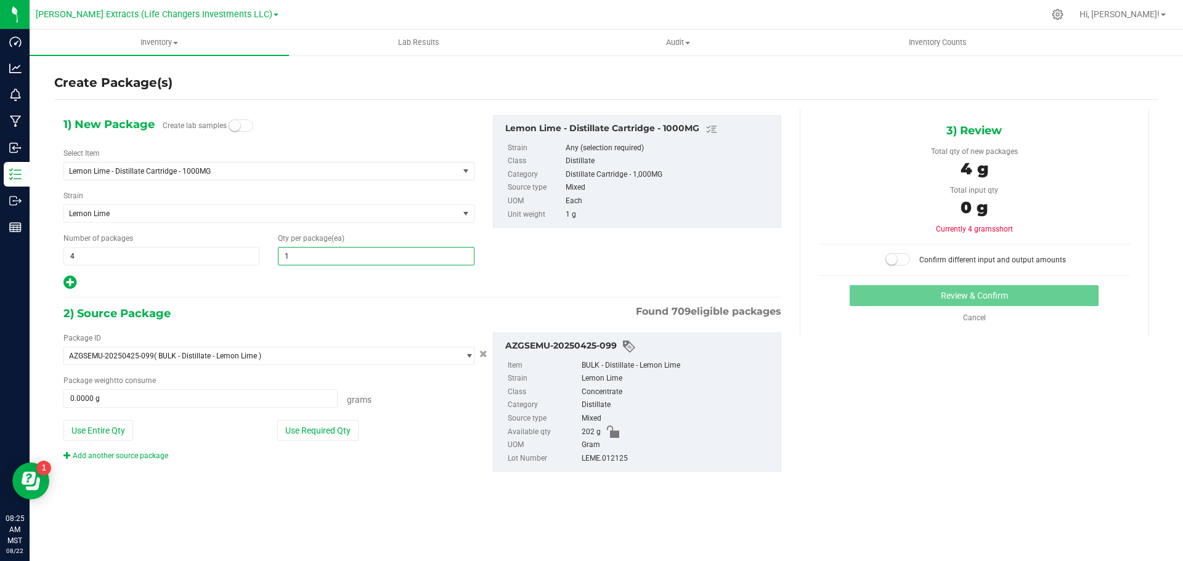
type input "15"
click at [65, 282] on icon at bounding box center [69, 282] width 13 height 15
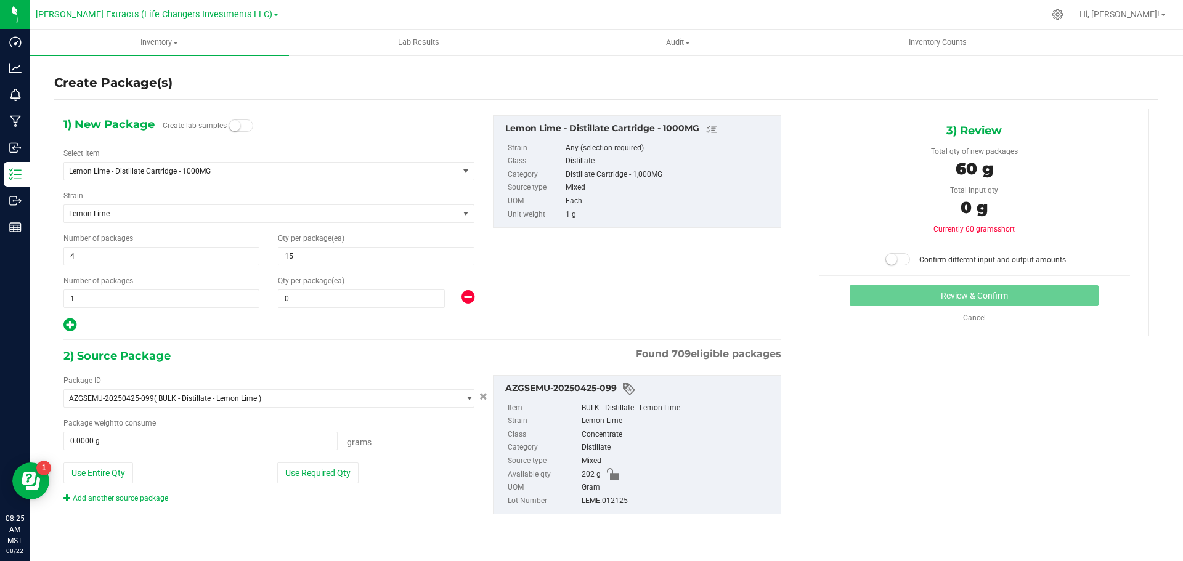
type input "15"
drag, startPoint x: 80, startPoint y: 293, endPoint x: 43, endPoint y: 296, distance: 37.1
click at [43, 296] on div "Create Package(s) 1) New Package Create lab samples Select Item Lemon Lime - Di…" at bounding box center [607, 246] width 1154 height 385
type input "2"
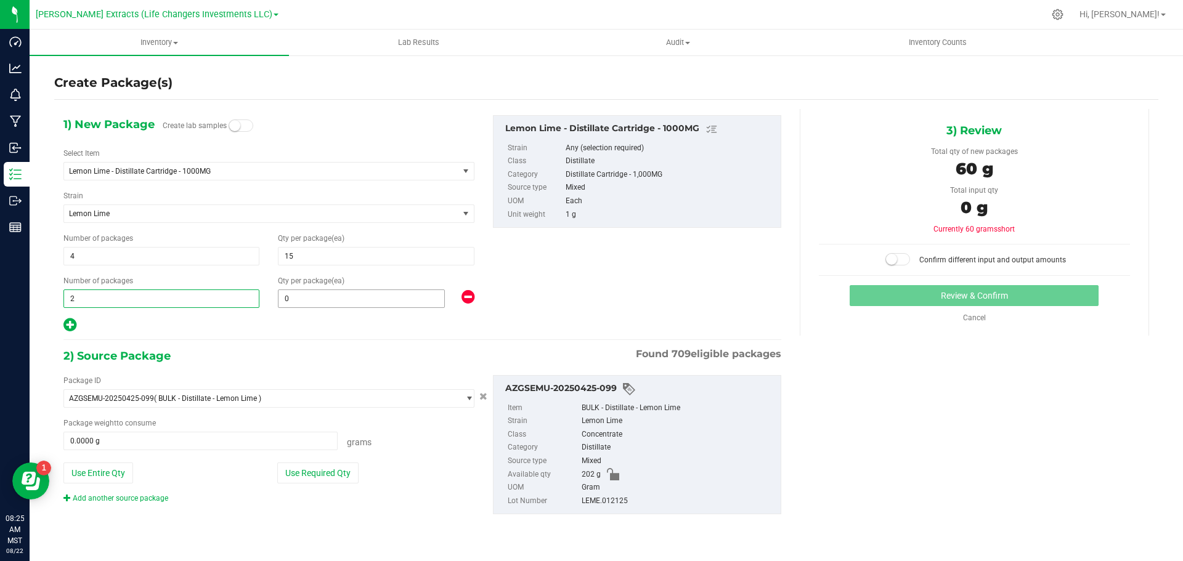
click at [298, 301] on span "0 0" at bounding box center [361, 299] width 167 height 18
type input "02"
type input "20"
click at [324, 478] on button "Use Required Qty" at bounding box center [317, 473] width 81 height 21
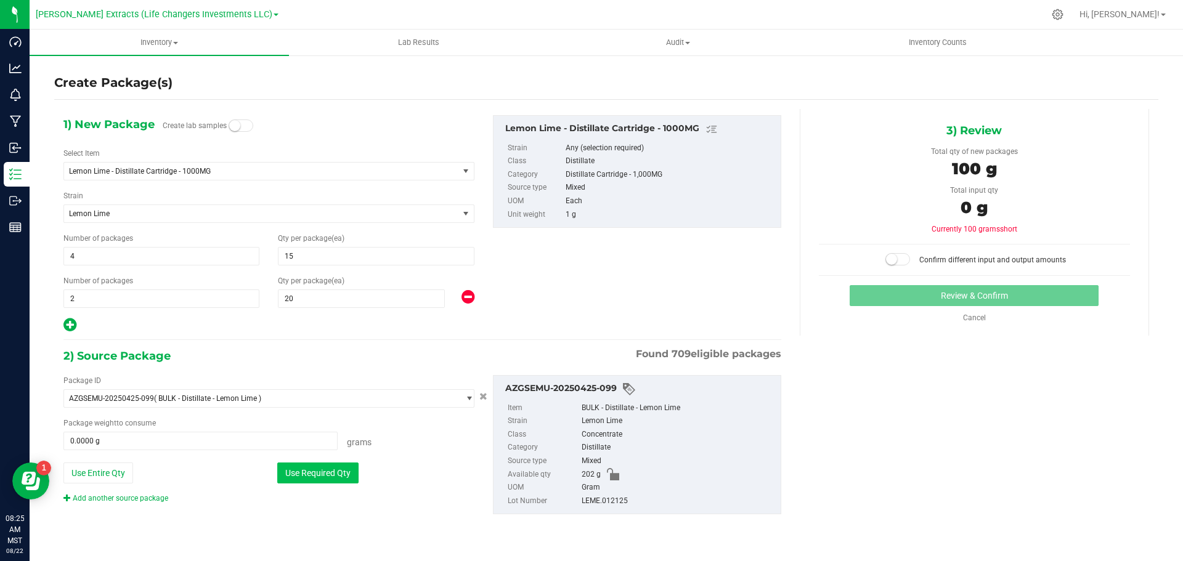
type input "100.0000 g"
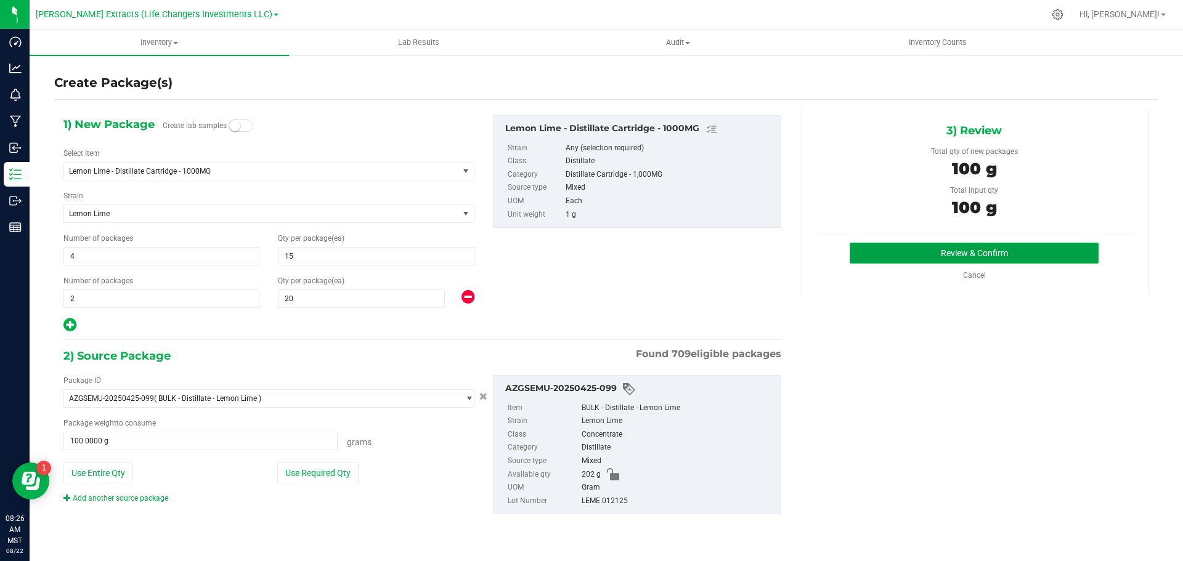
click at [979, 250] on button "Review & Confirm" at bounding box center [974, 253] width 249 height 21
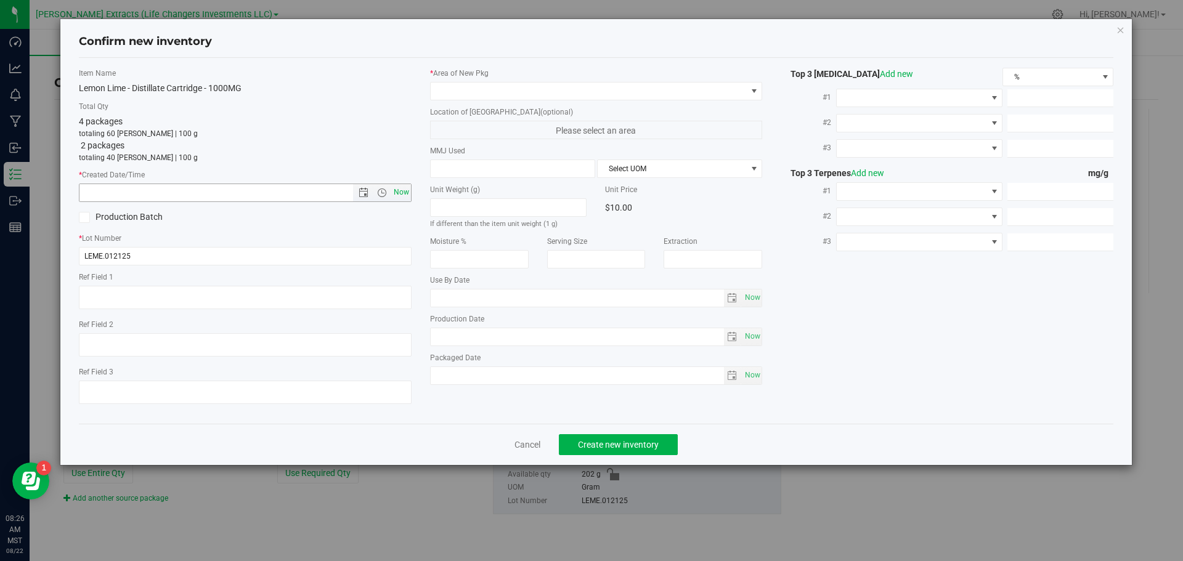
click at [403, 192] on span "Now" at bounding box center [401, 193] width 21 height 18
type input "[DATE] 8:26 AM"
click at [451, 88] on span at bounding box center [589, 91] width 316 height 17
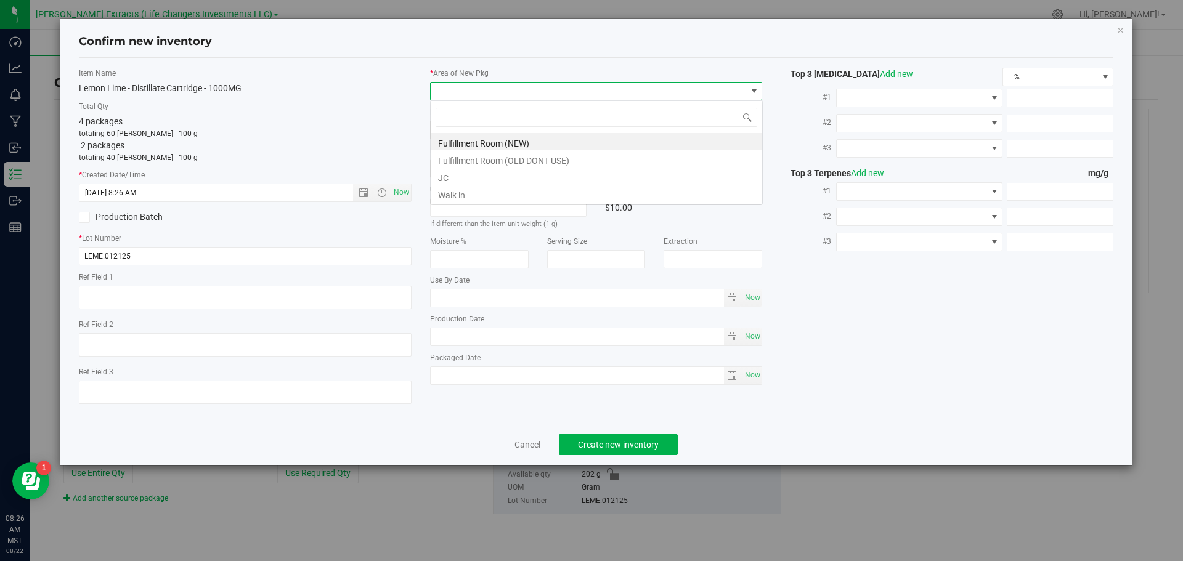
scroll to position [18, 333]
click at [473, 140] on li "Fulfillment Room (NEW)" at bounding box center [597, 141] width 332 height 17
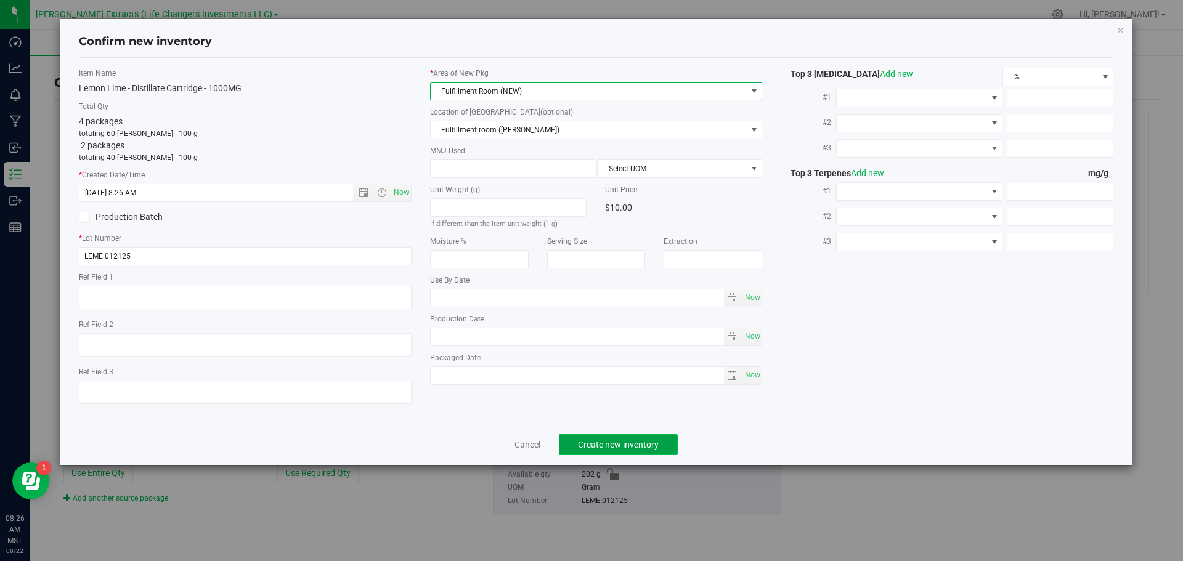
click at [598, 444] on span "Create new inventory" at bounding box center [618, 445] width 81 height 10
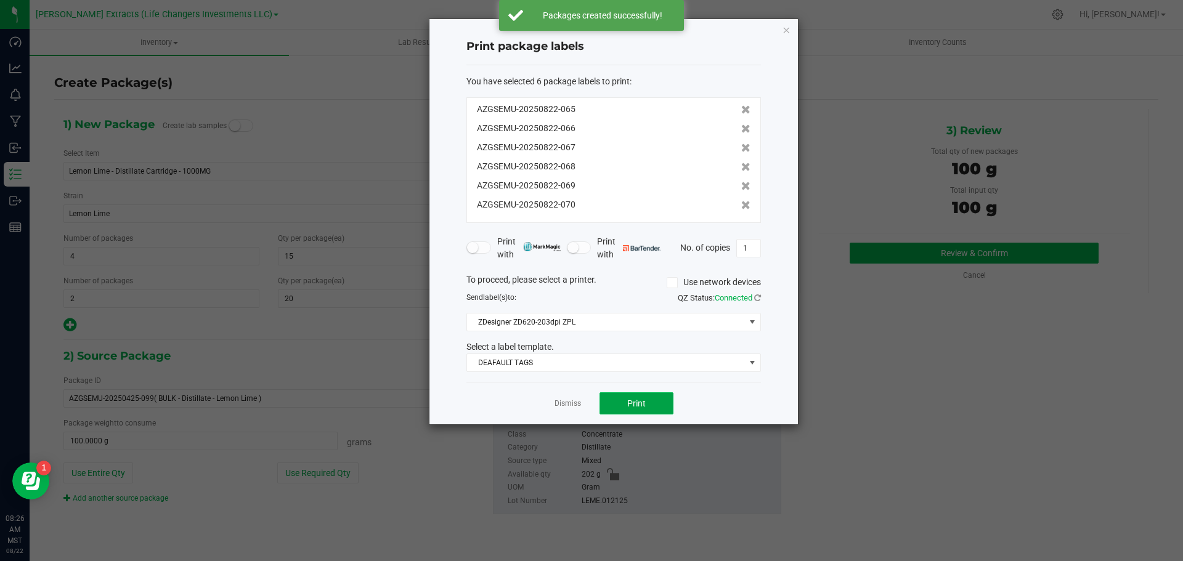
click at [620, 399] on button "Print" at bounding box center [637, 404] width 74 height 22
click at [787, 27] on icon "button" at bounding box center [786, 29] width 9 height 15
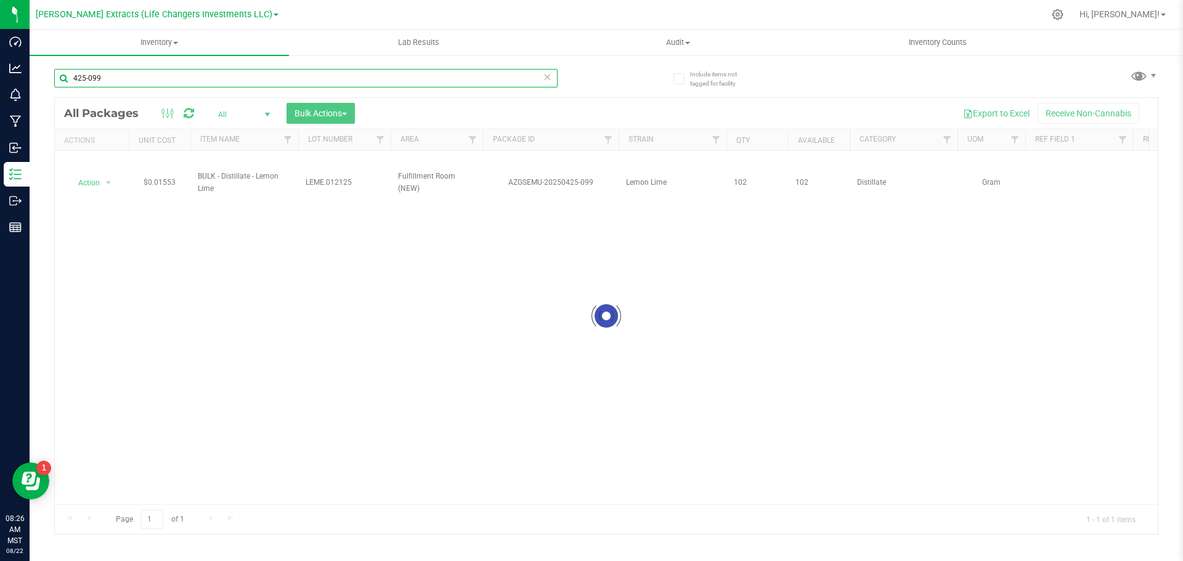
drag, startPoint x: 115, startPoint y: 81, endPoint x: 59, endPoint y: 73, distance: 57.3
click at [59, 73] on input "425-099" at bounding box center [306, 78] width 504 height 18
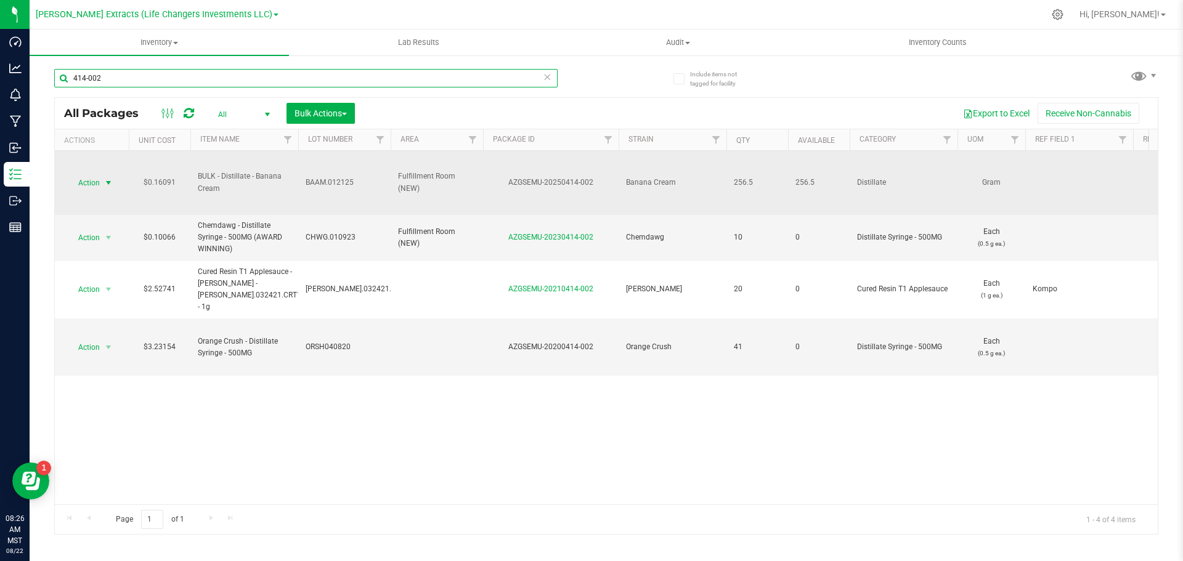
type input "414-002"
click at [84, 182] on span "Action" at bounding box center [83, 182] width 33 height 17
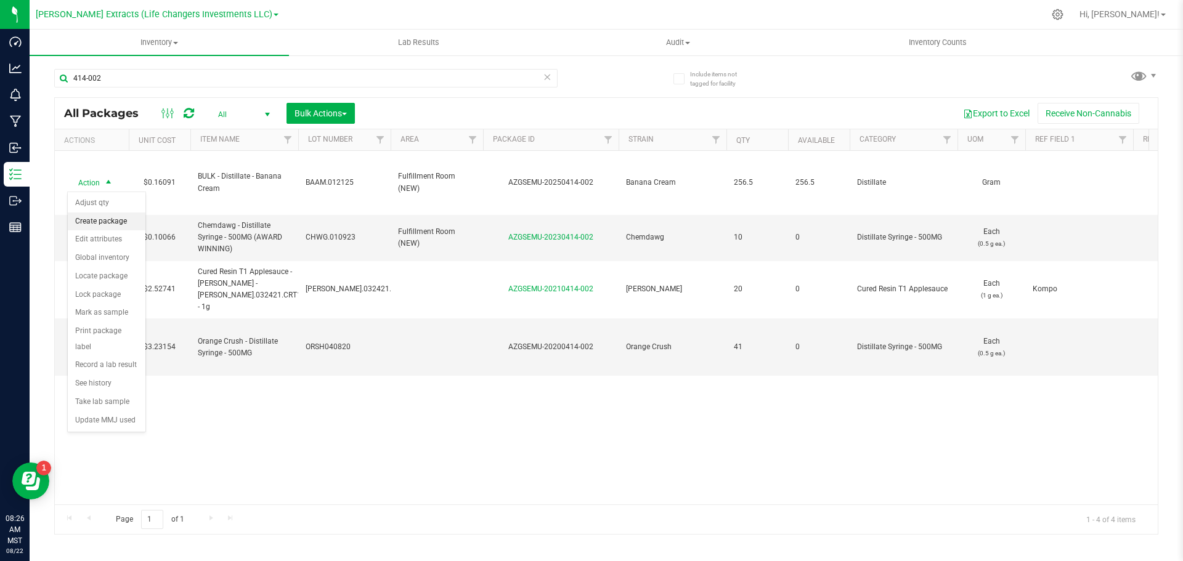
click at [113, 219] on li "Create package" at bounding box center [107, 222] width 78 height 18
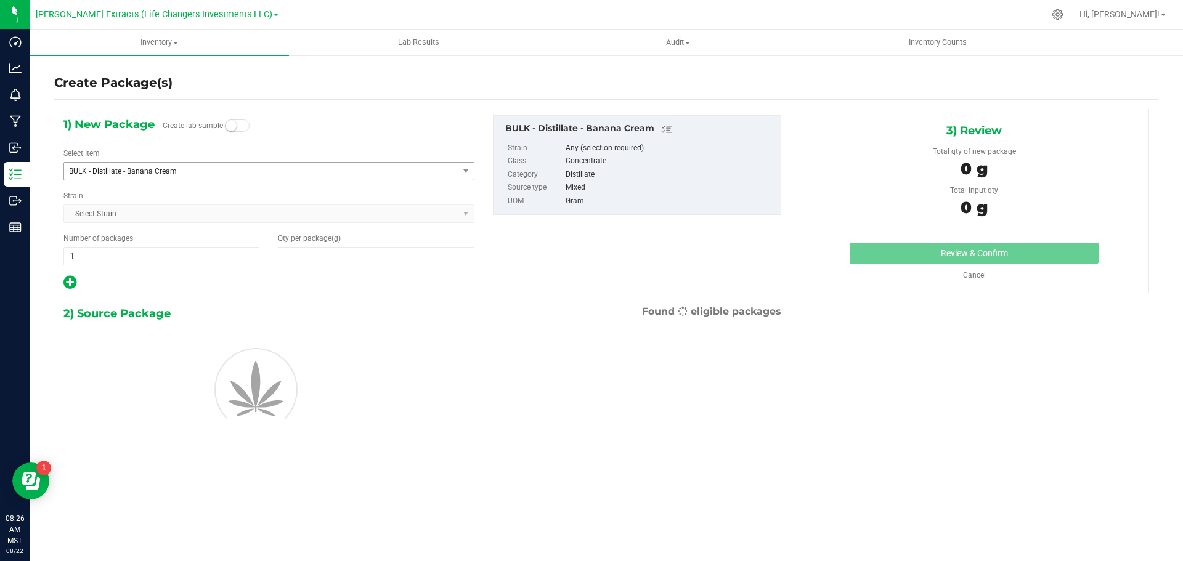
type input "0.0000"
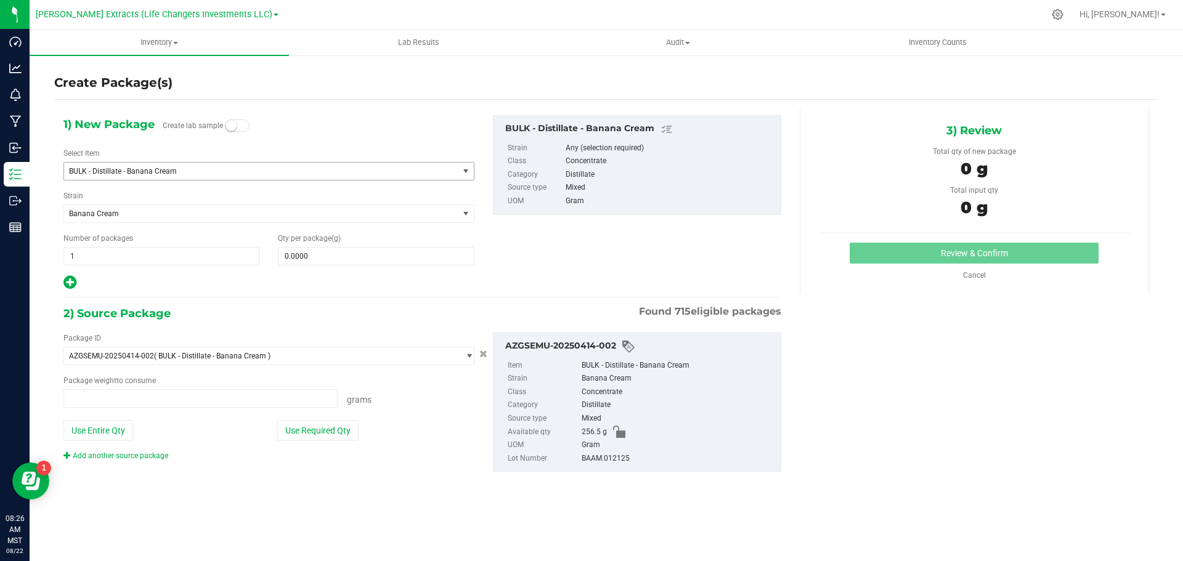
type input "0.0000 g"
click at [163, 171] on span "BULK - Distillate - Banana Cream" at bounding box center [253, 171] width 369 height 9
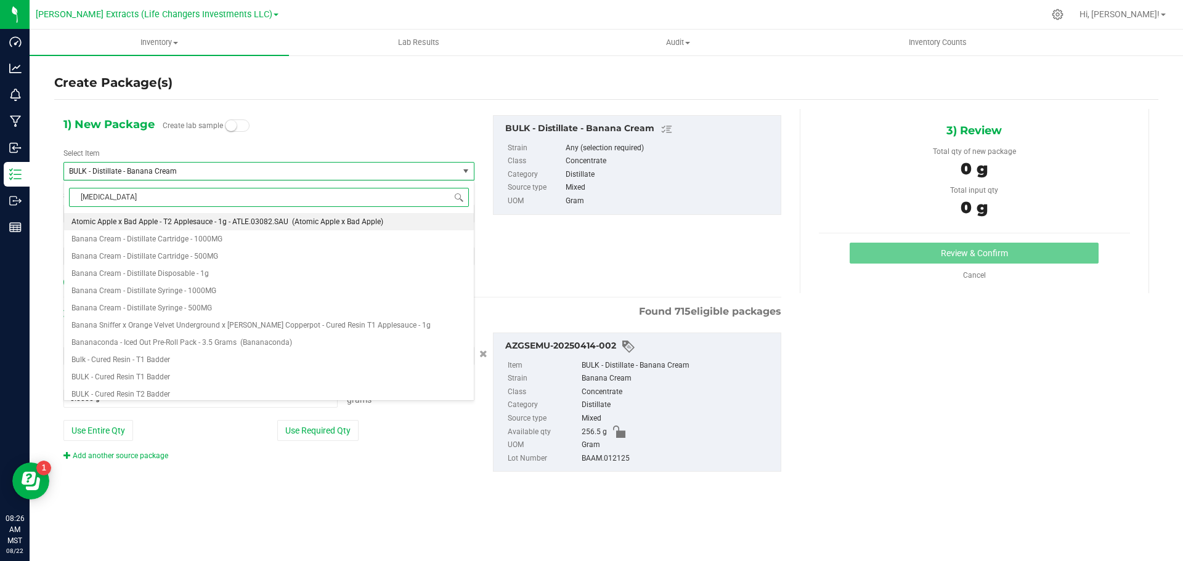
type input "banana"
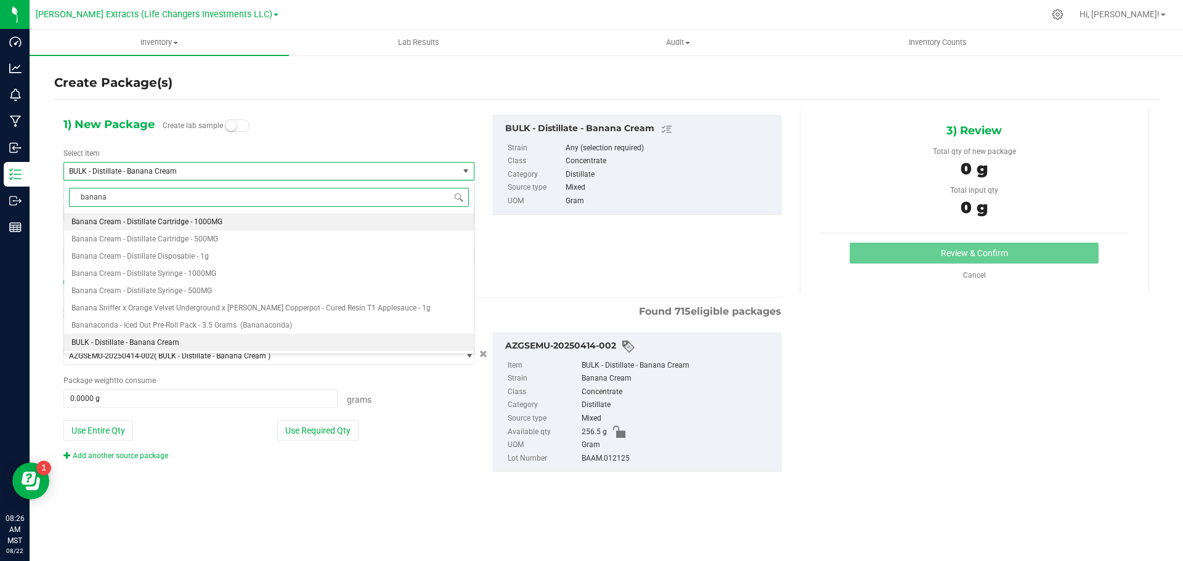
click at [190, 223] on span "Banana Cream - Distillate Cartridge - 1000MG" at bounding box center [146, 222] width 151 height 9
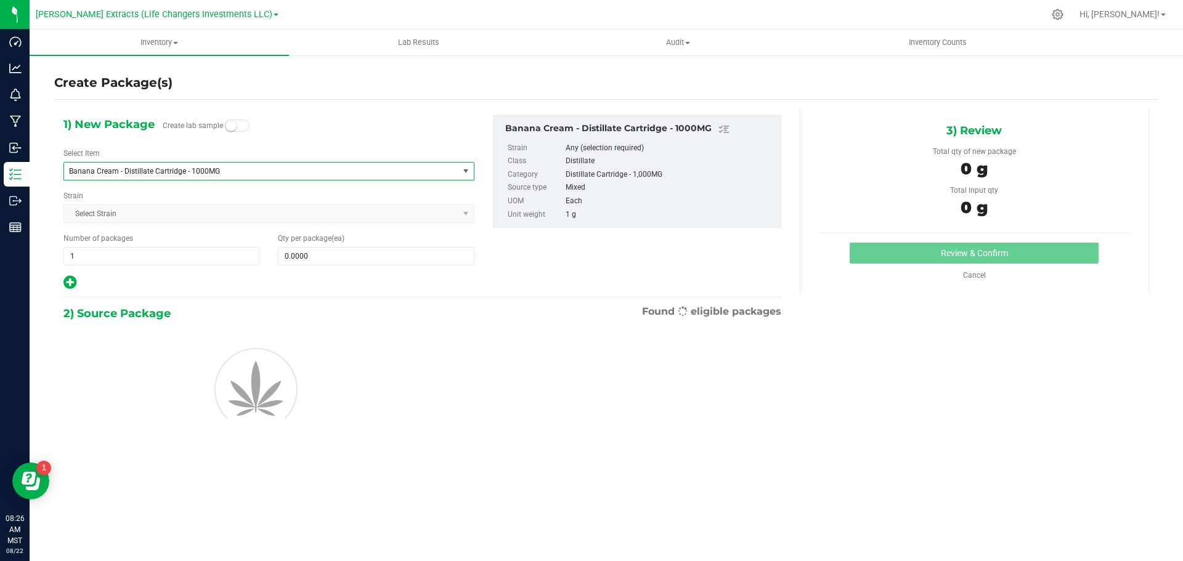
type input "0"
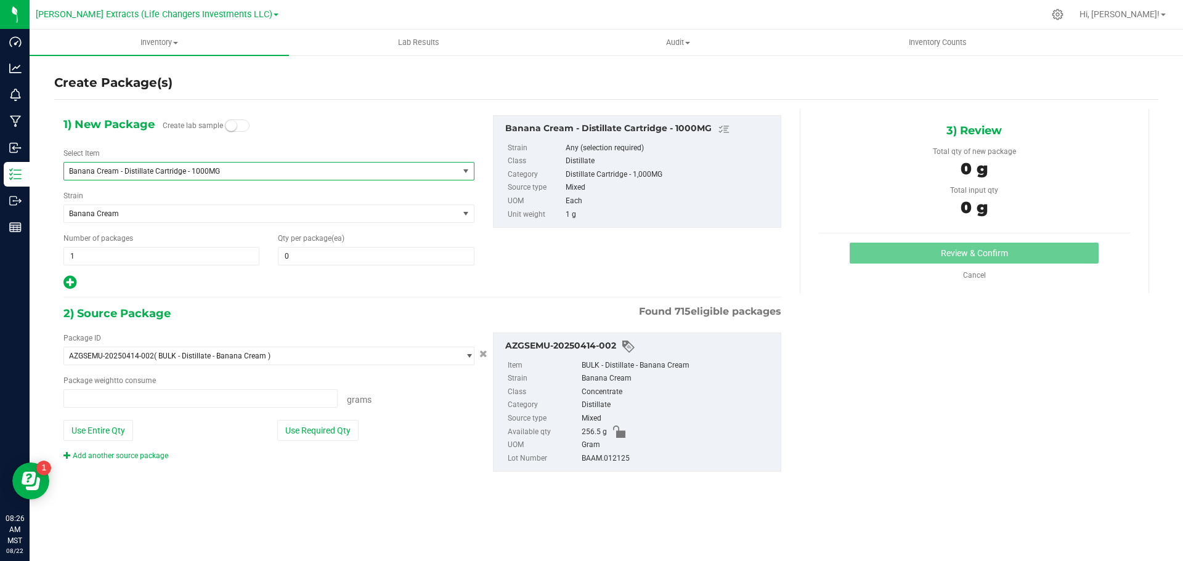
type input "0.0000 g"
drag, startPoint x: 92, startPoint y: 247, endPoint x: 62, endPoint y: 258, distance: 32.2
click at [62, 258] on div "Number of packages 1 1" at bounding box center [161, 249] width 214 height 33
click at [46, 256] on div "Create Package(s) 1) New Package Create lab sample Select Item Banana Cream - D…" at bounding box center [607, 246] width 1154 height 385
type input "6"
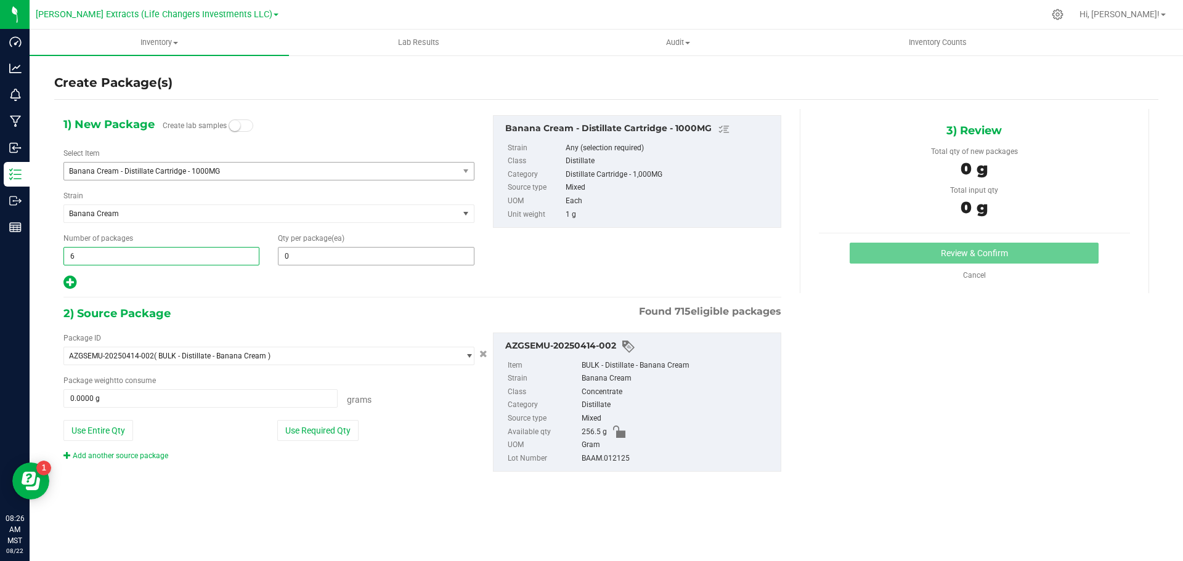
click at [298, 254] on input "0" at bounding box center [376, 256] width 195 height 17
type input "6"
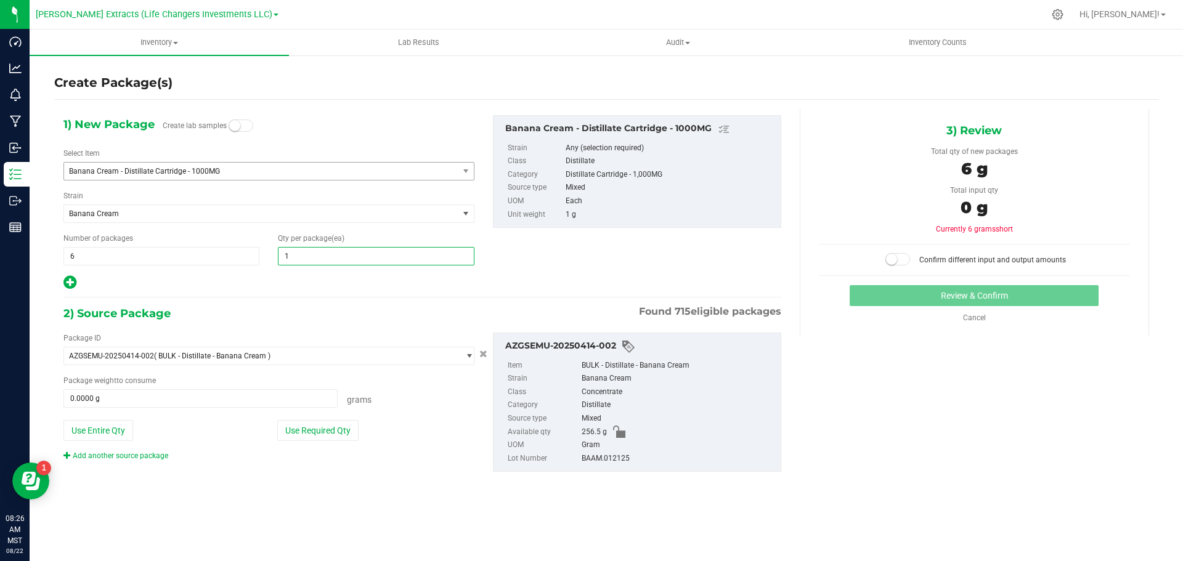
type input "15"
click at [71, 279] on icon at bounding box center [69, 282] width 13 height 15
type input "15"
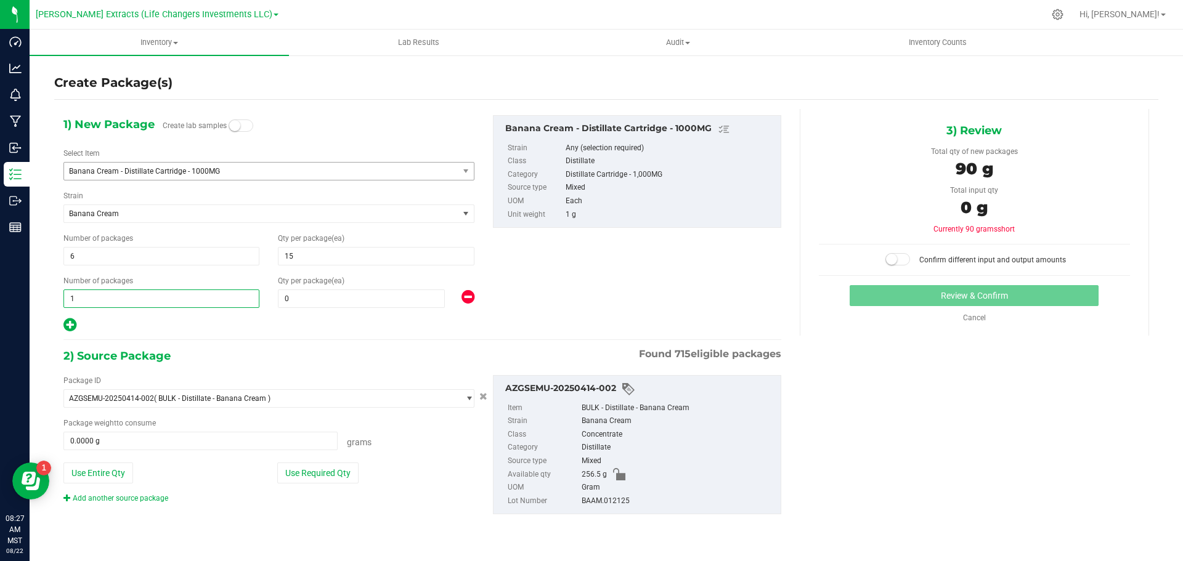
drag, startPoint x: 84, startPoint y: 295, endPoint x: 67, endPoint y: 295, distance: 16.6
click at [67, 295] on span "1 1" at bounding box center [161, 299] width 196 height 18
type input "2"
click at [316, 300] on input "0" at bounding box center [362, 298] width 166 height 17
type input "2"
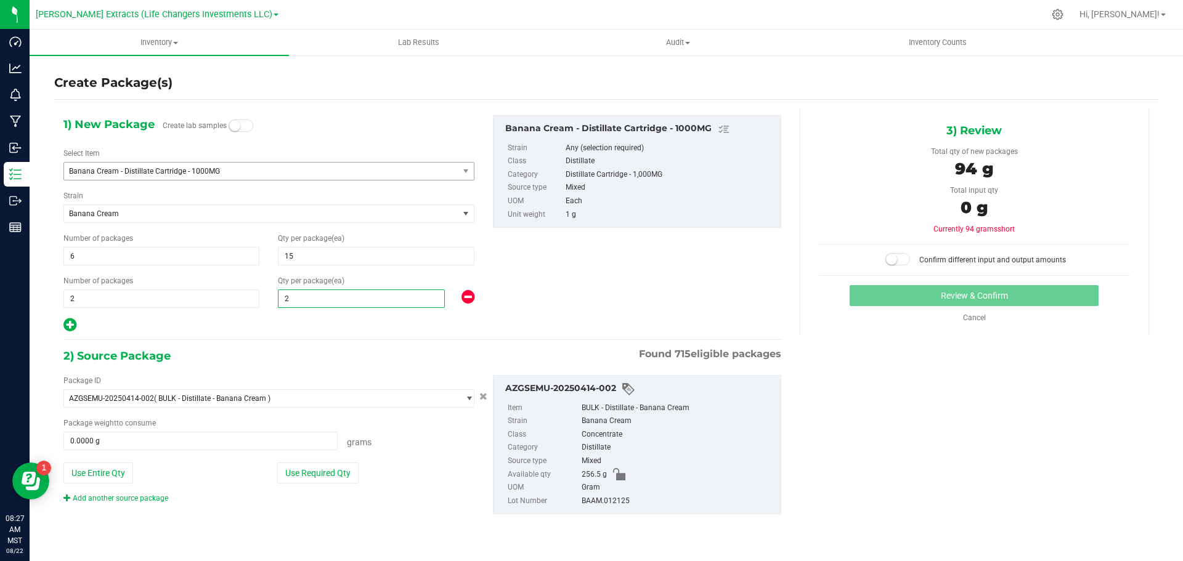
type input "20"
drag, startPoint x: 346, startPoint y: 473, endPoint x: 386, endPoint y: 463, distance: 41.3
click at [345, 473] on button "Use Required Qty" at bounding box center [317, 473] width 81 height 21
type input "20"
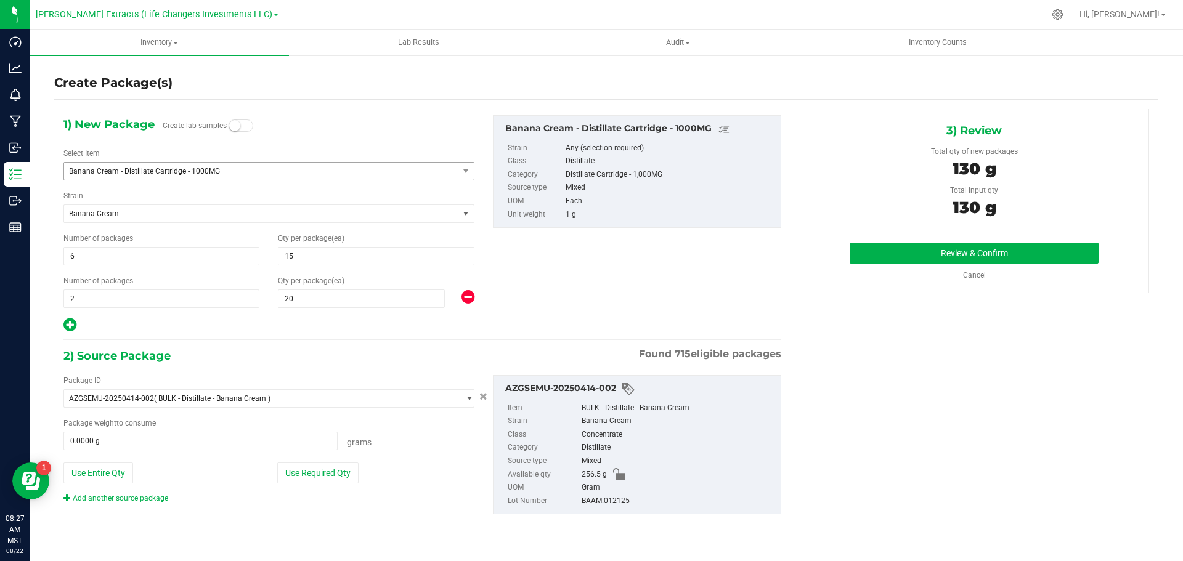
type input "130.0000 g"
click at [944, 259] on button "Review & Confirm" at bounding box center [974, 253] width 249 height 21
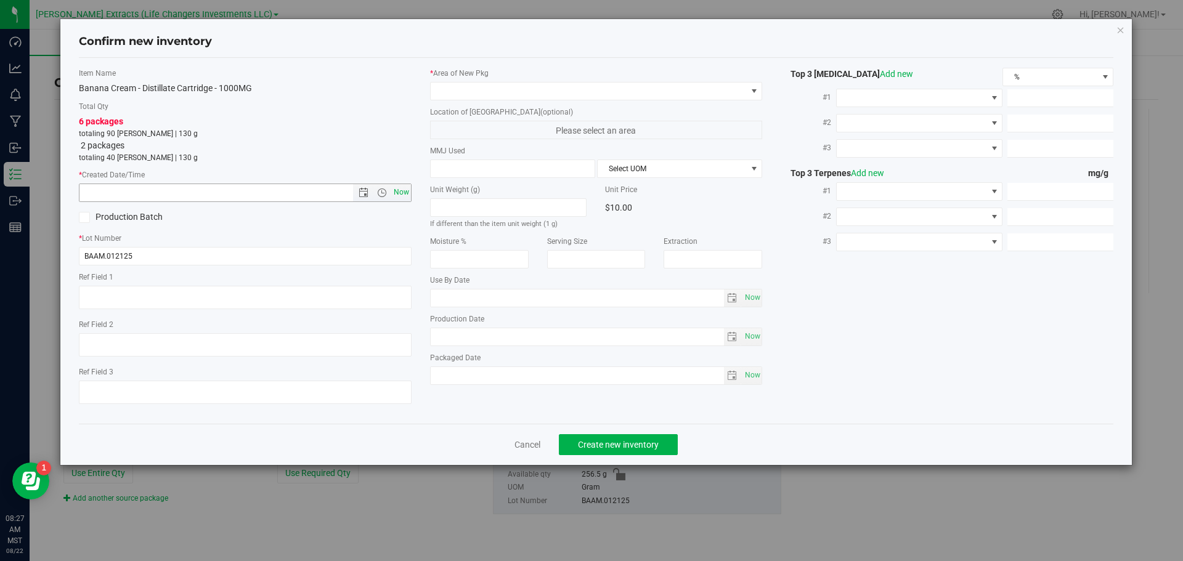
click at [403, 192] on span "Now" at bounding box center [401, 193] width 21 height 18
type input "[DATE] 8:27 AM"
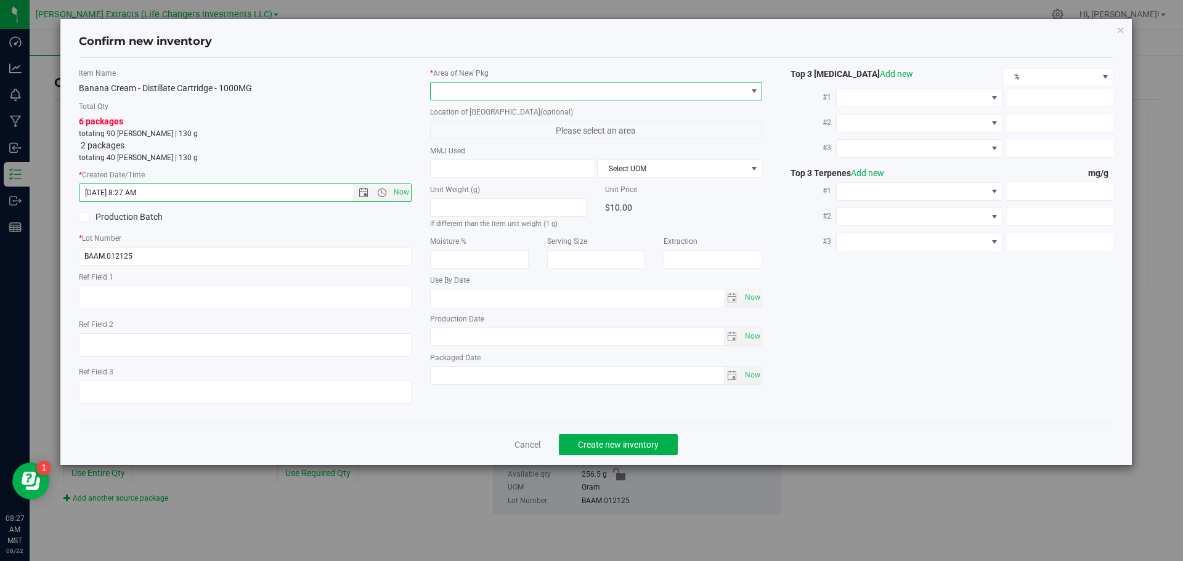
click at [754, 89] on span at bounding box center [754, 91] width 10 height 10
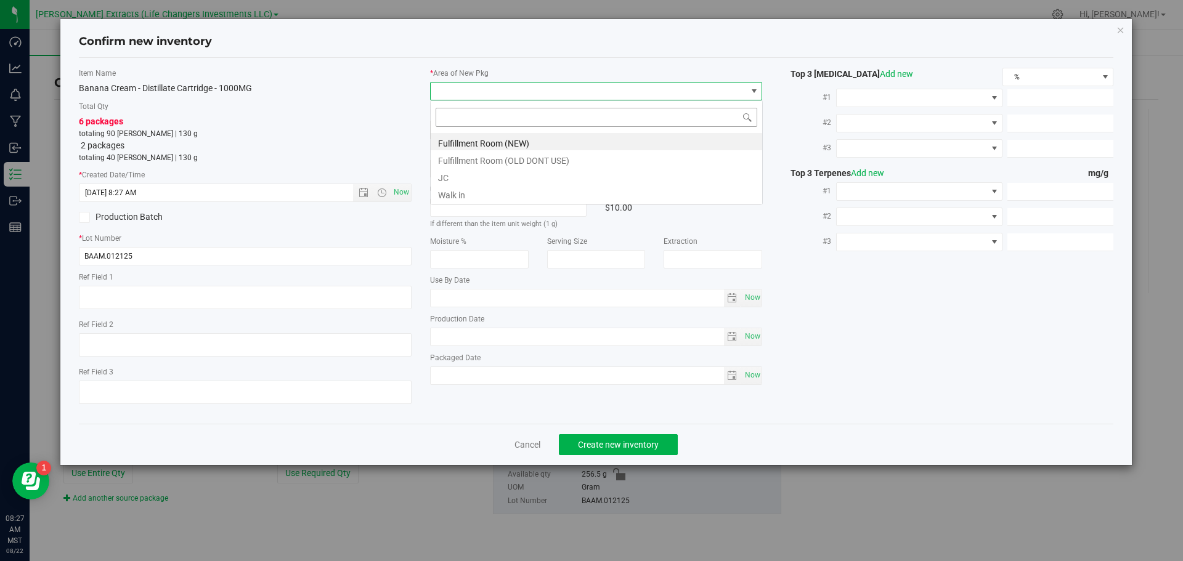
scroll to position [18, 333]
click at [520, 138] on li "Fulfillment Room (NEW)" at bounding box center [597, 141] width 332 height 17
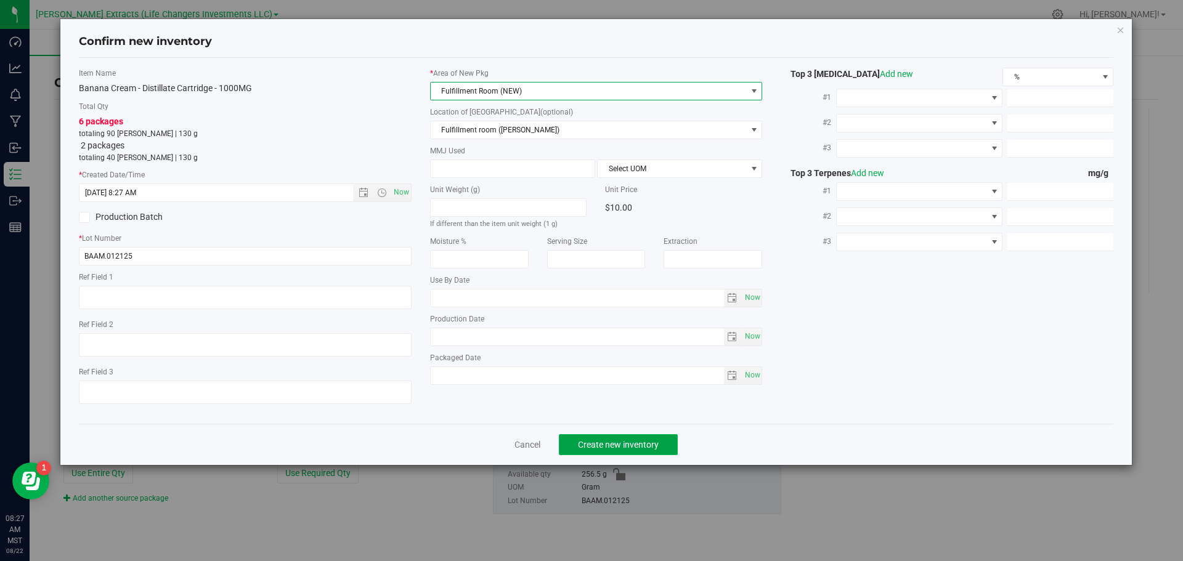
click at [613, 447] on span "Create new inventory" at bounding box center [618, 445] width 81 height 10
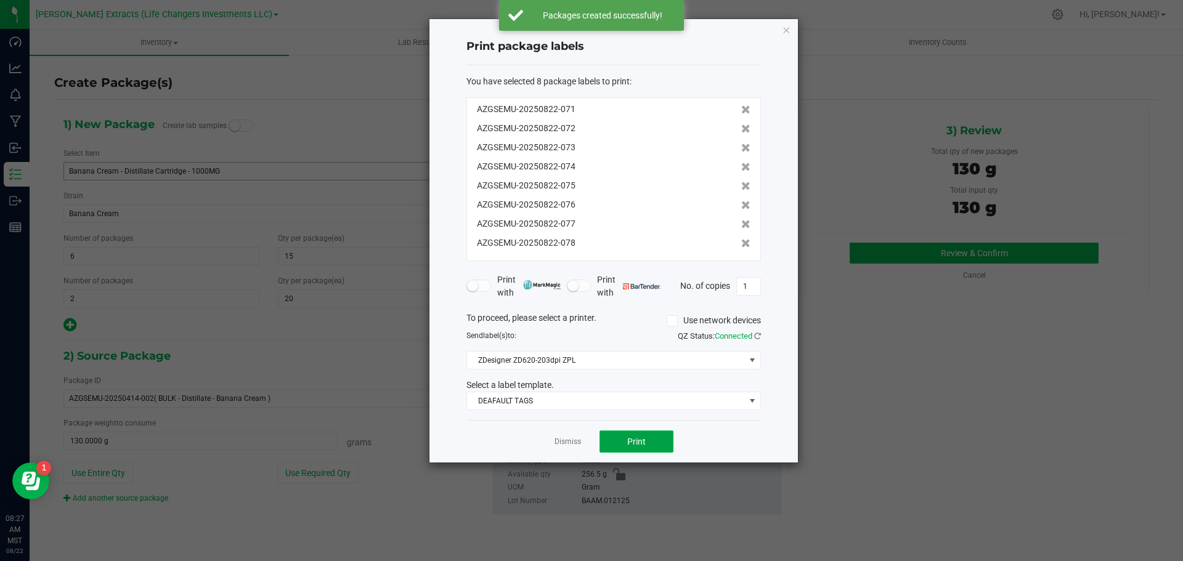
click at [638, 443] on span "Print" at bounding box center [636, 442] width 18 height 10
click at [785, 29] on icon "button" at bounding box center [786, 29] width 9 height 15
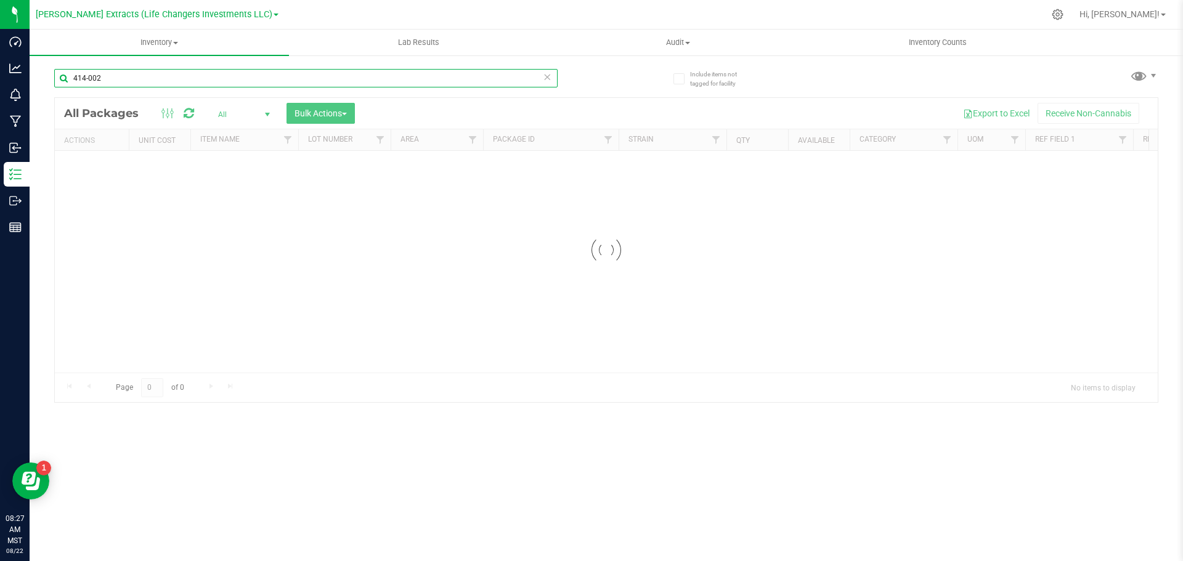
click at [54, 56] on div "Inventory All packages All inventory Waste log Create inventory Lab Results Aud…" at bounding box center [607, 296] width 1154 height 532
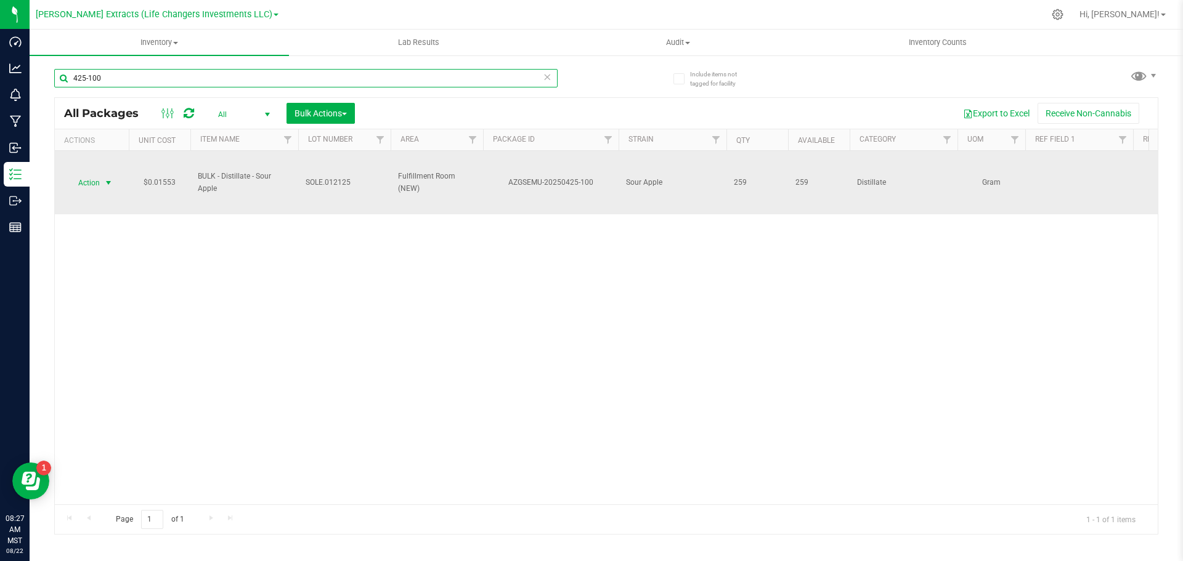
type input "425-100"
click at [92, 182] on span "Action" at bounding box center [83, 182] width 33 height 17
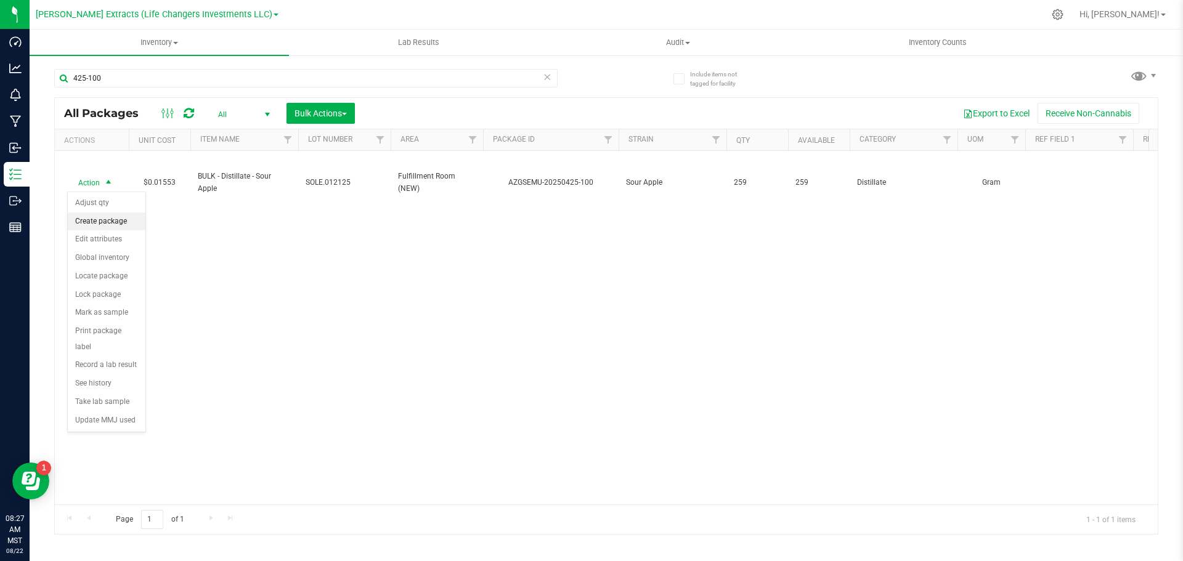
click at [112, 220] on li "Create package" at bounding box center [107, 222] width 78 height 18
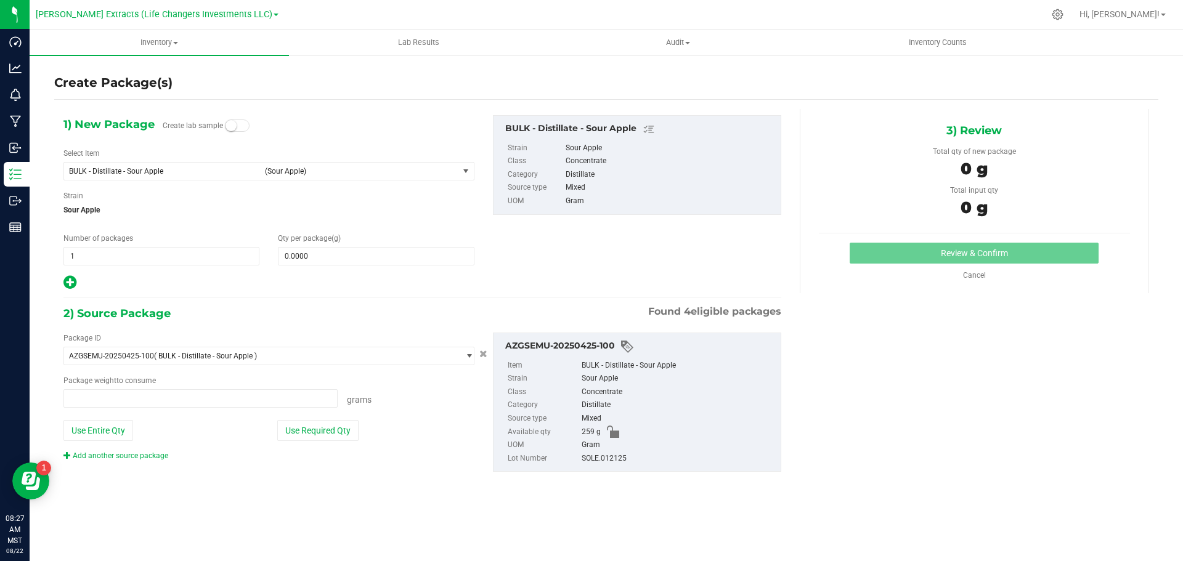
type input "0.0000 g"
click at [143, 167] on span "BULK - Distillate - Sour Apple" at bounding box center [163, 171] width 189 height 9
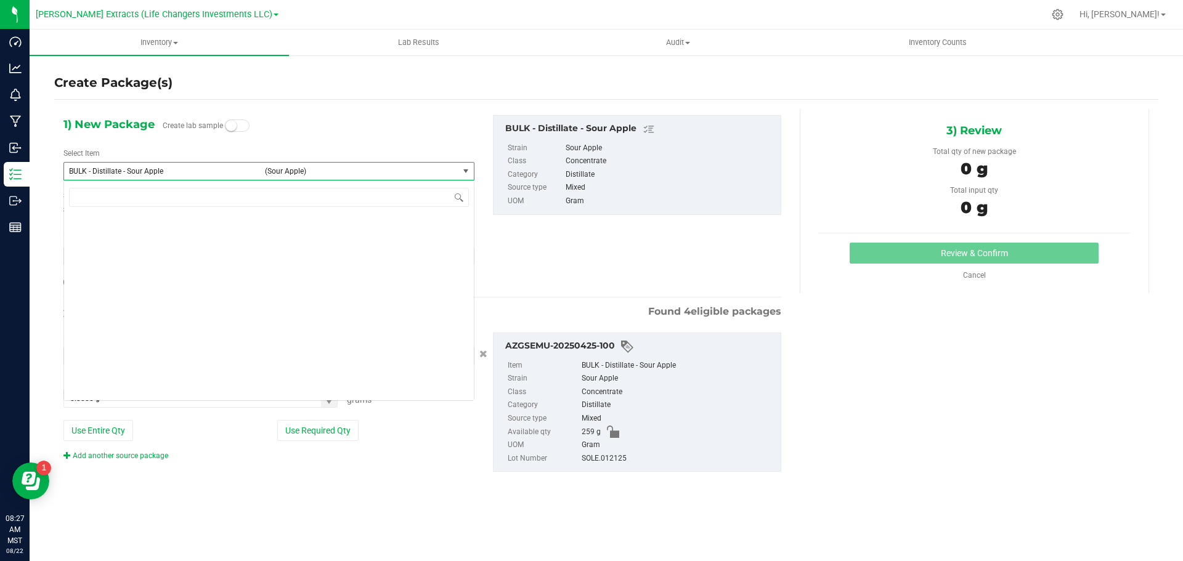
scroll to position [1450, 0]
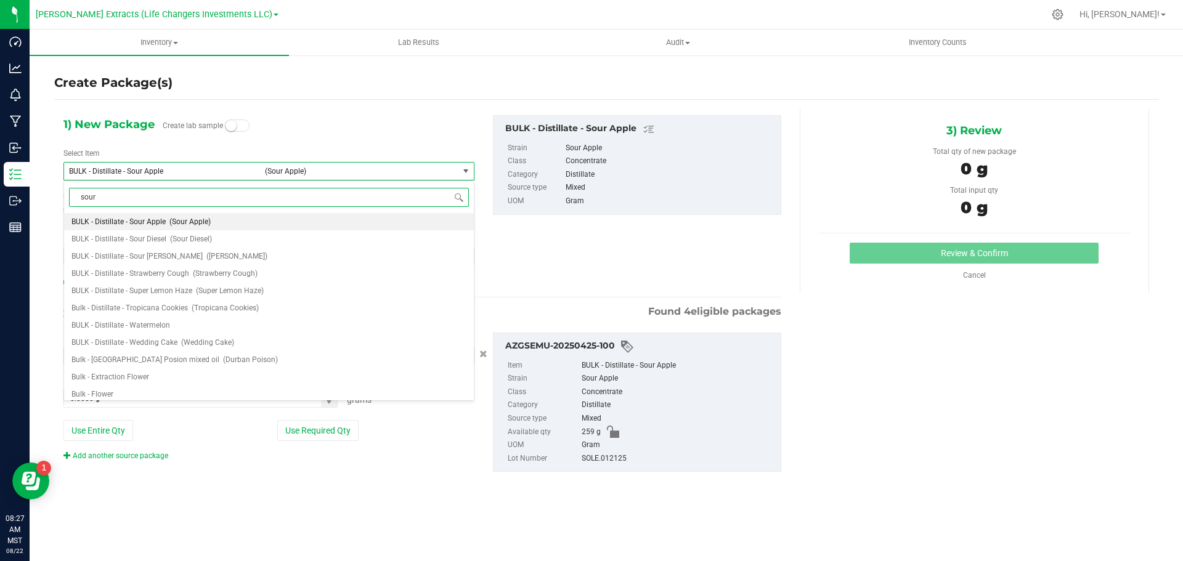
type input "sour a"
click at [195, 235] on span "Sour Apple - Distillate Cartridge - 1000MG" at bounding box center [139, 239] width 137 height 9
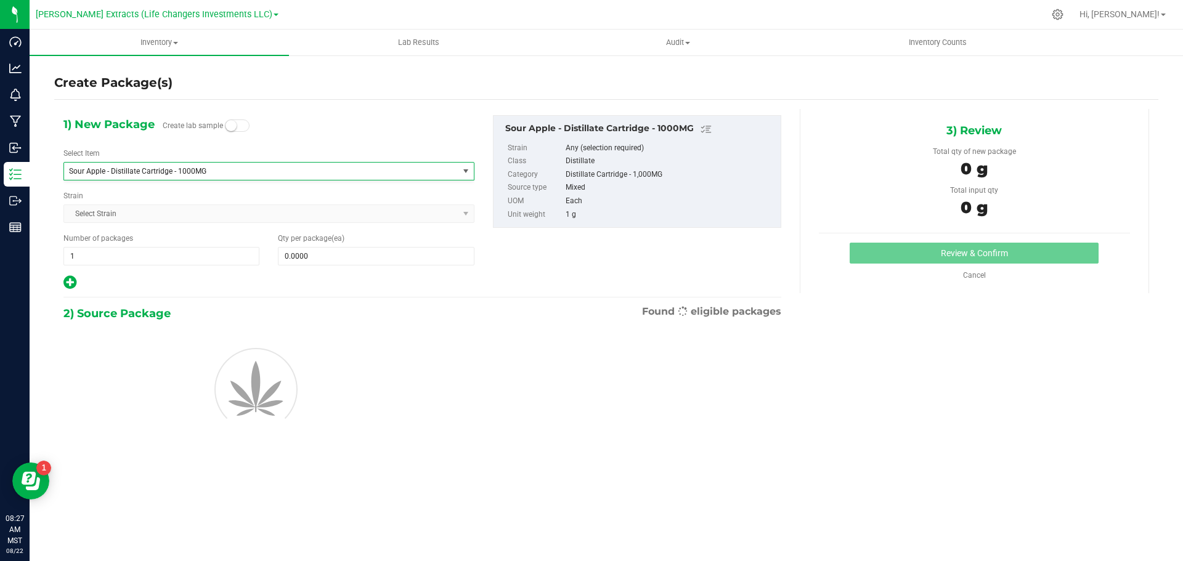
type input "0"
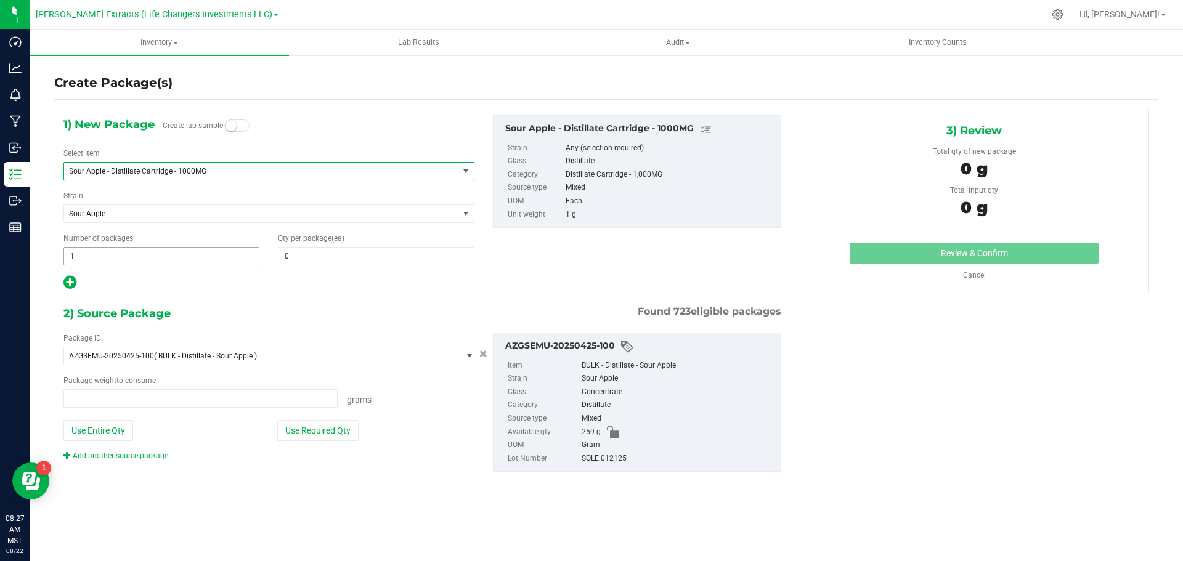
type input "0.0000 g"
drag, startPoint x: 78, startPoint y: 261, endPoint x: 63, endPoint y: 257, distance: 15.2
click at [63, 257] on span "1 1" at bounding box center [161, 256] width 196 height 18
type input "3"
click at [314, 255] on input "0" at bounding box center [376, 256] width 195 height 17
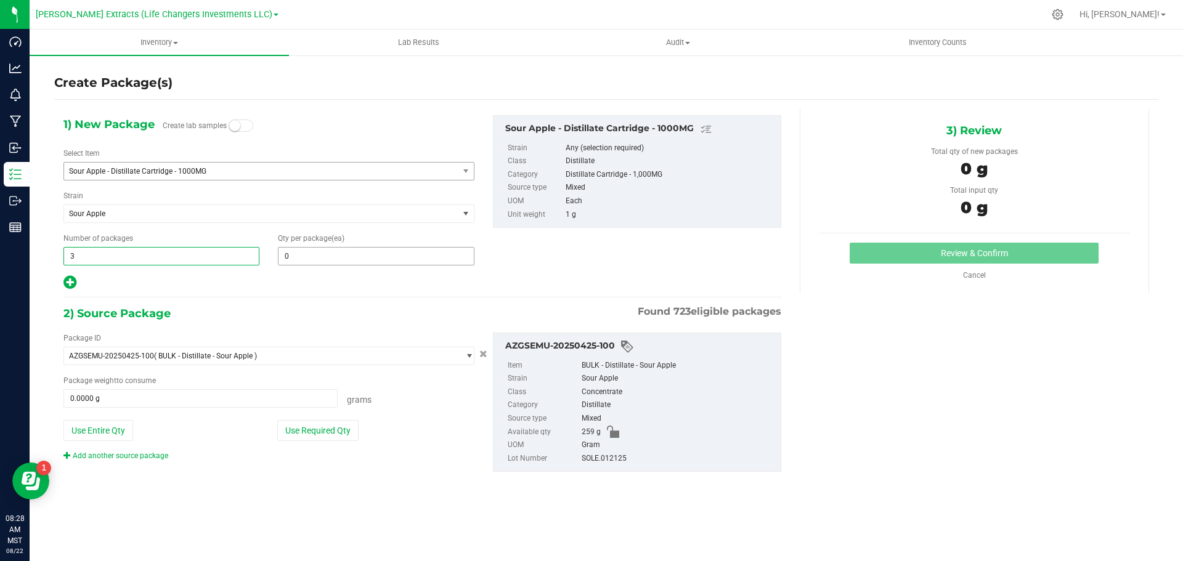
type input "3"
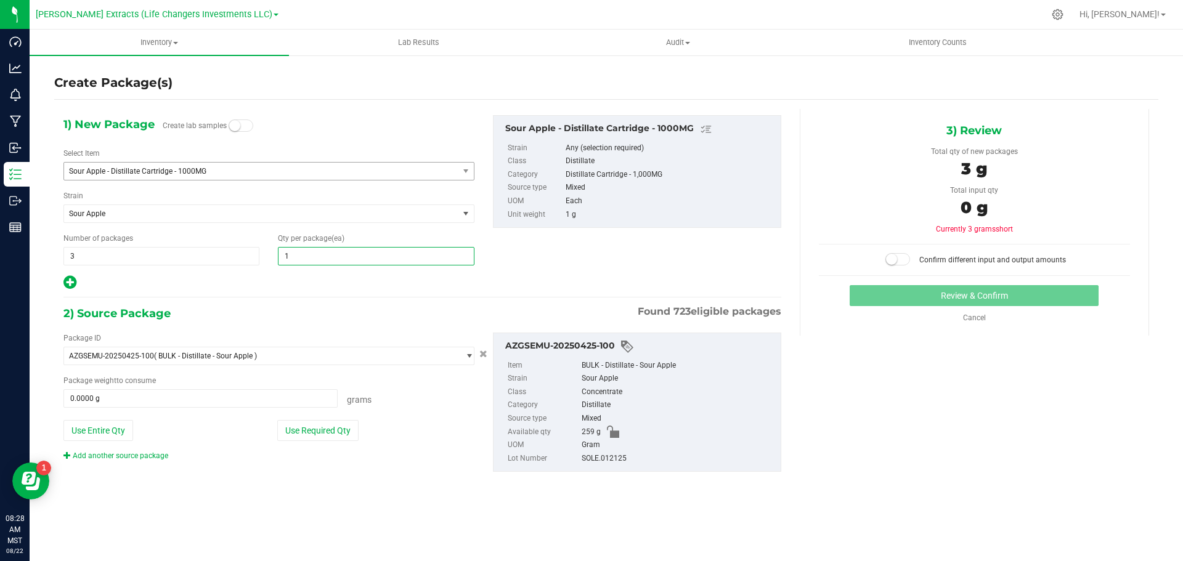
type input "15"
click at [309, 436] on button "Use Required Qty" at bounding box center [317, 430] width 81 height 21
type input "15"
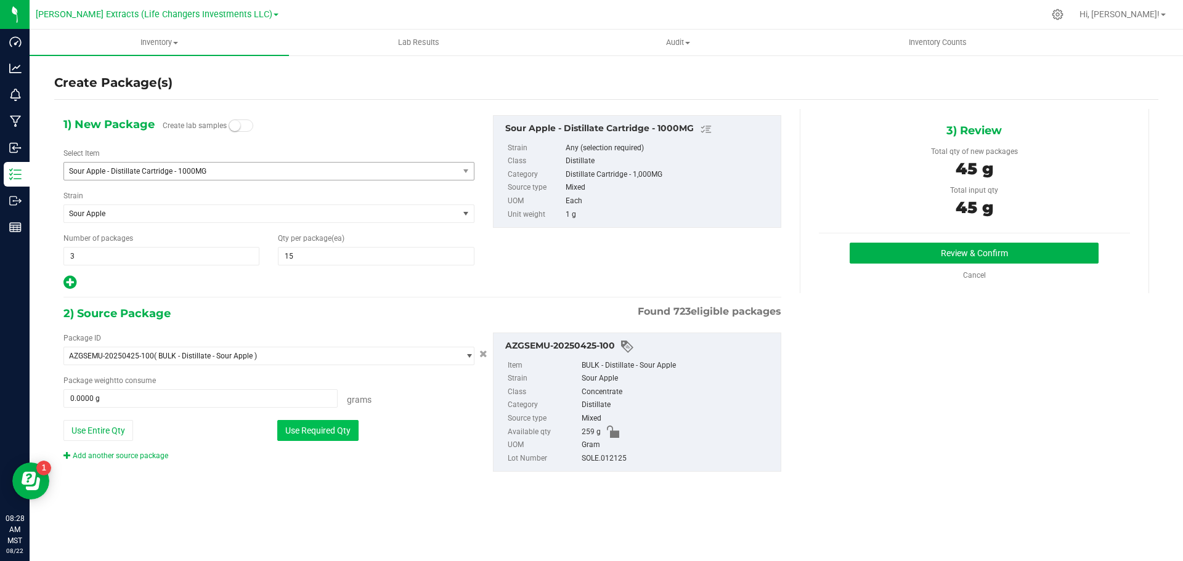
type input "45.0000 g"
click at [979, 255] on button "Review & Confirm" at bounding box center [974, 253] width 249 height 21
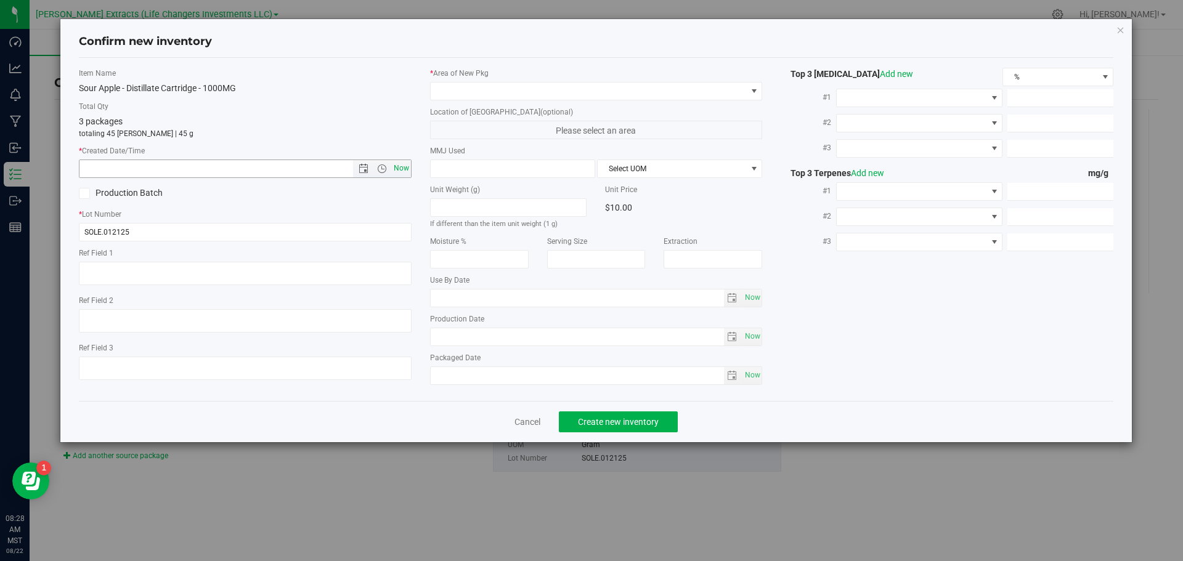
click at [405, 168] on span "Now" at bounding box center [401, 169] width 21 height 18
type input "[DATE] 8:28 AM"
click at [441, 89] on span at bounding box center [589, 91] width 316 height 17
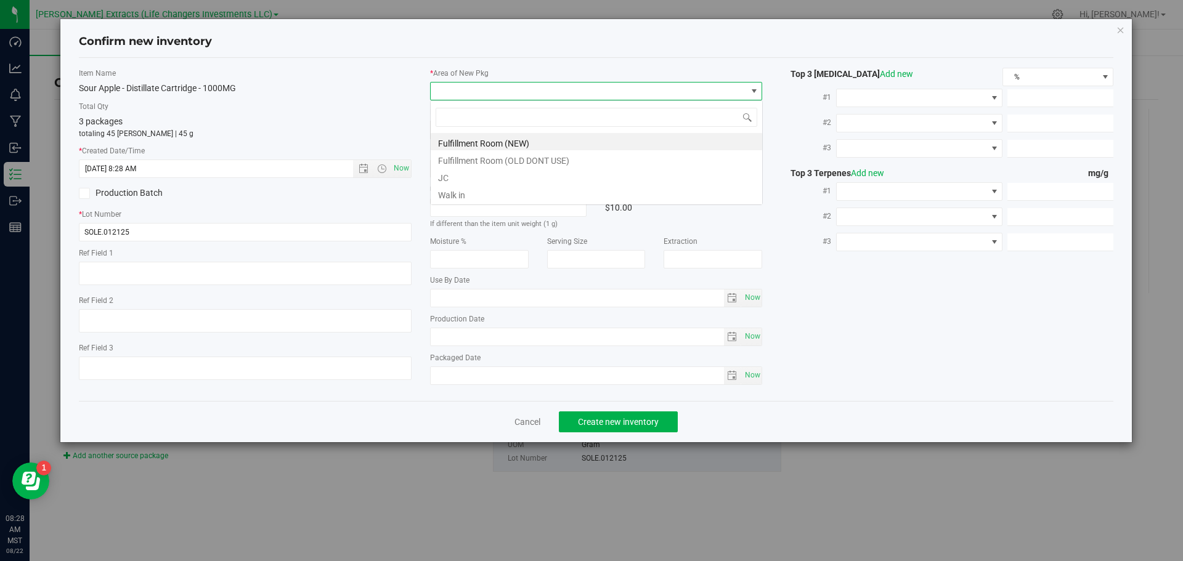
scroll to position [18, 333]
click at [479, 141] on li "Fulfillment Room (NEW)" at bounding box center [597, 141] width 332 height 17
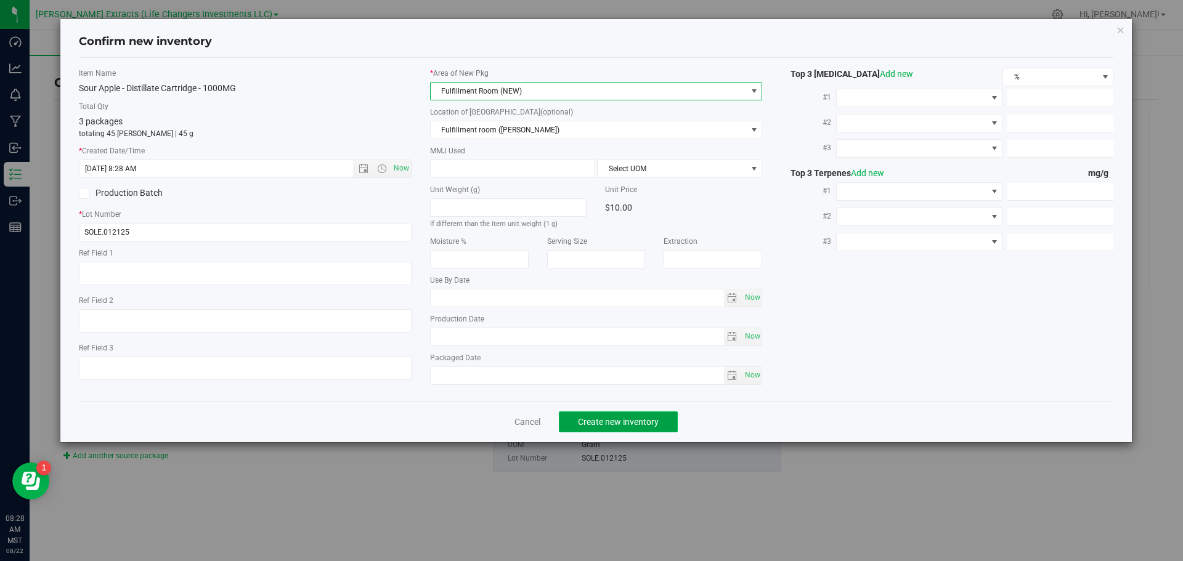
click at [626, 417] on span "Create new inventory" at bounding box center [618, 422] width 81 height 10
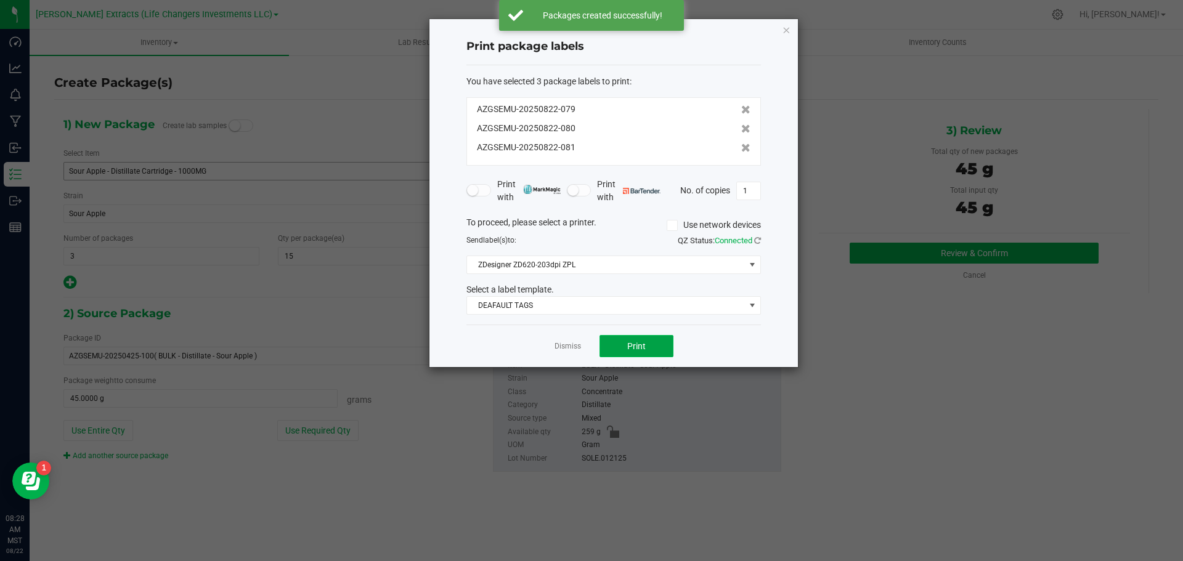
click at [634, 345] on span "Print" at bounding box center [636, 346] width 18 height 10
click at [788, 28] on icon "button" at bounding box center [786, 29] width 9 height 15
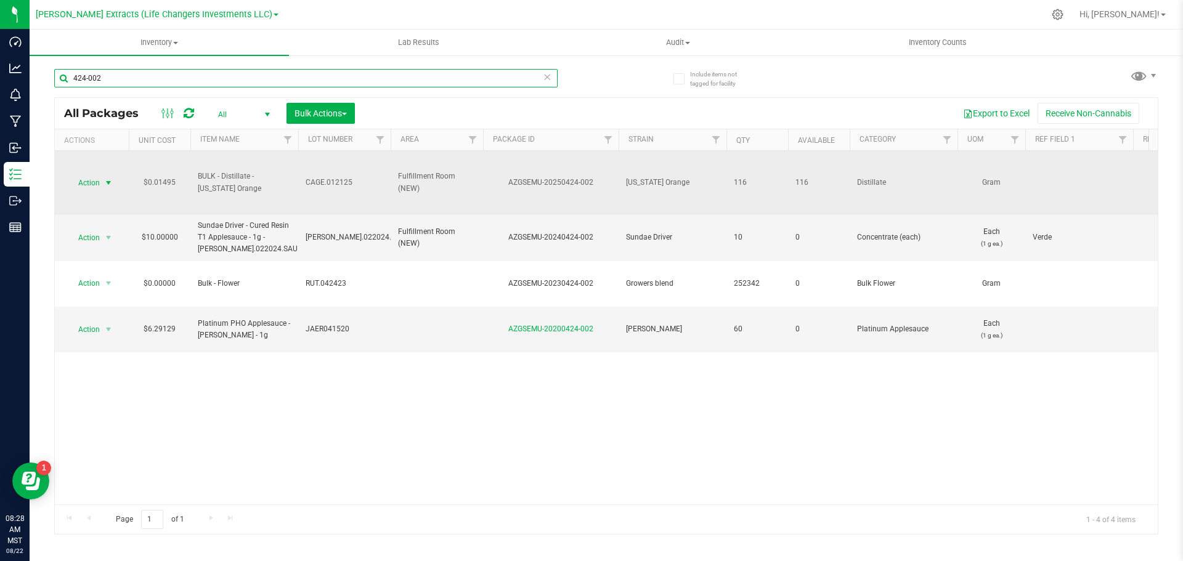
type input "424-002"
click at [89, 184] on span "Action" at bounding box center [83, 182] width 33 height 17
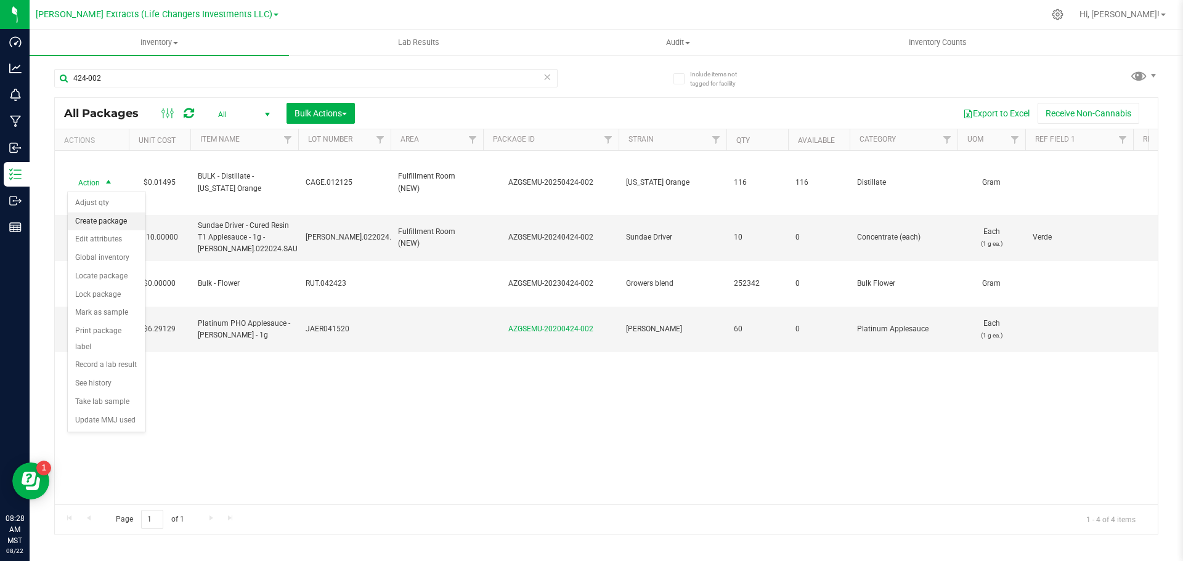
click at [112, 223] on li "Create package" at bounding box center [107, 222] width 78 height 18
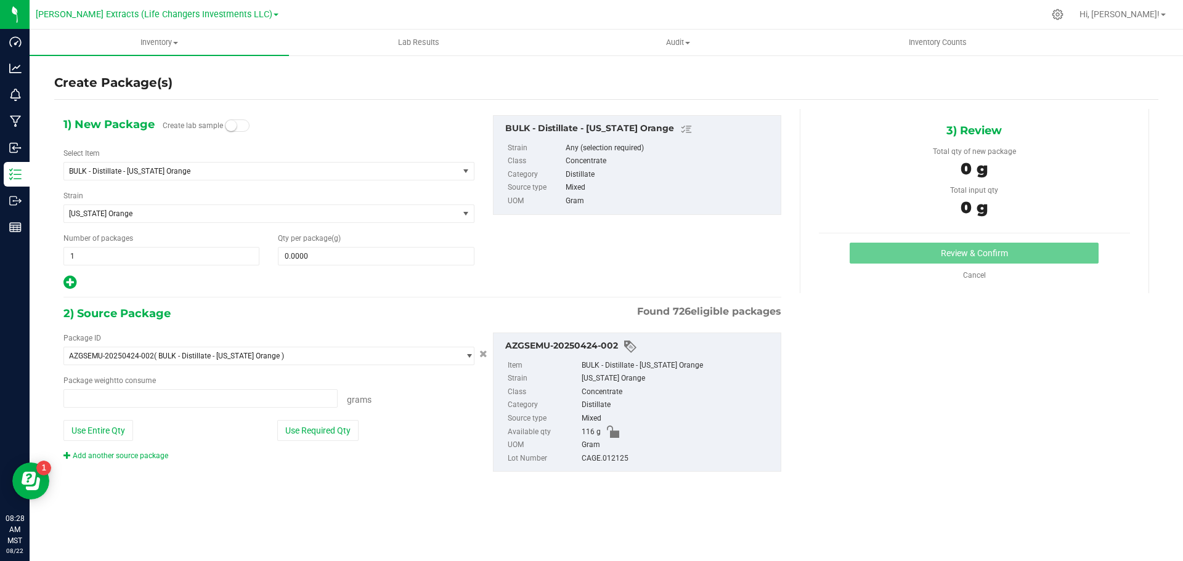
type input "0.0000 g"
click at [145, 169] on span "BULK - Distillate - [US_STATE] Orange" at bounding box center [253, 171] width 369 height 9
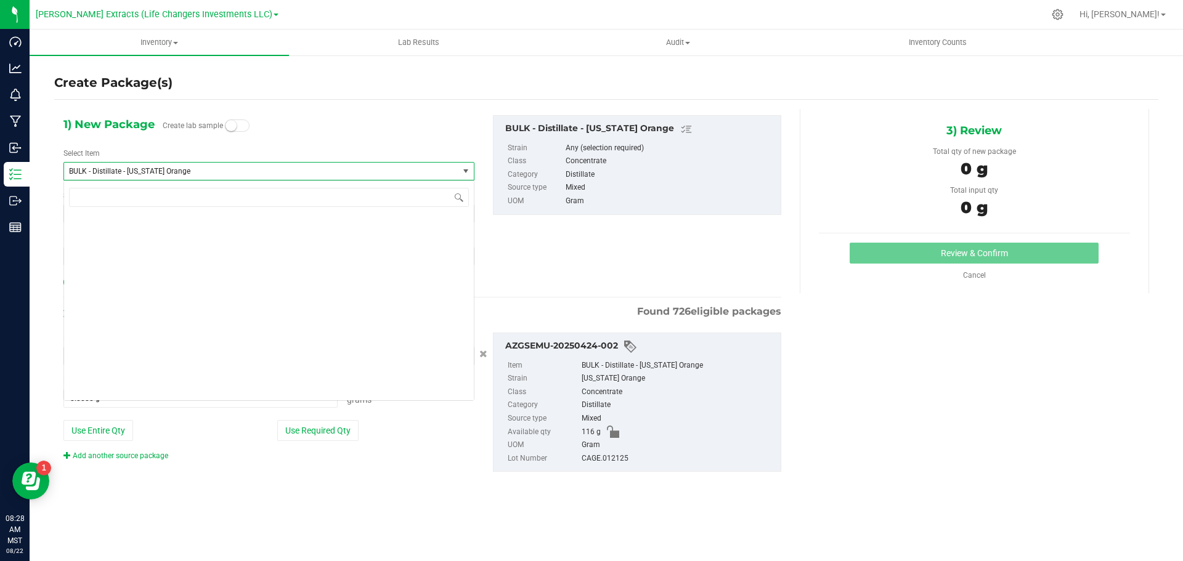
scroll to position [932, 0]
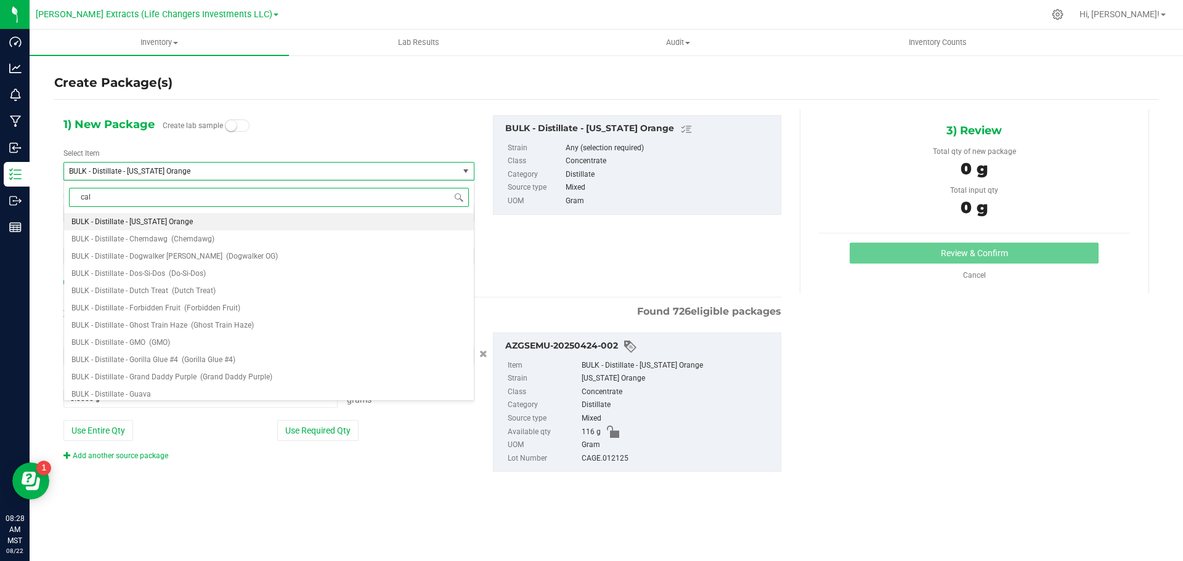
type input "cali"
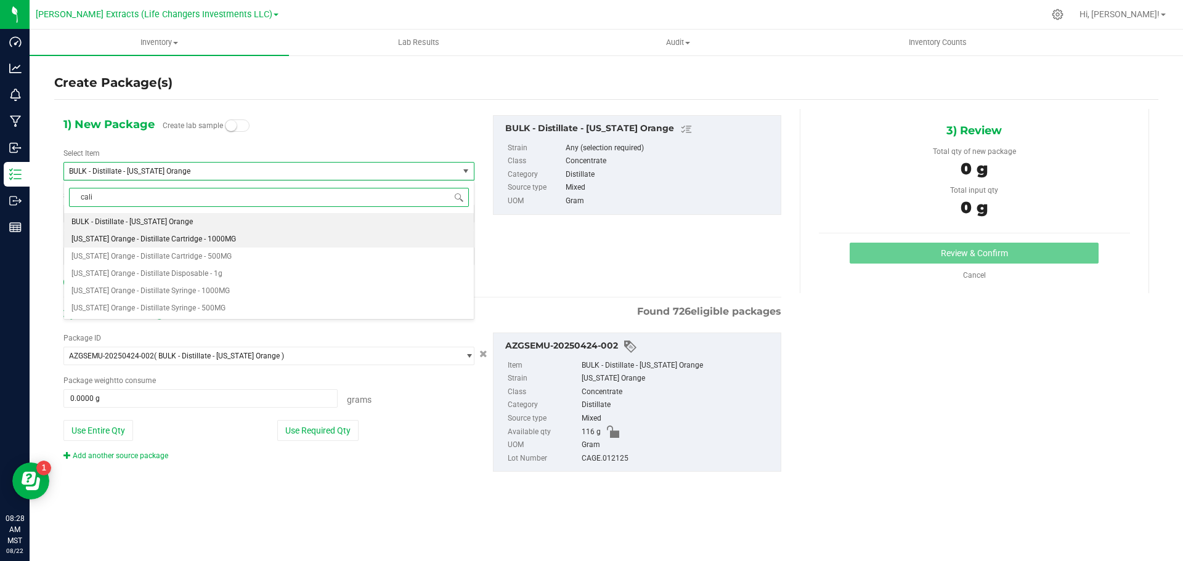
click at [190, 238] on span "[US_STATE] Orange - Distillate Cartridge - 1000MG" at bounding box center [153, 239] width 165 height 9
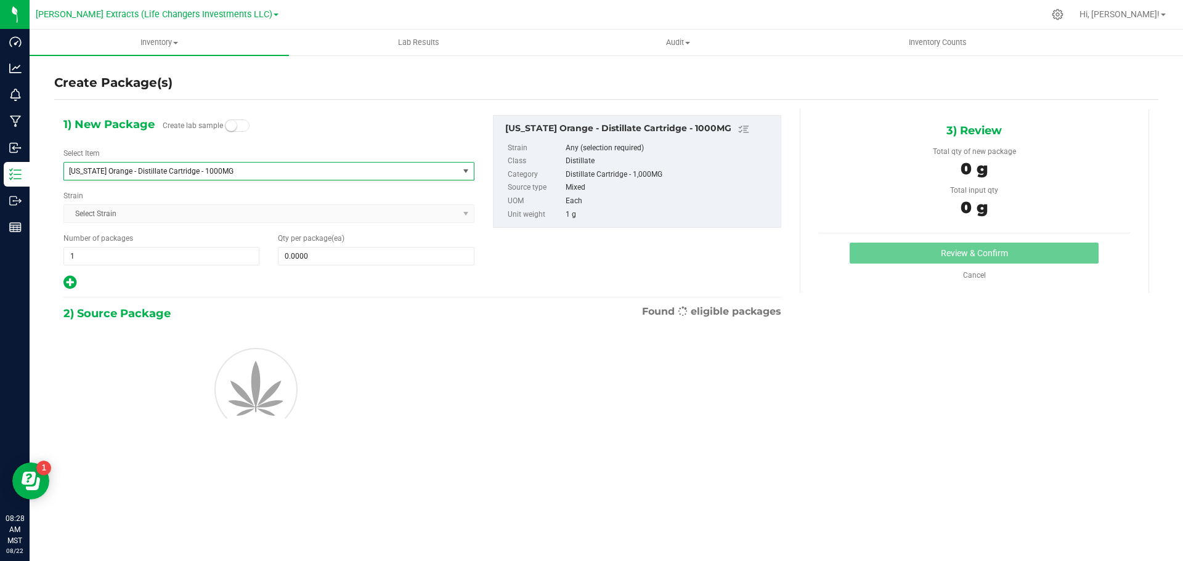
type input "0"
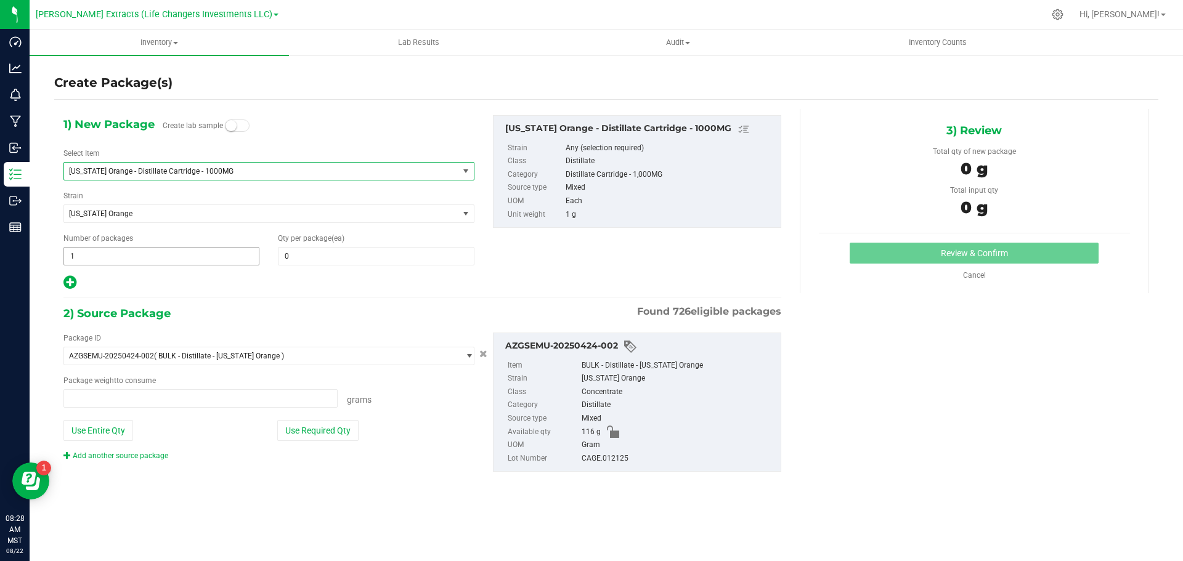
type input "0.0000 g"
drag, startPoint x: 100, startPoint y: 259, endPoint x: 58, endPoint y: 258, distance: 41.9
click at [58, 258] on div "Number of packages 1 1" at bounding box center [161, 249] width 214 height 33
type input "4"
click at [292, 259] on input "0" at bounding box center [376, 256] width 195 height 17
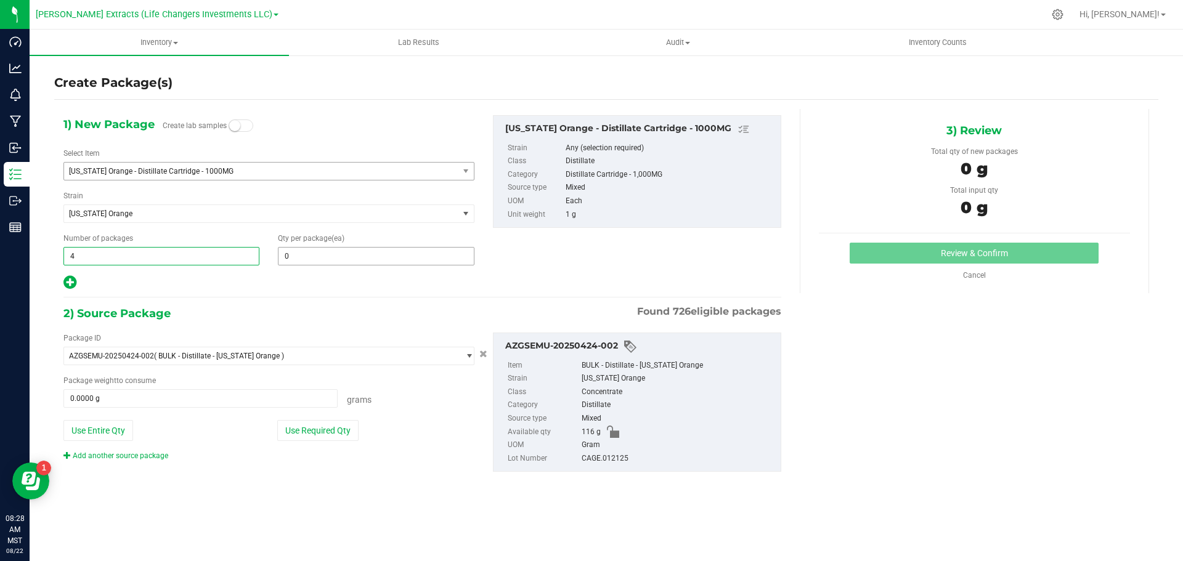
type input "4"
type input "2"
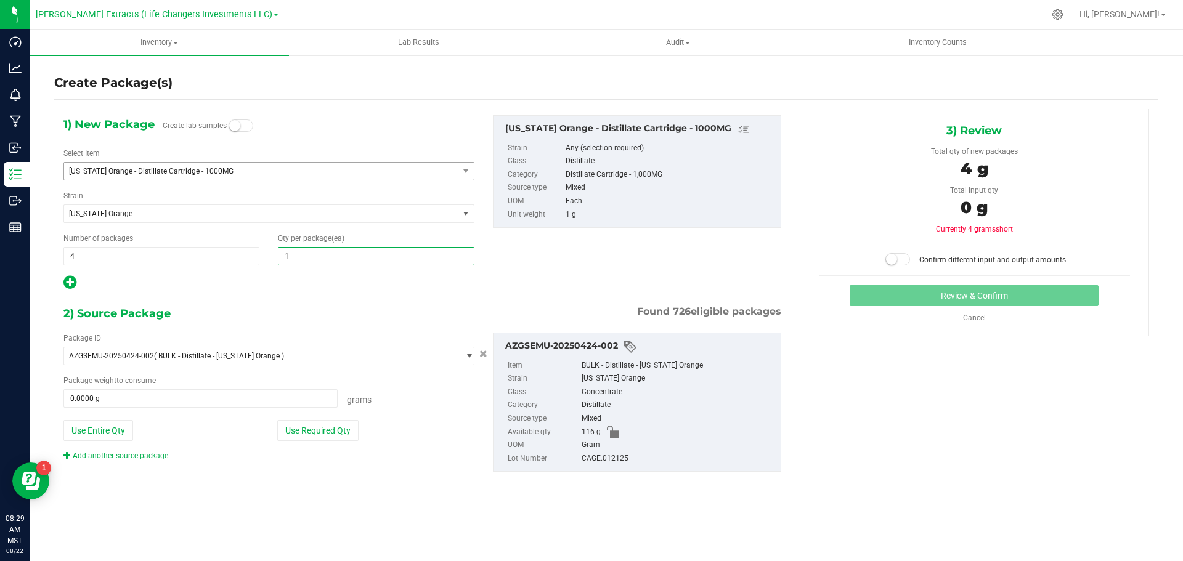
type input "15"
click at [73, 278] on icon at bounding box center [69, 282] width 13 height 15
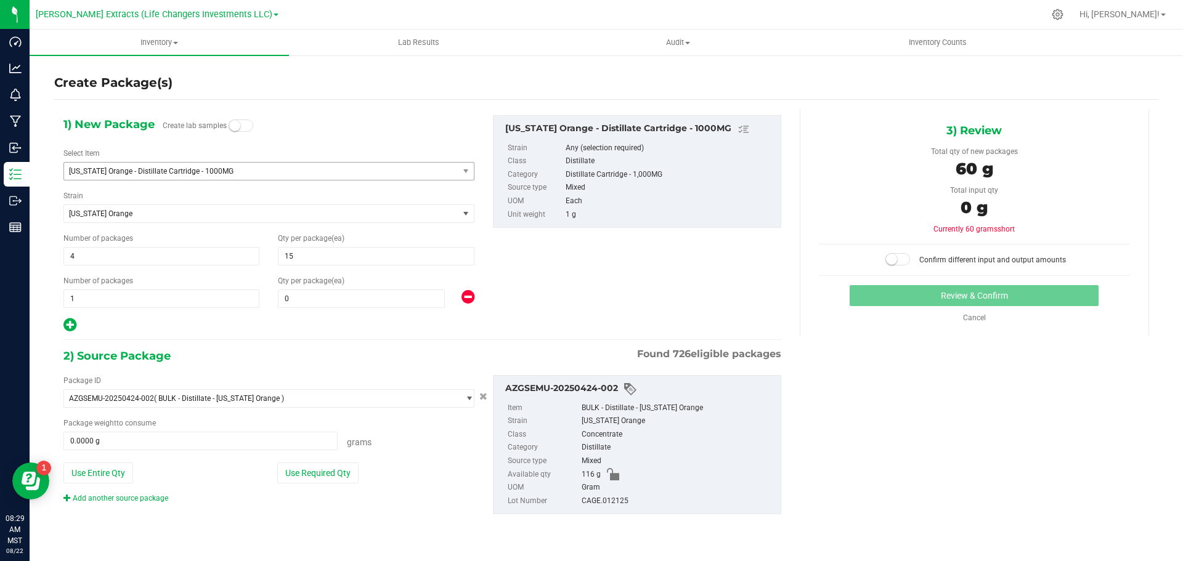
type input "15"
drag, startPoint x: 107, startPoint y: 293, endPoint x: 36, endPoint y: 303, distance: 71.6
click at [36, 303] on div "Create Package(s) 1) New Package Create lab samples Select Item [US_STATE] Oran…" at bounding box center [607, 246] width 1154 height 385
type input "2"
click at [298, 300] on input "0" at bounding box center [362, 298] width 166 height 17
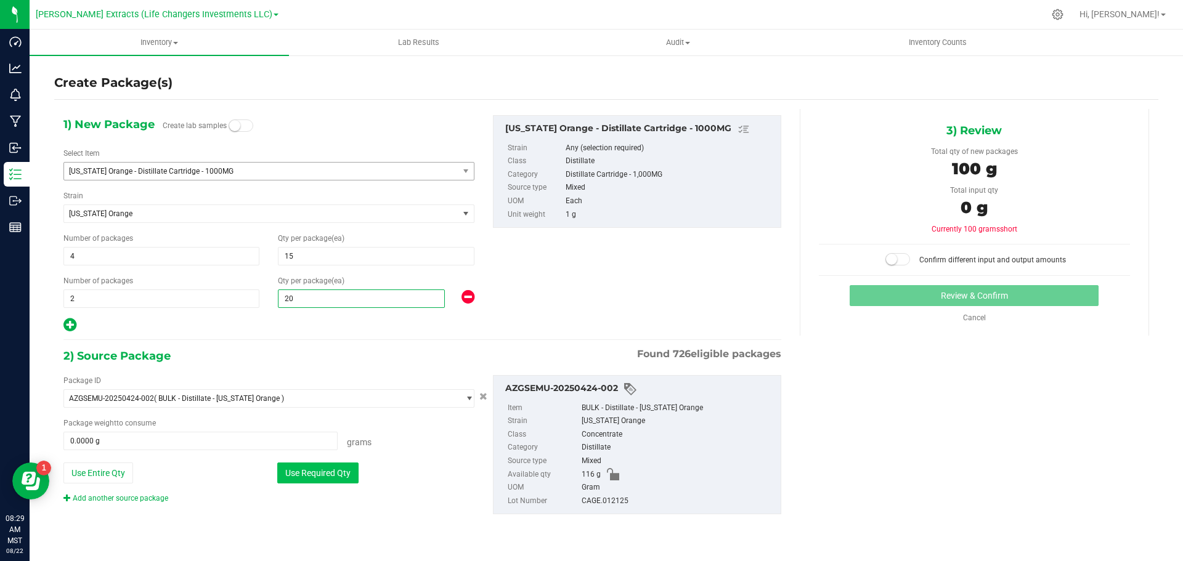
click at [345, 473] on button "Use Required Qty" at bounding box center [317, 473] width 81 height 21
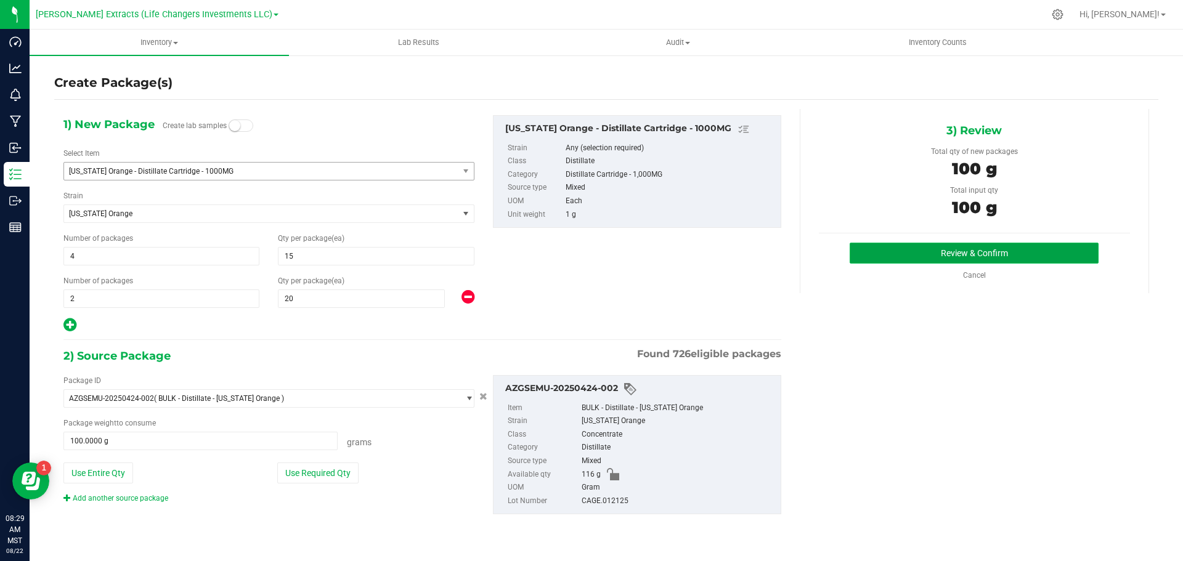
click at [993, 248] on button "Review & Confirm" at bounding box center [974, 253] width 249 height 21
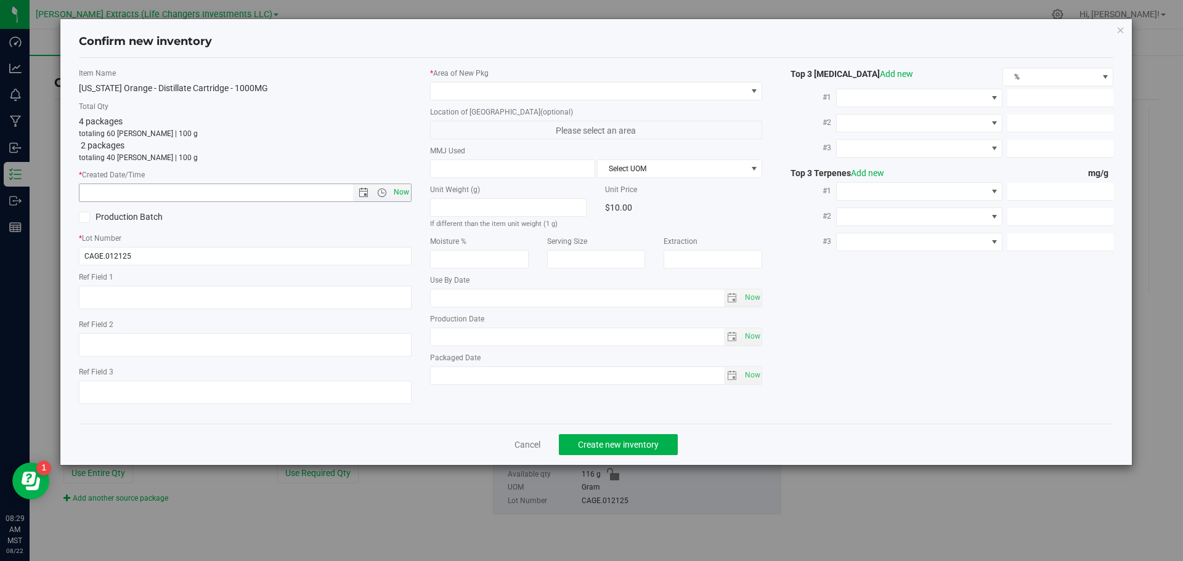
click at [400, 190] on span "Now" at bounding box center [401, 193] width 21 height 18
click at [519, 91] on span at bounding box center [589, 91] width 316 height 17
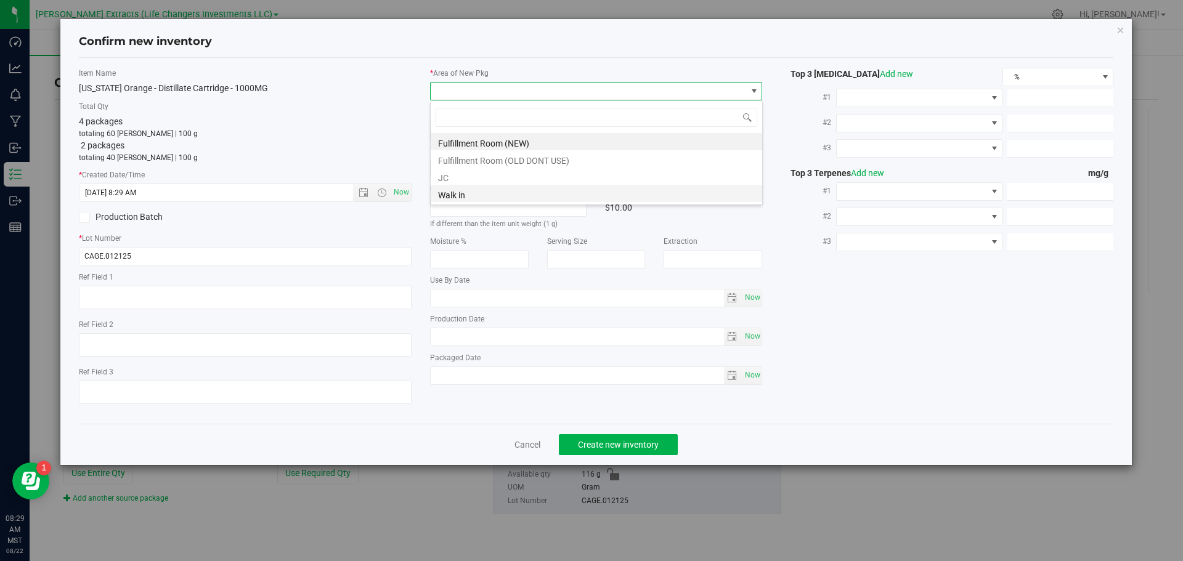
scroll to position [18, 333]
click at [515, 144] on li "Fulfillment Room (NEW)" at bounding box center [597, 141] width 332 height 17
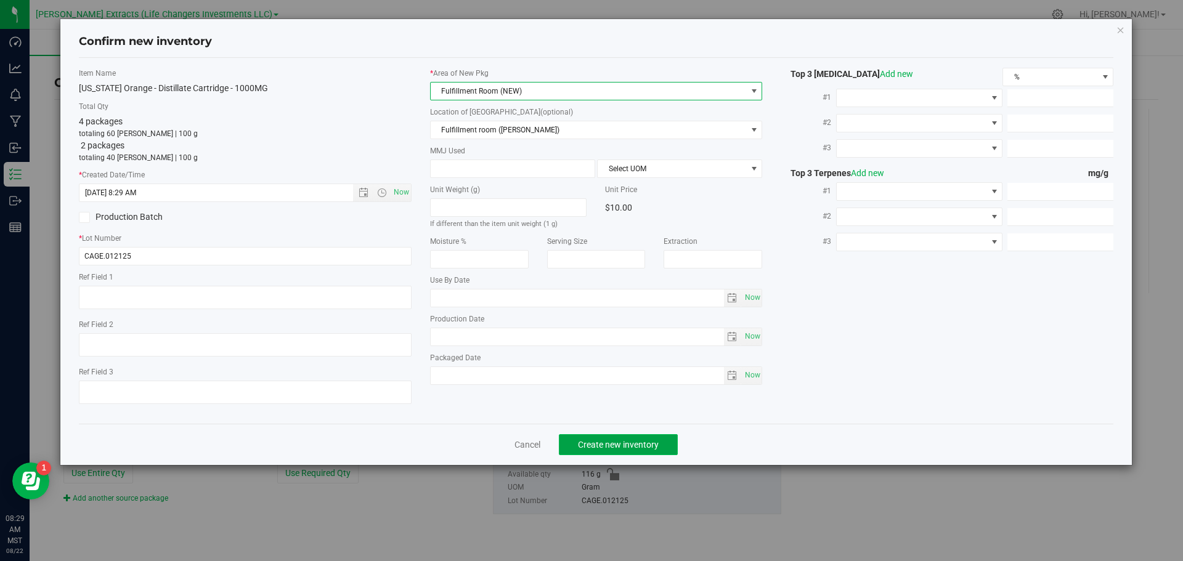
click at [637, 442] on span "Create new inventory" at bounding box center [618, 445] width 81 height 10
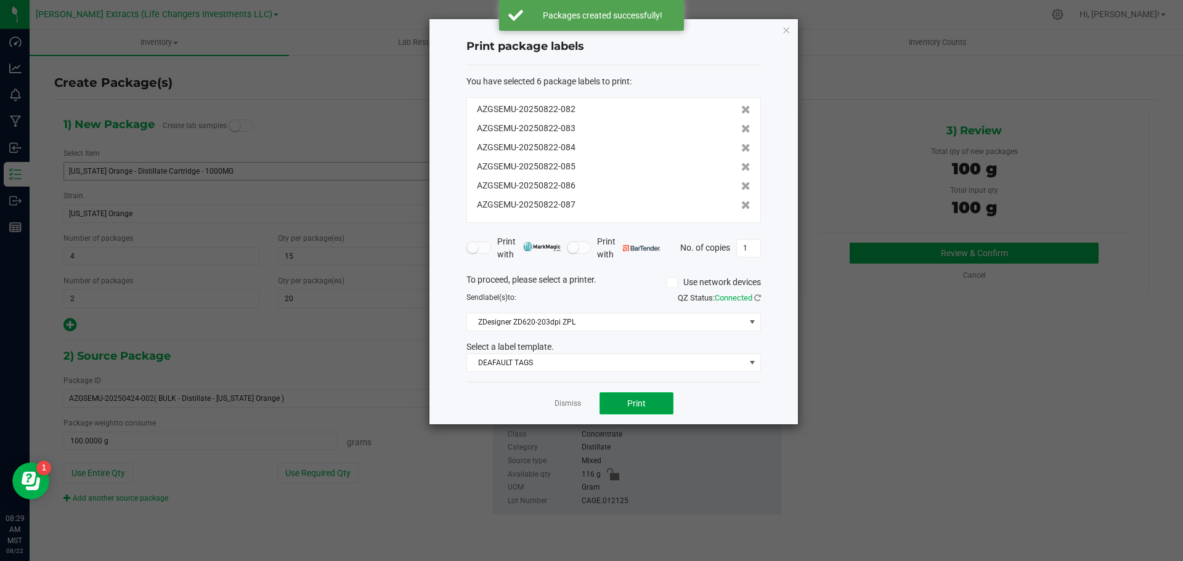
click at [644, 399] on span "Print" at bounding box center [636, 404] width 18 height 10
click at [787, 30] on icon "button" at bounding box center [786, 29] width 9 height 15
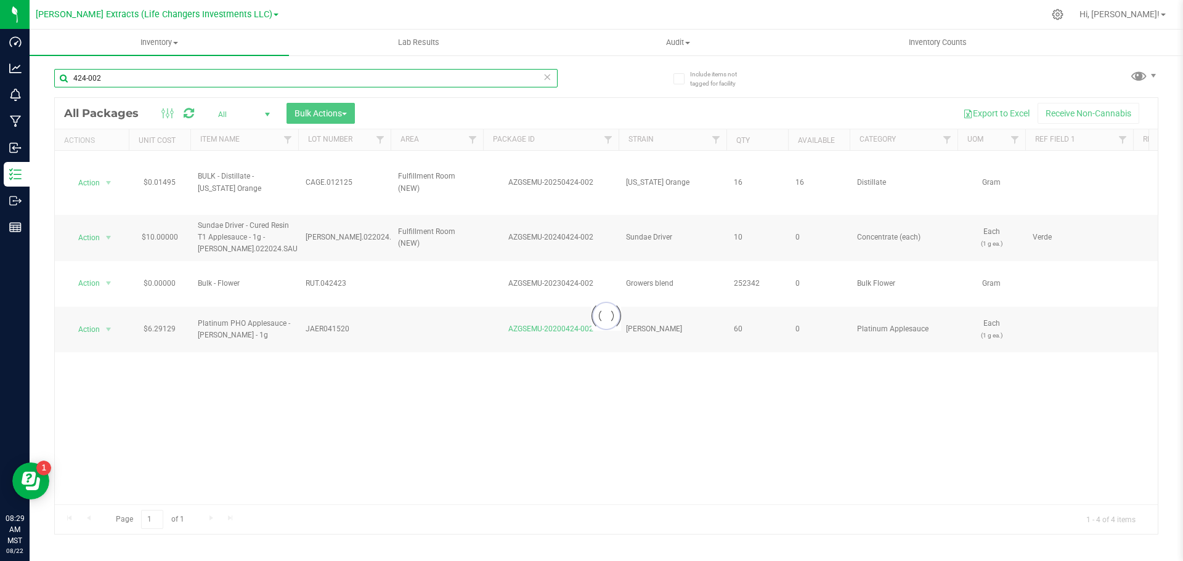
drag, startPoint x: 81, startPoint y: 78, endPoint x: 187, endPoint y: 73, distance: 105.5
click at [161, 76] on input "424-002" at bounding box center [306, 78] width 504 height 18
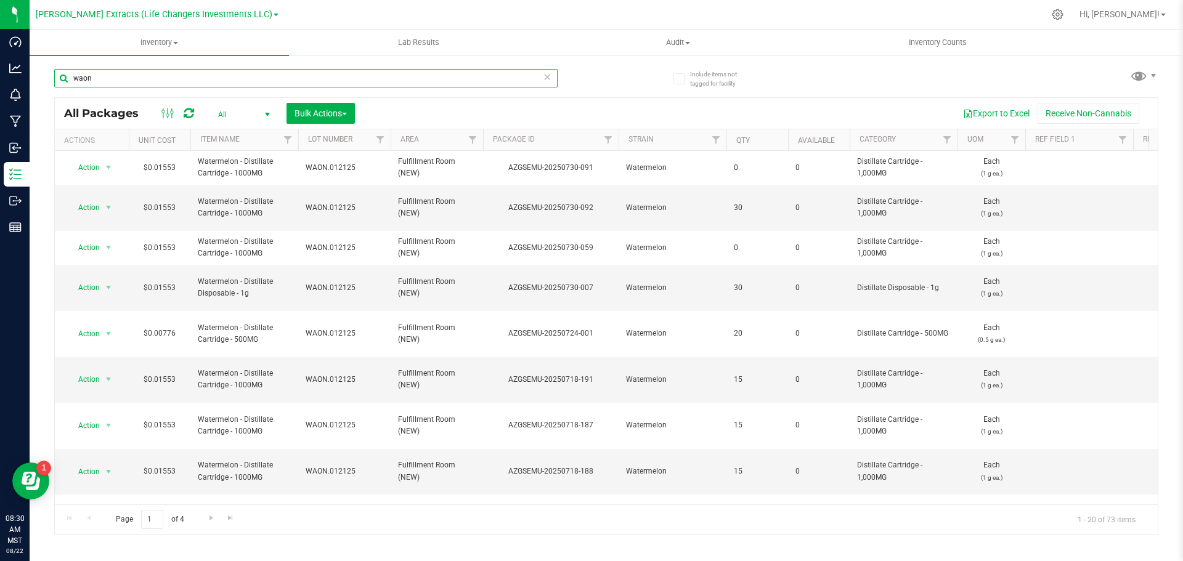
scroll to position [362, 0]
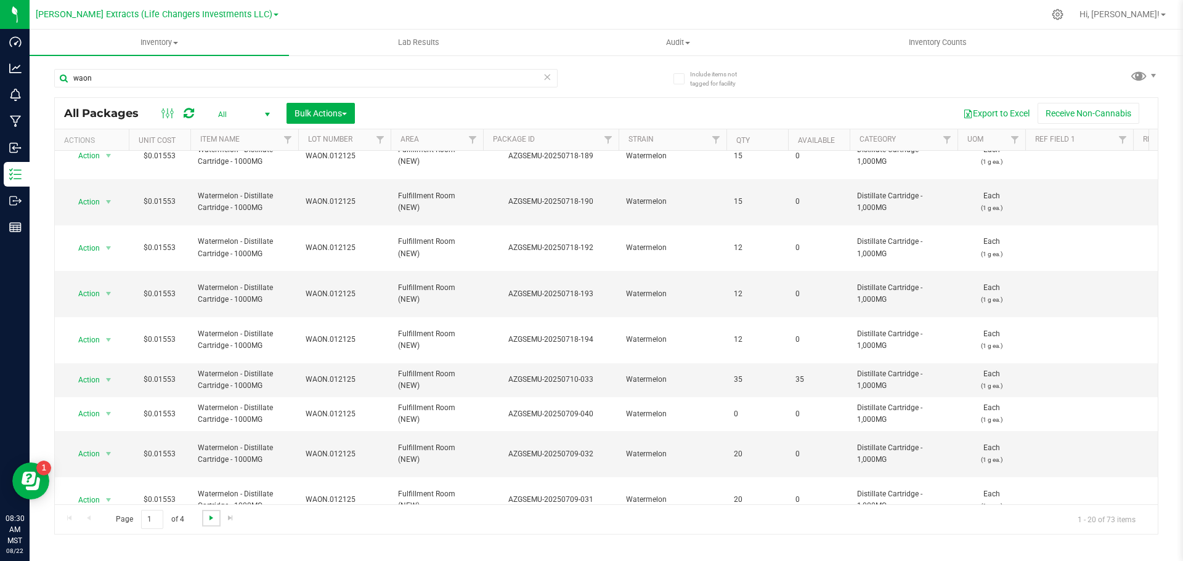
click at [210, 520] on span "Go to the next page" at bounding box center [211, 518] width 10 height 10
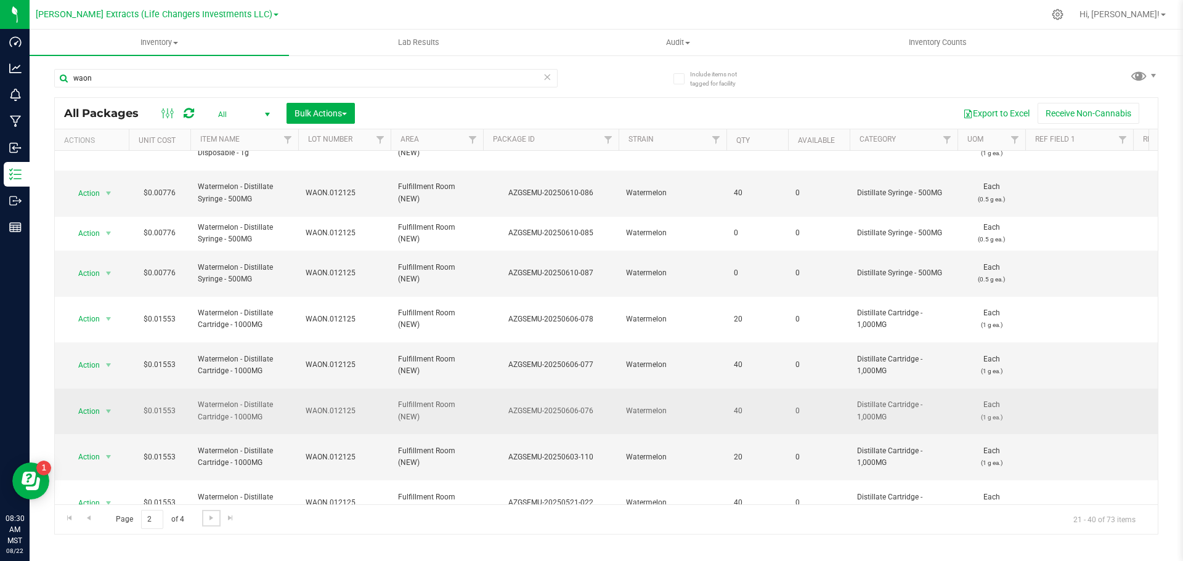
scroll to position [397, 0]
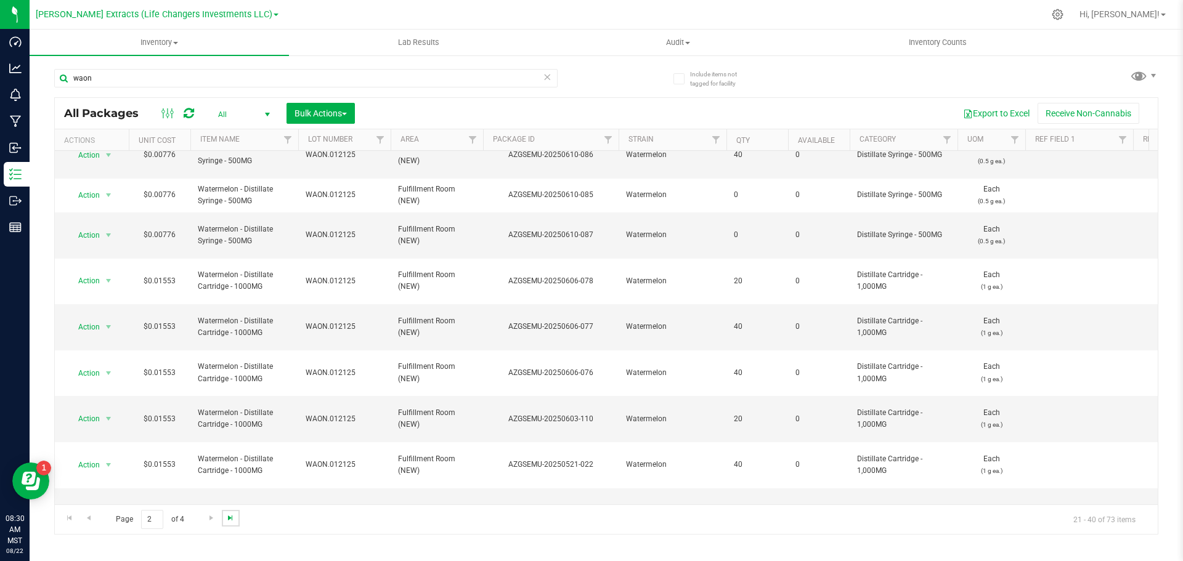
click at [232, 516] on span "Go to the last page" at bounding box center [231, 518] width 10 height 10
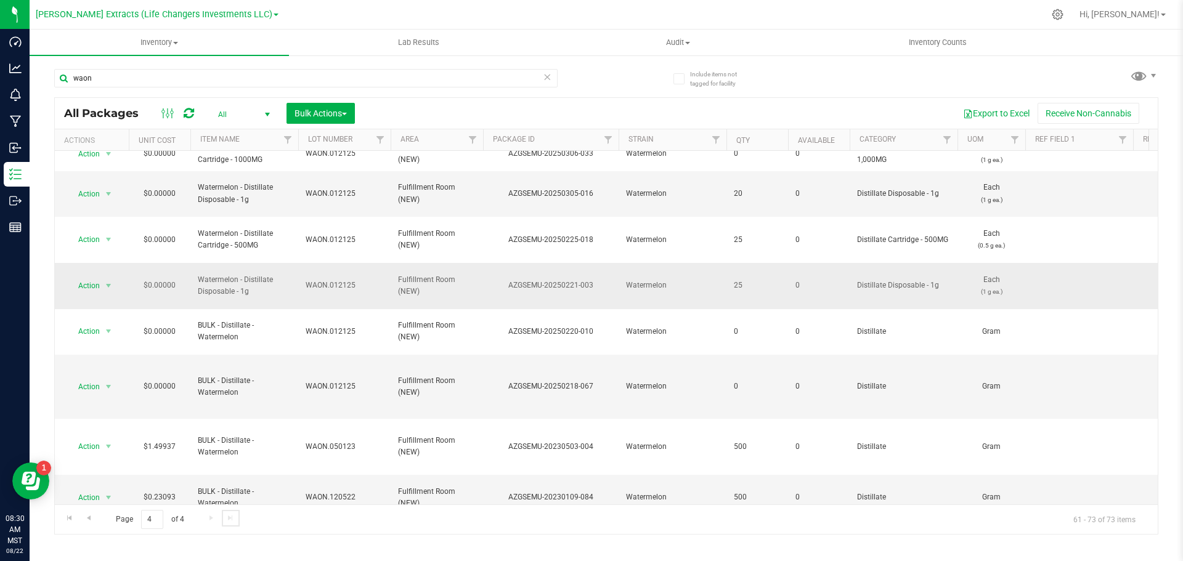
scroll to position [216, 0]
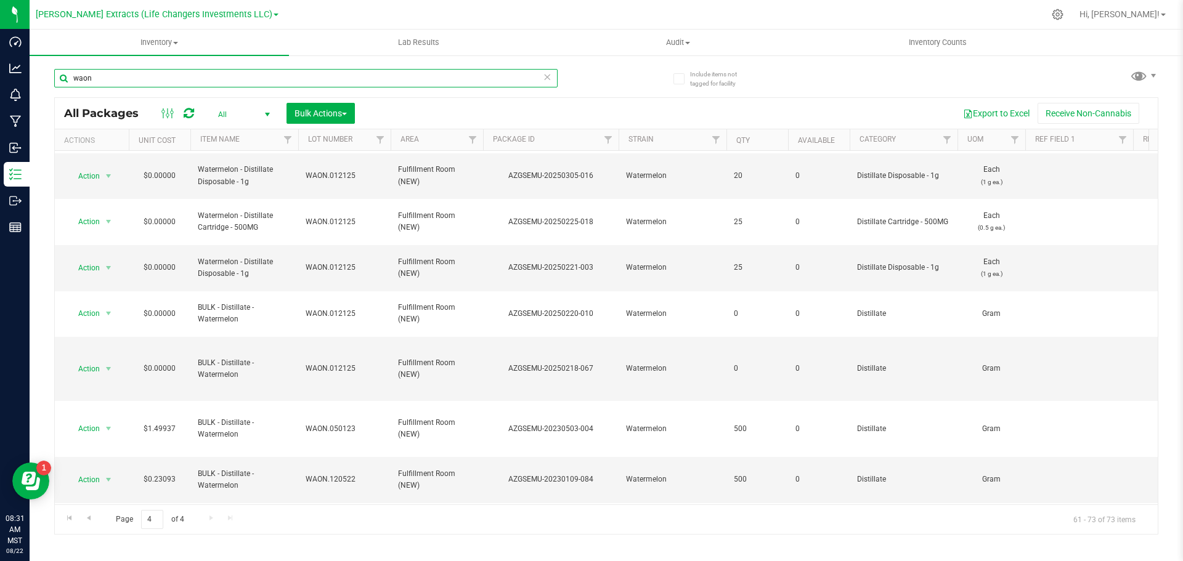
drag, startPoint x: 94, startPoint y: 78, endPoint x: 47, endPoint y: 73, distance: 47.7
click at [47, 73] on div "Include items not tagged for facility waon All Packages All Active Only Lab Sam…" at bounding box center [607, 242] width 1154 height 376
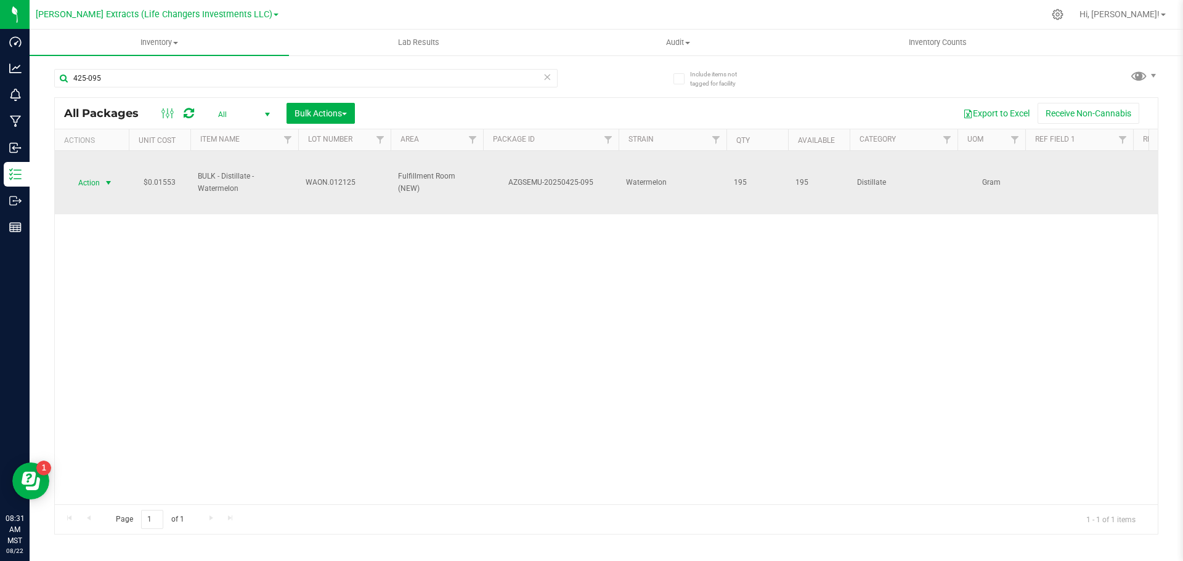
click at [96, 181] on span "Action" at bounding box center [83, 182] width 33 height 17
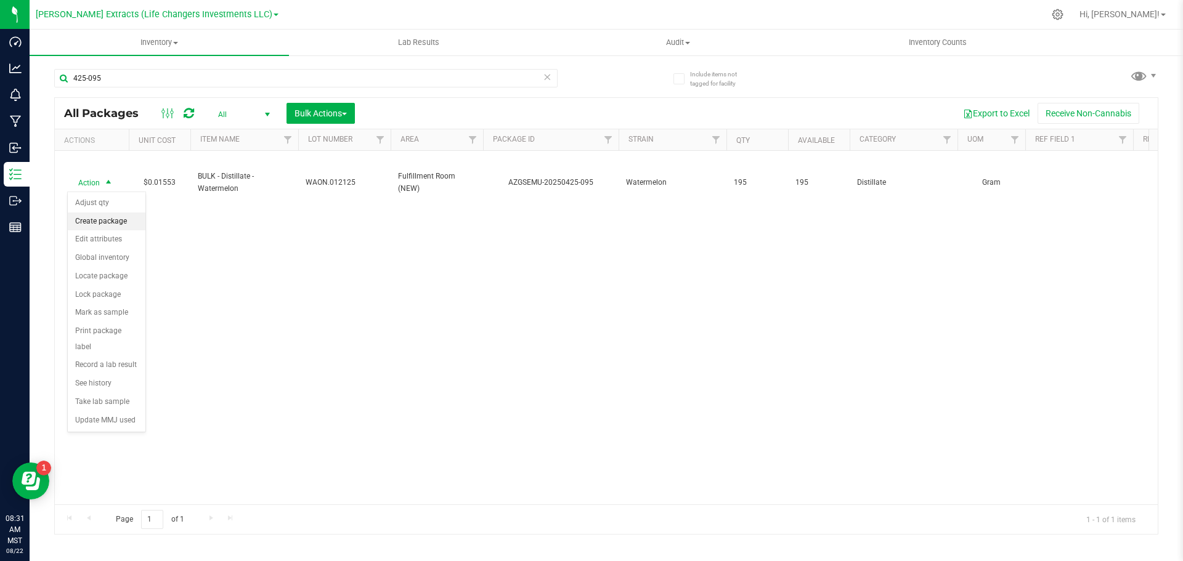
click at [123, 219] on li "Create package" at bounding box center [107, 222] width 78 height 18
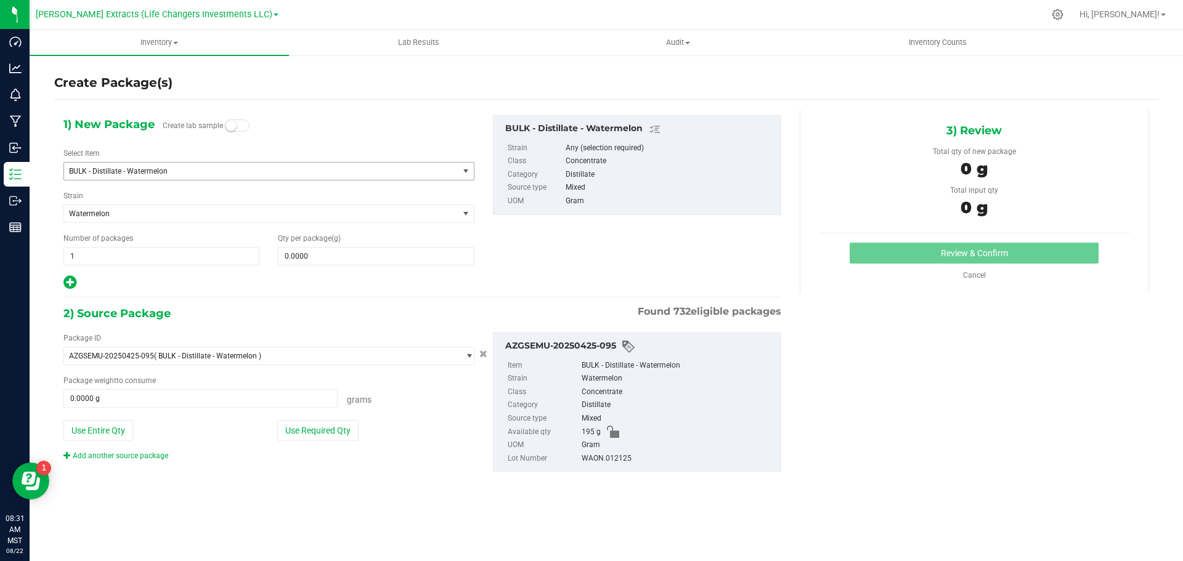
click at [112, 169] on span "BULK - Distillate - Watermelon" at bounding box center [253, 171] width 369 height 9
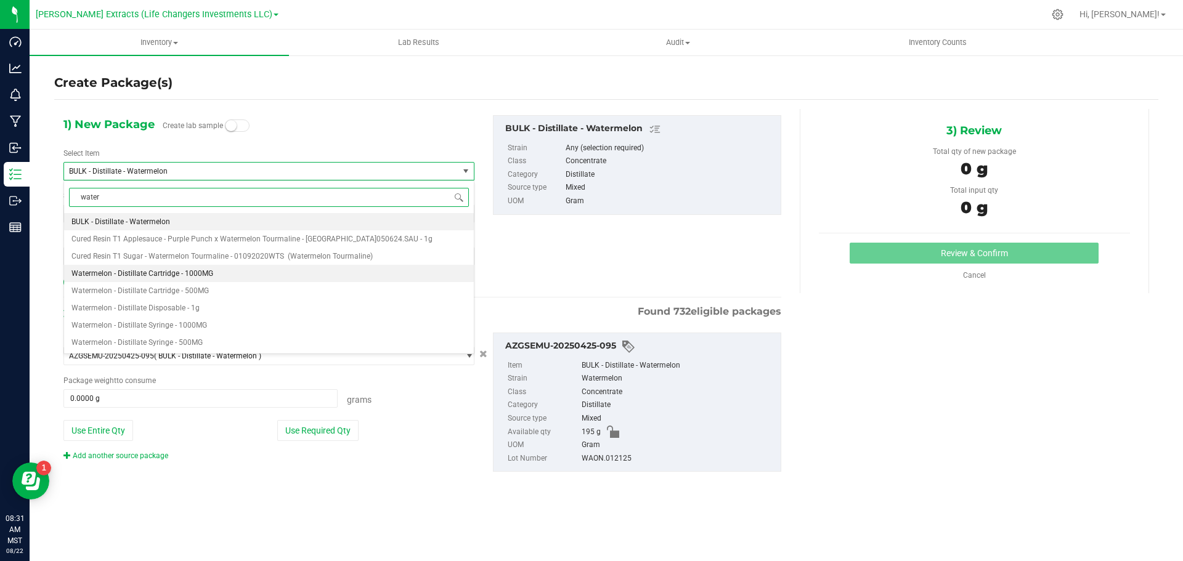
click at [190, 269] on span "Watermelon - Distillate Cartridge - 1000MG" at bounding box center [142, 273] width 142 height 9
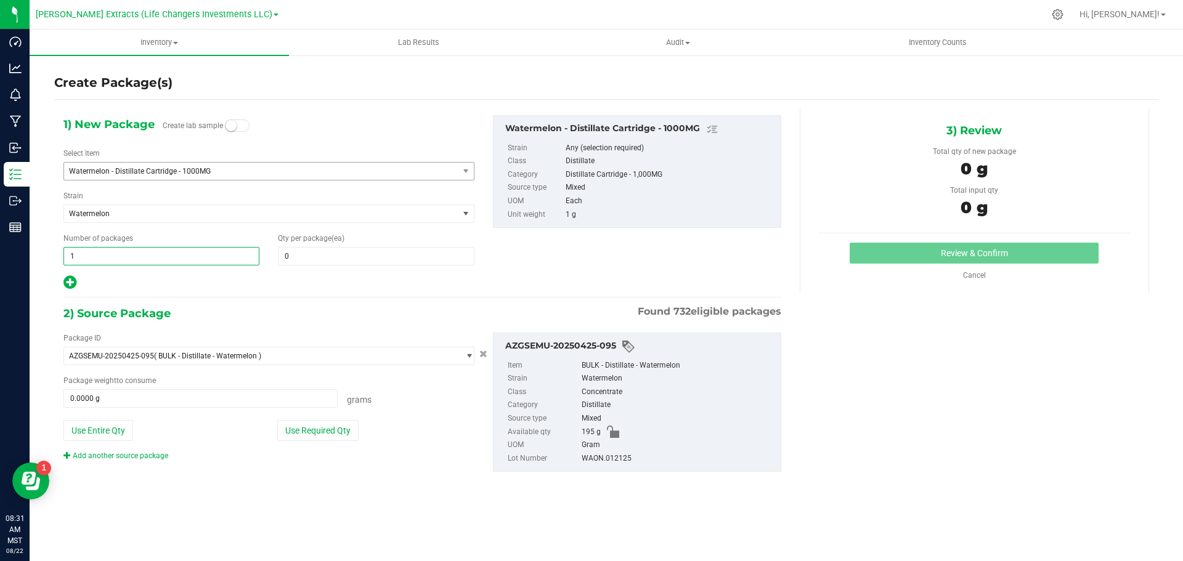
drag, startPoint x: 62, startPoint y: 256, endPoint x: 50, endPoint y: 256, distance: 11.7
click at [50, 256] on div "Create Package(s) 1) New Package Create lab sample Select Item Watermelon - Dis…" at bounding box center [607, 246] width 1154 height 385
click at [299, 257] on input "0" at bounding box center [376, 256] width 195 height 17
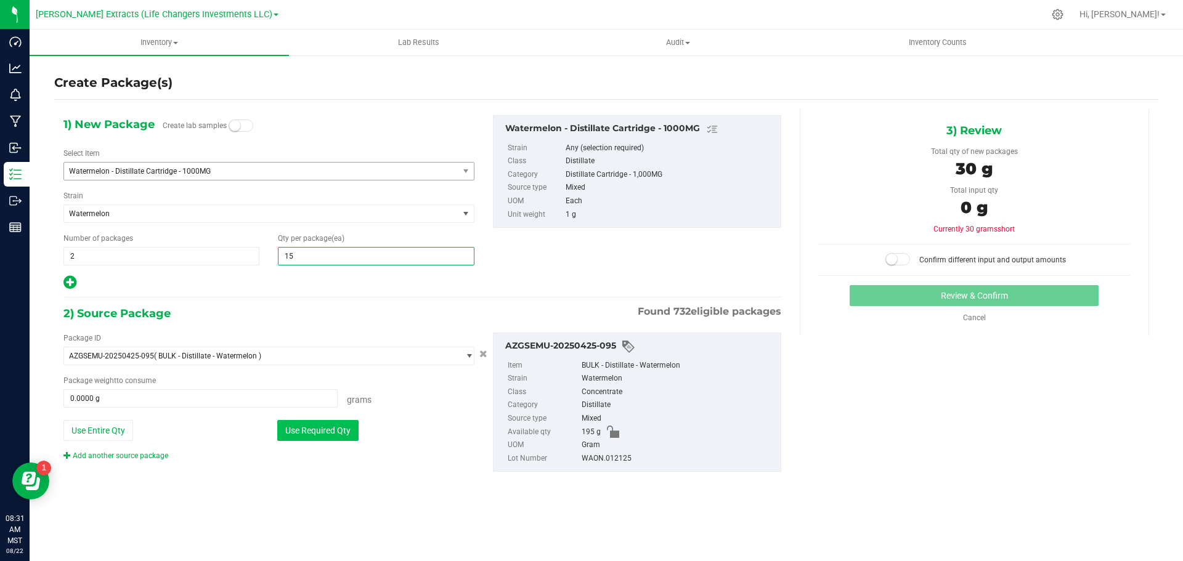
click at [307, 428] on button "Use Required Qty" at bounding box center [317, 430] width 81 height 21
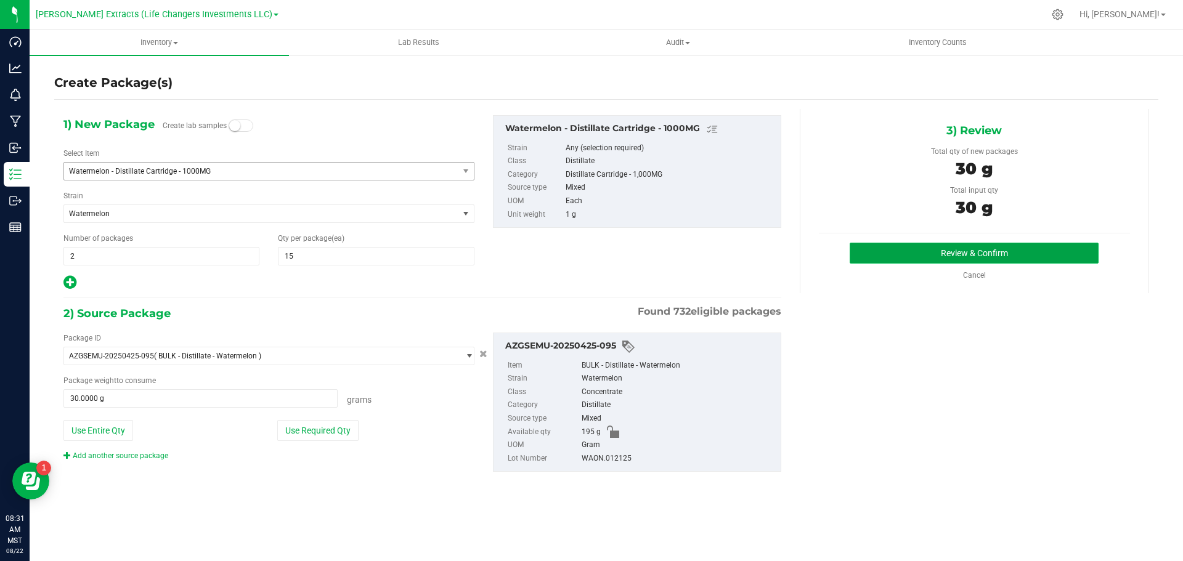
click at [895, 254] on button "Review & Confirm" at bounding box center [974, 253] width 249 height 21
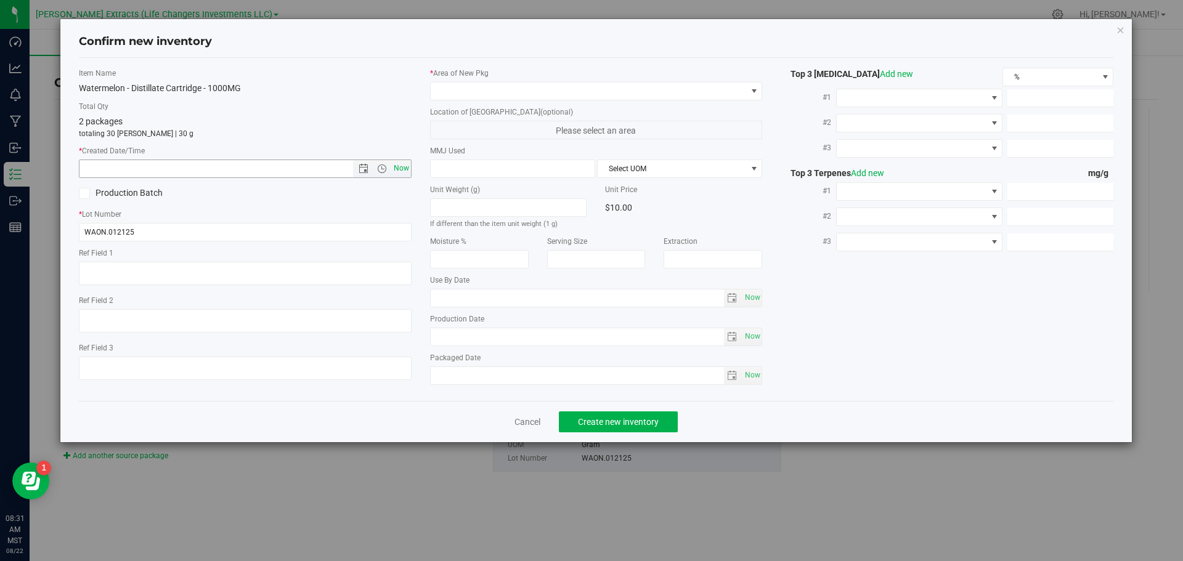
click at [402, 168] on span "Now" at bounding box center [401, 169] width 21 height 18
click at [459, 88] on span at bounding box center [589, 91] width 316 height 17
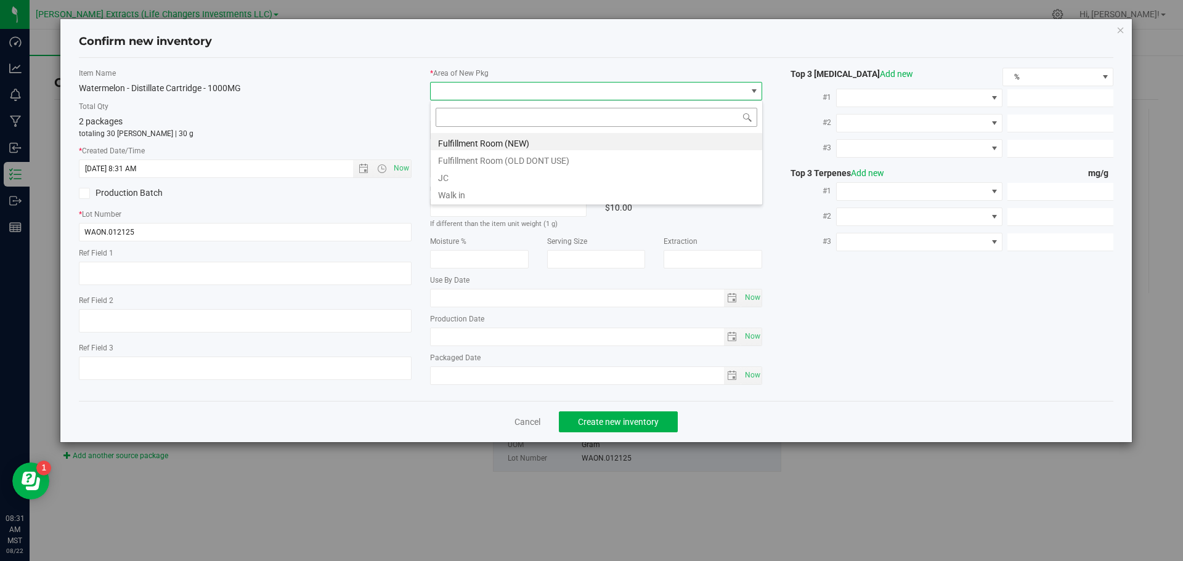
scroll to position [18, 333]
click at [470, 145] on li "Fulfillment Room (NEW)" at bounding box center [597, 141] width 332 height 17
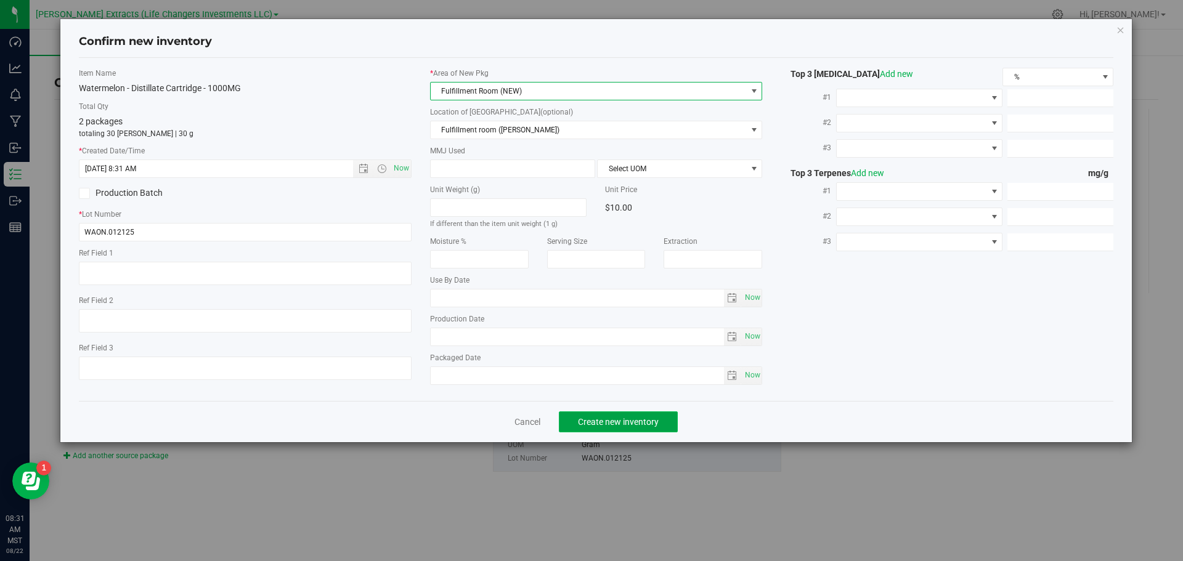
click at [614, 418] on span "Create new inventory" at bounding box center [618, 422] width 81 height 10
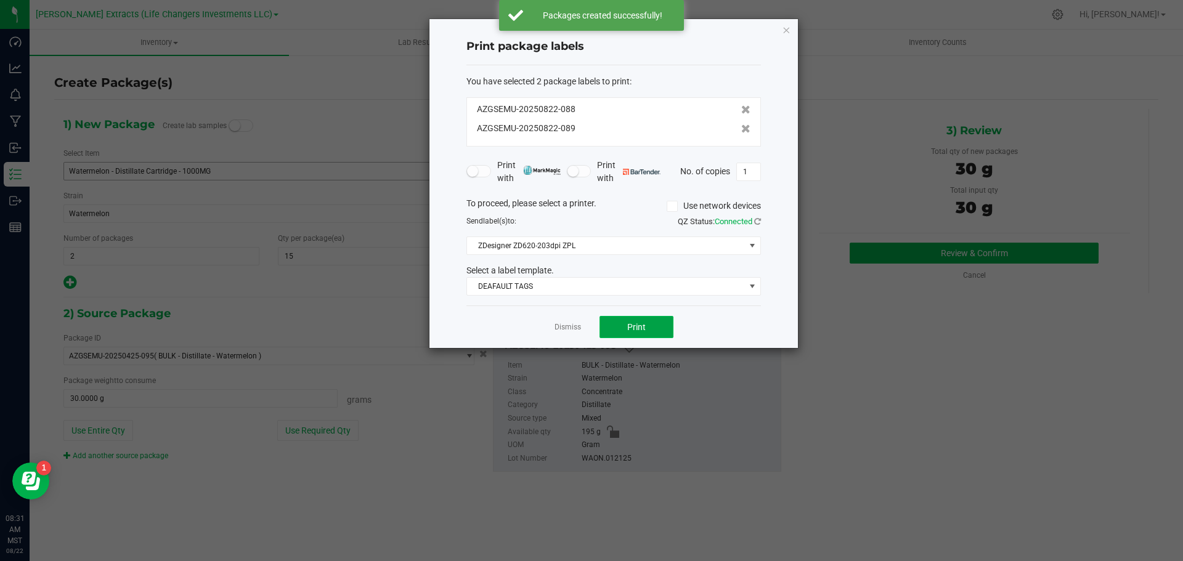
click at [635, 332] on span "Print" at bounding box center [636, 327] width 18 height 10
